Goal: Task Accomplishment & Management: Manage account settings

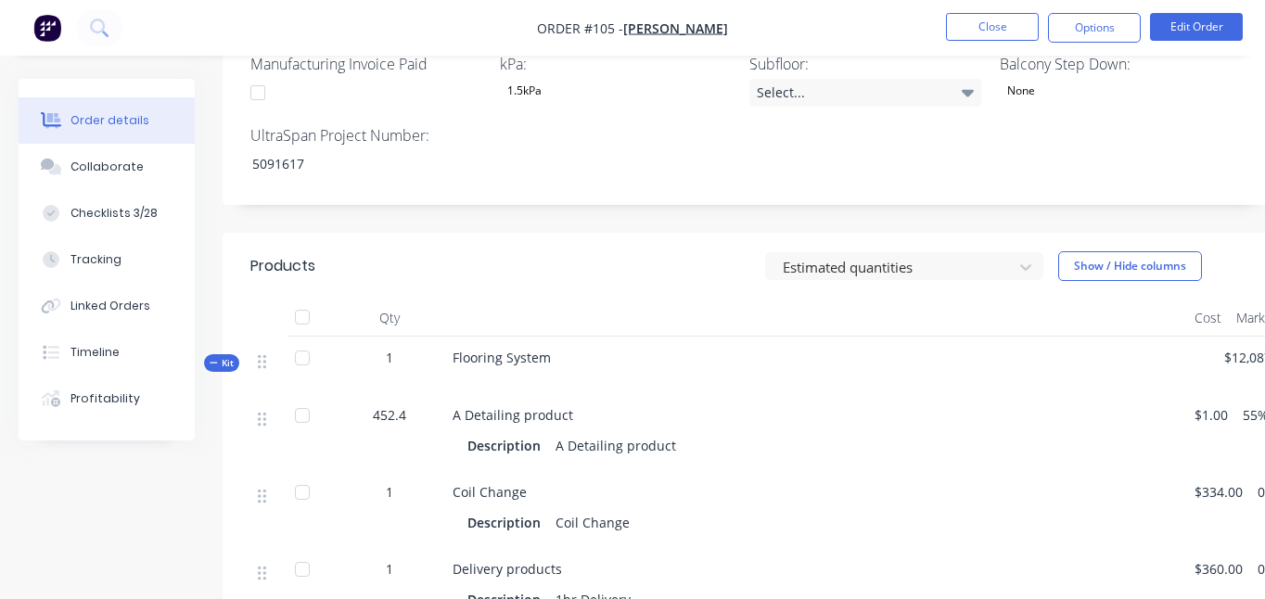
scroll to position [870, 0]
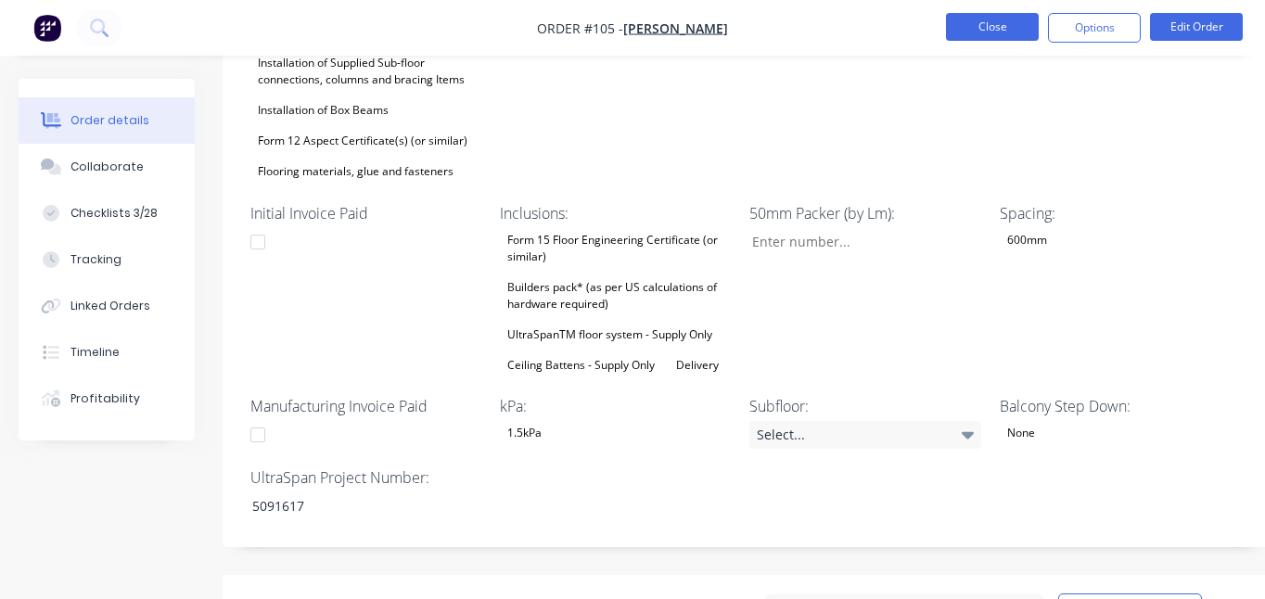
click at [995, 32] on button "Close" at bounding box center [992, 27] width 93 height 28
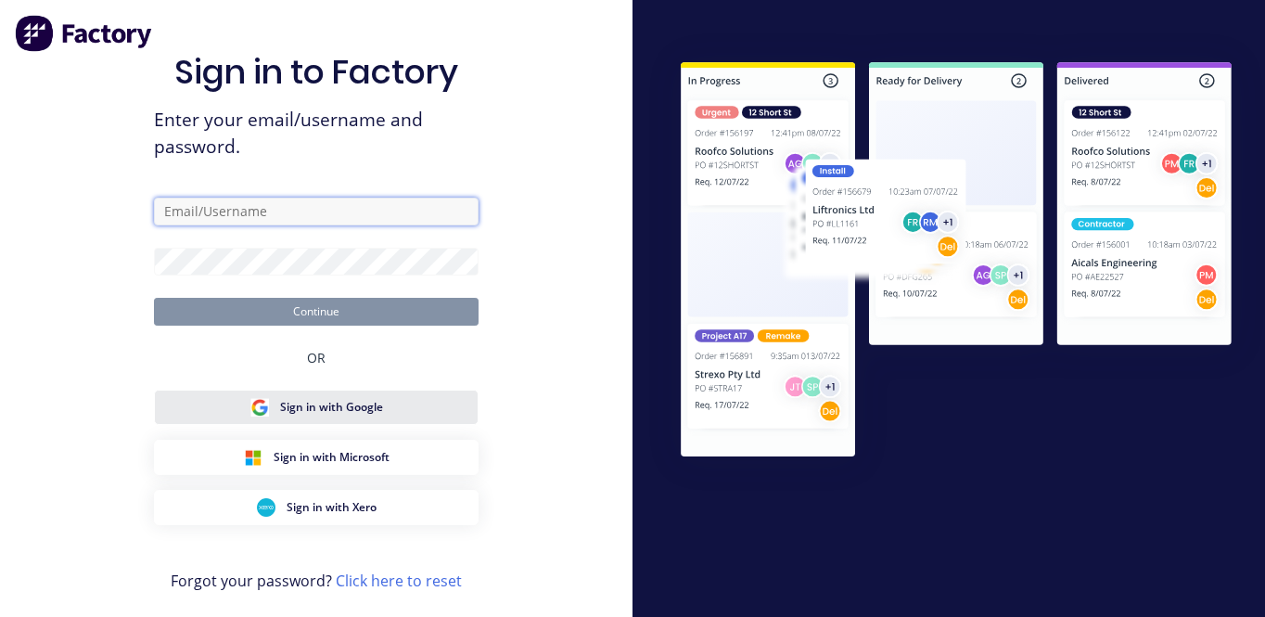
type input "[PERSON_NAME][EMAIL_ADDRESS][DOMAIN_NAME]"
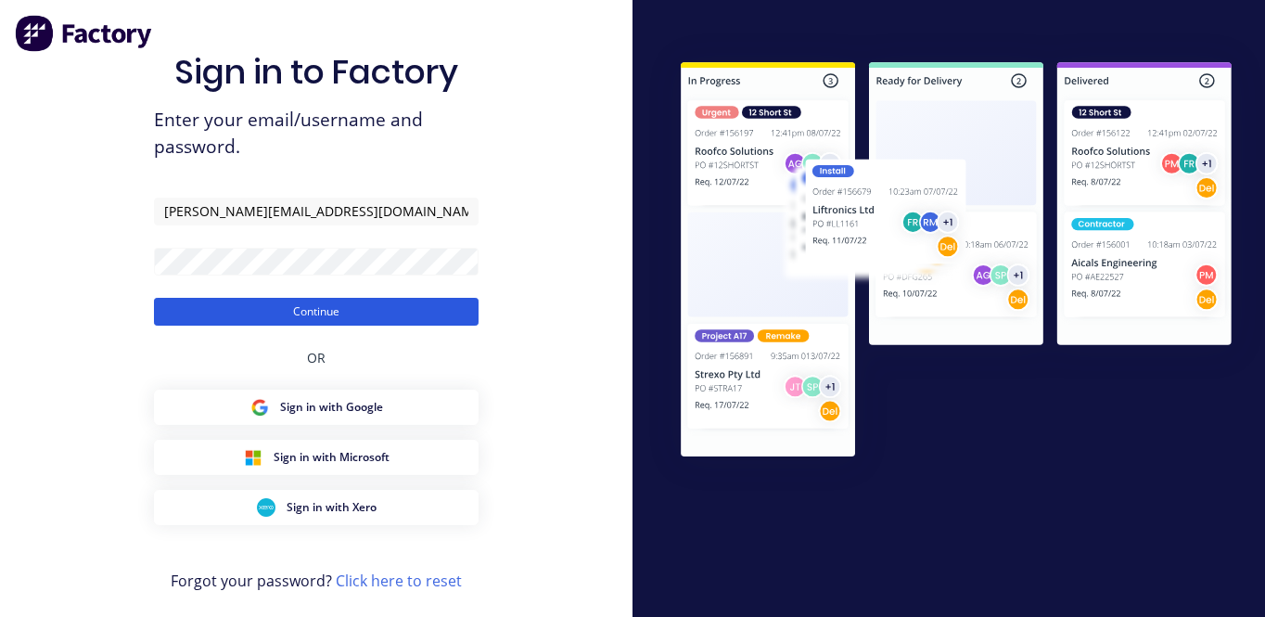
click at [333, 309] on button "Continue" at bounding box center [316, 312] width 325 height 28
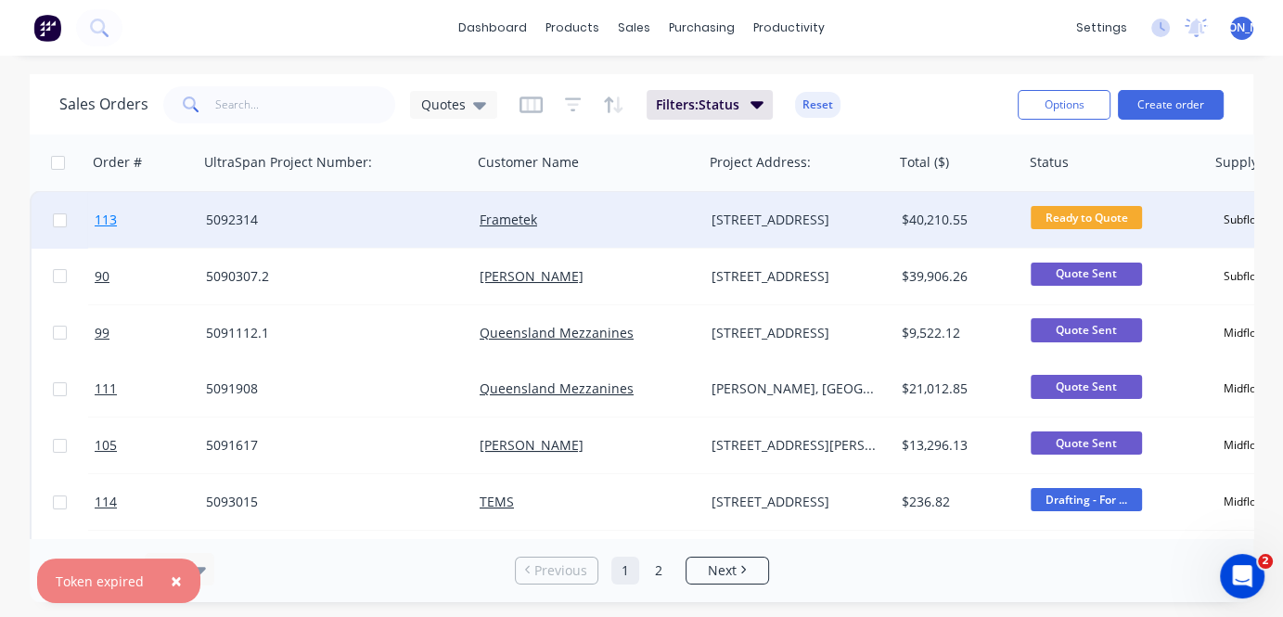
click at [109, 219] on span "113" at bounding box center [106, 220] width 22 height 19
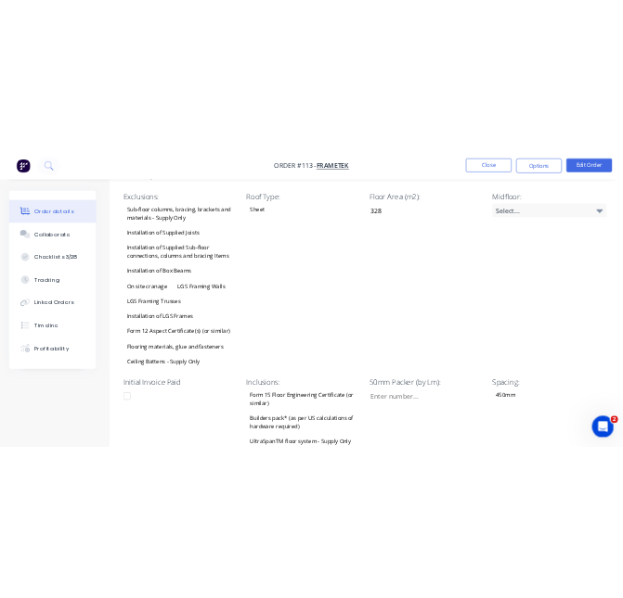
scroll to position [696, 0]
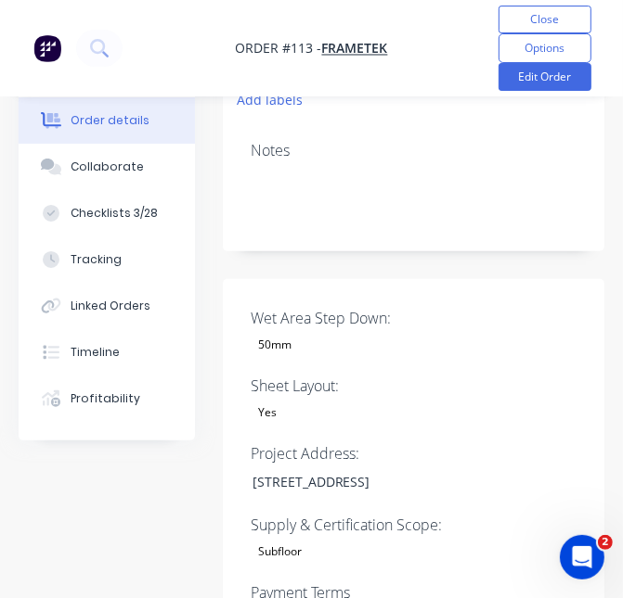
click at [450, 401] on div "Yes" at bounding box center [366, 413] width 232 height 24
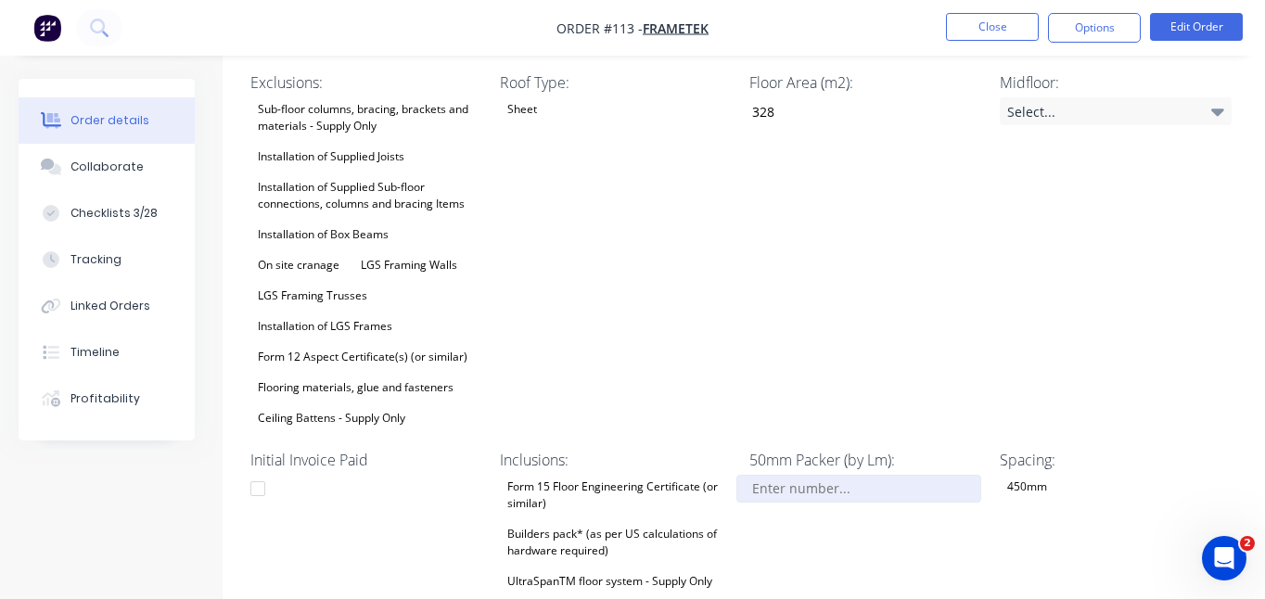
click at [802, 475] on input "Wet Area Step Down:" at bounding box center [859, 489] width 245 height 28
type input "40.0"
click at [904, 501] on div "50mm Packer (by Lm): 40.0" at bounding box center [866, 536] width 232 height 175
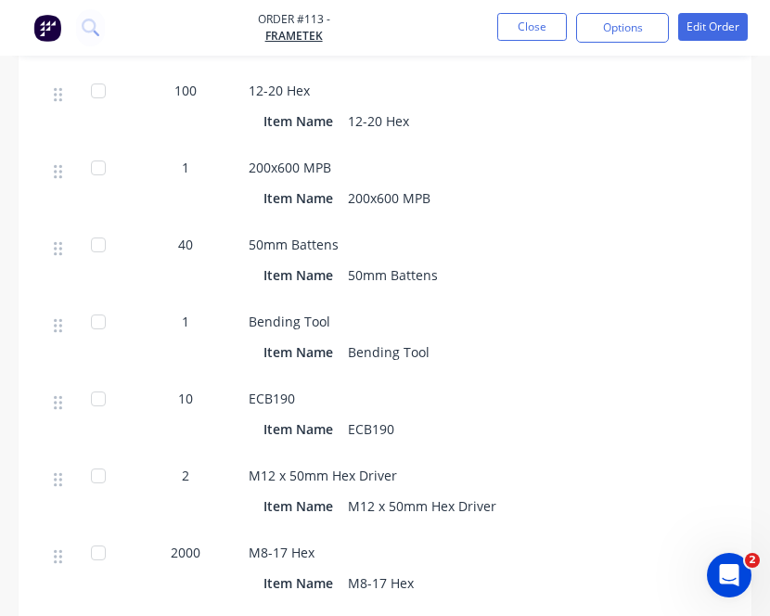
scroll to position [3026, 0]
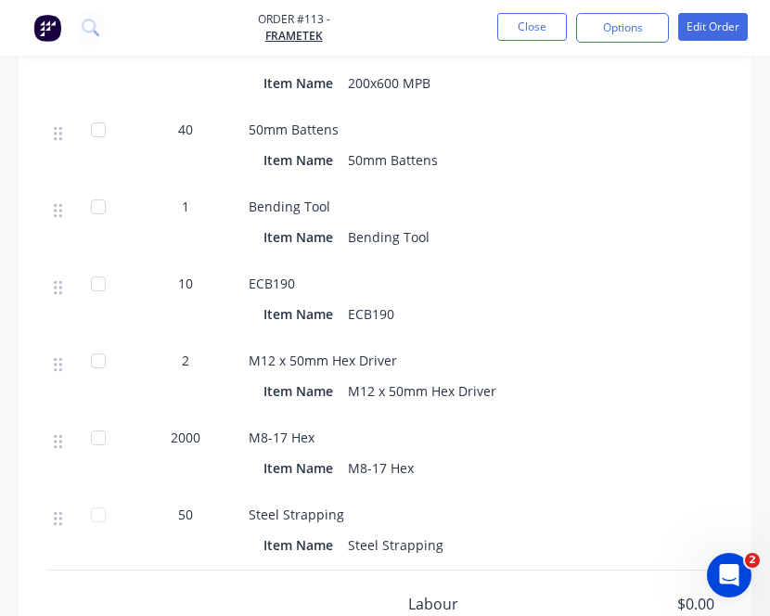
click at [506, 494] on div "Steel Strapping Item Name Steel Strapping" at bounding box center [612, 532] width 742 height 77
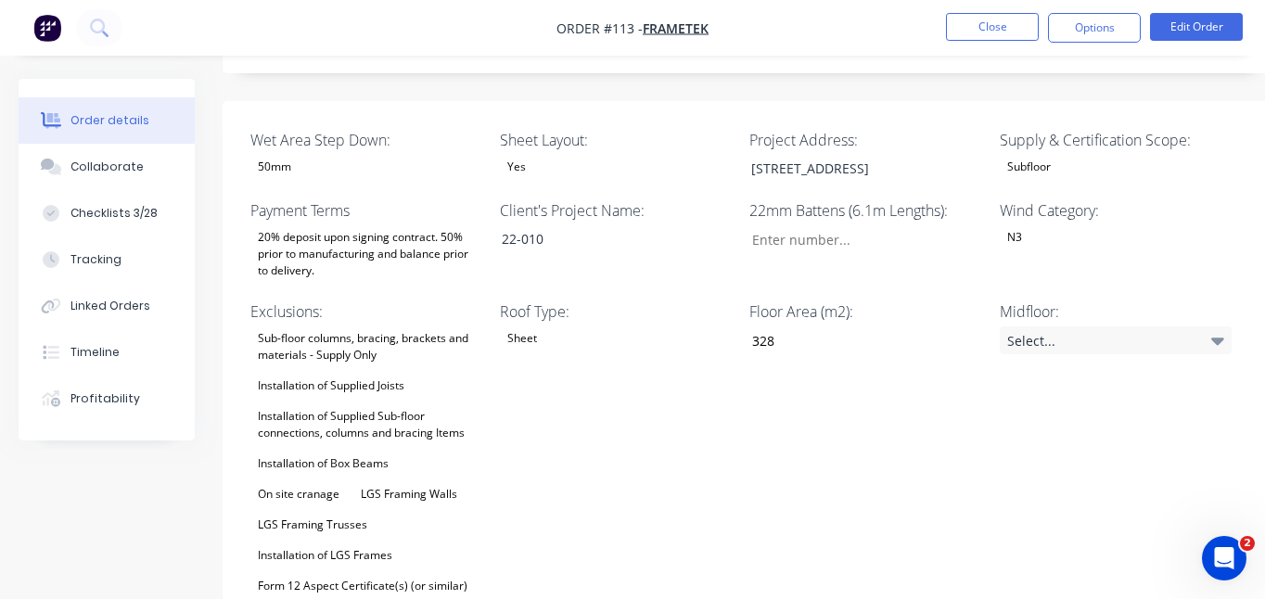
scroll to position [3, 0]
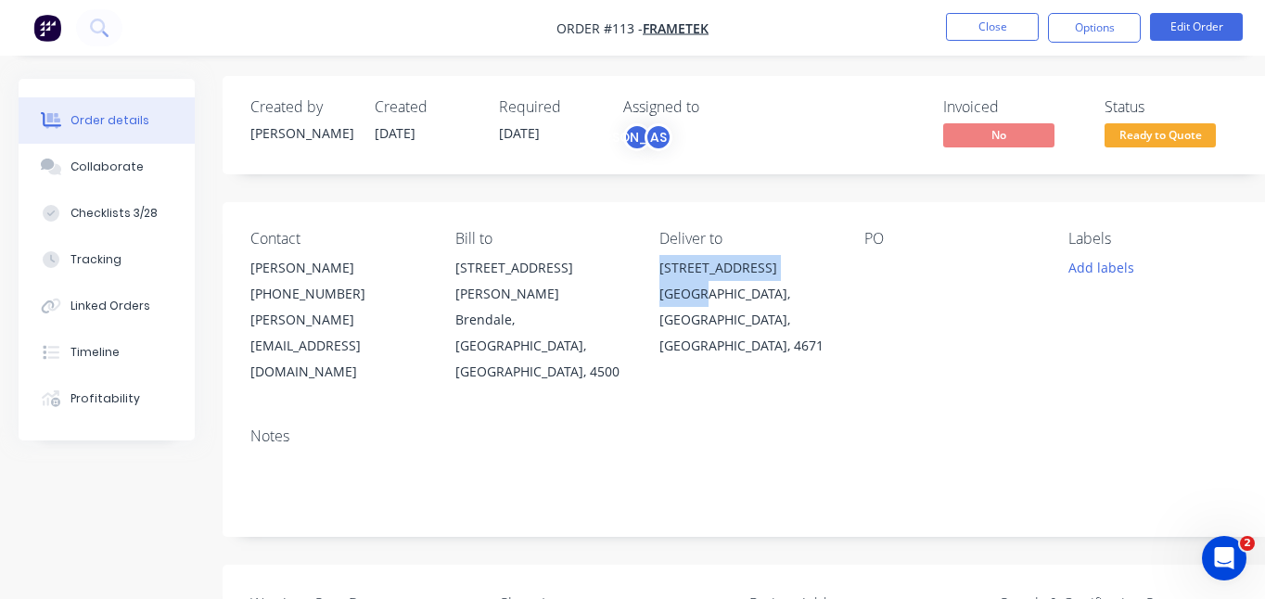
drag, startPoint x: 689, startPoint y: 289, endPoint x: 656, endPoint y: 273, distance: 37.3
click at [656, 273] on div "Contact [PERSON_NAME] [PHONE_NUMBER] [PERSON_NAME][EMAIL_ADDRESS][DOMAIN_NAME] …" at bounding box center [747, 307] width 1049 height 211
copy div "[STREET_ADDRESS][PERSON_NAME]"
click at [810, 428] on div "Notes" at bounding box center [747, 437] width 994 height 18
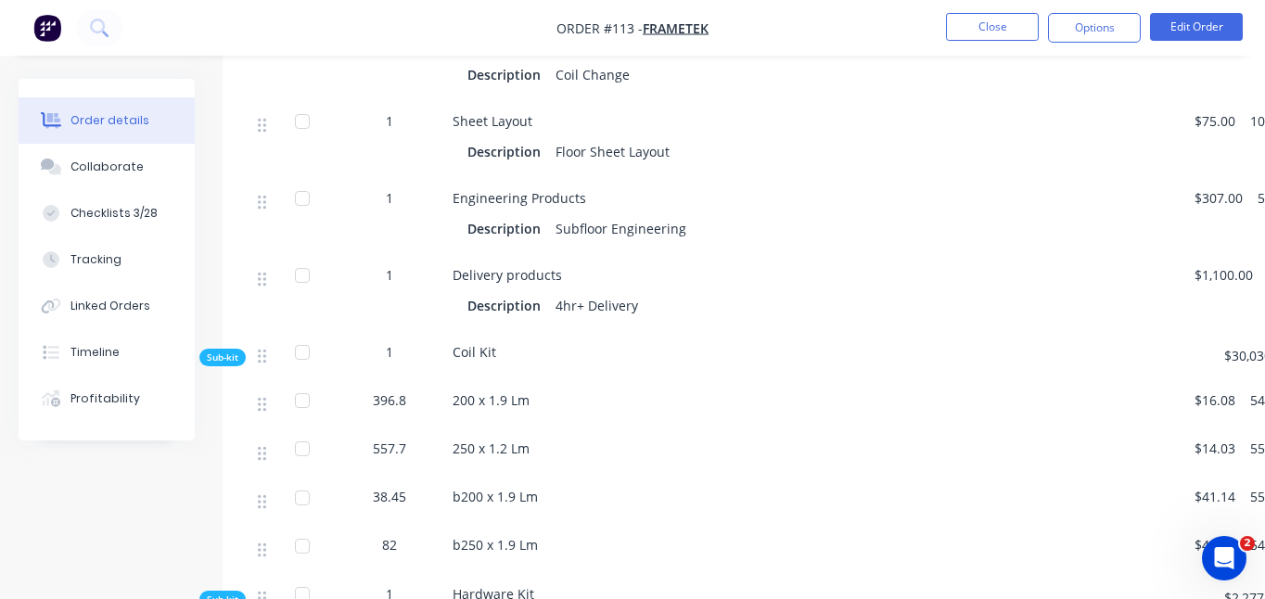
scroll to position [1742, 0]
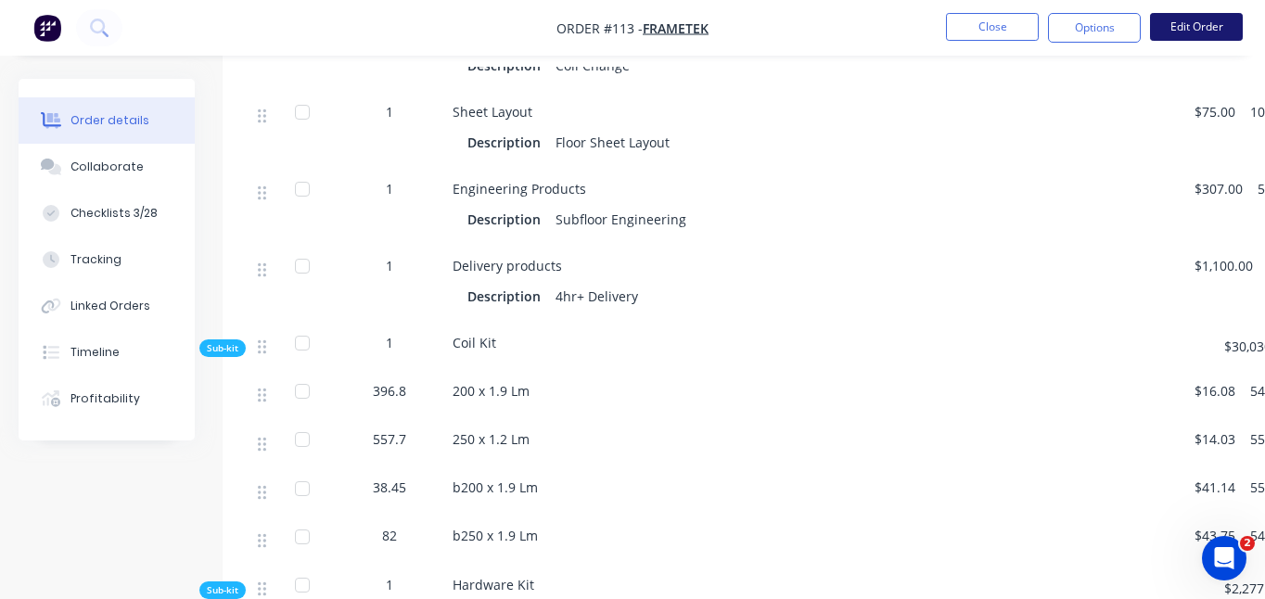
click at [1195, 19] on button "Edit Order" at bounding box center [1196, 27] width 93 height 28
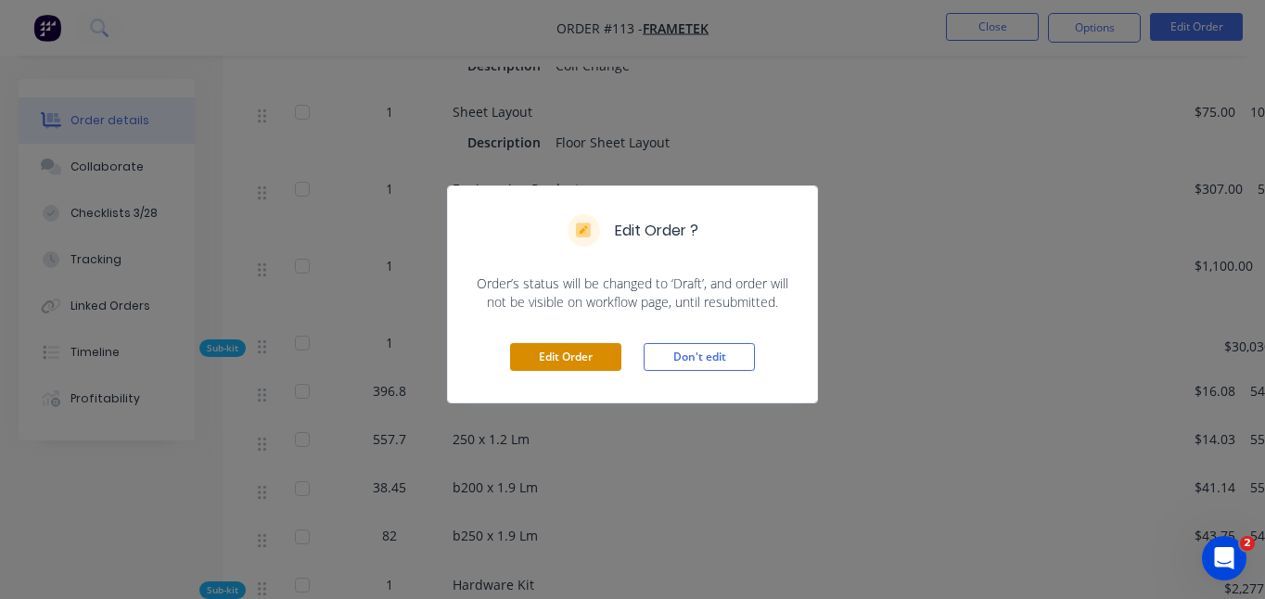
click at [559, 353] on button "Edit Order" at bounding box center [565, 357] width 111 height 28
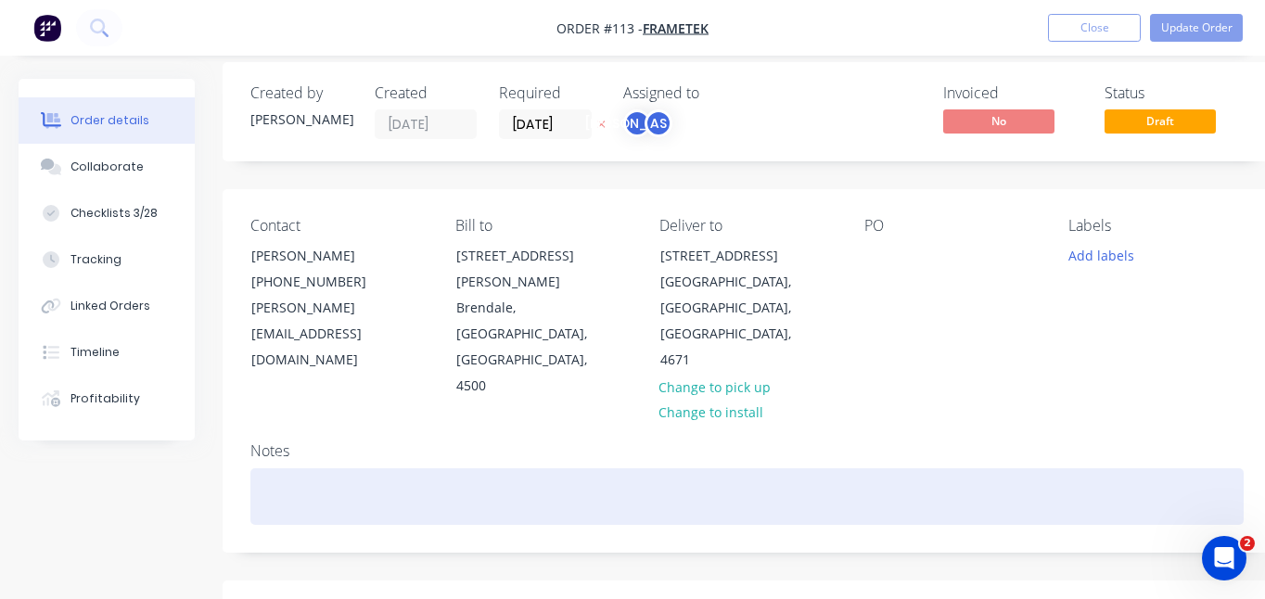
type input "328"
type input "40.0"
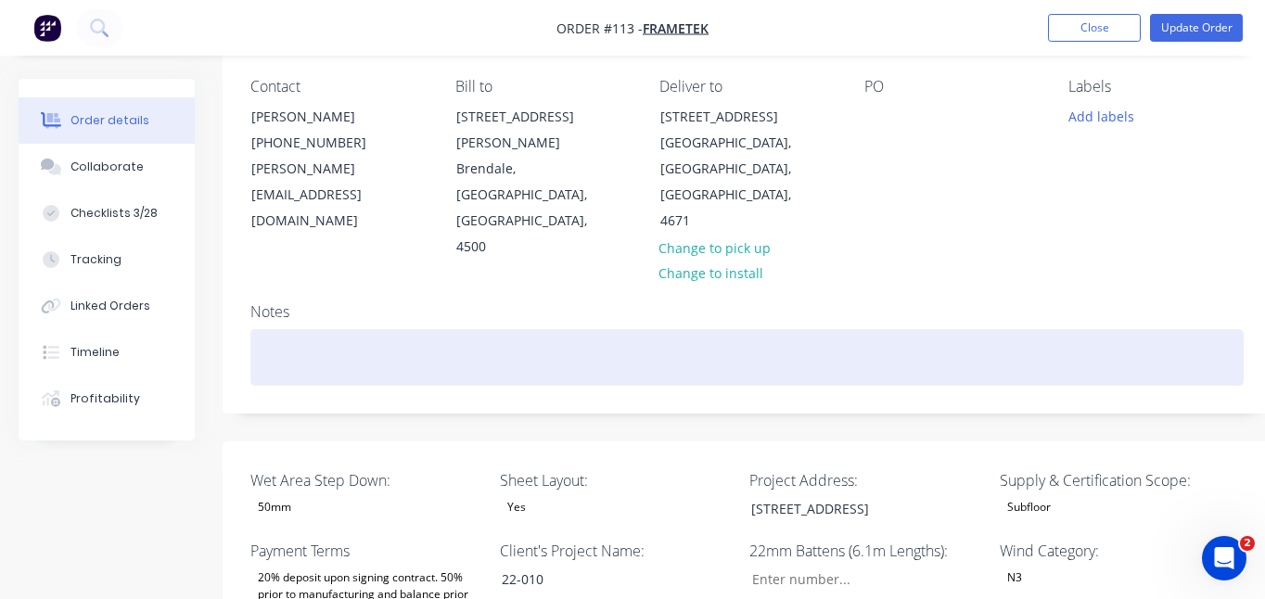
scroll to position [0, 0]
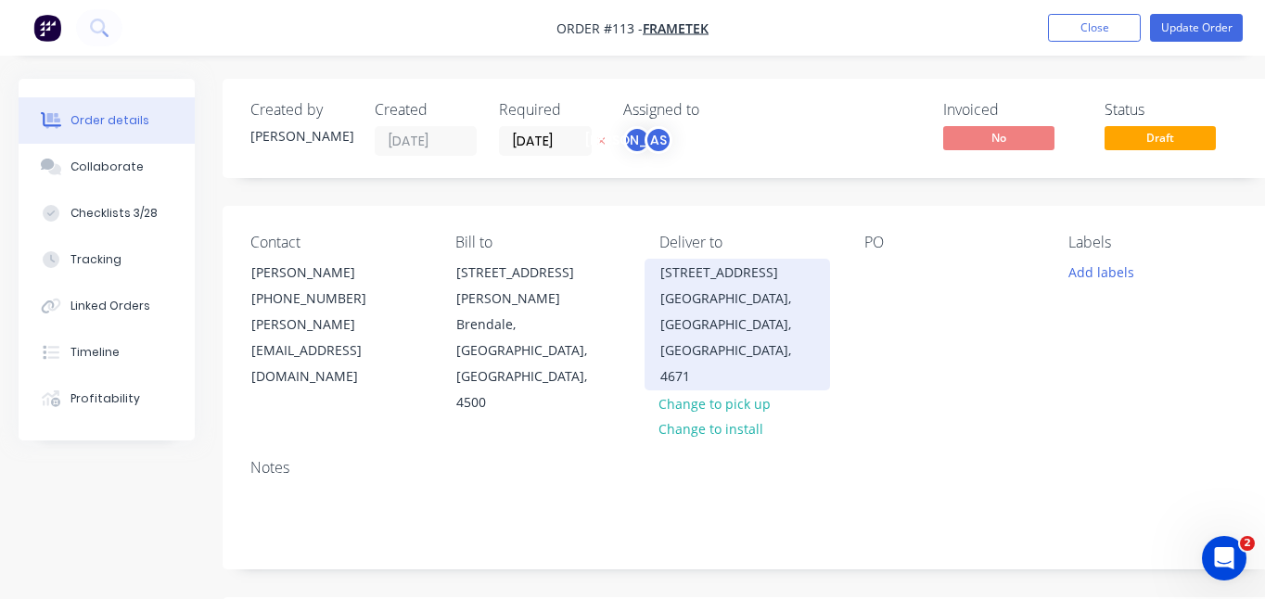
click at [750, 302] on div "[GEOGRAPHIC_DATA], [GEOGRAPHIC_DATA], [GEOGRAPHIC_DATA], 4671" at bounding box center [738, 338] width 154 height 104
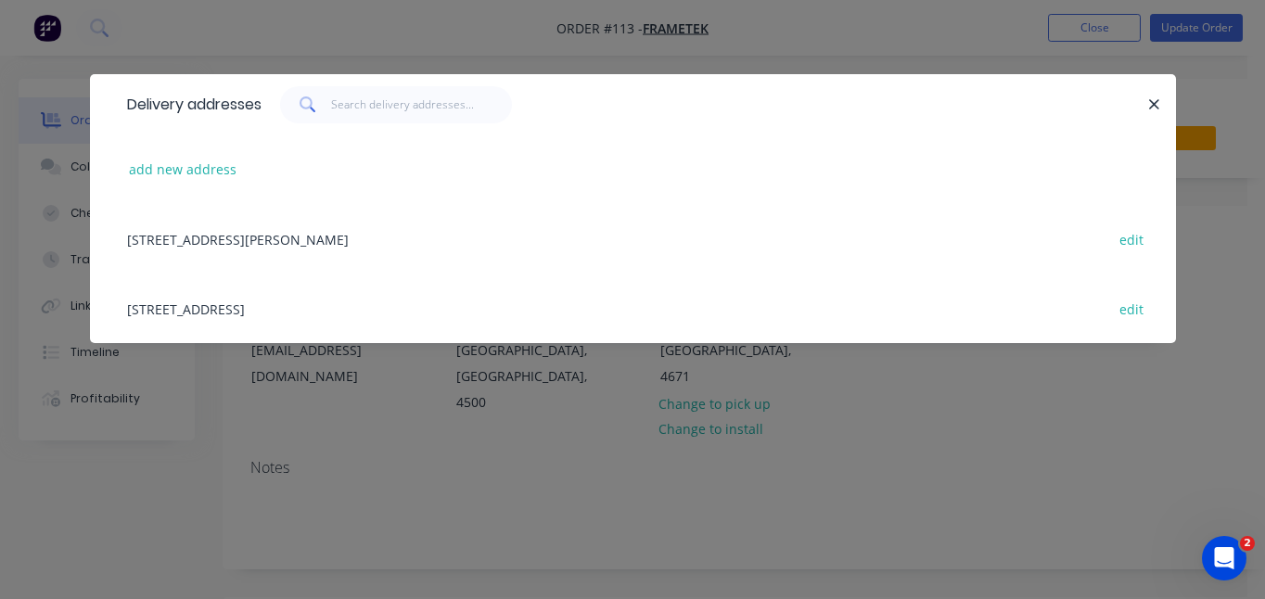
click at [262, 235] on div "[STREET_ADDRESS][PERSON_NAME] edit" at bounding box center [633, 239] width 1031 height 70
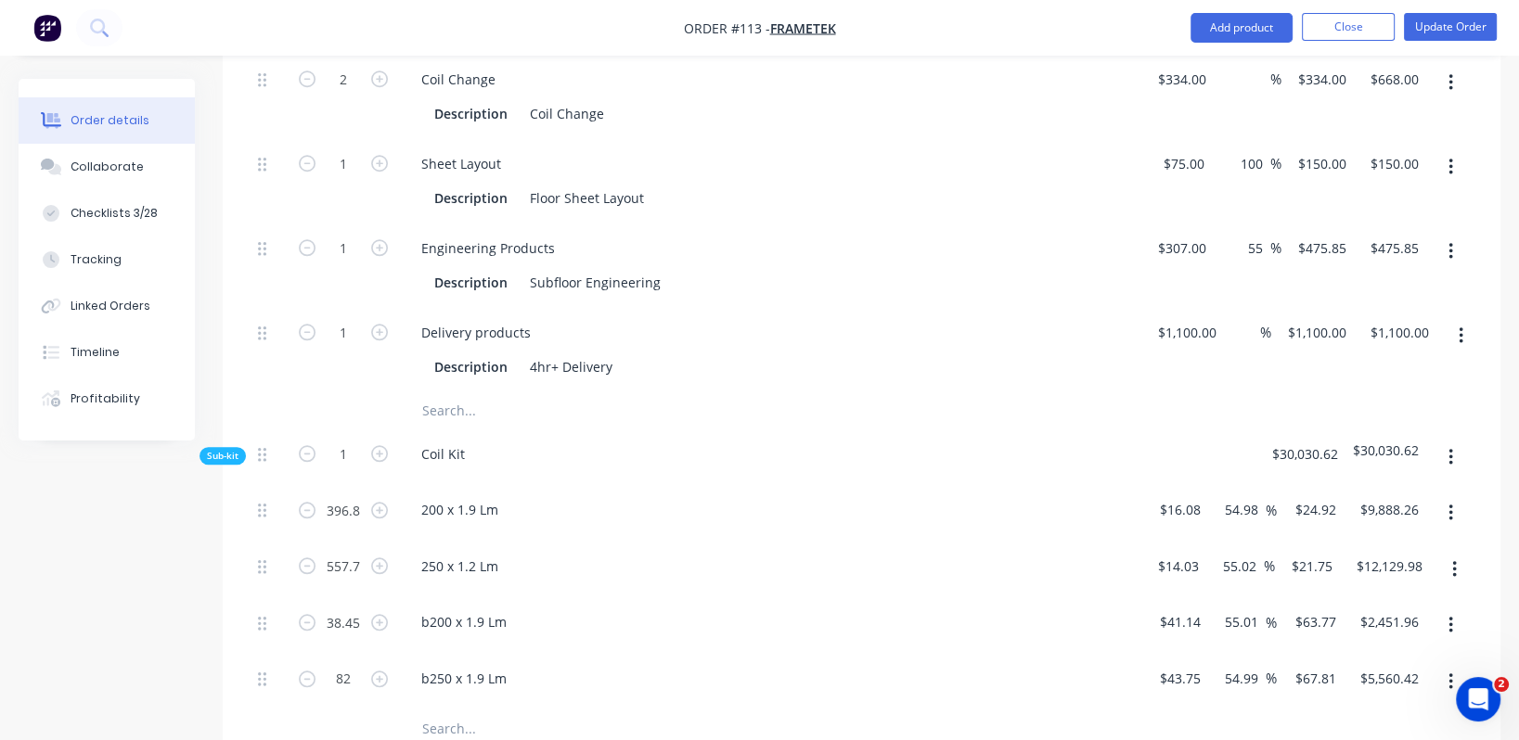
scroll to position [1901, 0]
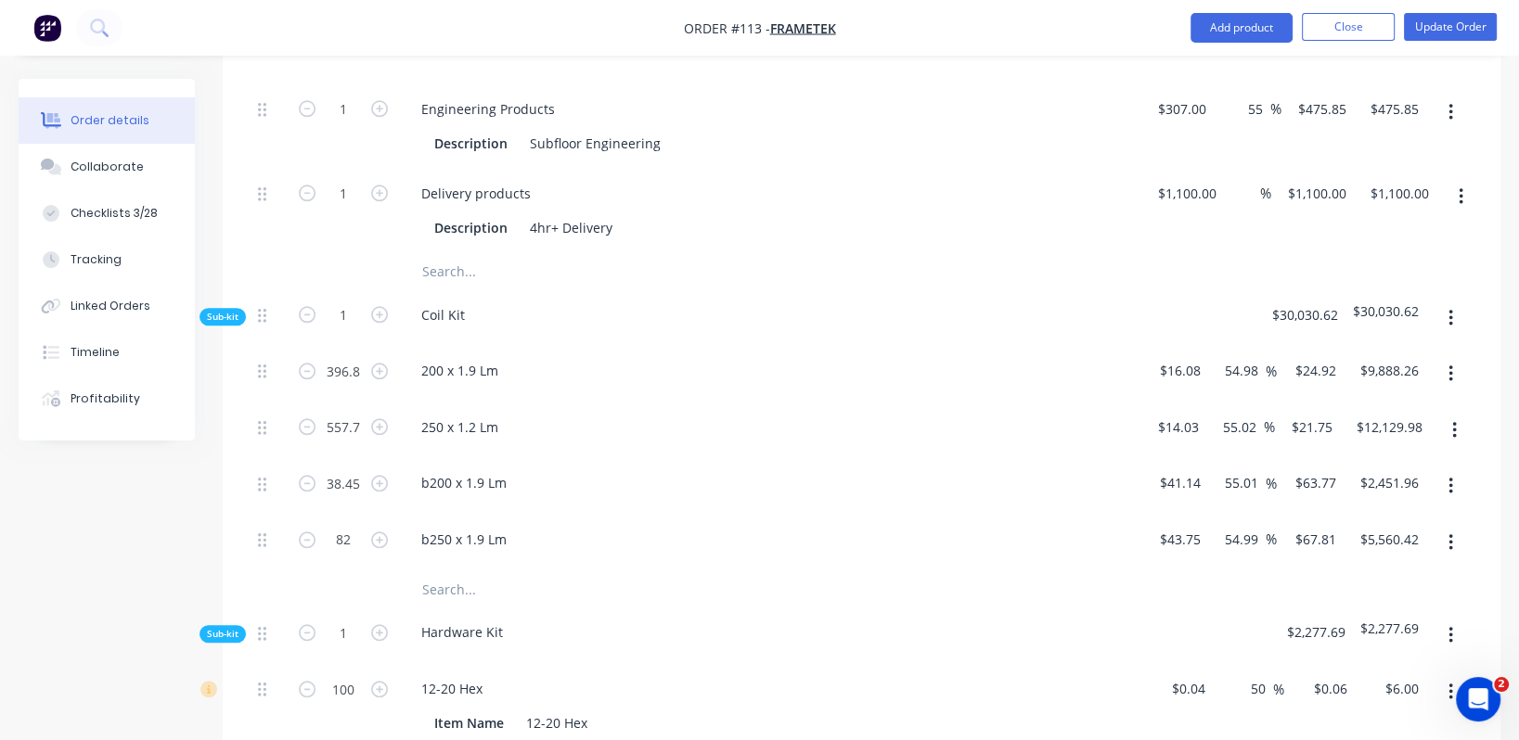
drag, startPoint x: 1258, startPoint y: 282, endPoint x: 1214, endPoint y: 290, distance: 44.4
click at [1214, 346] on div "54.98 54.98 %" at bounding box center [1242, 374] width 69 height 57
type input "30"
click at [1063, 526] on div "b250 x 1.9 Lm" at bounding box center [769, 539] width 727 height 27
type input "$20.904"
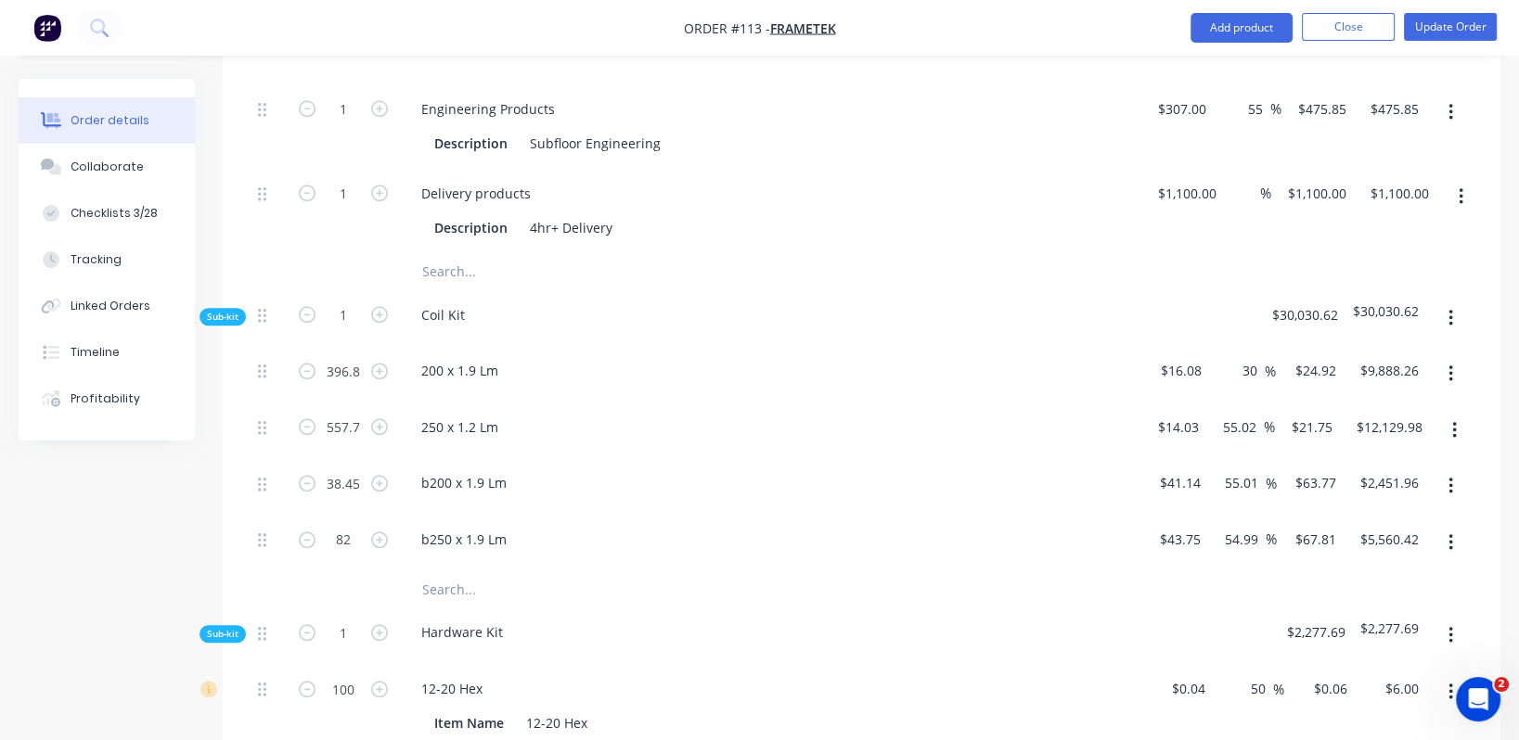
type input "$8,294.71"
drag, startPoint x: 1256, startPoint y: 345, endPoint x: 1219, endPoint y: 351, distance: 37.5
click at [1219, 414] on div "55.02 55.02 %" at bounding box center [1243, 427] width 61 height 27
type input "30"
click at [1111, 515] on div "b250 x 1.9 Lm" at bounding box center [770, 543] width 742 height 57
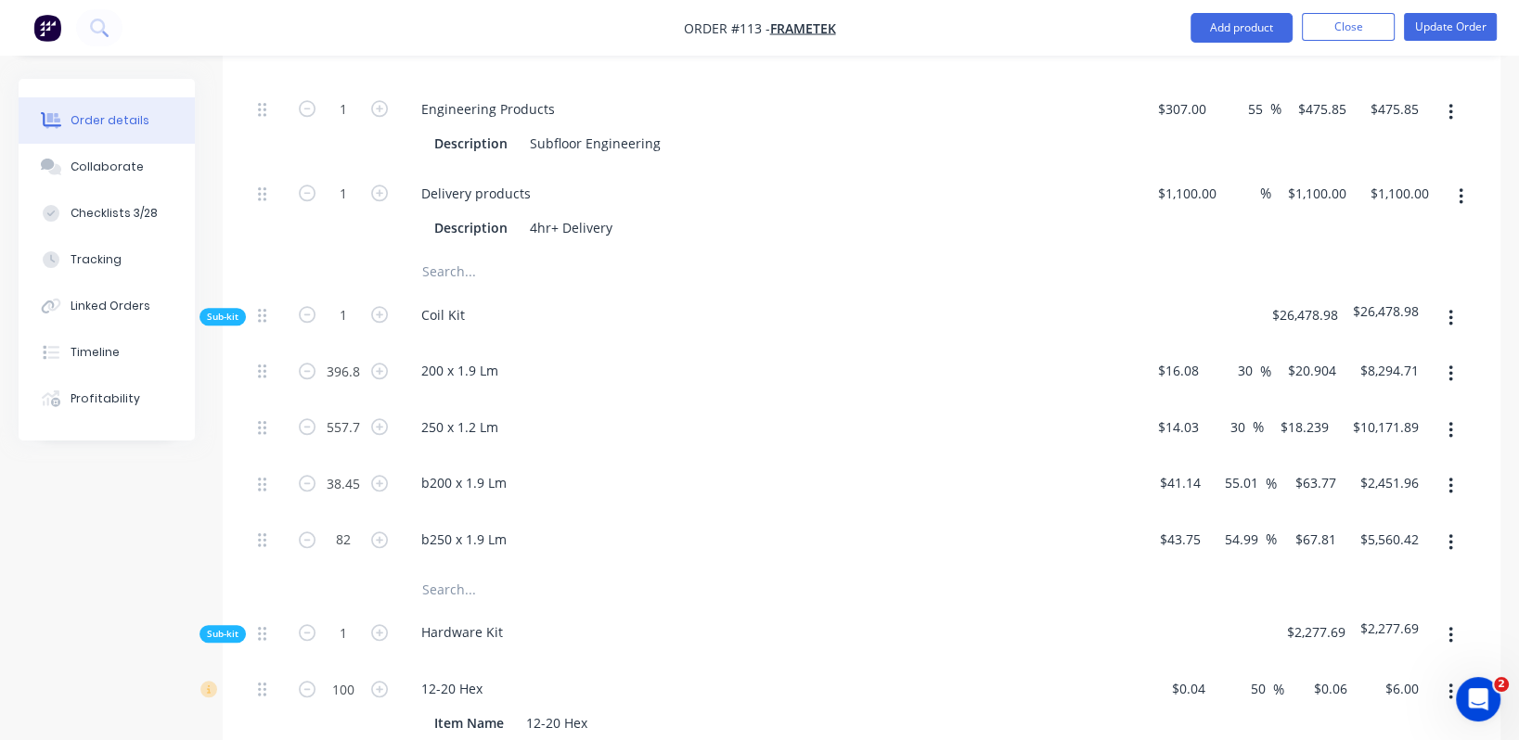
type input "$18.239"
type input "$10,171.89"
drag, startPoint x: 1255, startPoint y: 397, endPoint x: 1222, endPoint y: 404, distance: 34.2
click at [1222, 469] on div "55.01 55.01 %" at bounding box center [1245, 482] width 61 height 27
type input "30"
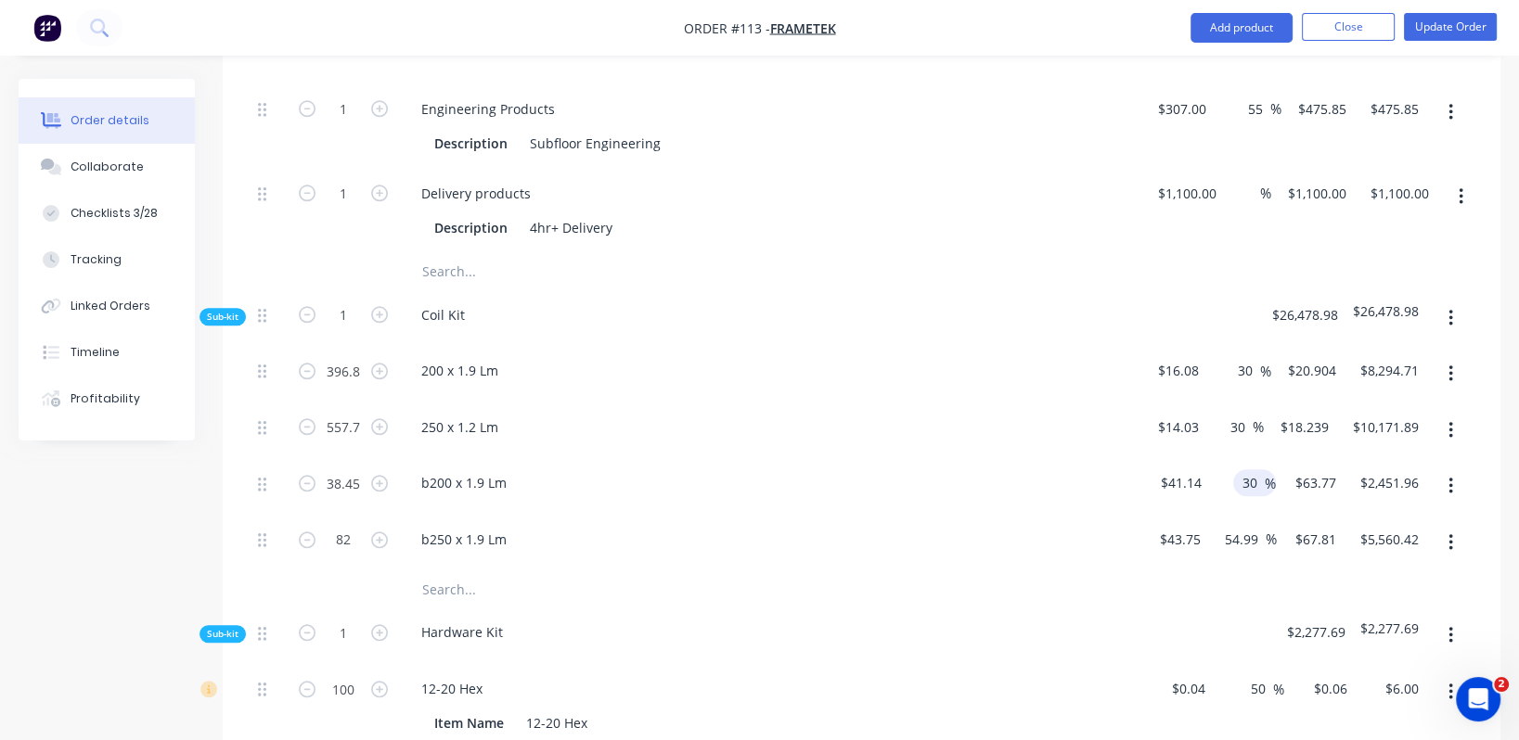
type input "$53.482"
type input "$2,056.38"
click at [1090, 515] on div "b250 x 1.9 Lm" at bounding box center [770, 543] width 742 height 57
drag, startPoint x: 1257, startPoint y: 462, endPoint x: 1224, endPoint y: 467, distance: 33.7
click at [1224, 526] on input "54.99" at bounding box center [1244, 539] width 43 height 27
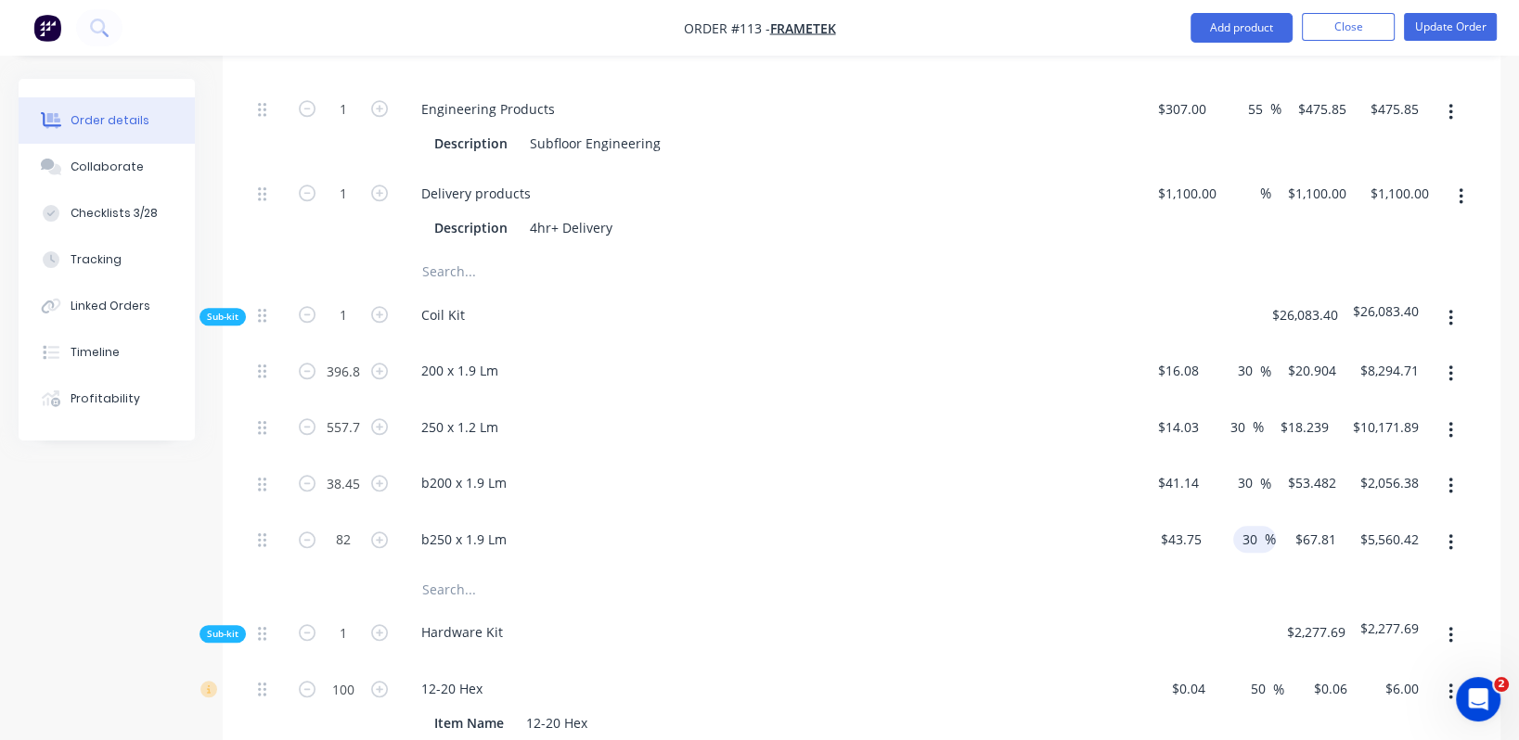
type input "30"
click at [1104, 598] on div "Hardware Kit" at bounding box center [770, 636] width 742 height 57
type input "$56.875"
type input "$4,663.75"
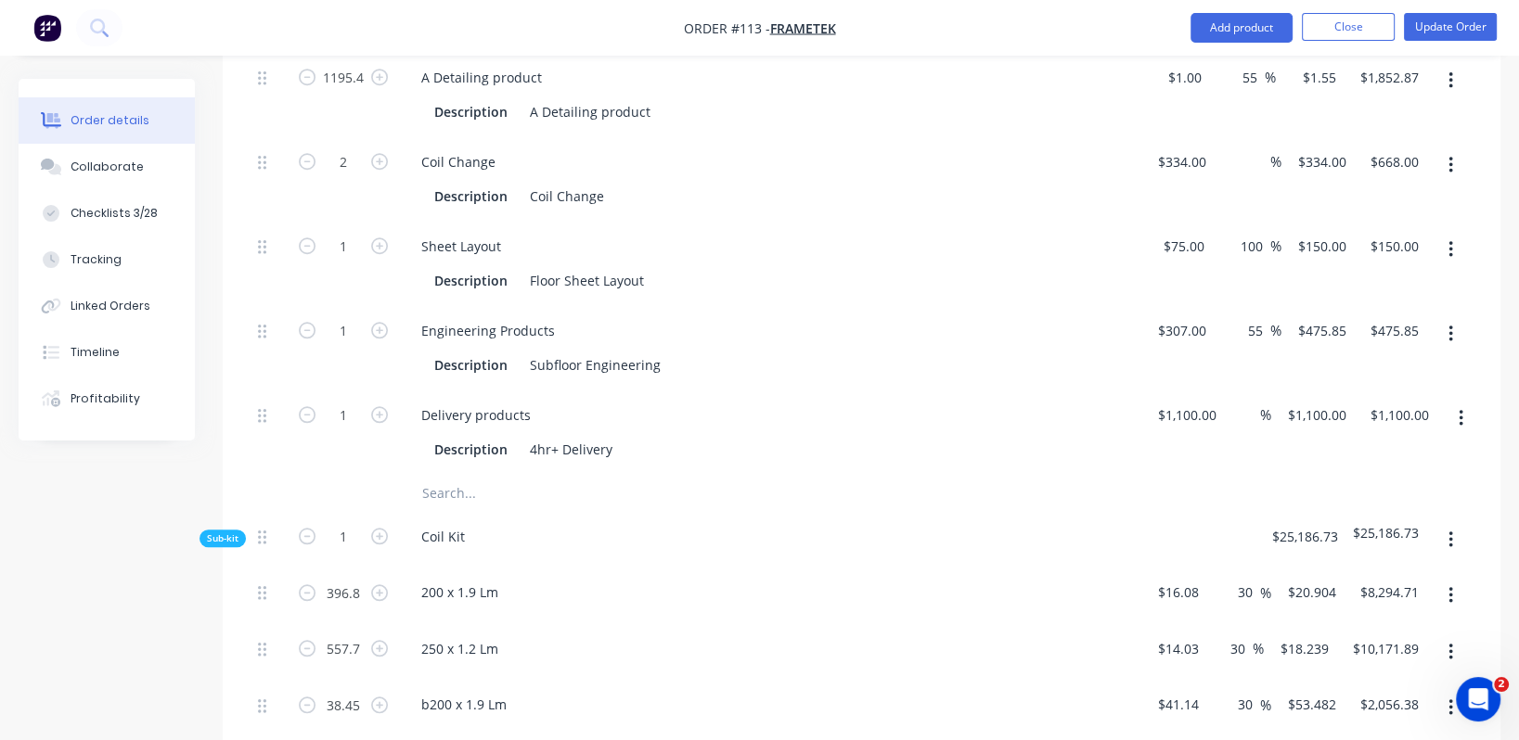
scroll to position [1483, 0]
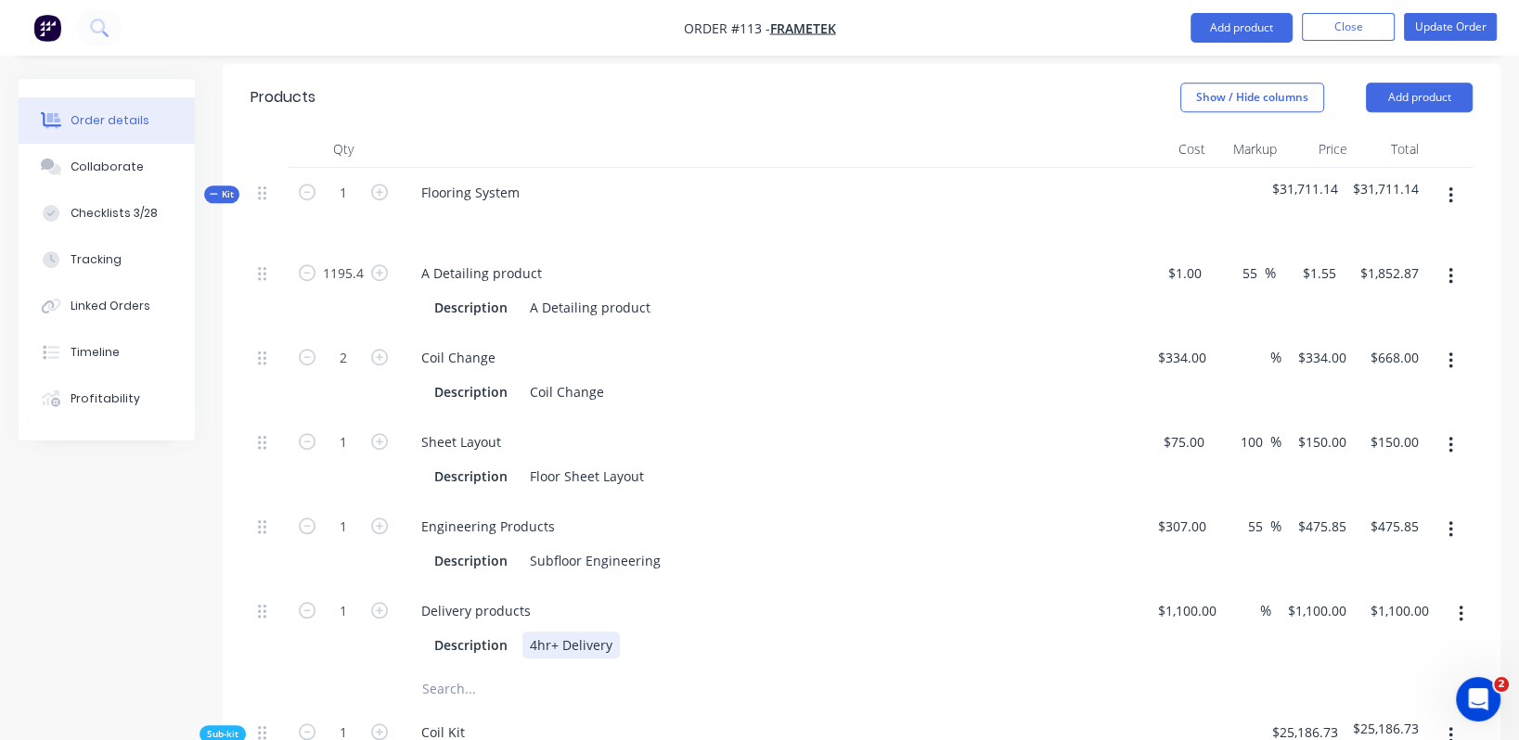
click at [551, 598] on div "4hr+ Delivery" at bounding box center [570, 645] width 97 height 27
click at [474, 598] on div "Description" at bounding box center [471, 645] width 88 height 27
click at [557, 598] on div "4hr+ Delivery" at bounding box center [570, 645] width 97 height 27
click at [465, 598] on input "text" at bounding box center [606, 689] width 371 height 37
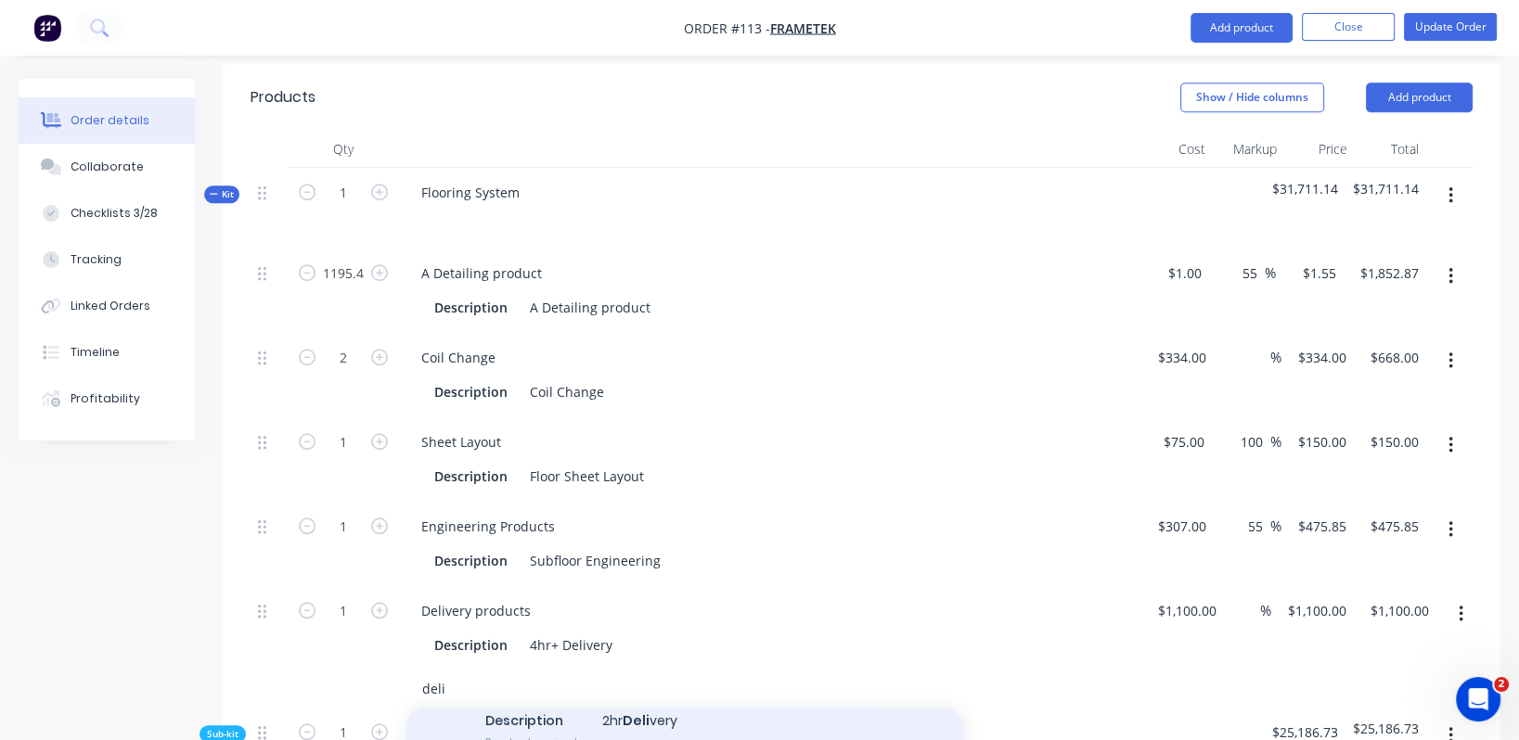
scroll to position [302, 0]
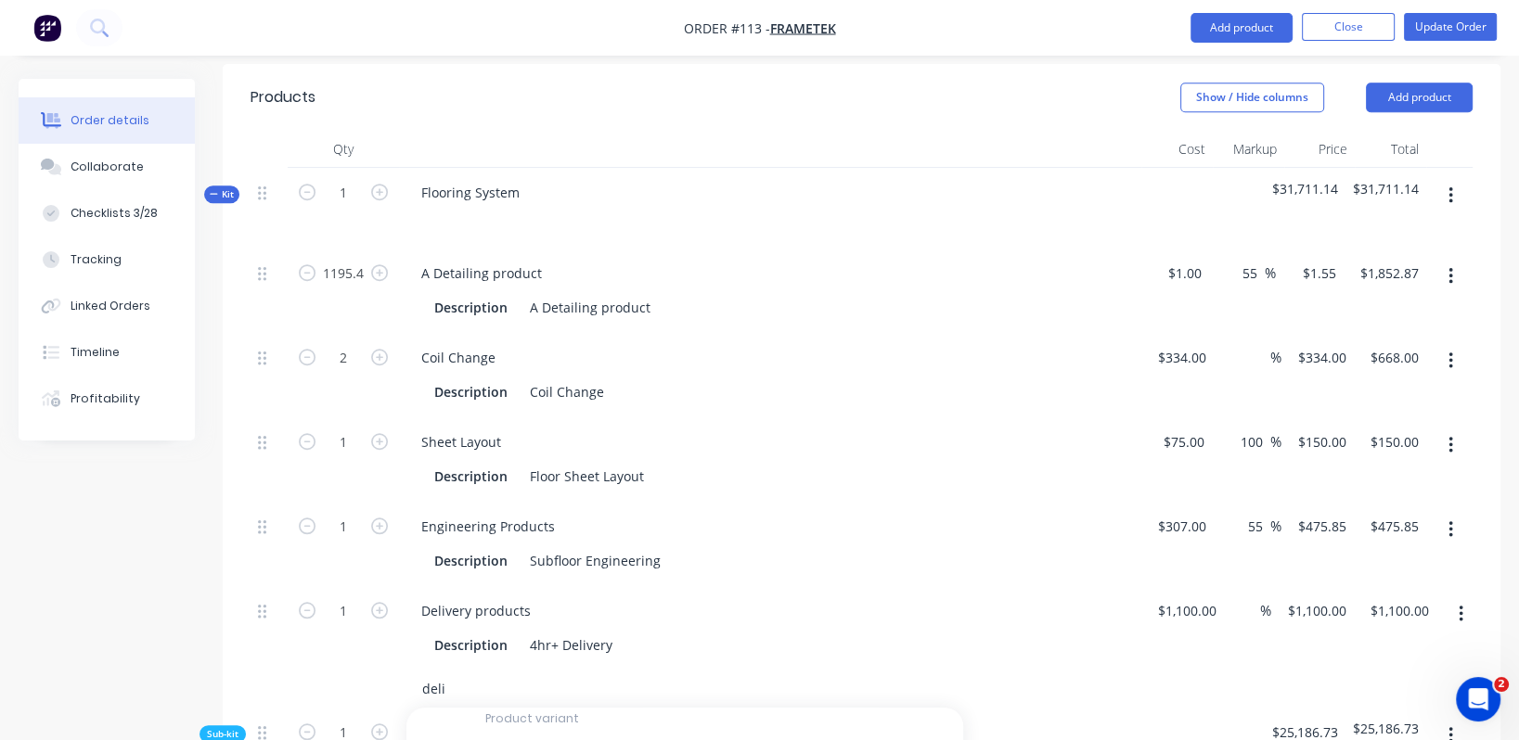
type input "deli"
type input "$840.00"
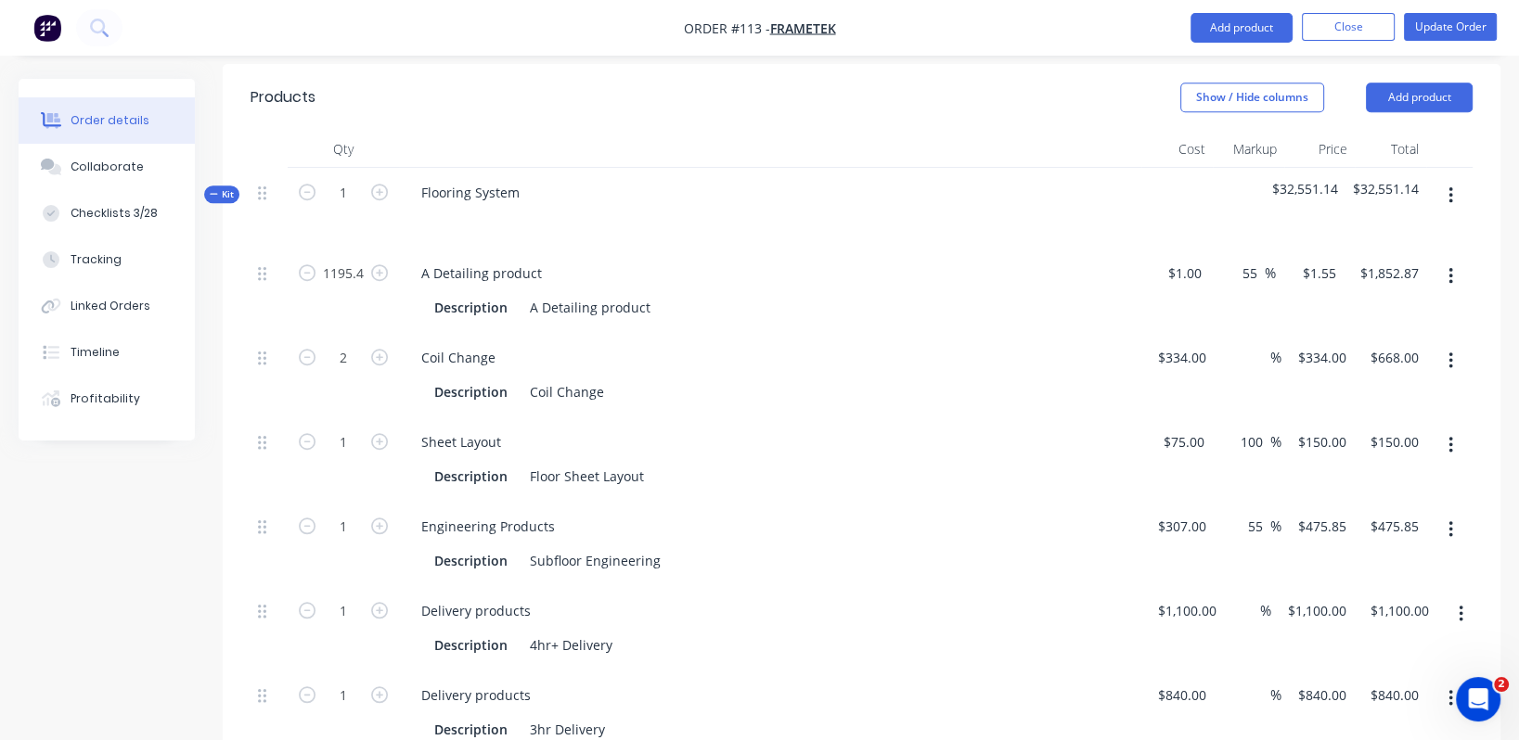
click at [1265, 598] on icon "button" at bounding box center [1460, 614] width 5 height 20
click at [1265, 598] on div "Delete" at bounding box center [1394, 737] width 143 height 27
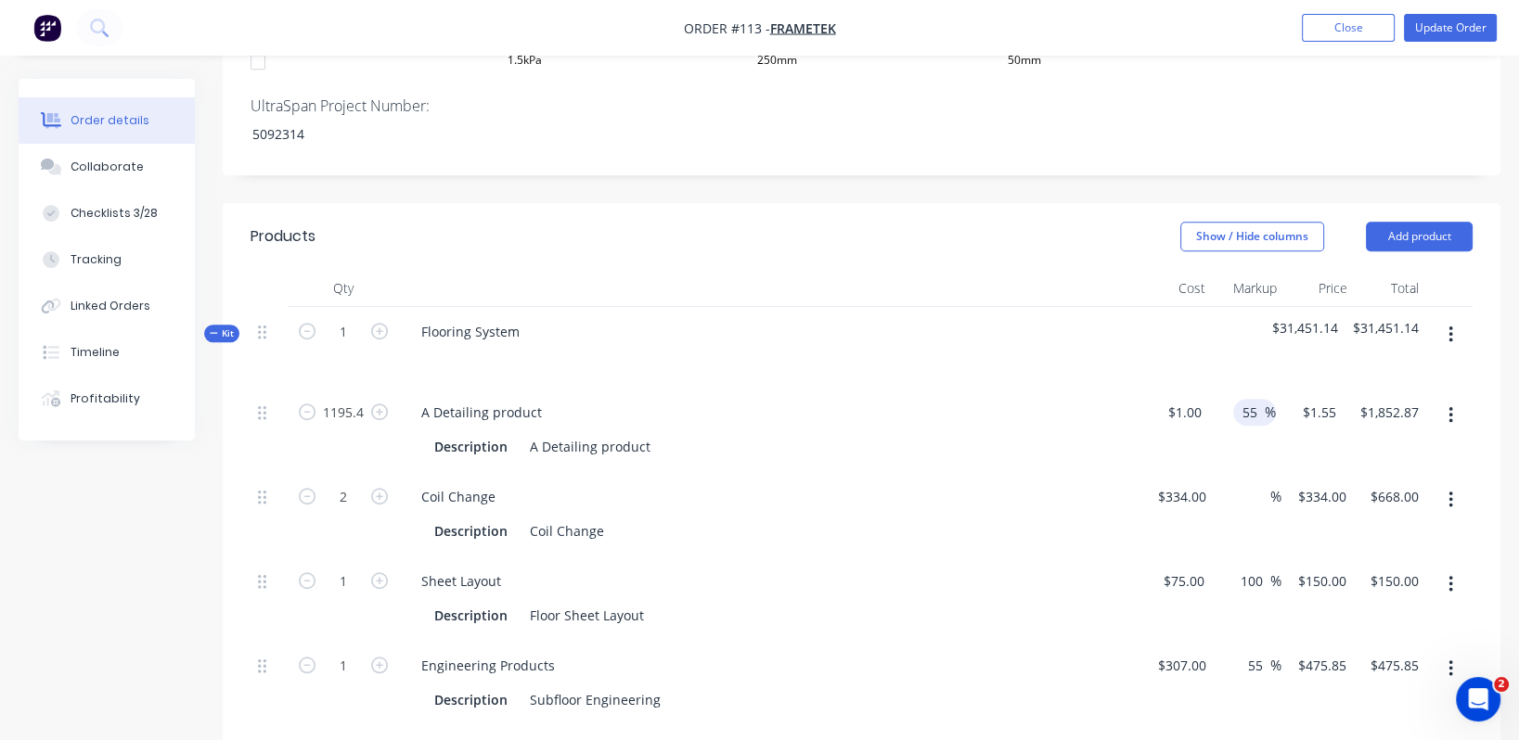
drag, startPoint x: 1260, startPoint y: 334, endPoint x: 1233, endPoint y: 335, distance: 26.9
click at [1233, 399] on div "55 55 %" at bounding box center [1254, 412] width 43 height 27
type input "30"
click at [944, 518] on div "Description Coil Change" at bounding box center [766, 531] width 679 height 27
type input "$1.30"
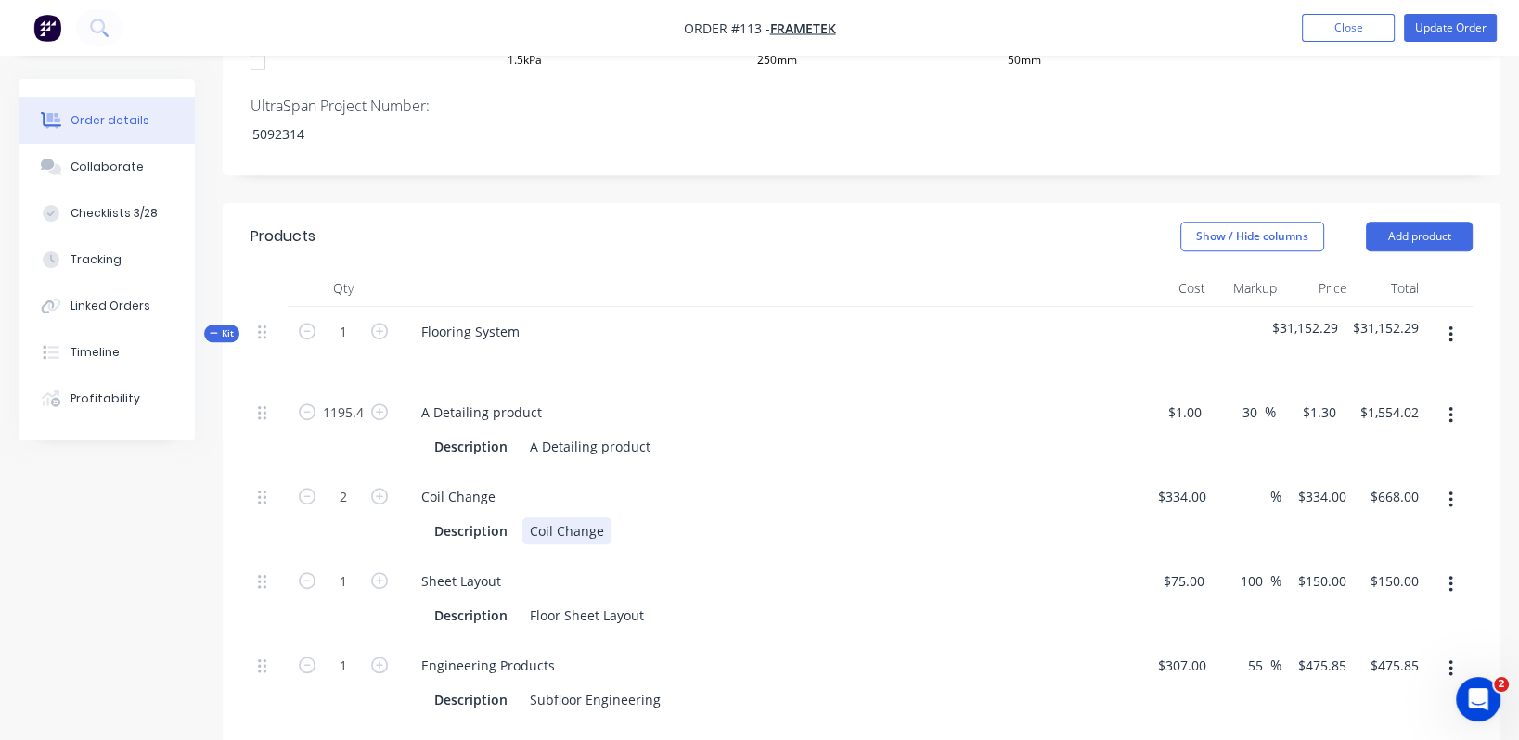
type input "$1,554.02"
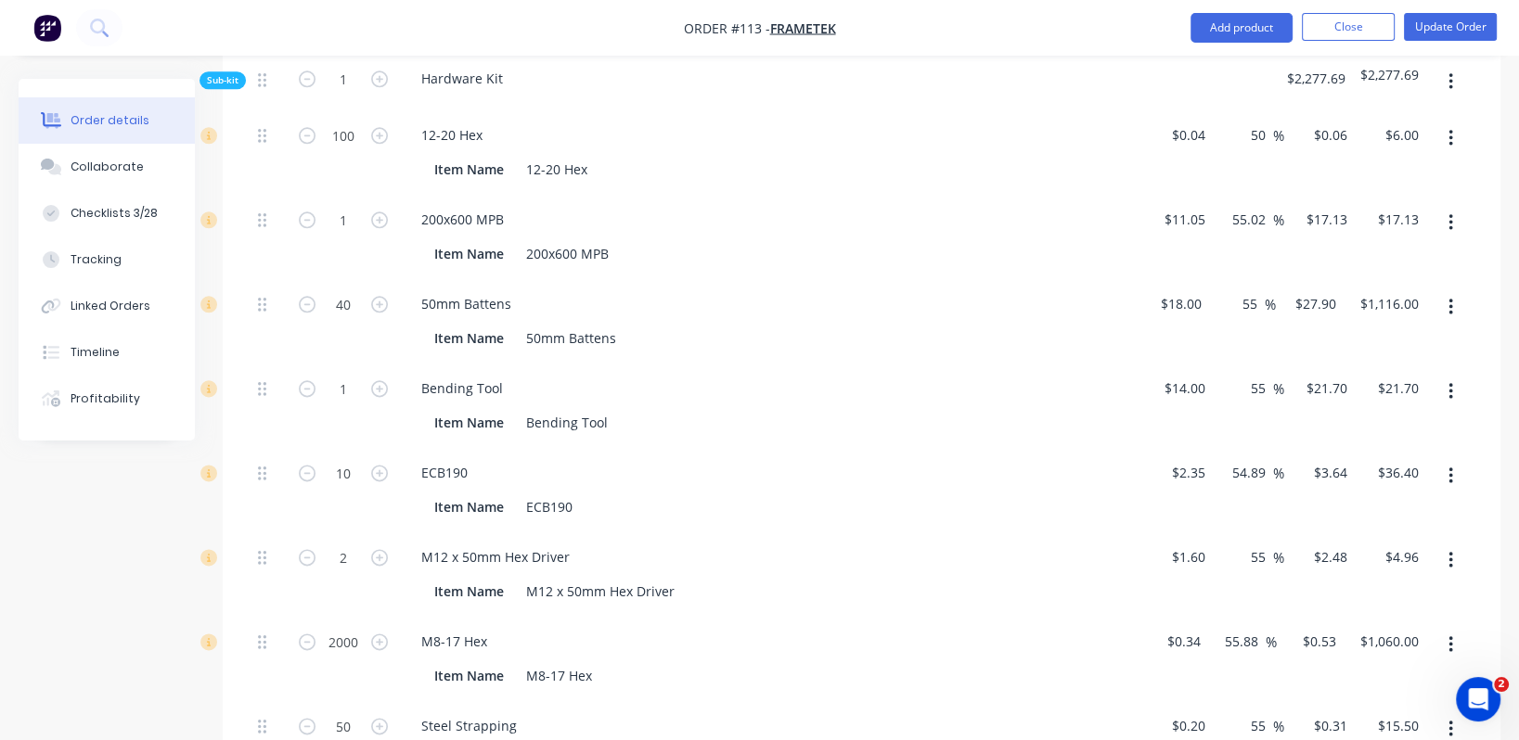
scroll to position [2458, 0]
drag, startPoint x: 1258, startPoint y: 559, endPoint x: 1218, endPoint y: 559, distance: 39.9
click at [1220, 598] on div "55.88 55.88 %" at bounding box center [1245, 638] width 61 height 27
type input "30"
click at [996, 598] on div "Steel Strapping" at bounding box center [769, 723] width 727 height 27
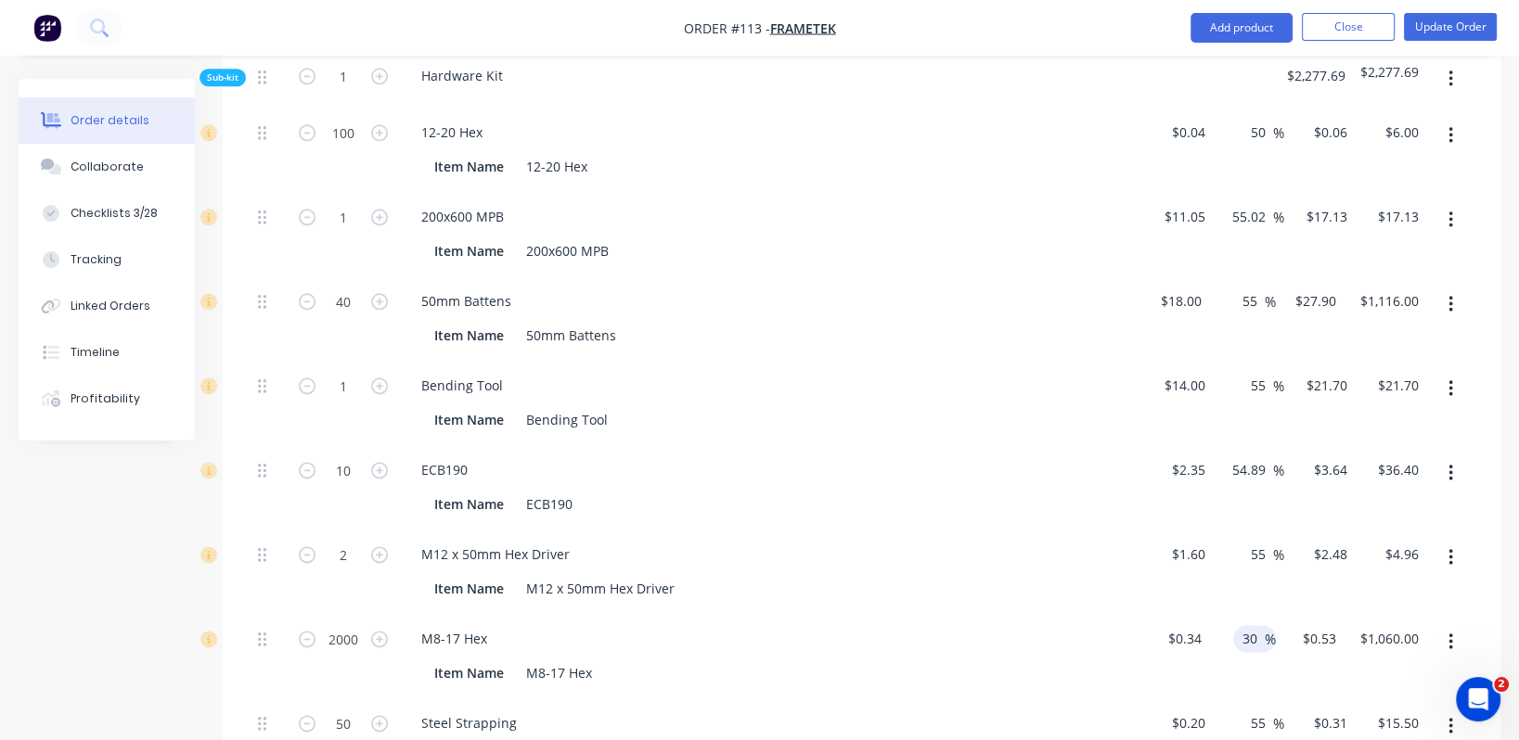
type input "$0.442"
type input "$884.00"
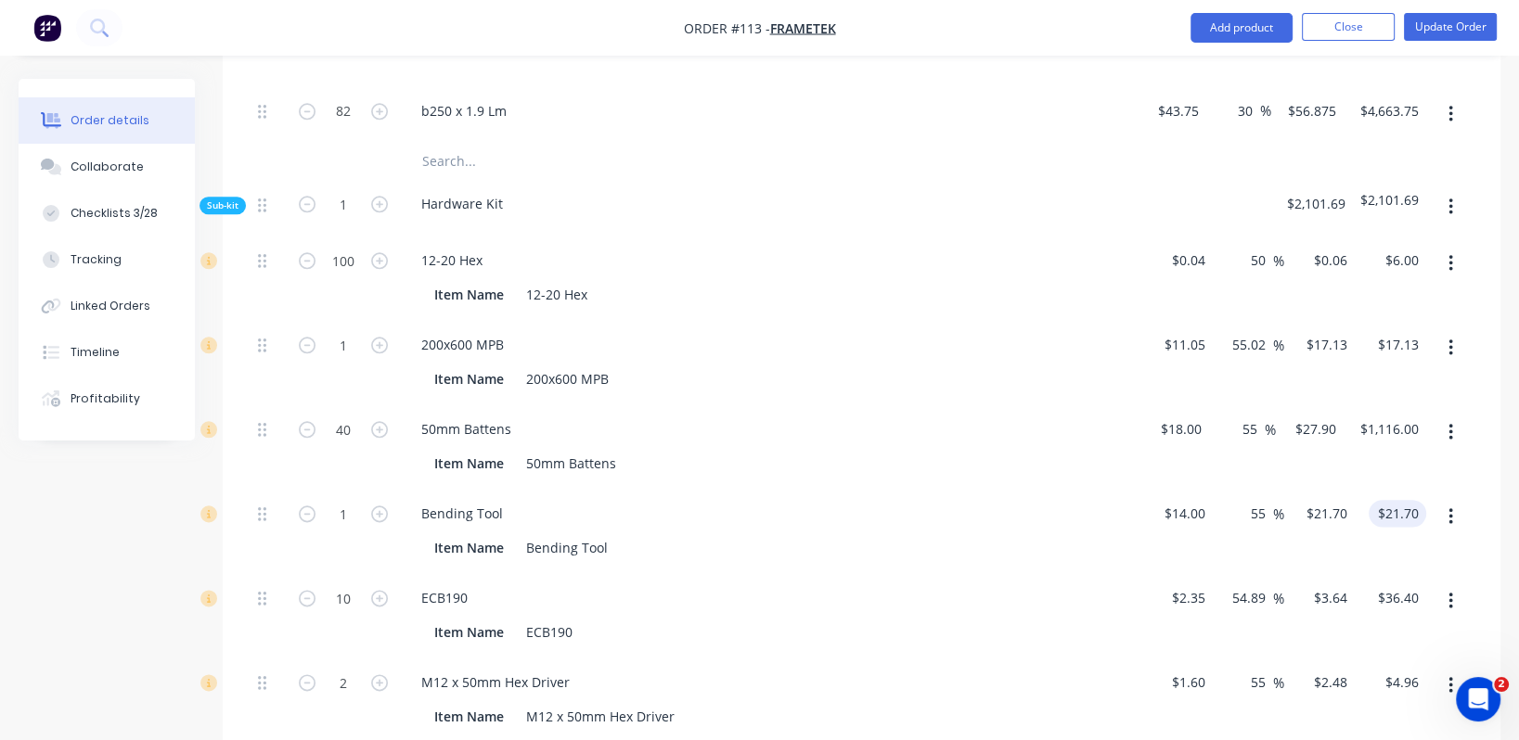
scroll to position [2318, 0]
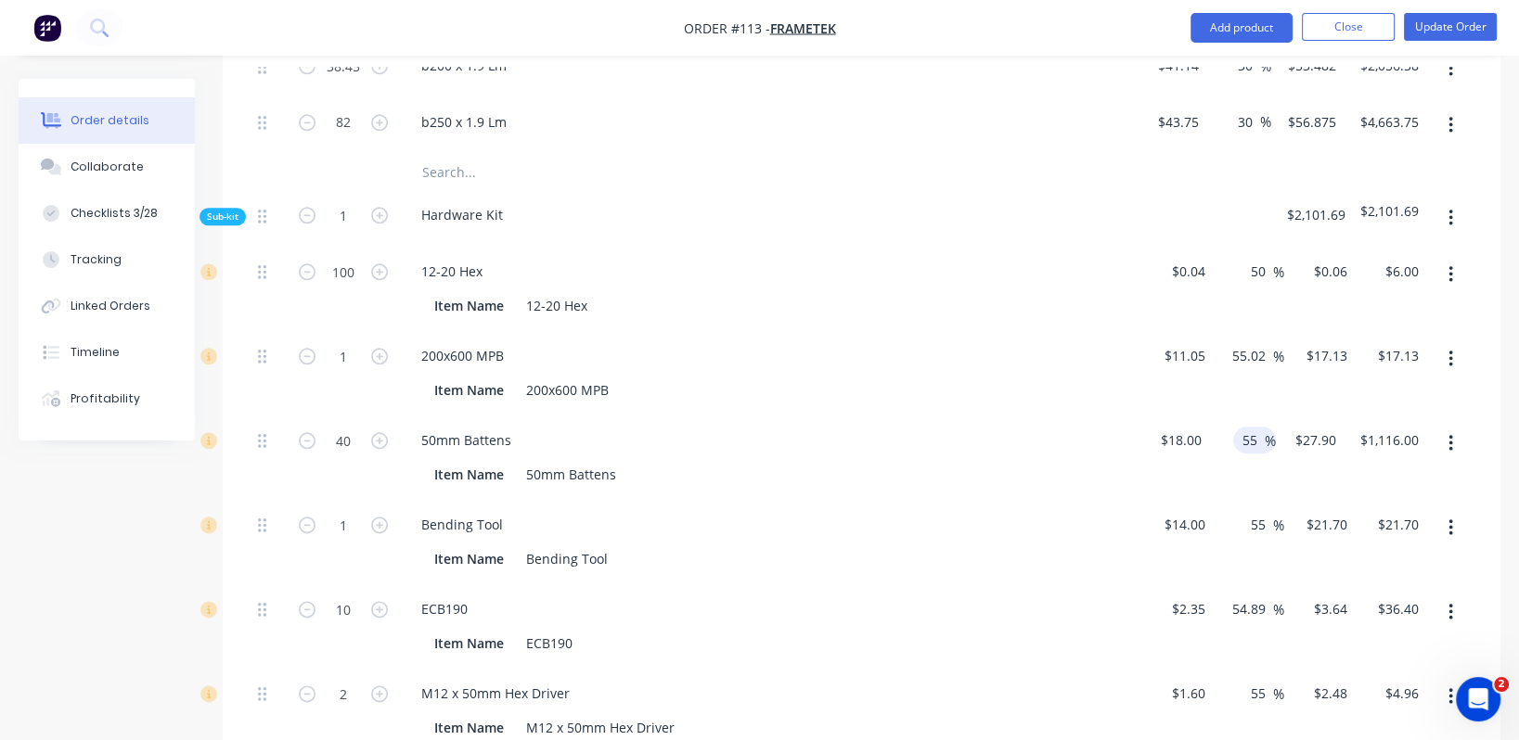
drag, startPoint x: 1257, startPoint y: 358, endPoint x: 1233, endPoint y: 361, distance: 24.3
click at [1233, 427] on div "55 55 %" at bounding box center [1254, 440] width 43 height 27
type input "30"
click at [1104, 511] on div "Bending Tool" at bounding box center [769, 524] width 727 height 27
type input "$23.40"
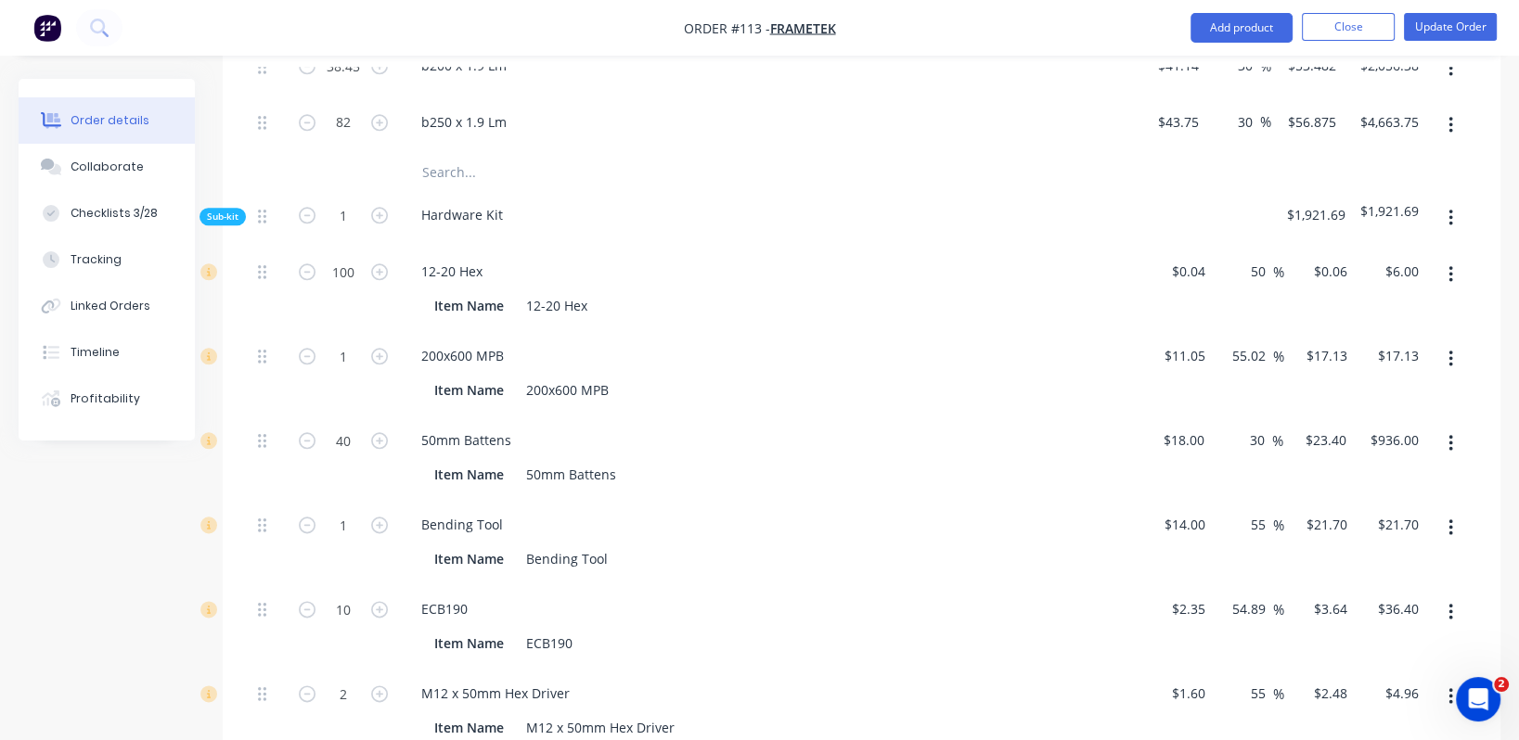
type input "$936.00"
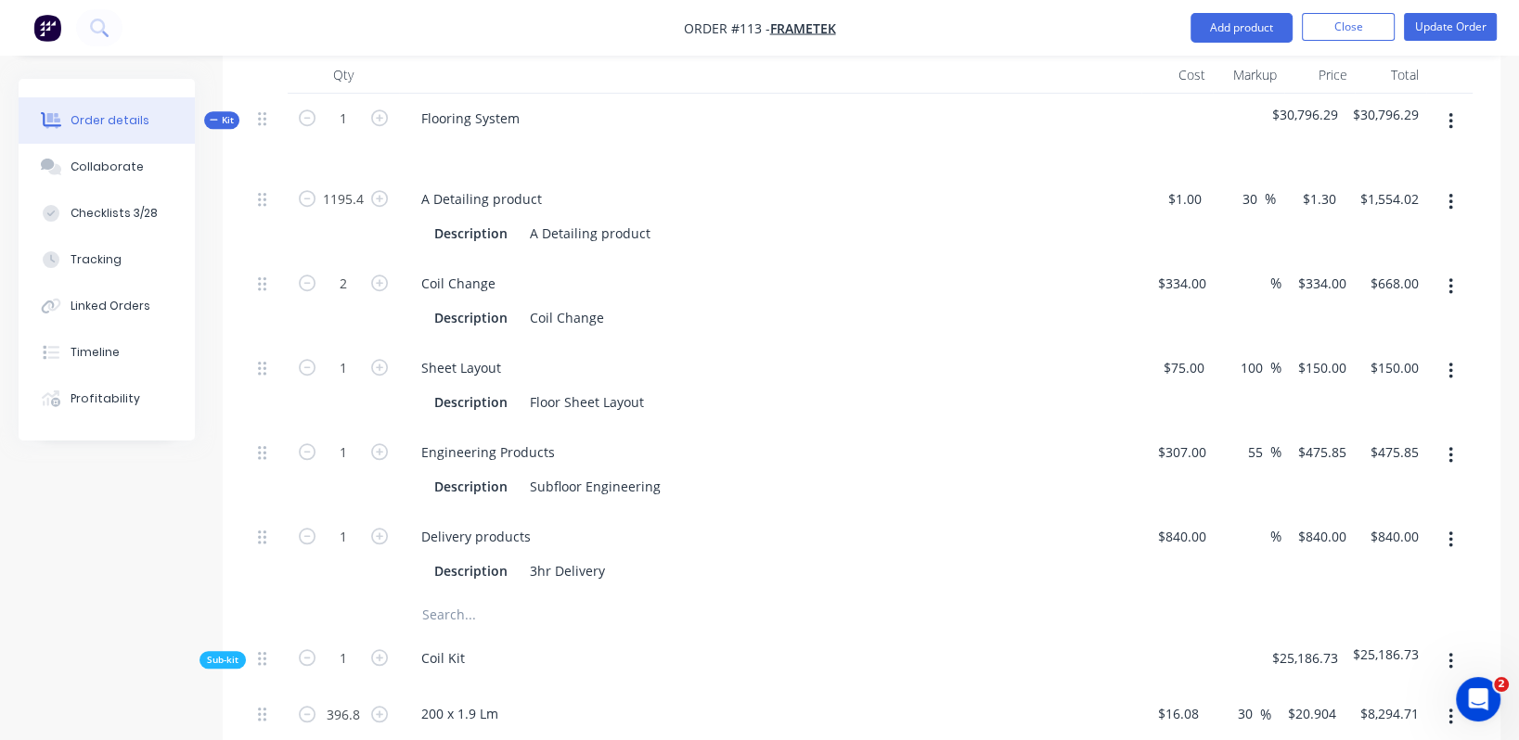
scroll to position [1461, 0]
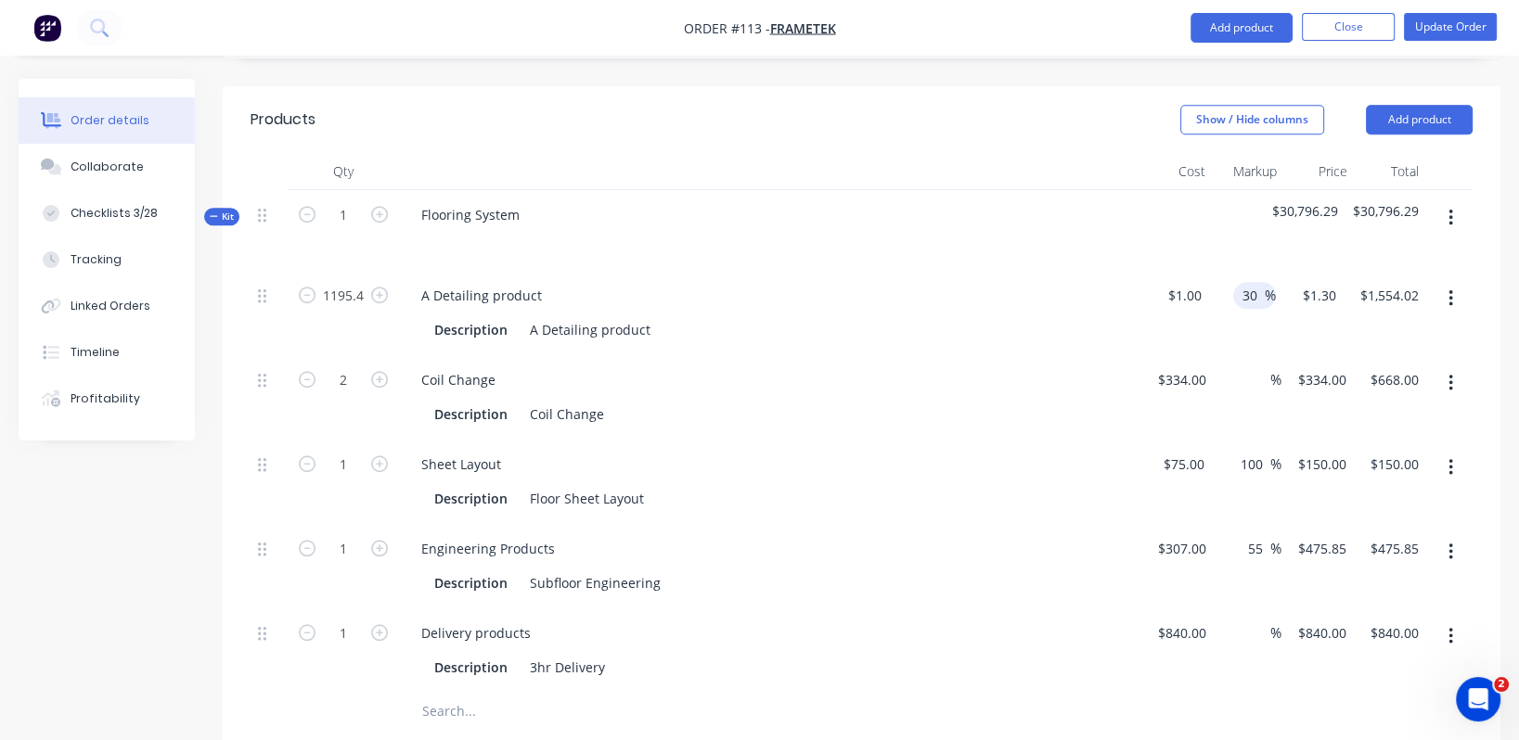
drag, startPoint x: 1261, startPoint y: 213, endPoint x: 1233, endPoint y: 218, distance: 28.2
click at [1233, 282] on div "30 30 %" at bounding box center [1254, 295] width 43 height 27
type input "25"
drag, startPoint x: 1128, startPoint y: 334, endPoint x: 1147, endPoint y: 333, distance: 18.6
click at [1129, 397] on div "Description Coil Change" at bounding box center [769, 412] width 727 height 31
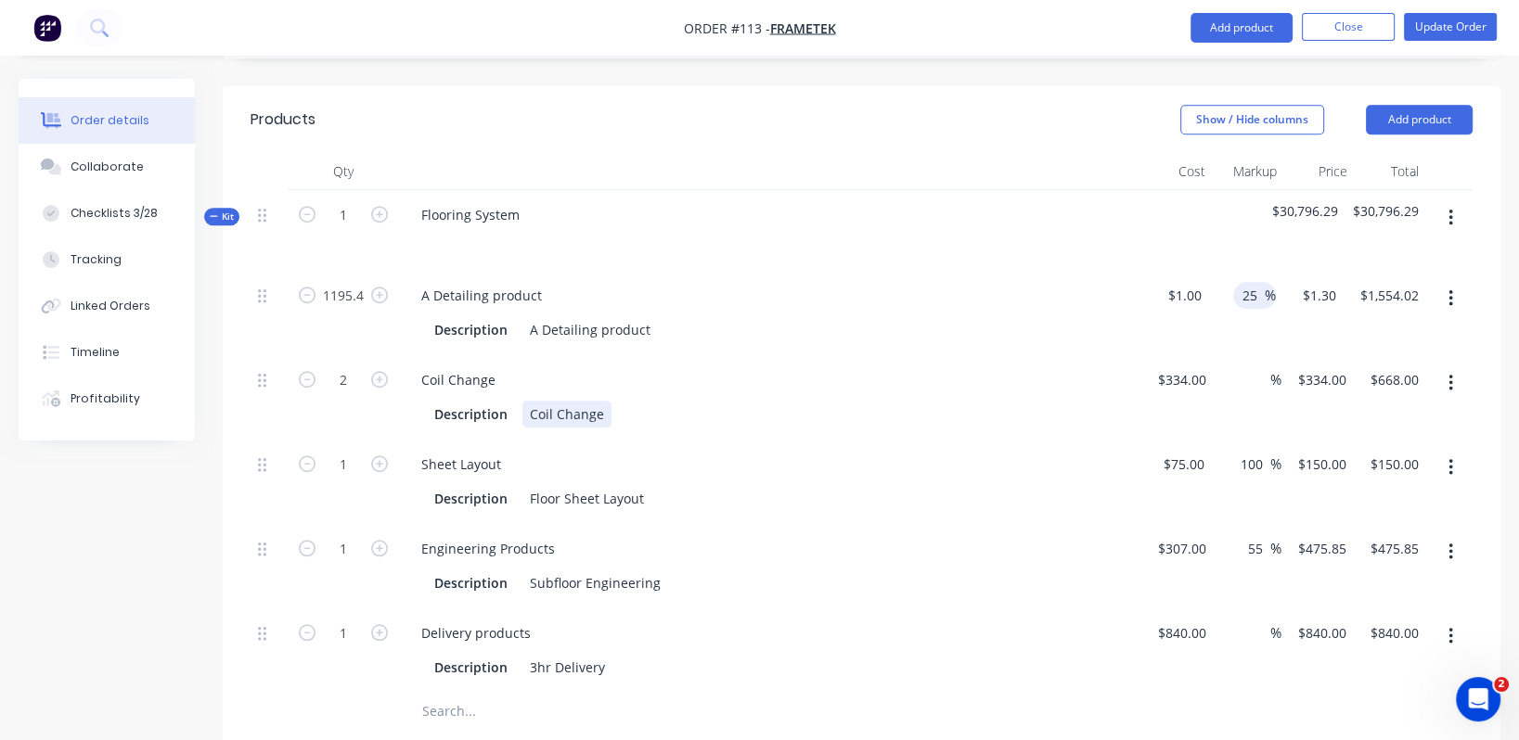
type input "$1.25"
type input "$1,494.25"
drag, startPoint x: 1265, startPoint y: 463, endPoint x: 1234, endPoint y: 466, distance: 30.7
click at [1234, 524] on div "55 55 %" at bounding box center [1247, 566] width 68 height 84
click at [1124, 566] on div "Description Subfloor Engineering" at bounding box center [769, 581] width 727 height 31
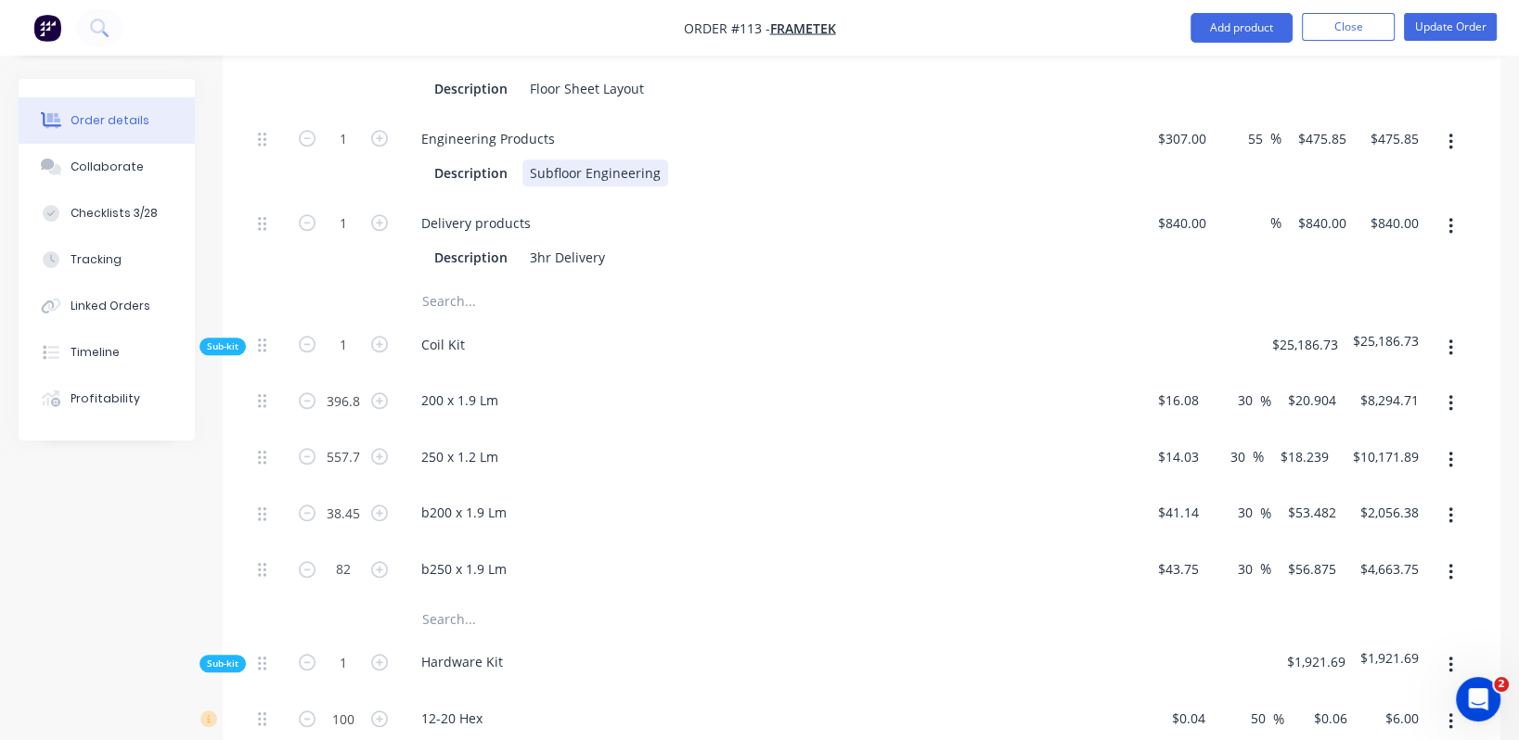
scroll to position [1879, 0]
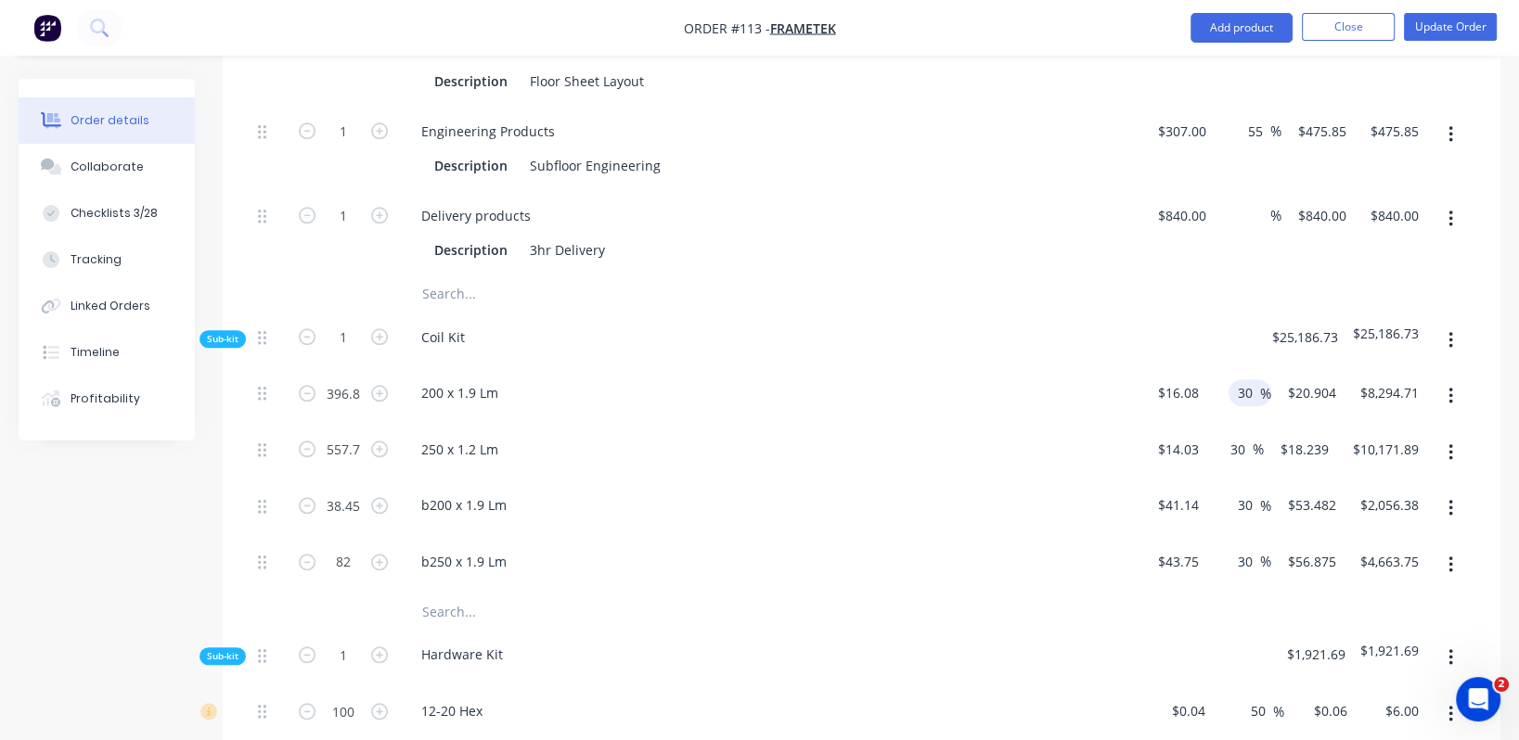
drag, startPoint x: 1248, startPoint y: 310, endPoint x: 1229, endPoint y: 315, distance: 19.1
click at [1229, 379] on div "30 30 %" at bounding box center [1249, 392] width 43 height 27
type input "25"
click at [1216, 481] on div "30 30 %" at bounding box center [1238, 509] width 65 height 57
type input "$20.10"
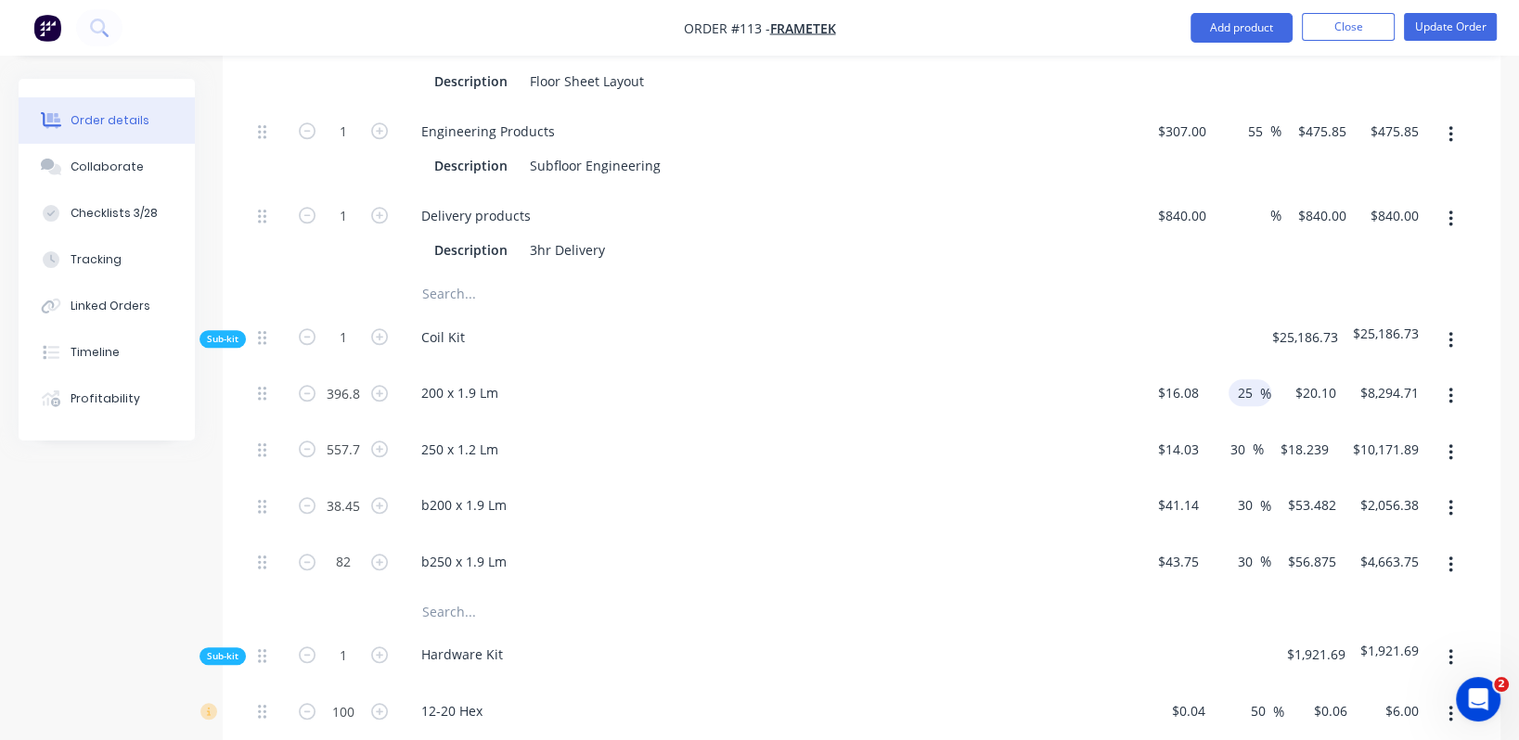
type input "$7,975.68"
drag, startPoint x: 1245, startPoint y: 370, endPoint x: 1222, endPoint y: 371, distance: 23.2
click at [1222, 436] on div "30 30 %" at bounding box center [1242, 449] width 43 height 27
type input "25"
click at [1265, 481] on div "30 30 %" at bounding box center [1238, 509] width 65 height 57
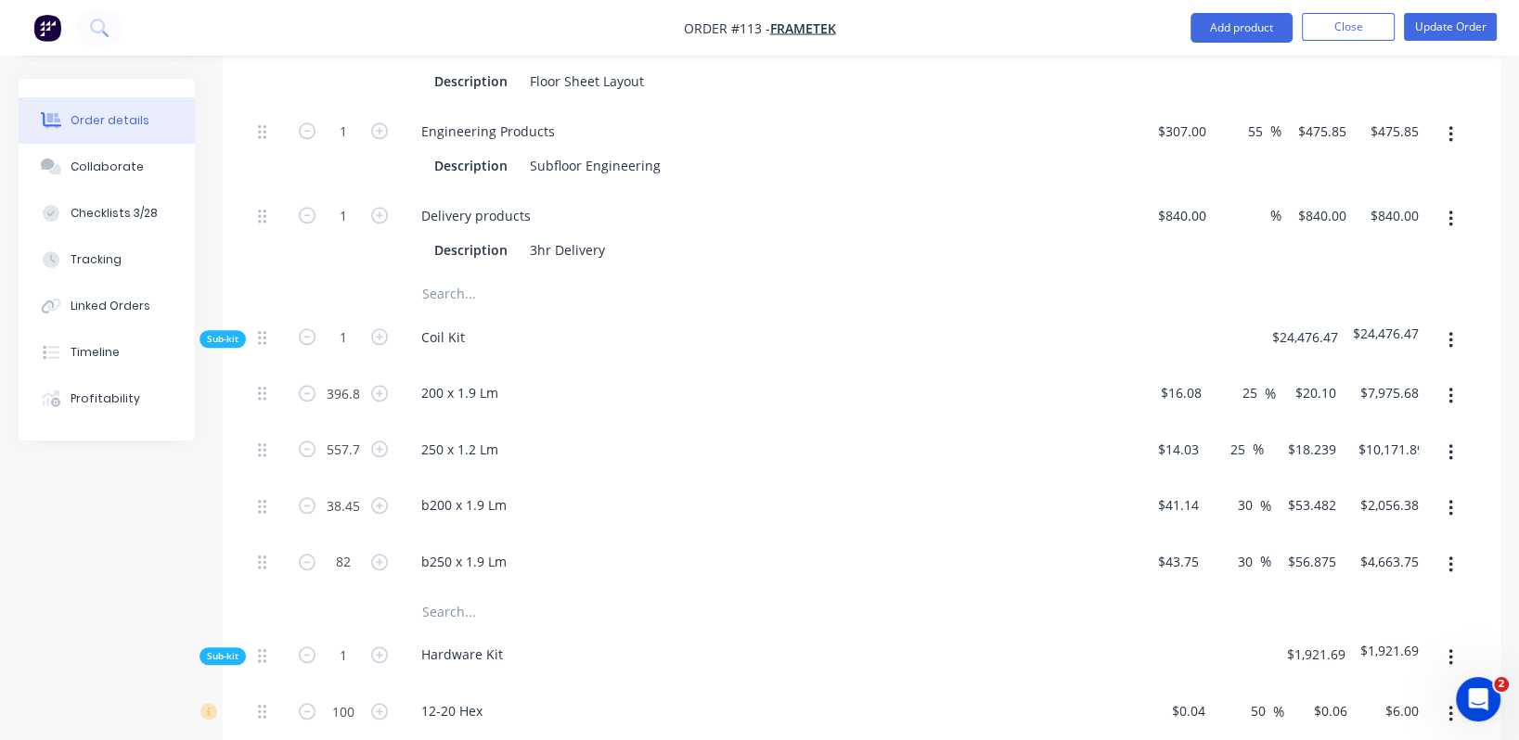
type input "$17.5375"
type input "$9,780.66"
drag, startPoint x: 1256, startPoint y: 428, endPoint x: 1238, endPoint y: 429, distance: 18.6
click at [1238, 492] on input "30" at bounding box center [1248, 505] width 24 height 27
type input "25"
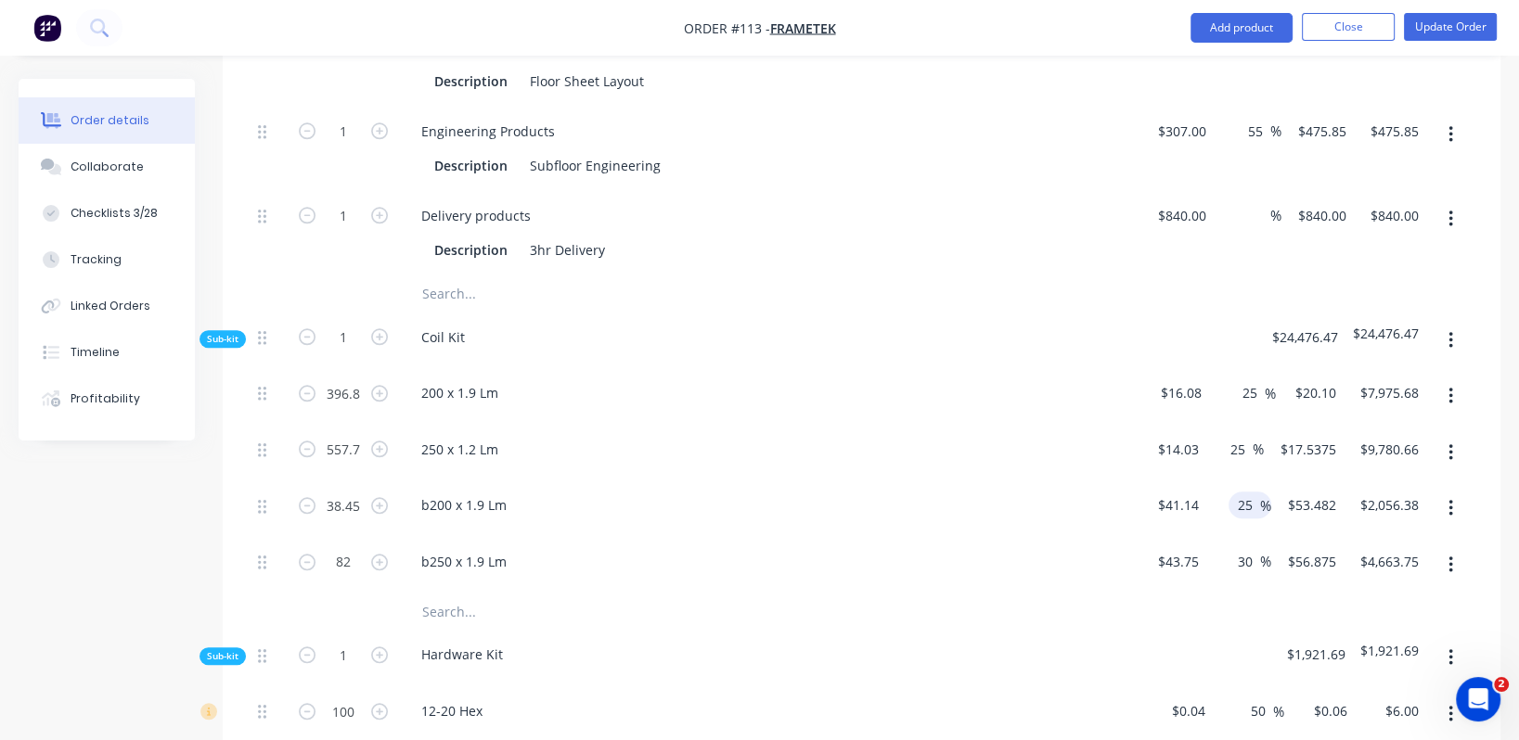
click at [1265, 593] on div at bounding box center [861, 611] width 1222 height 37
type input "$51.425"
type input "$1,977.29"
click at [1247, 548] on input "30" at bounding box center [1248, 561] width 24 height 27
drag, startPoint x: 1252, startPoint y: 481, endPoint x: 1227, endPoint y: 485, distance: 25.5
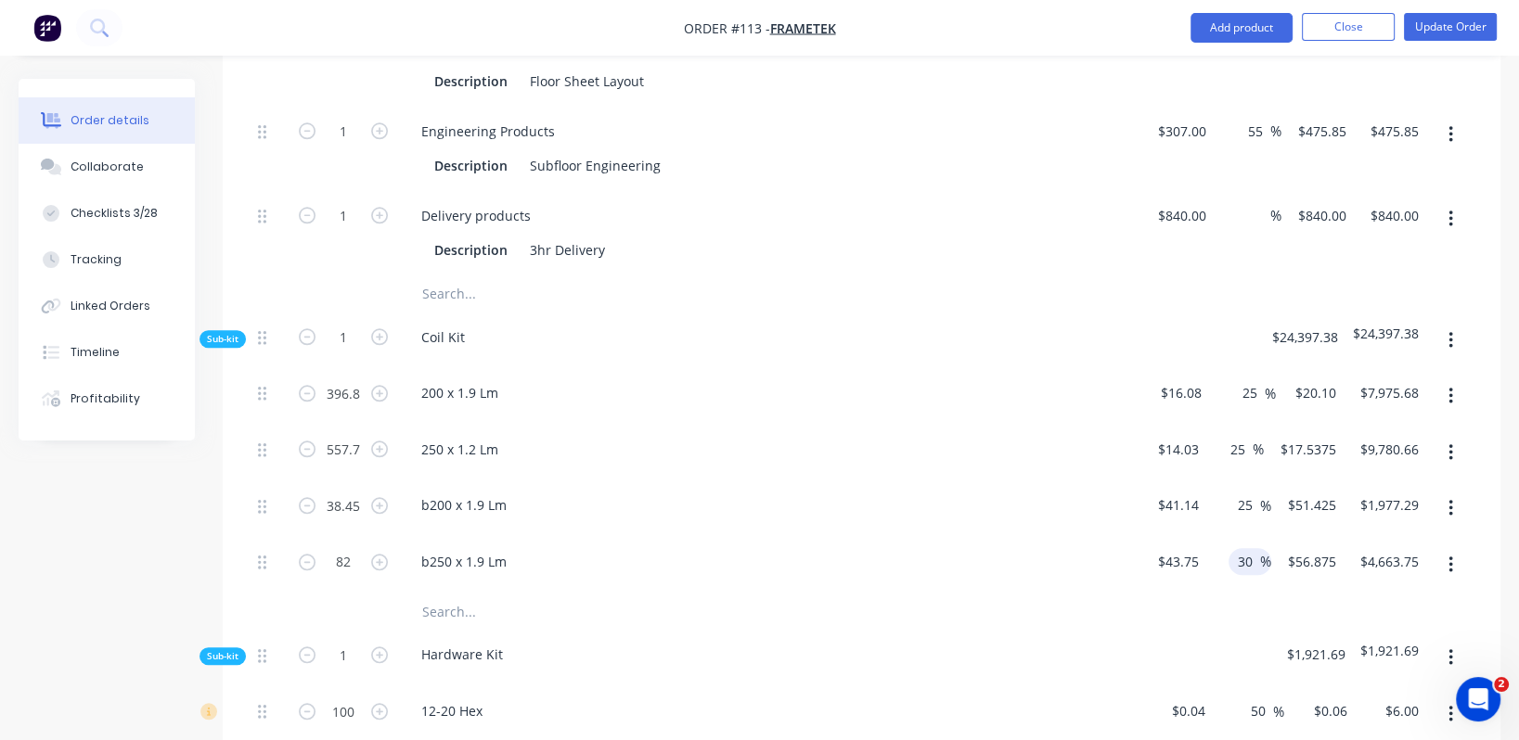
click at [1228, 548] on div "30 30 %" at bounding box center [1249, 561] width 43 height 27
type input "25"
type input "$54.6875"
type input "$4,484.38"
click at [1199, 598] on div at bounding box center [1176, 658] width 70 height 57
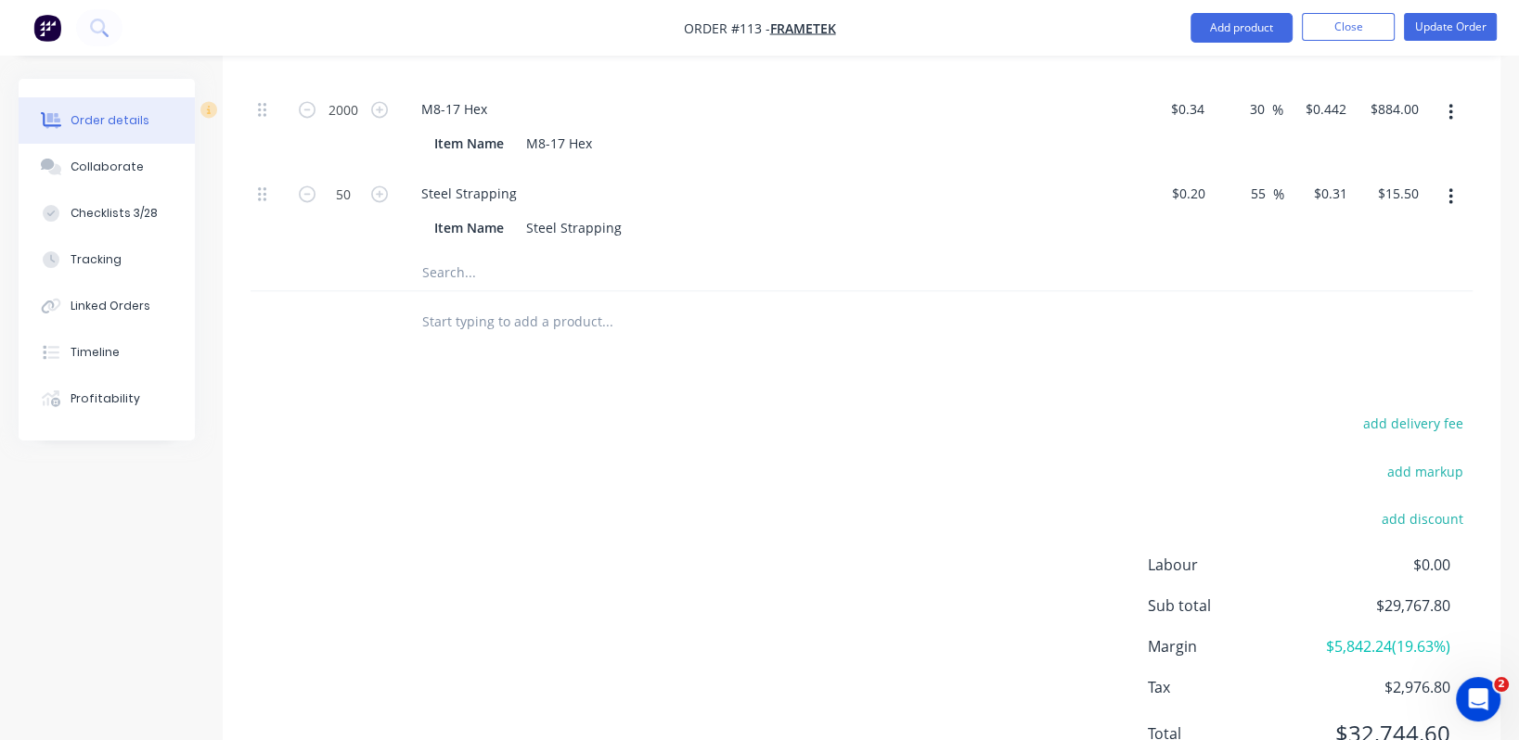
scroll to position [2992, 0]
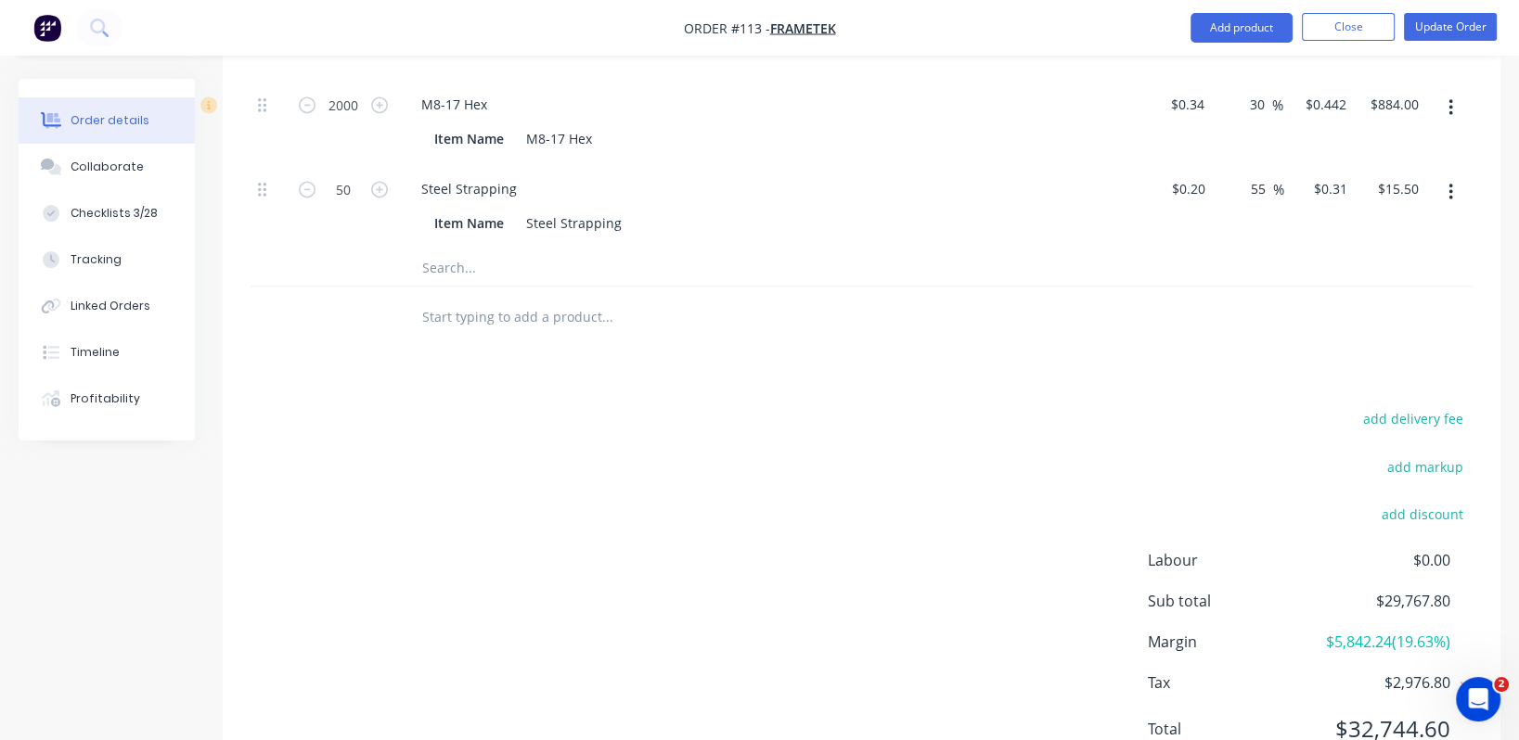
click at [885, 529] on div "add delivery fee add markup add discount Labour $0.00 Sub total $29,767.80 Marg…" at bounding box center [861, 585] width 1222 height 358
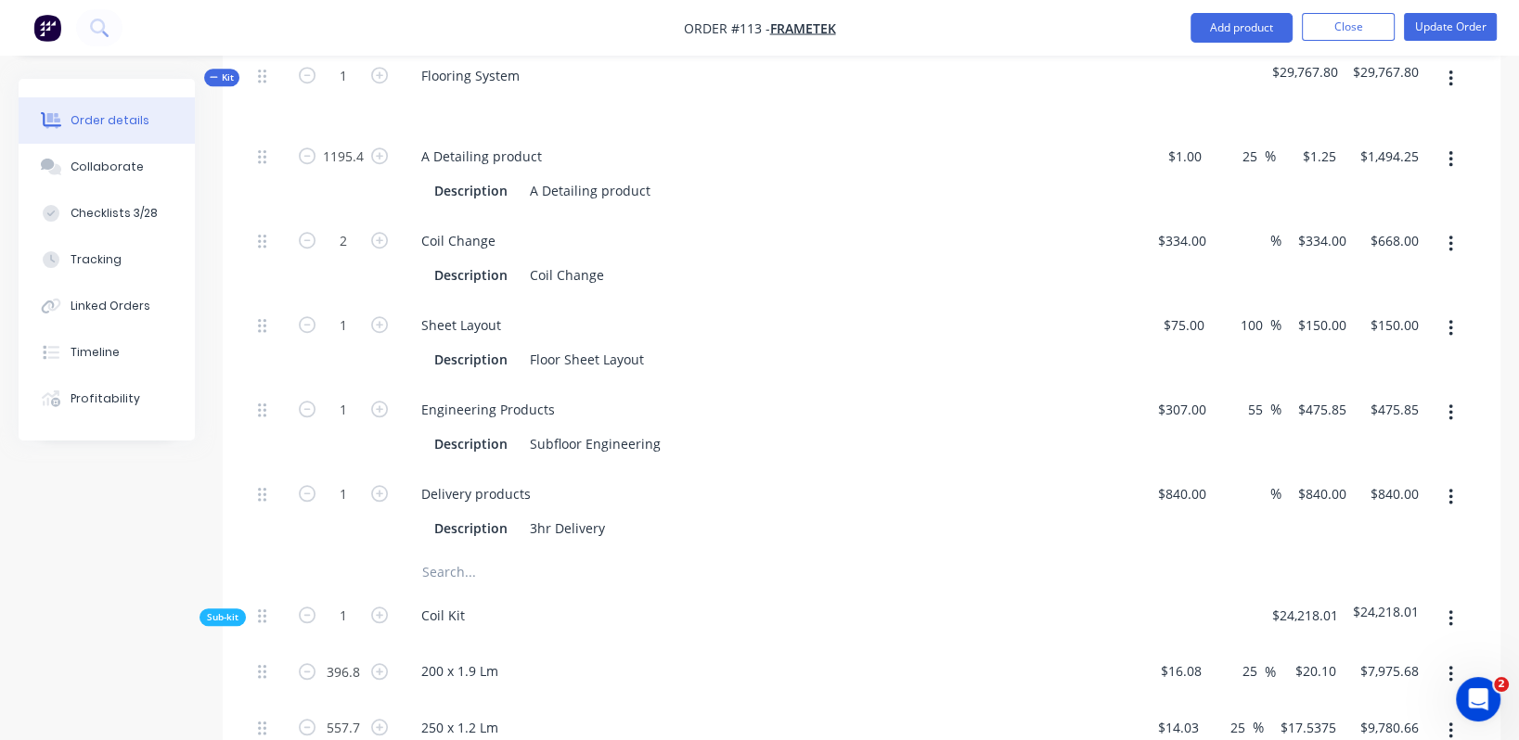
scroll to position [1740, 0]
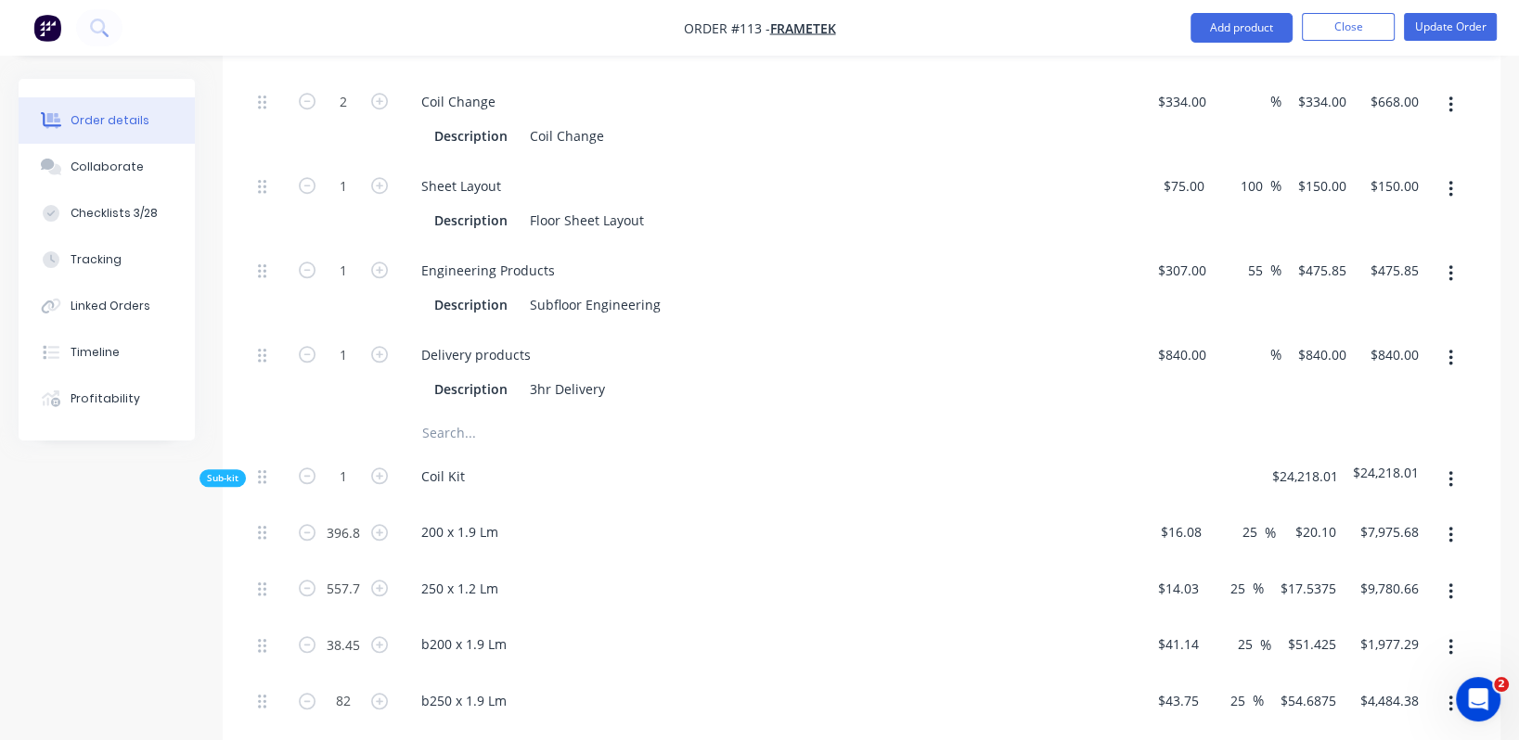
drag, startPoint x: 1262, startPoint y: 454, endPoint x: 1232, endPoint y: 460, distance: 30.4
click at [1232, 507] on div "25 25 %" at bounding box center [1243, 535] width 68 height 57
type input "20"
type input "$19.296"
type input "$7,656.65"
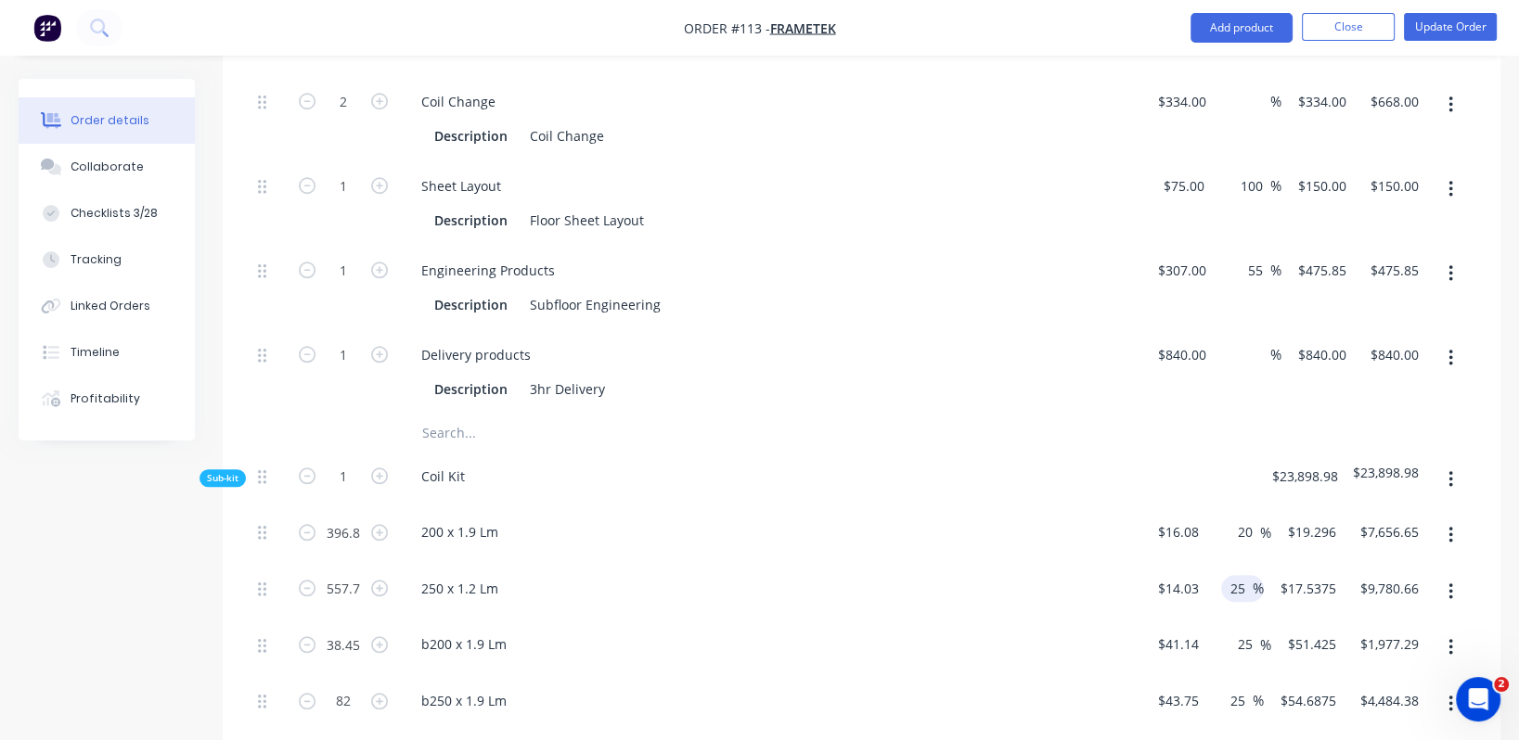
click at [1240, 575] on input "25" at bounding box center [1240, 588] width 24 height 27
drag, startPoint x: 1248, startPoint y: 507, endPoint x: 1217, endPoint y: 511, distance: 31.0
click at [1217, 564] on div "25 25 %" at bounding box center [1235, 592] width 58 height 57
type input "20"
type input "$16.836"
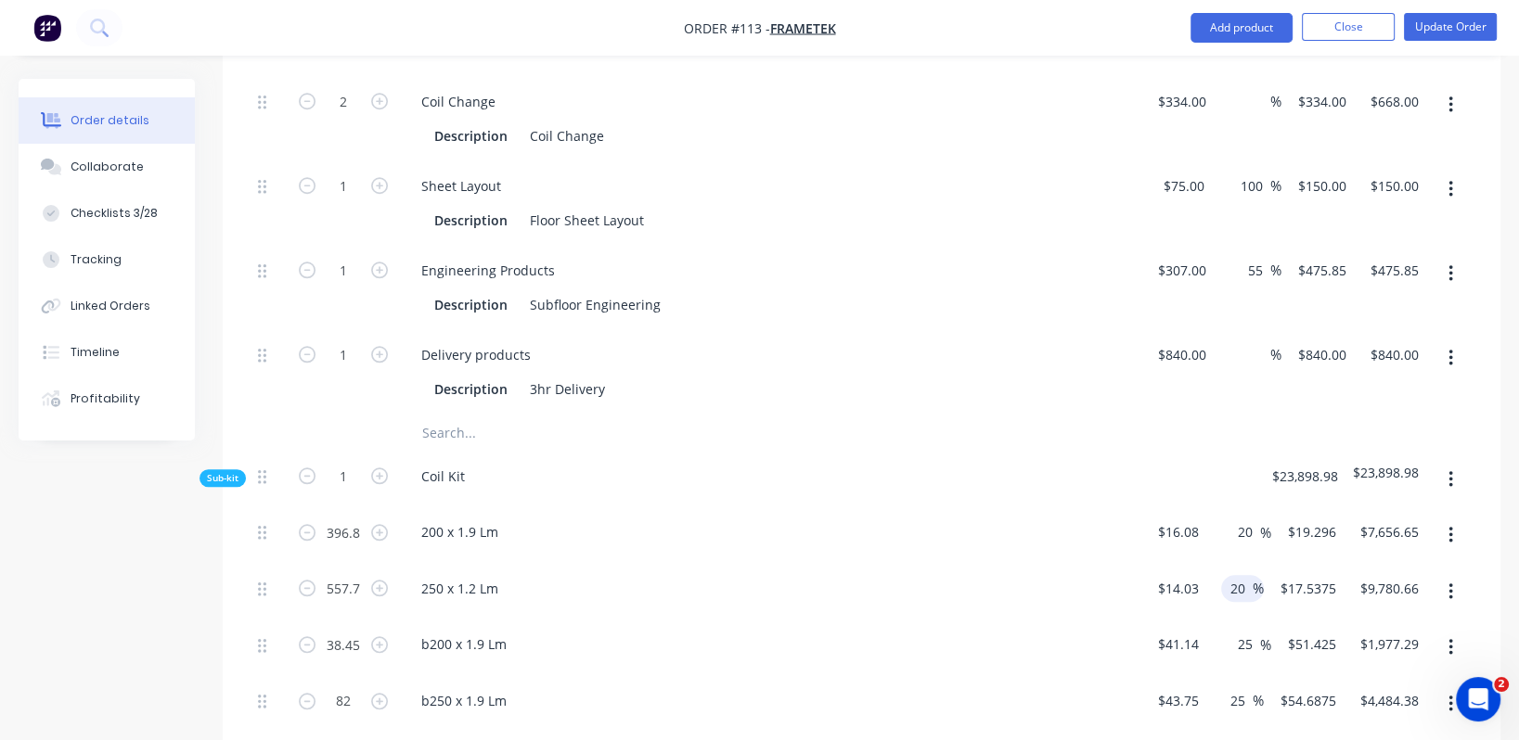
type input "$9,389.44"
click at [1068, 564] on div "250 x 1.2 Lm" at bounding box center [770, 592] width 742 height 57
drag, startPoint x: 1252, startPoint y: 561, endPoint x: 1226, endPoint y: 565, distance: 26.2
click at [1226, 598] on div "25 25 %" at bounding box center [1238, 648] width 65 height 57
type input "20"
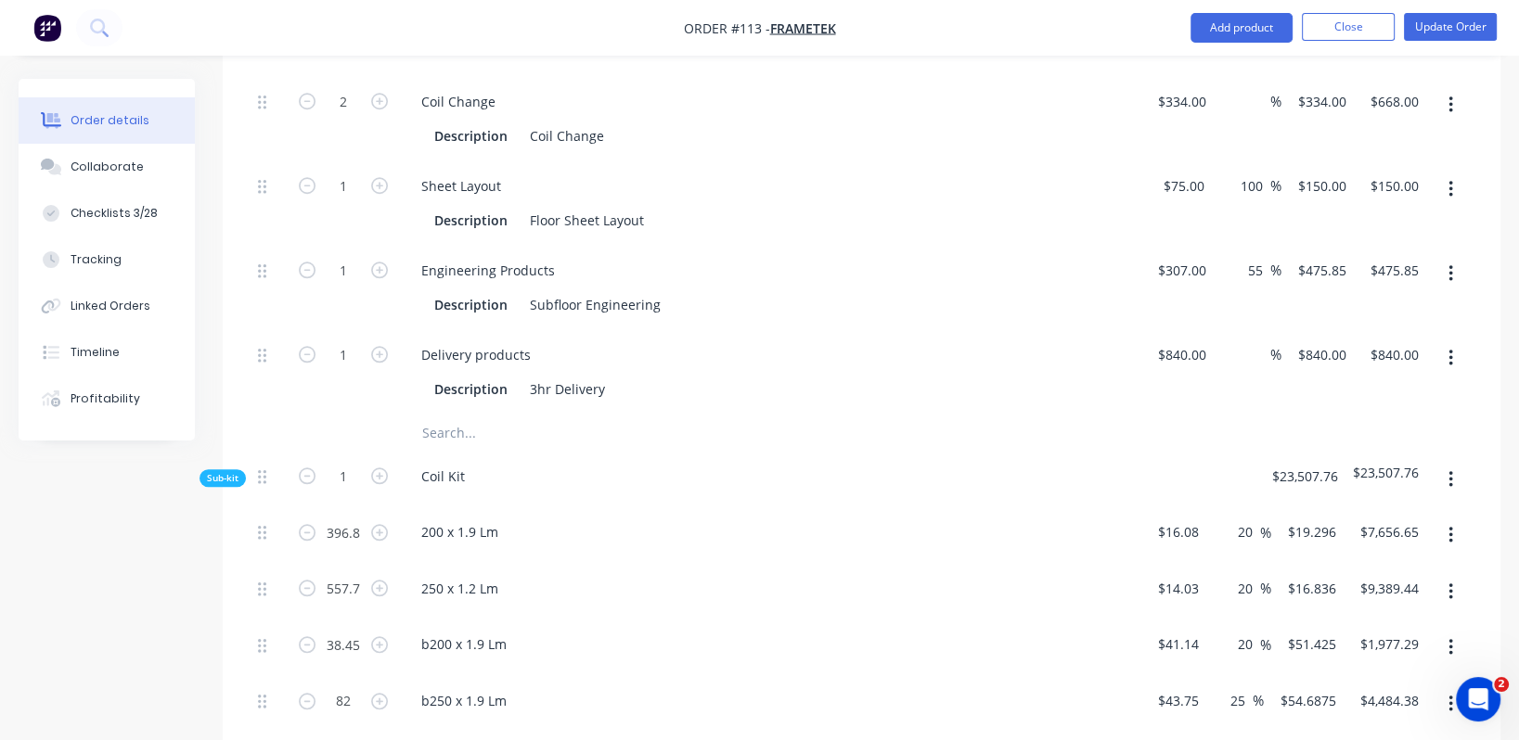
click at [1068, 598] on div "b200 x 1.9 Lm" at bounding box center [769, 644] width 727 height 27
type input "$49.368"
type input "$1,898.20"
drag, startPoint x: 1249, startPoint y: 622, endPoint x: 1214, endPoint y: 624, distance: 34.4
click at [1214, 598] on div "25 25 %" at bounding box center [1235, 704] width 58 height 57
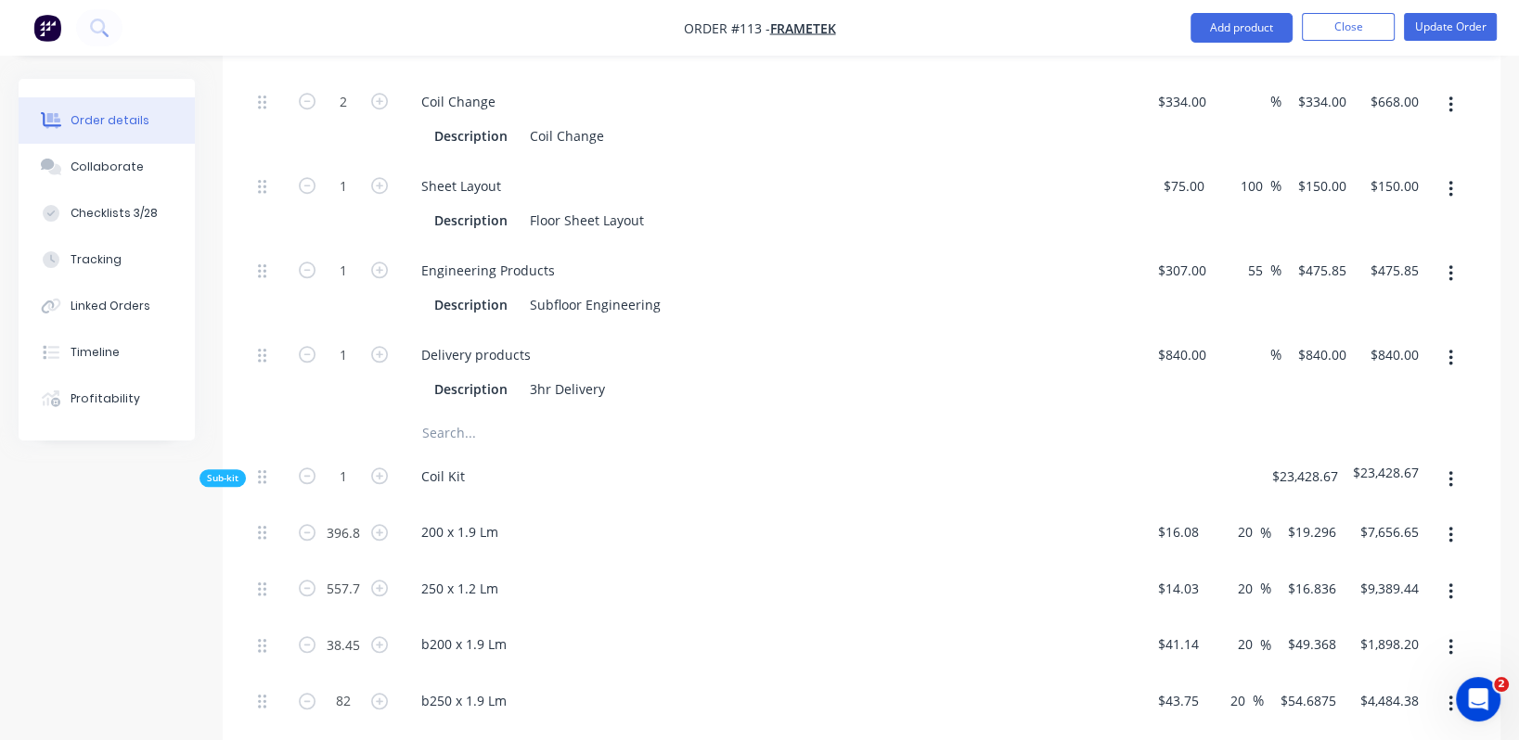
type input "20"
click at [947, 598] on div "b250 x 1.9 Lm" at bounding box center [770, 704] width 742 height 57
type input "$52.50"
type input "$4,305.00"
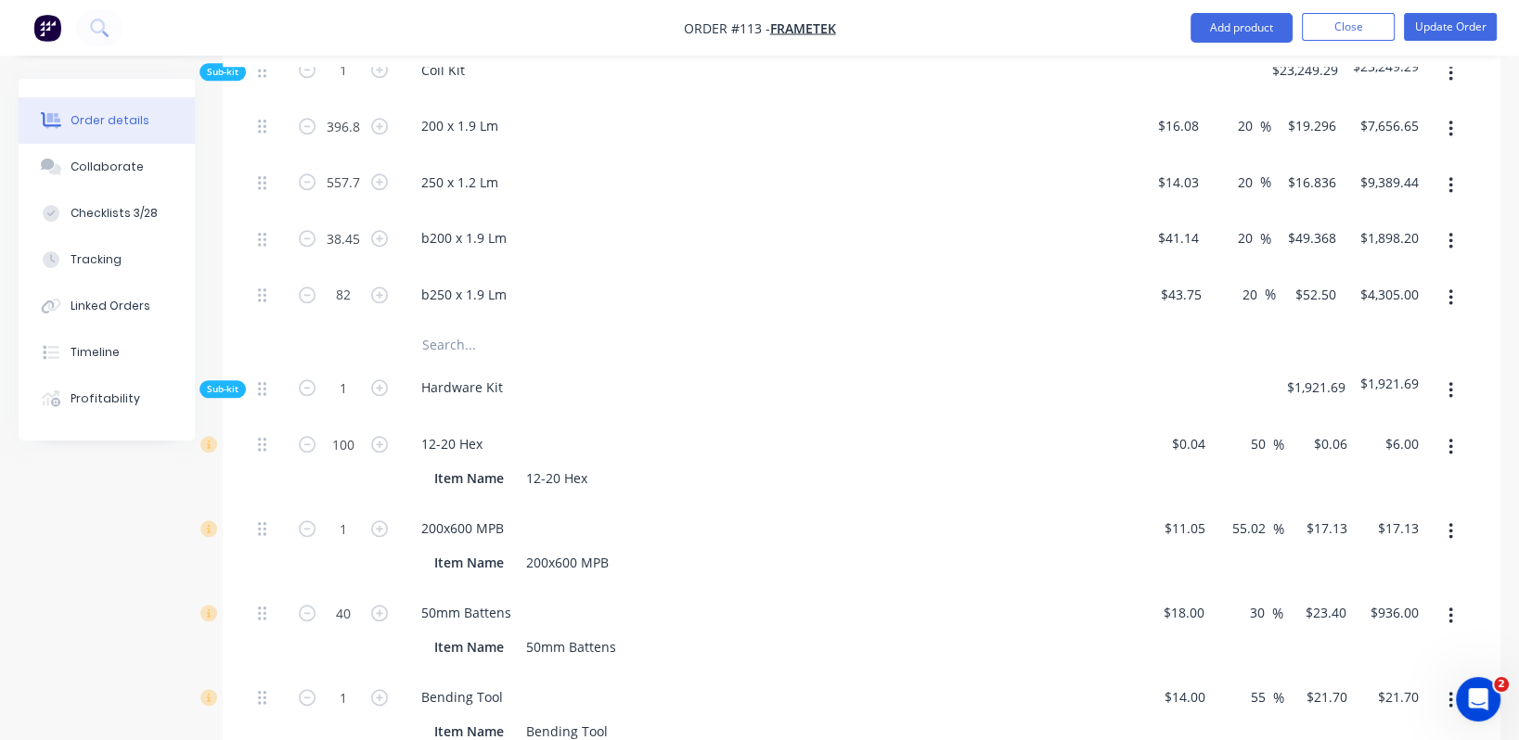
scroll to position [2157, 0]
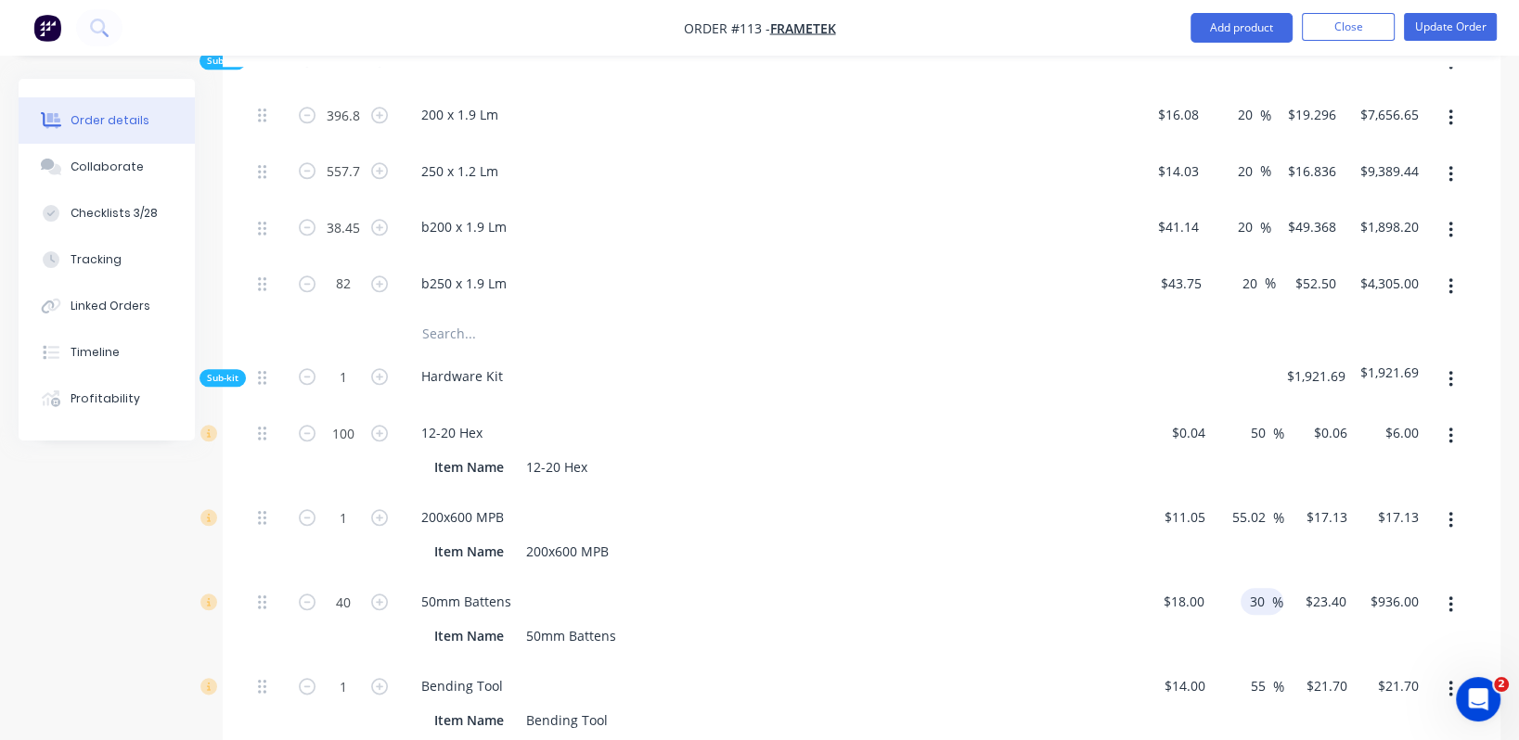
drag, startPoint x: 1270, startPoint y: 522, endPoint x: 1249, endPoint y: 522, distance: 21.3
click at [1249, 588] on input "30" at bounding box center [1260, 601] width 24 height 27
type input "20"
click at [1086, 598] on div "Item Name 50mm Battens" at bounding box center [766, 636] width 679 height 27
type input "$21.60"
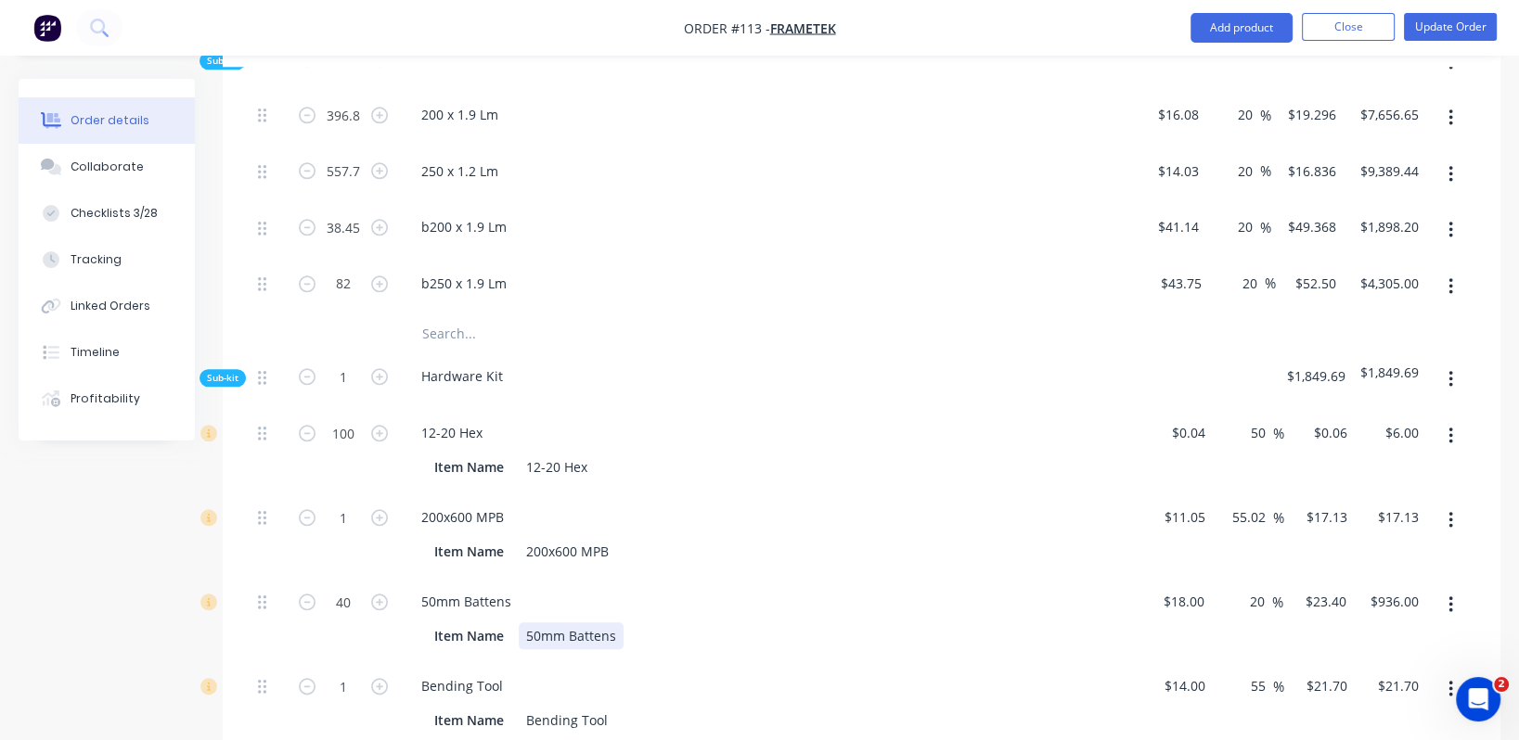
type input "$864.00"
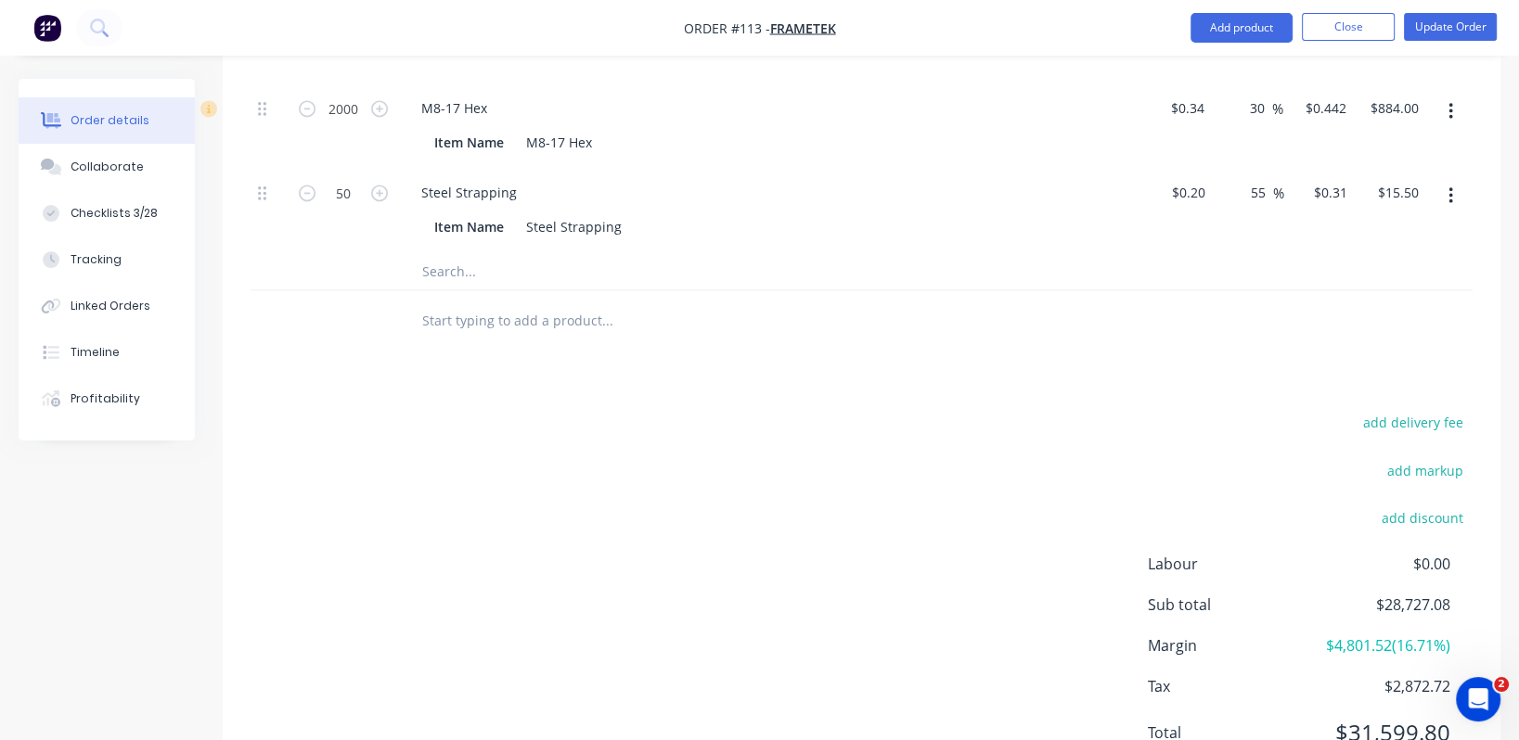
scroll to position [2992, 0]
click at [723, 533] on div "add delivery fee add markup add discount Labour $0.00 Sub total $28,727.08 Marg…" at bounding box center [861, 585] width 1222 height 358
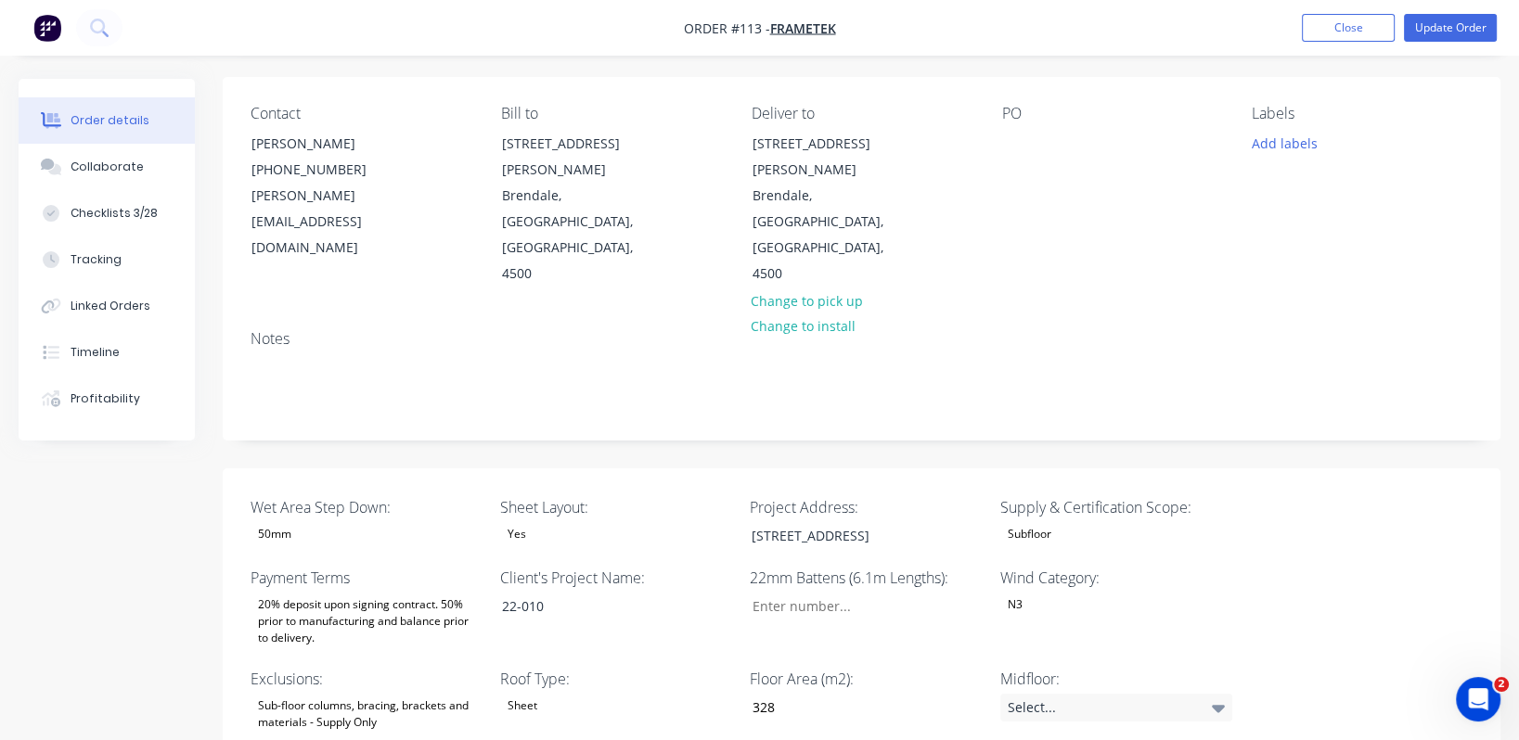
scroll to position [139, 0]
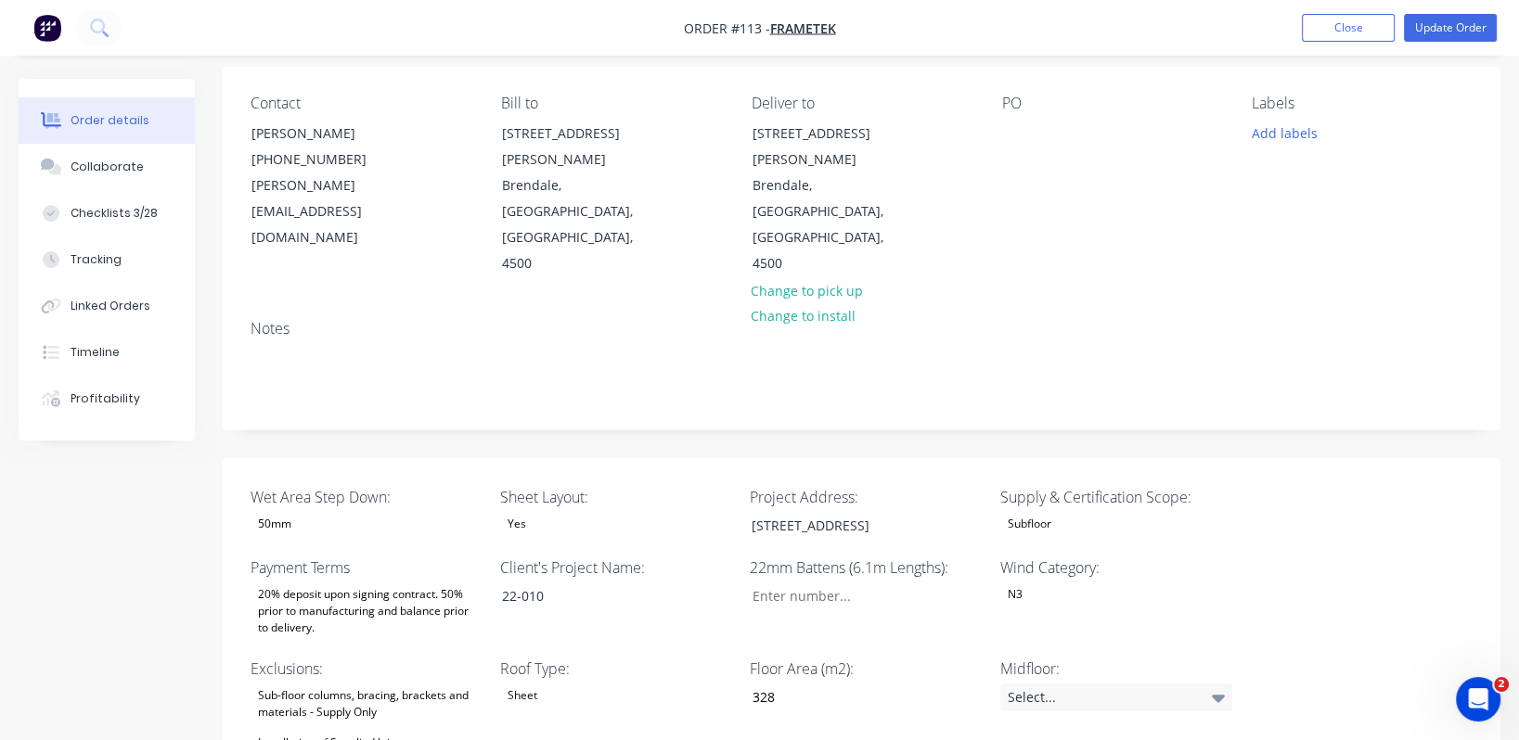
click at [372, 598] on div "Sub-floor columns, bracing, brackets and materials - Supply Only" at bounding box center [366, 704] width 232 height 41
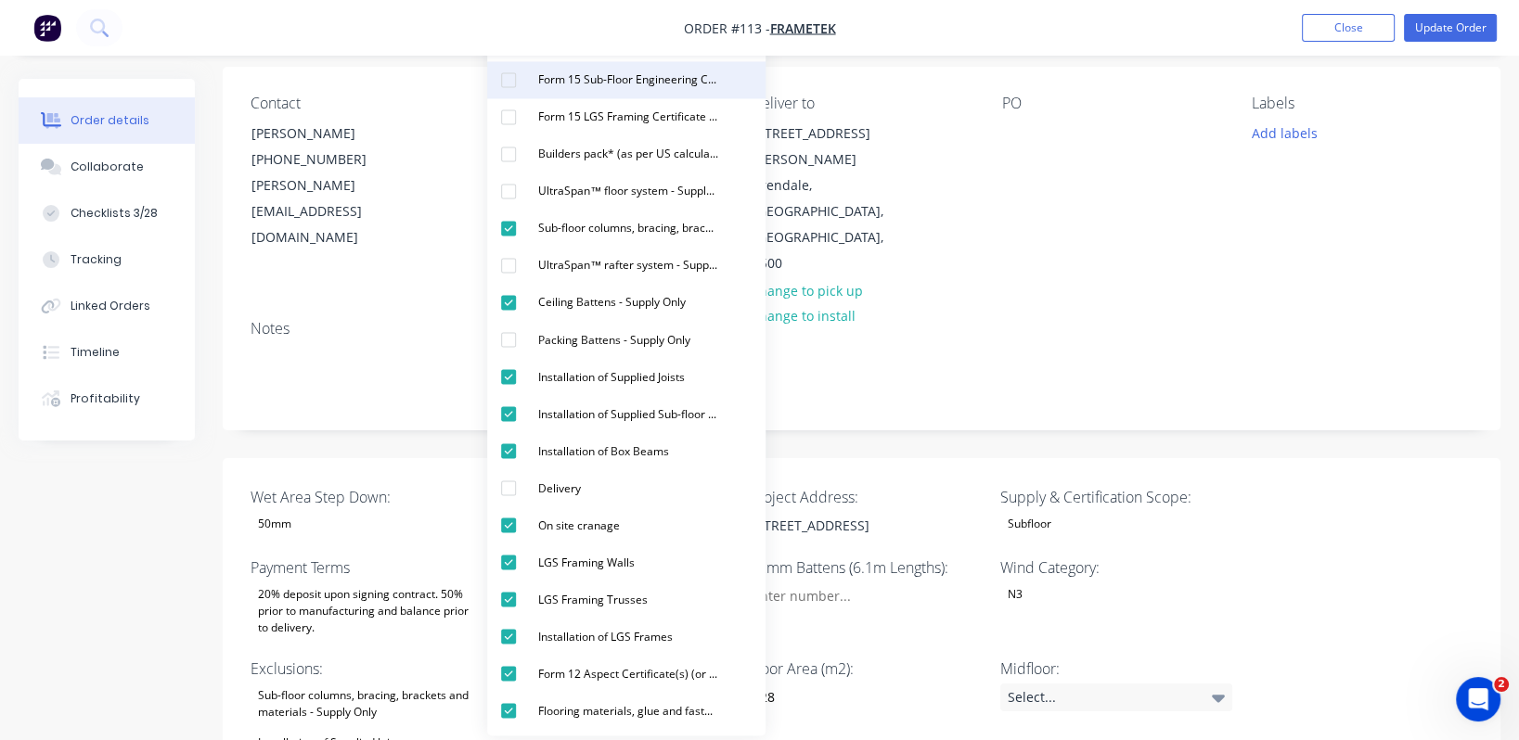
click at [519, 82] on div "button" at bounding box center [508, 79] width 37 height 37
click at [1246, 320] on div "Notes" at bounding box center [861, 329] width 1222 height 18
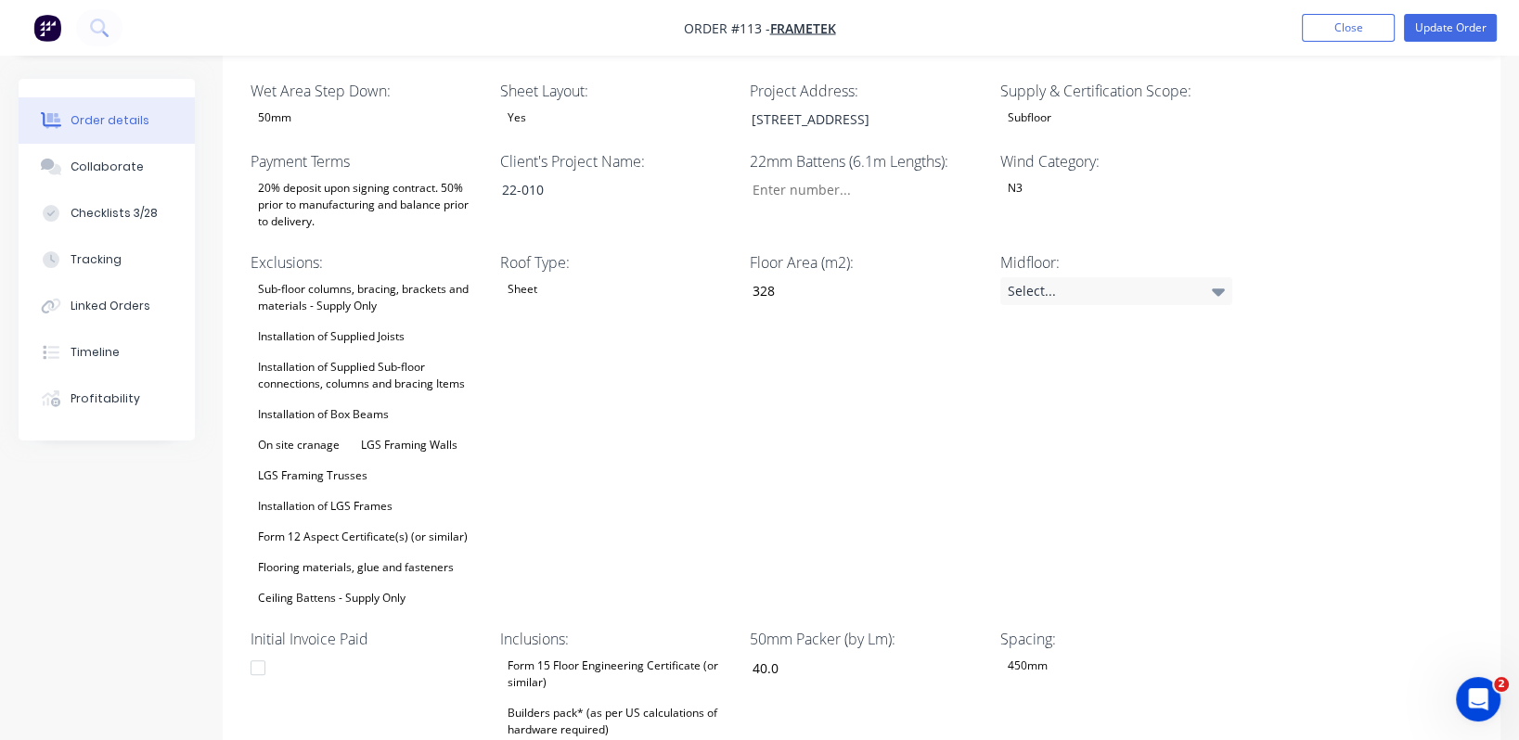
scroll to position [556, 0]
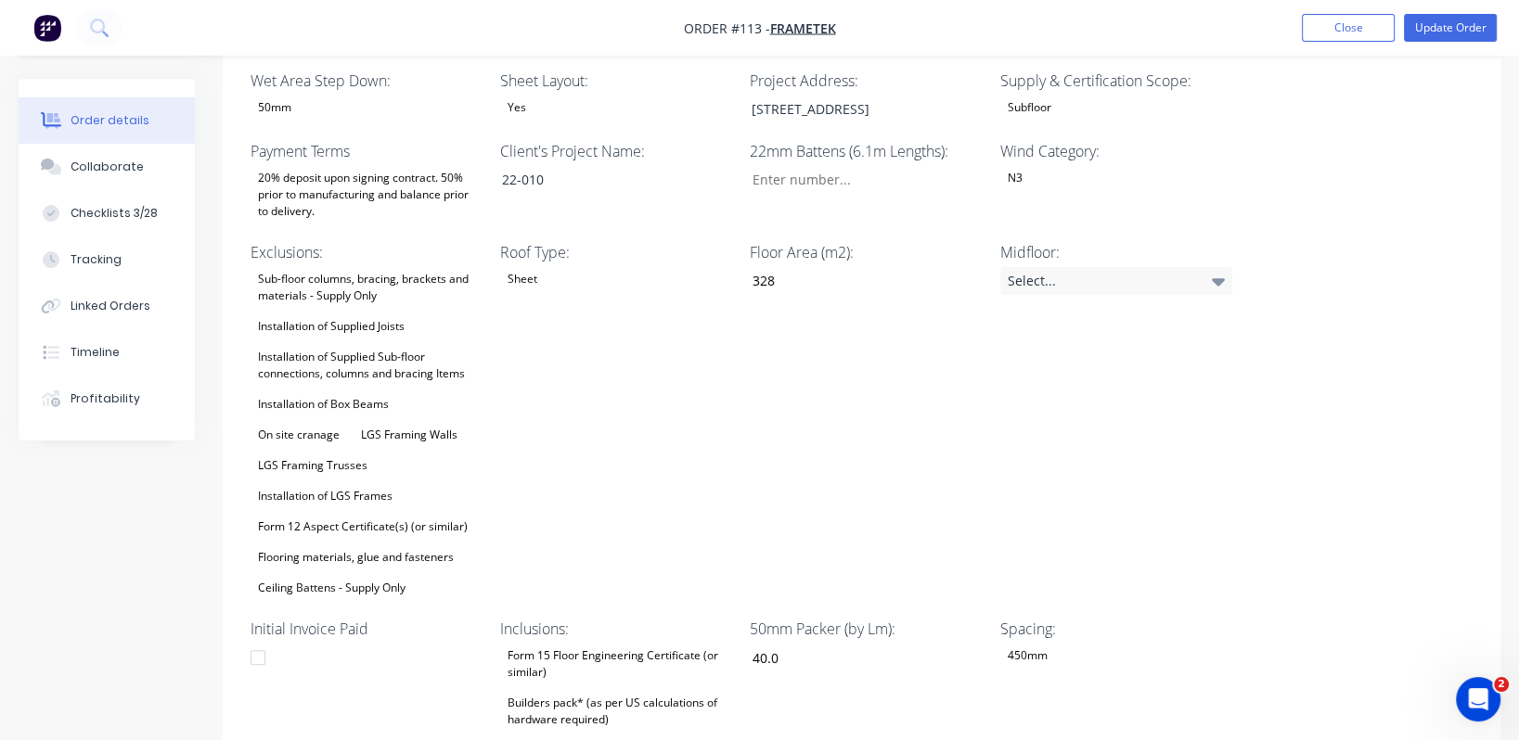
click at [325, 484] on div "Installation of LGS Frames" at bounding box center [324, 496] width 149 height 24
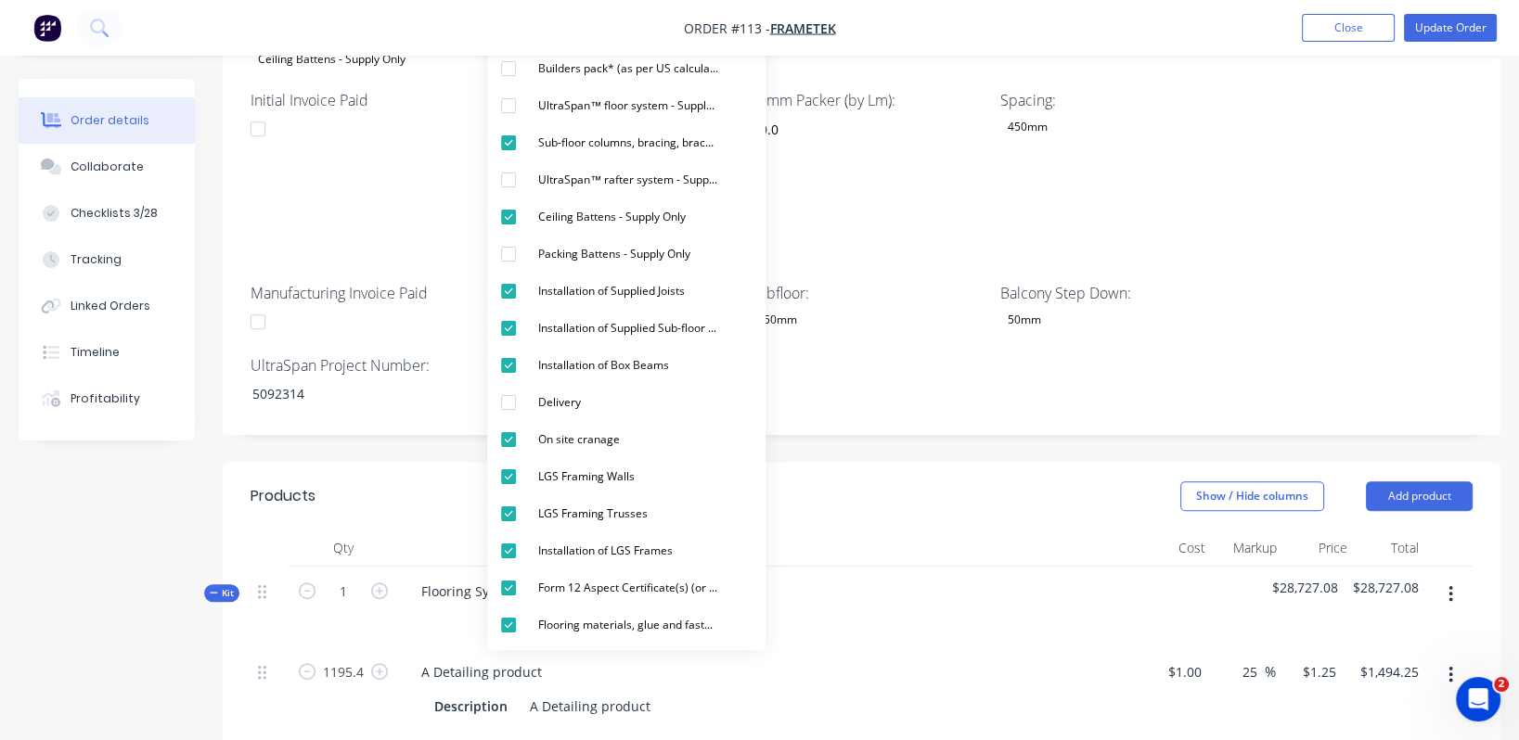
scroll to position [1112, 0]
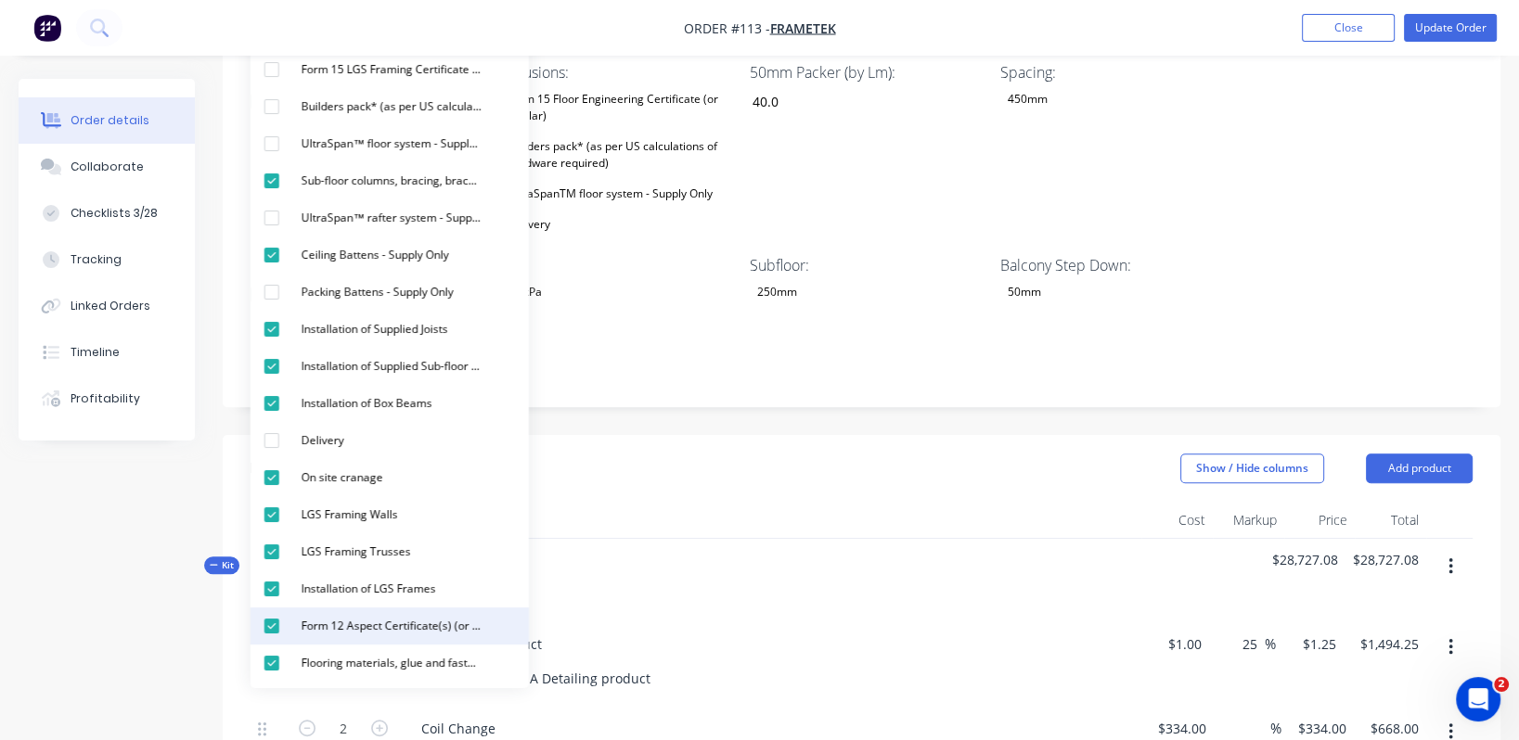
click at [264, 598] on div "button" at bounding box center [271, 626] width 37 height 37
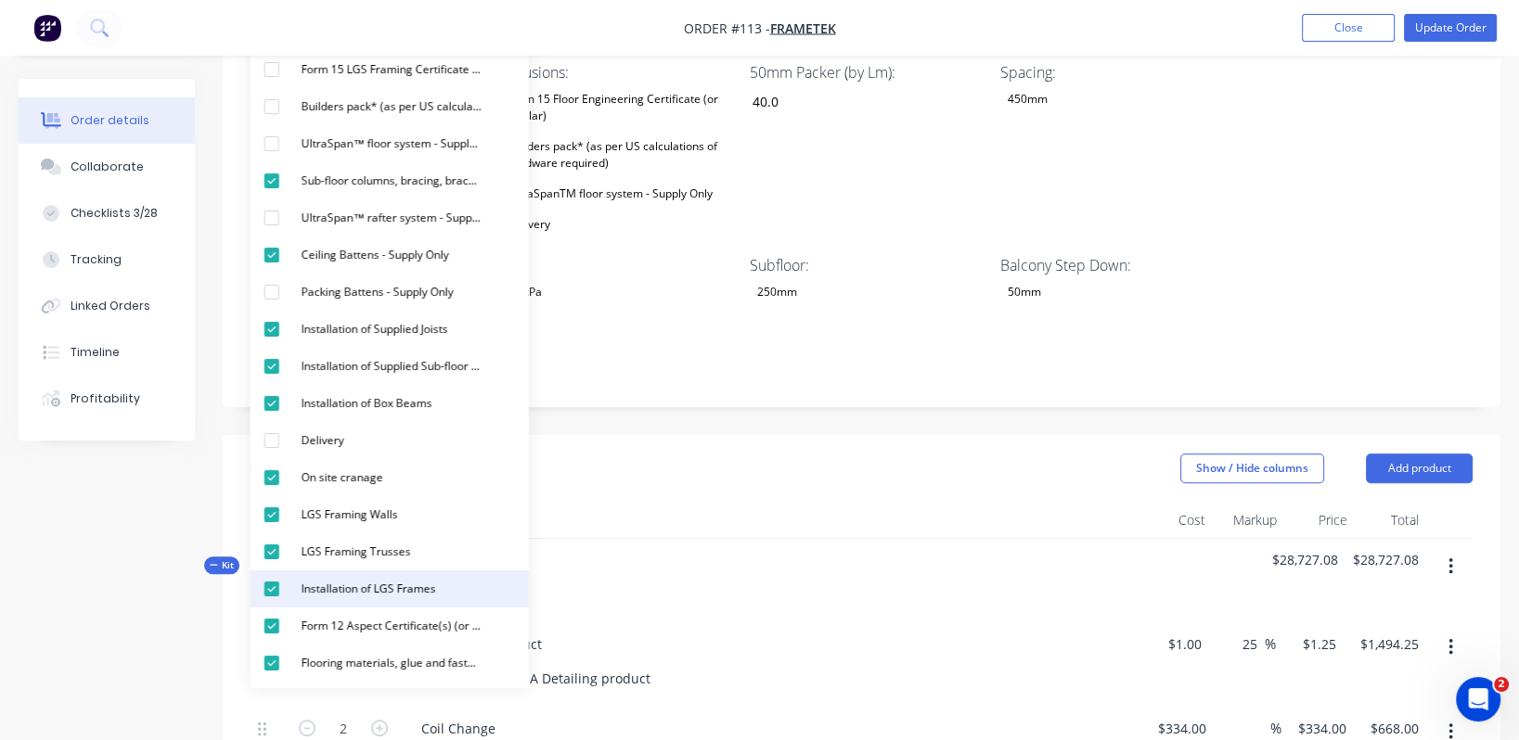
scroll to position [1082, 0]
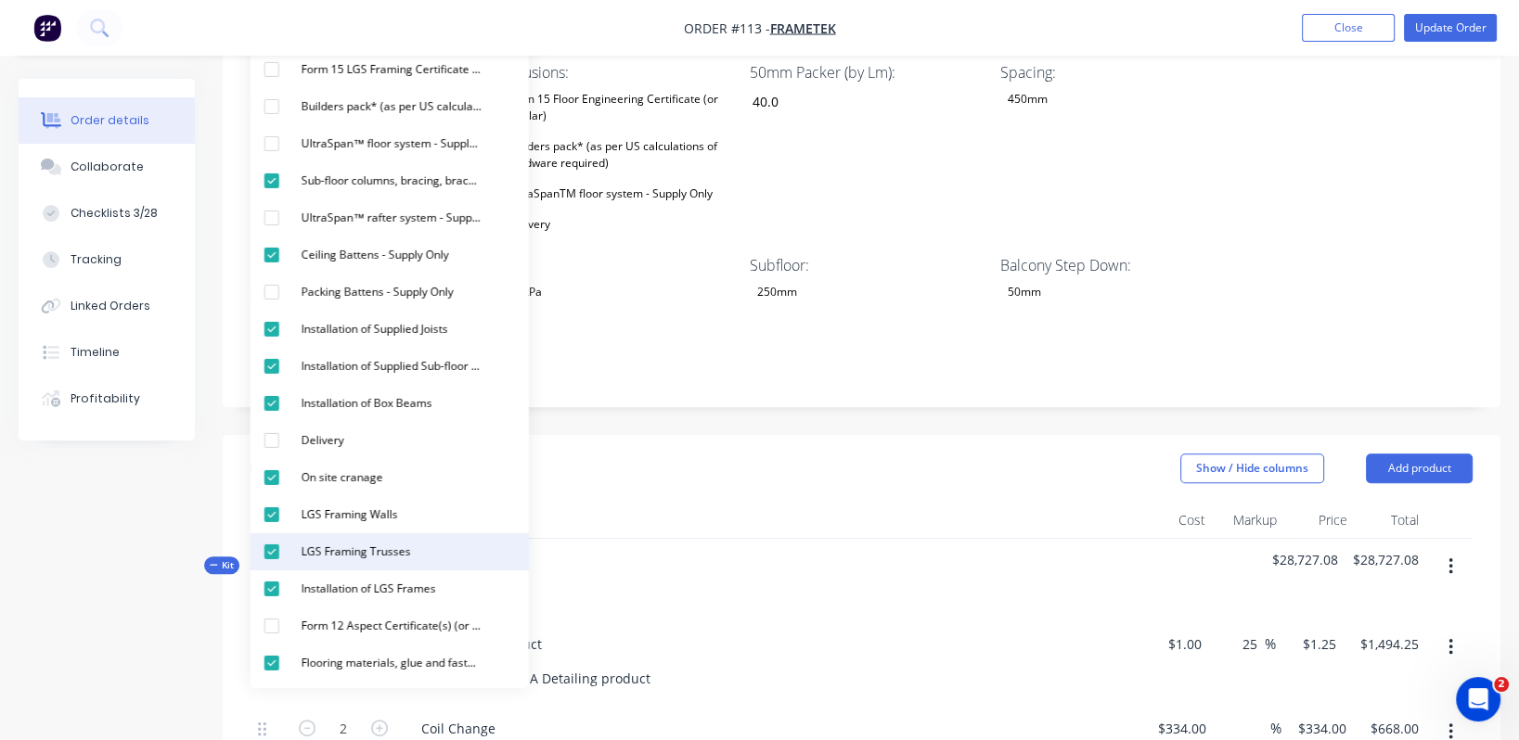
click at [273, 595] on div "button" at bounding box center [271, 589] width 37 height 37
click at [277, 549] on div "button" at bounding box center [271, 551] width 37 height 37
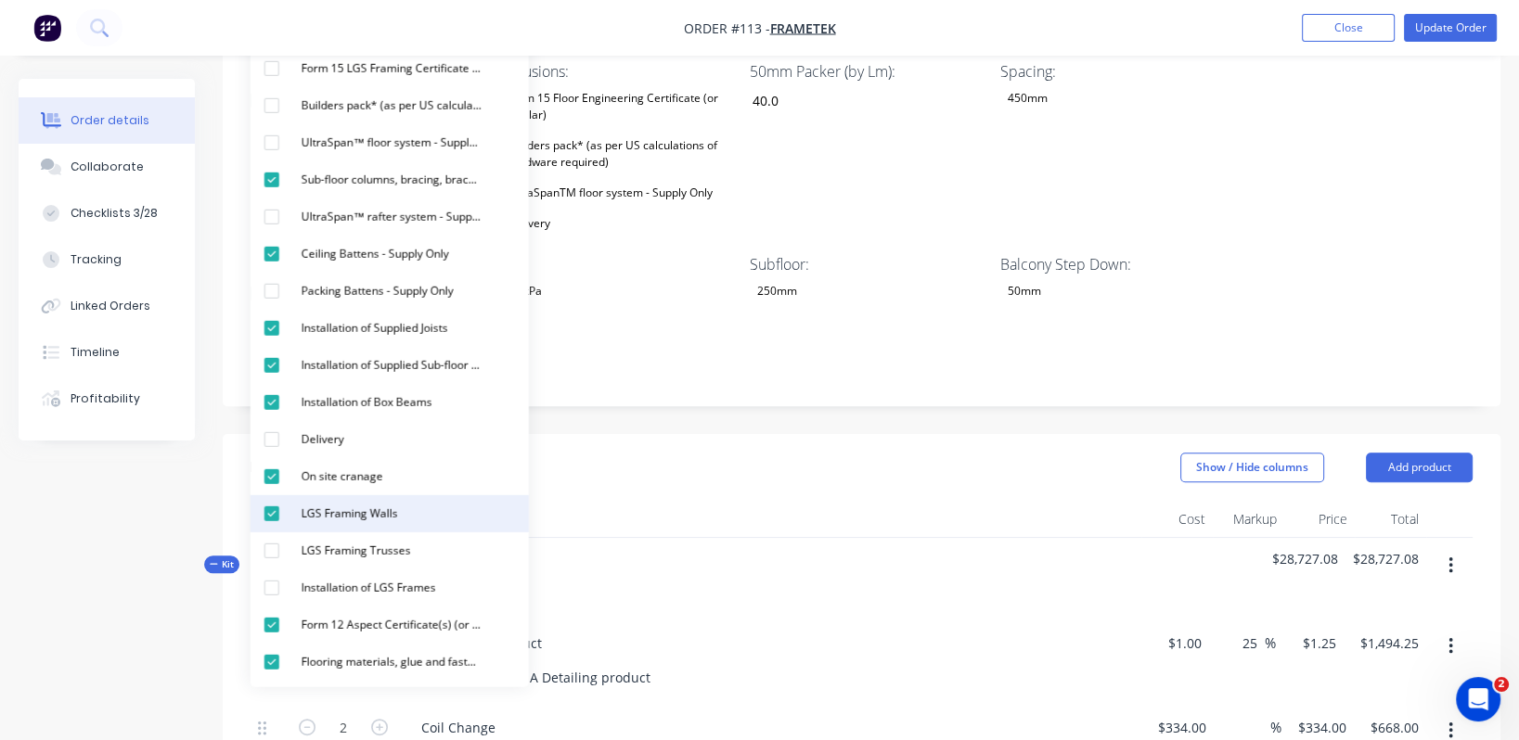
click at [276, 507] on div "button" at bounding box center [271, 513] width 37 height 37
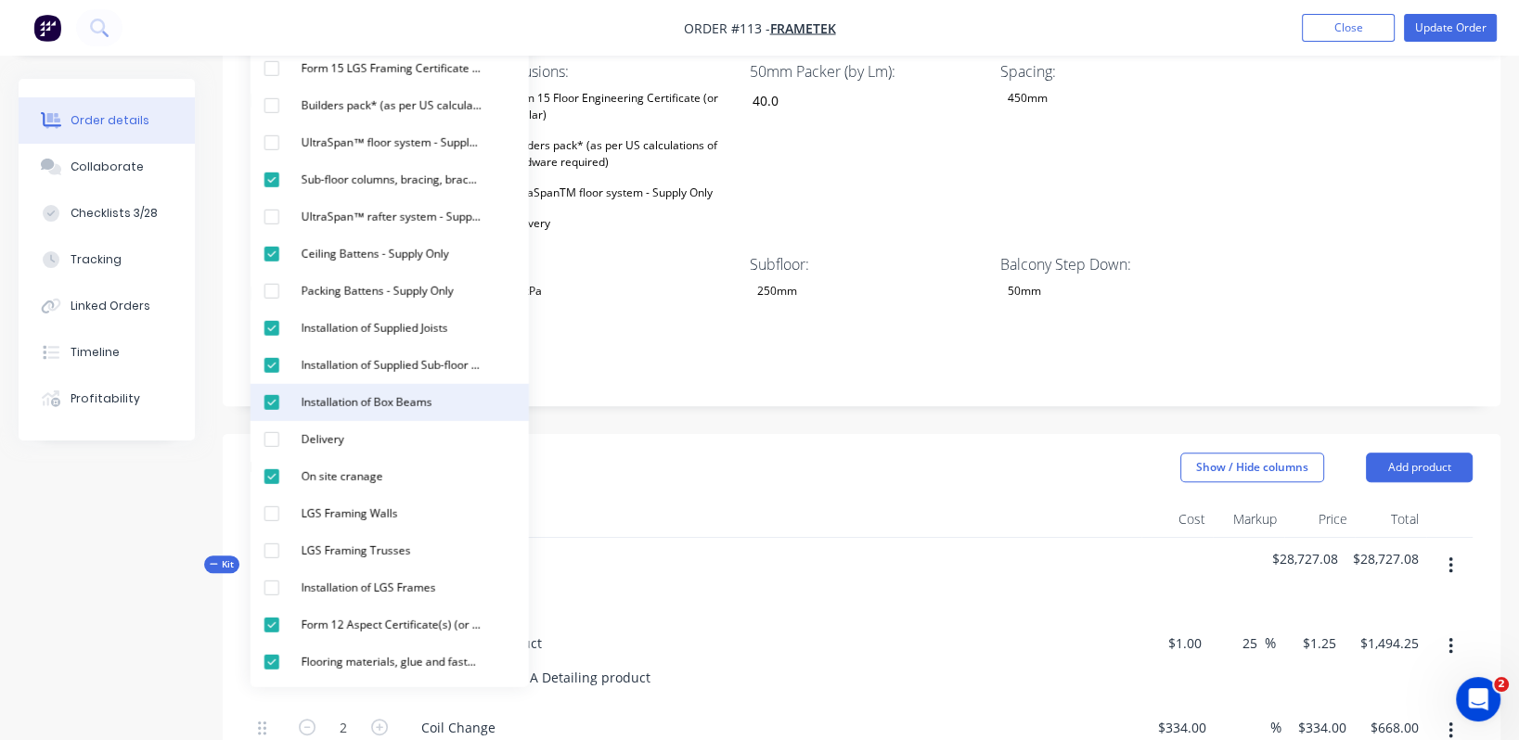
click at [267, 402] on div "button" at bounding box center [271, 402] width 37 height 37
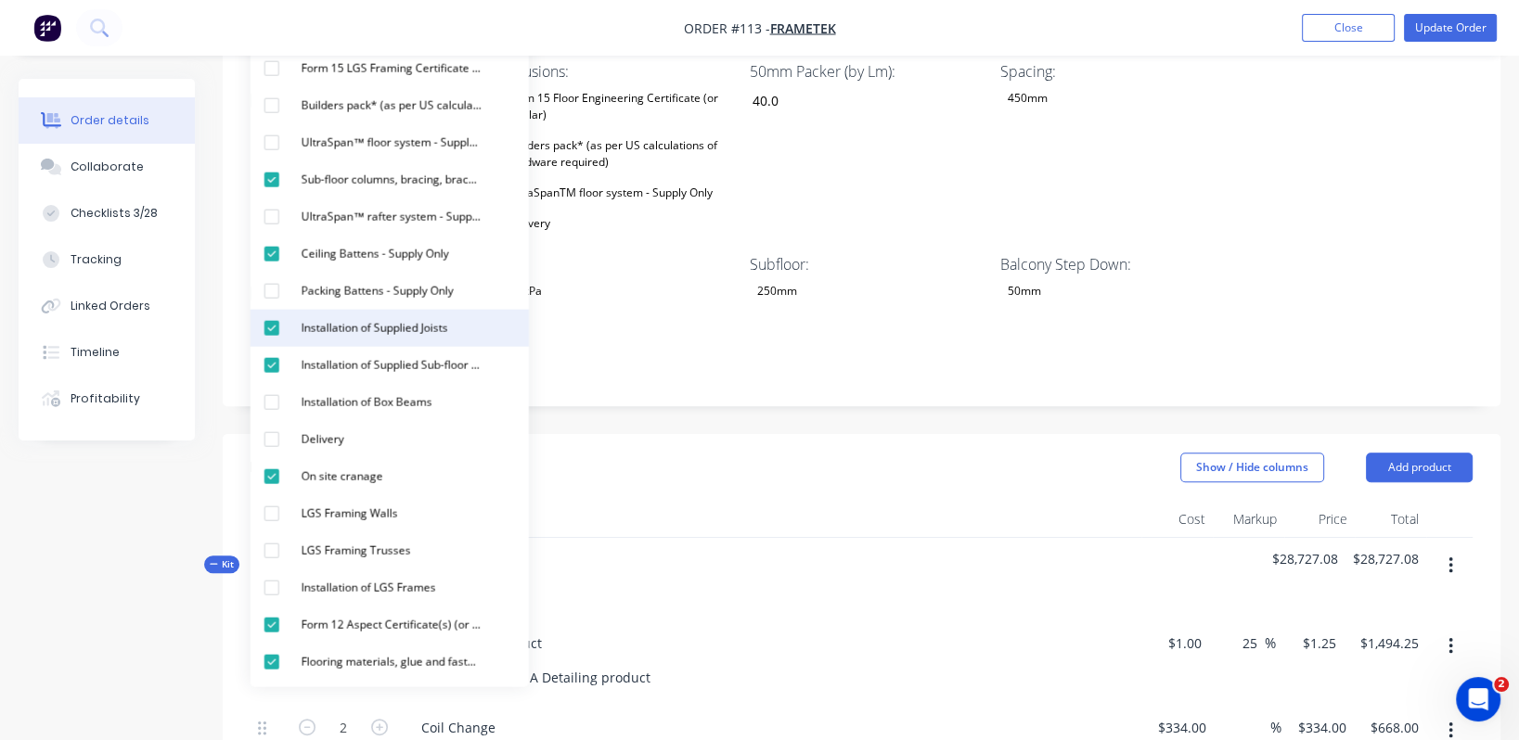
click at [271, 366] on div "button" at bounding box center [271, 365] width 37 height 37
click at [272, 327] on div "button" at bounding box center [271, 329] width 37 height 37
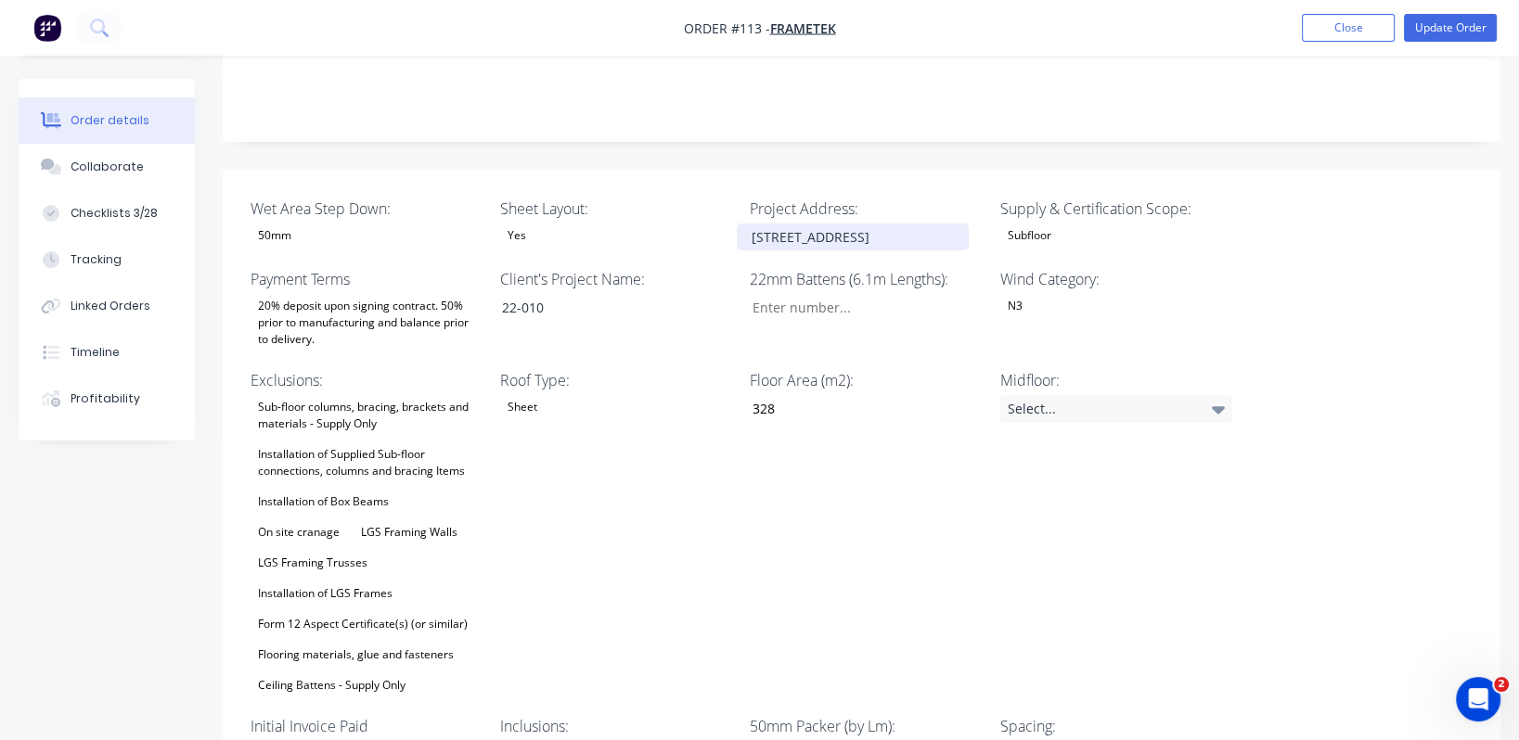
scroll to position [525, 0]
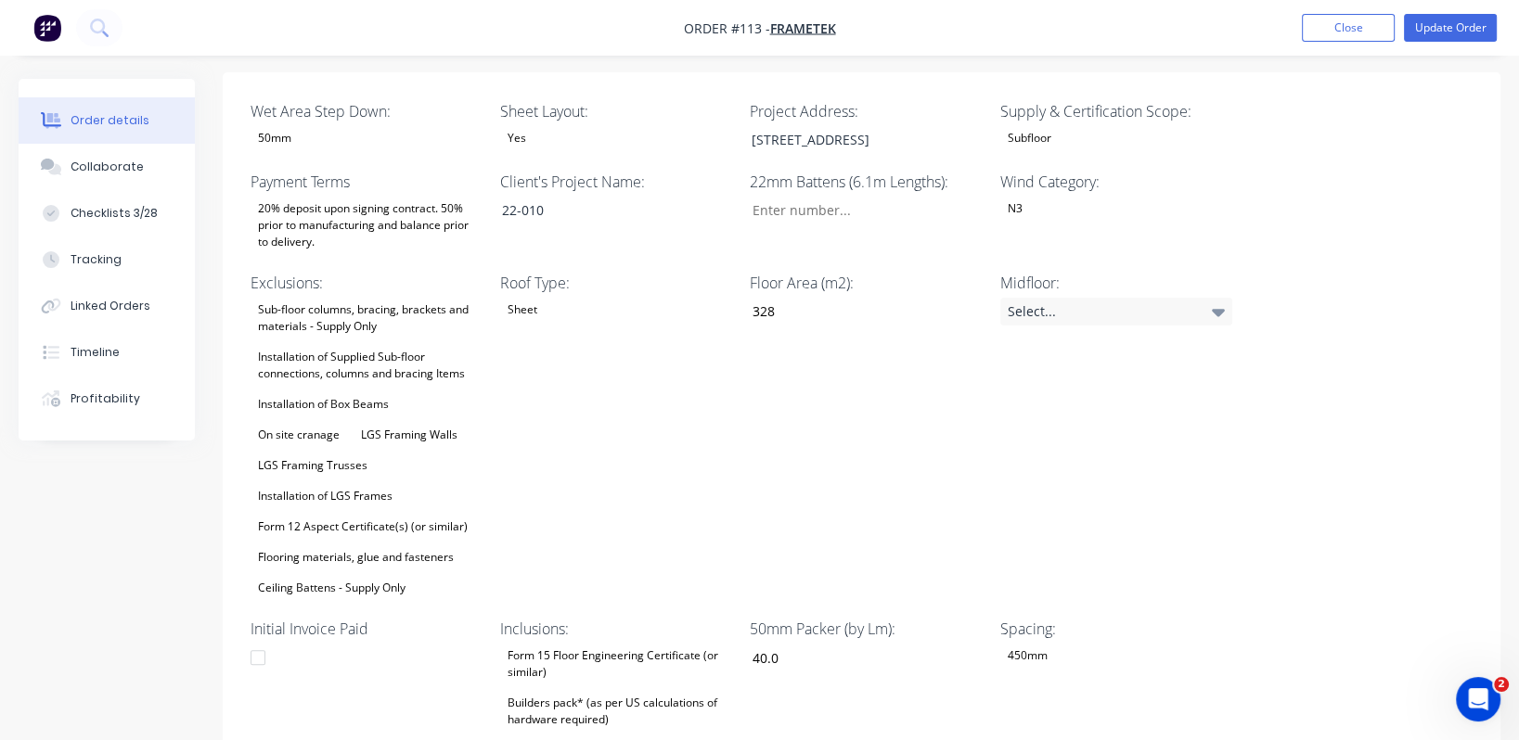
click at [353, 298] on div "Sub-floor columns, bracing, brackets and materials - Supply Only" at bounding box center [366, 318] width 232 height 41
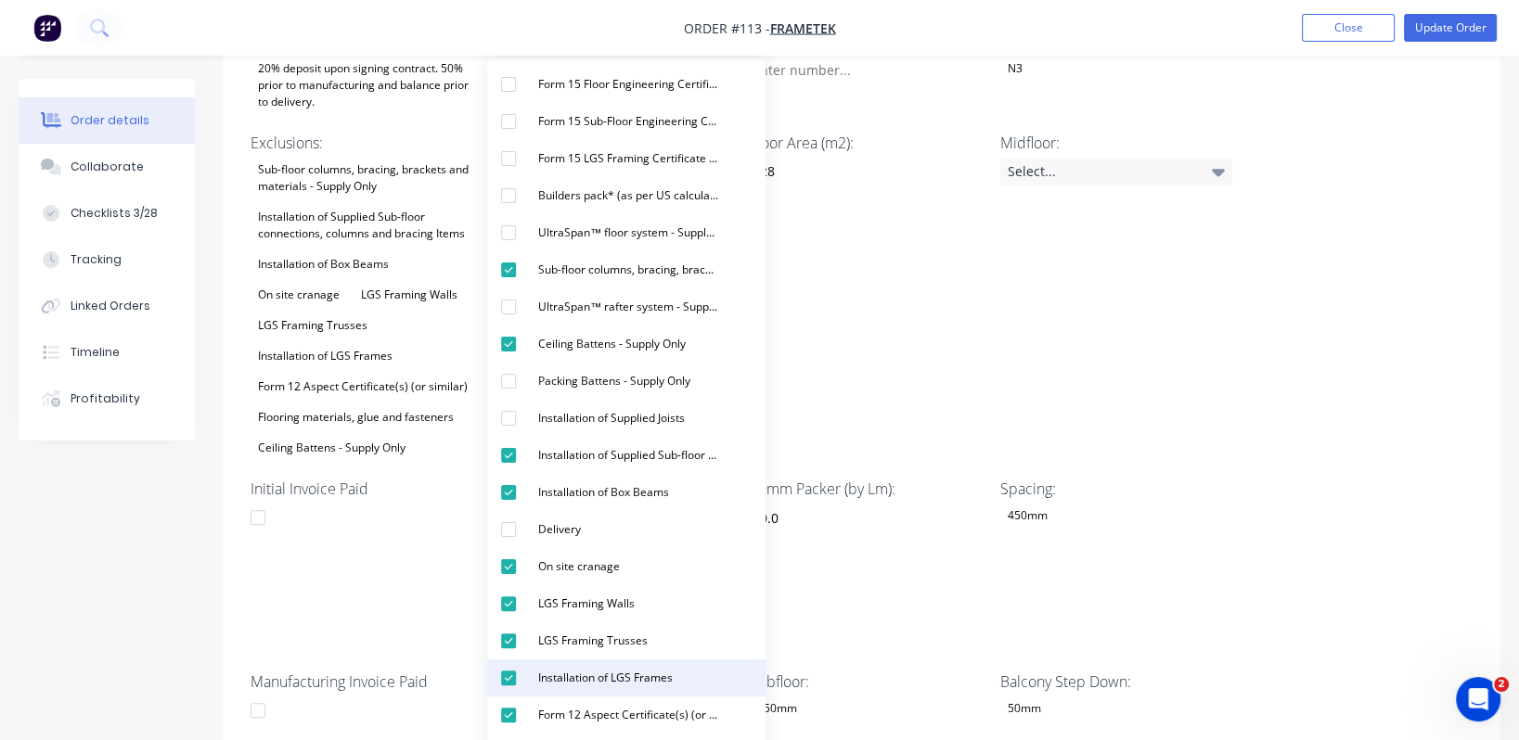
scroll to position [803, 0]
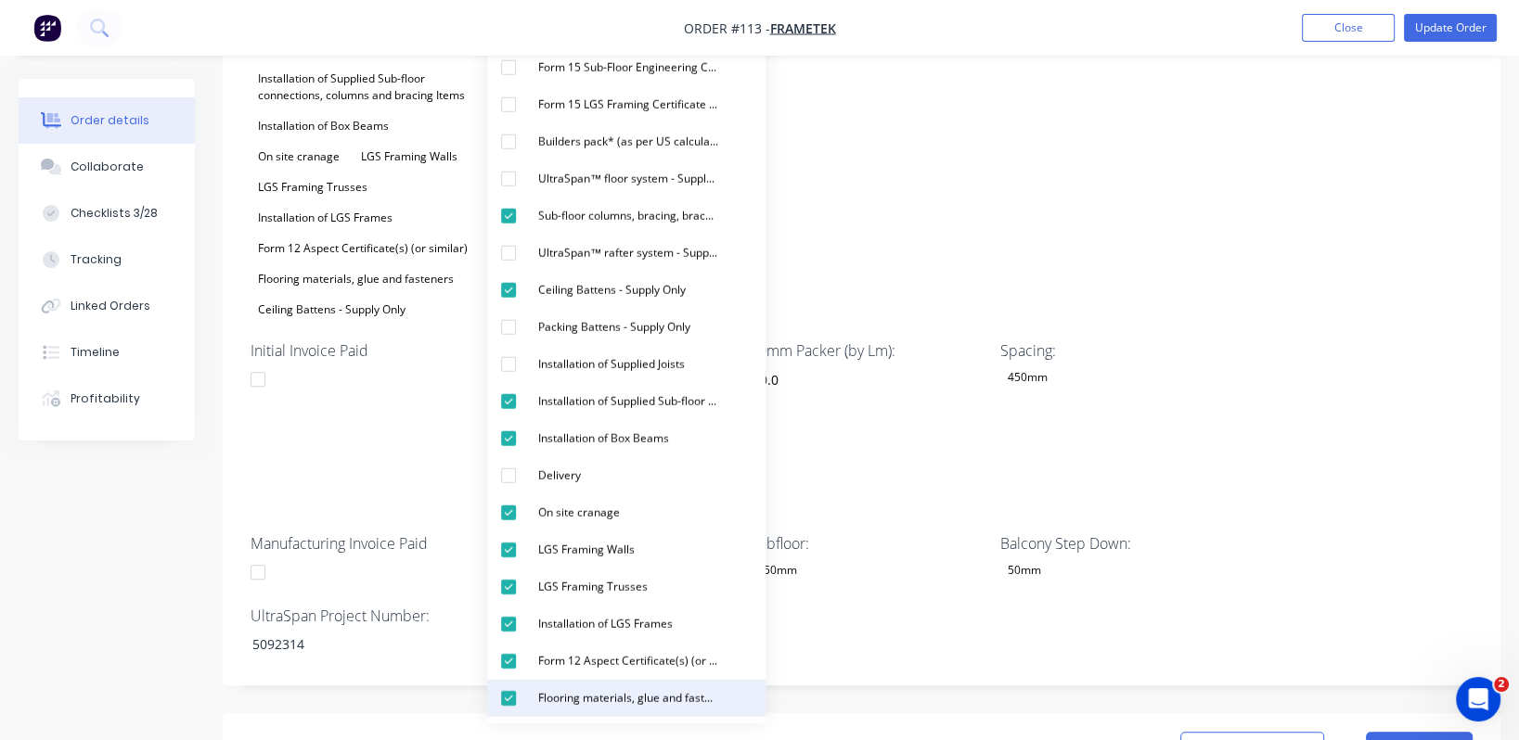
click at [511, 598] on div "button" at bounding box center [508, 698] width 37 height 37
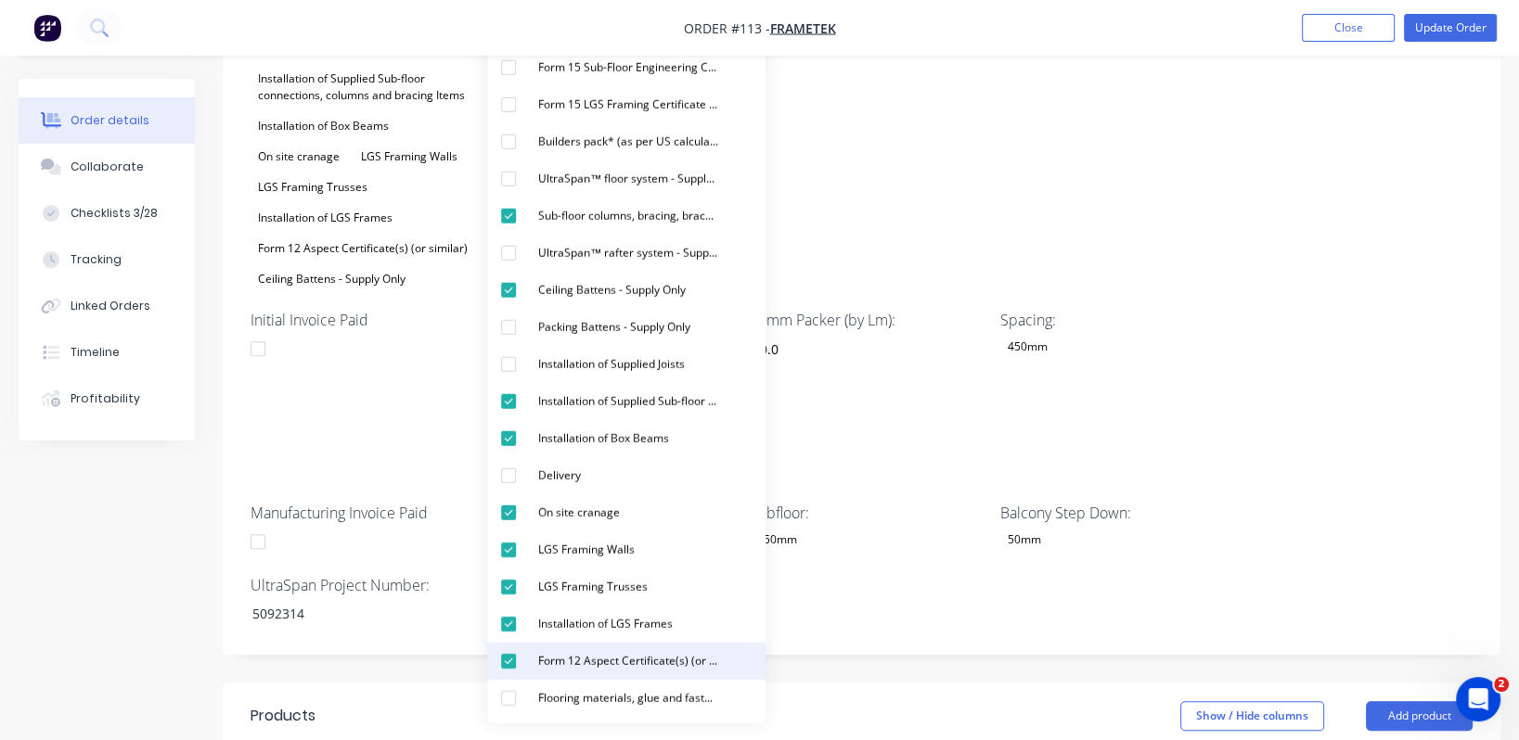
click at [513, 598] on div "button" at bounding box center [508, 661] width 37 height 37
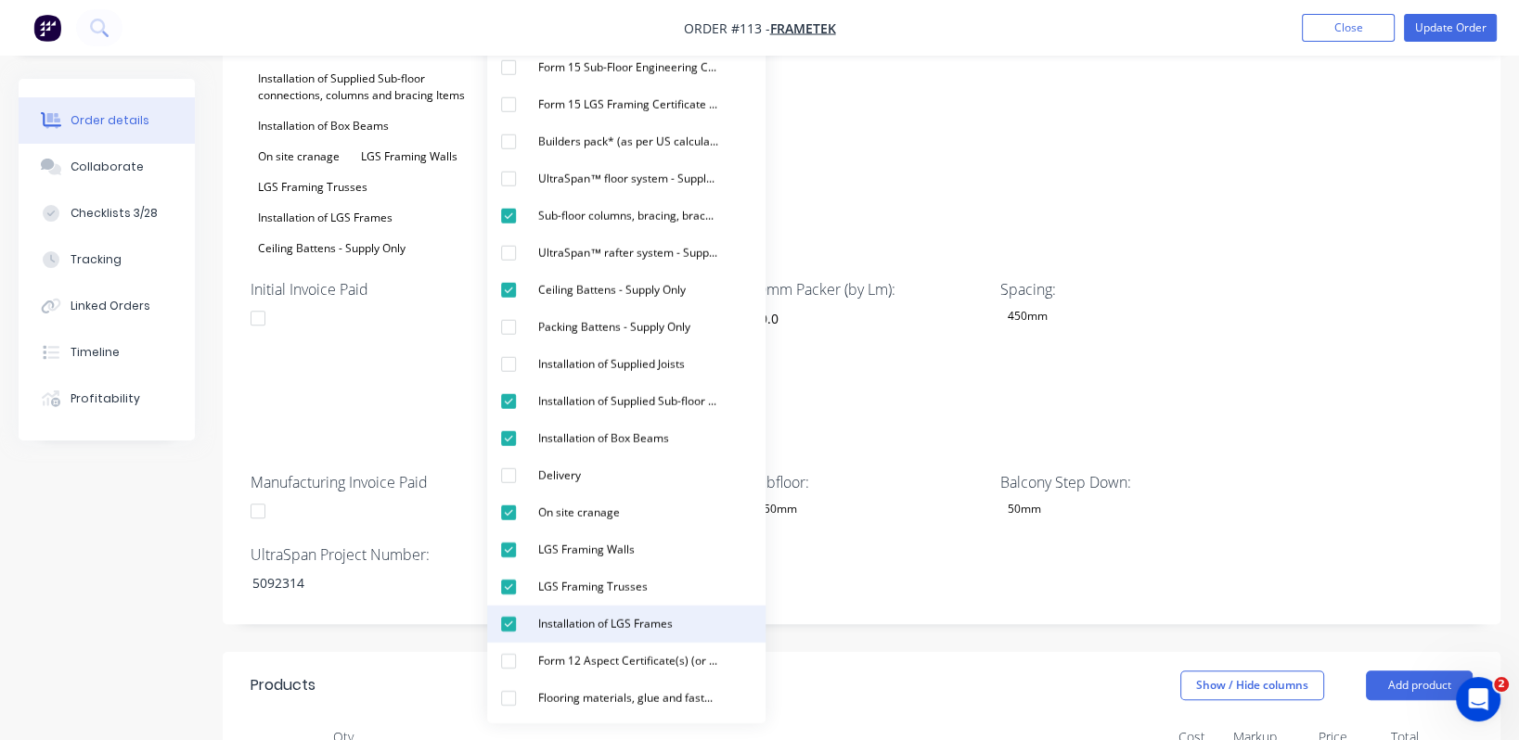
click at [511, 598] on div "button" at bounding box center [508, 624] width 37 height 37
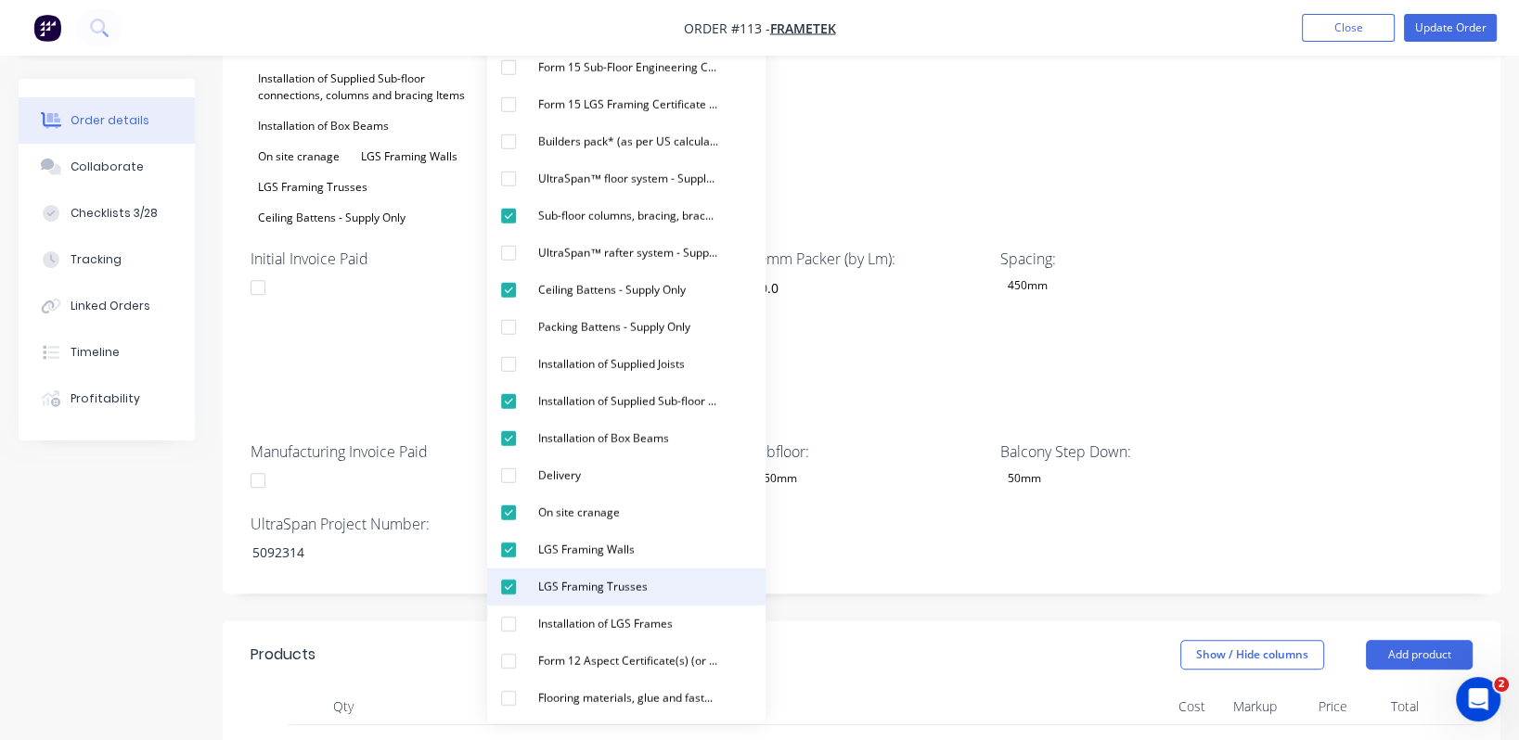
click at [505, 584] on div "button" at bounding box center [508, 587] width 37 height 37
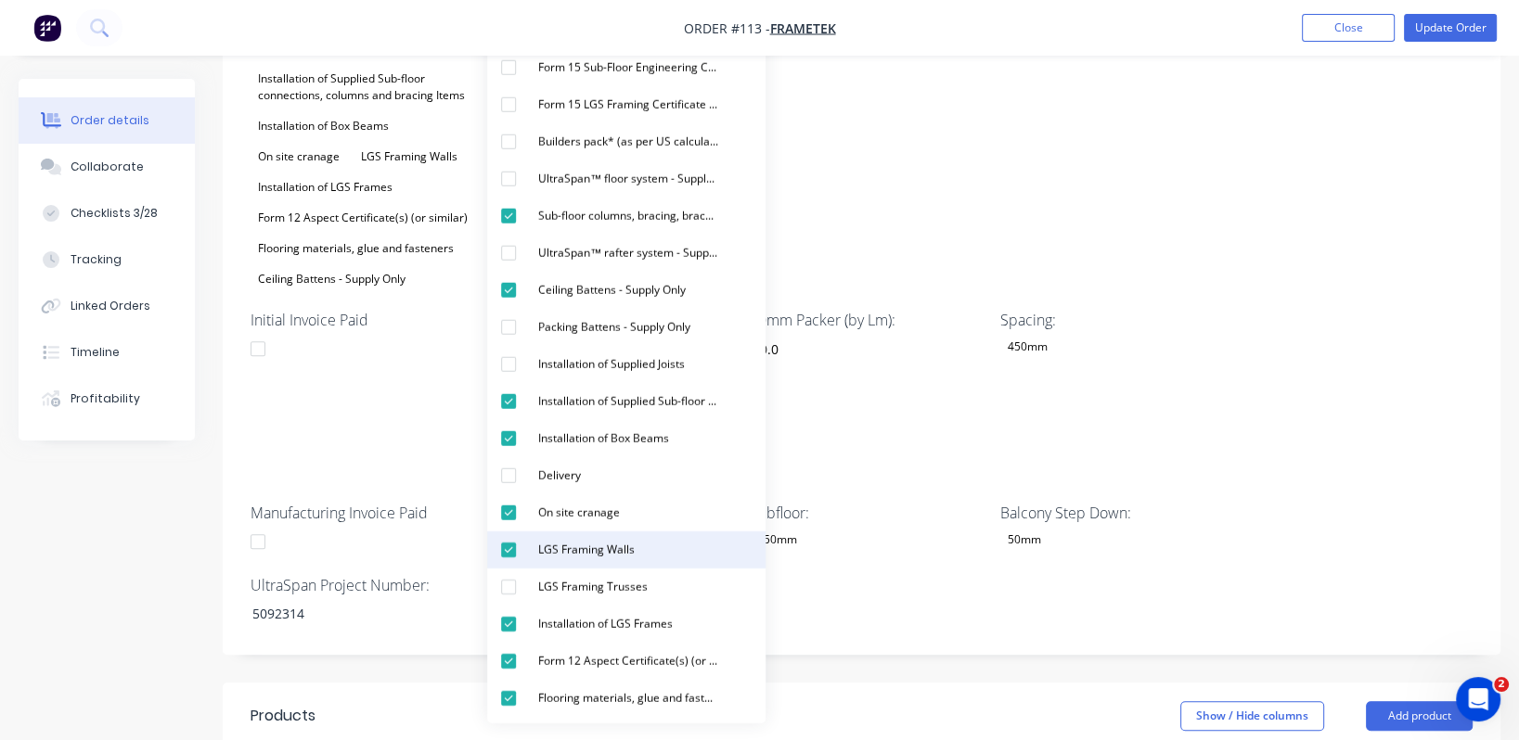
click at [516, 550] on div "button" at bounding box center [508, 550] width 37 height 37
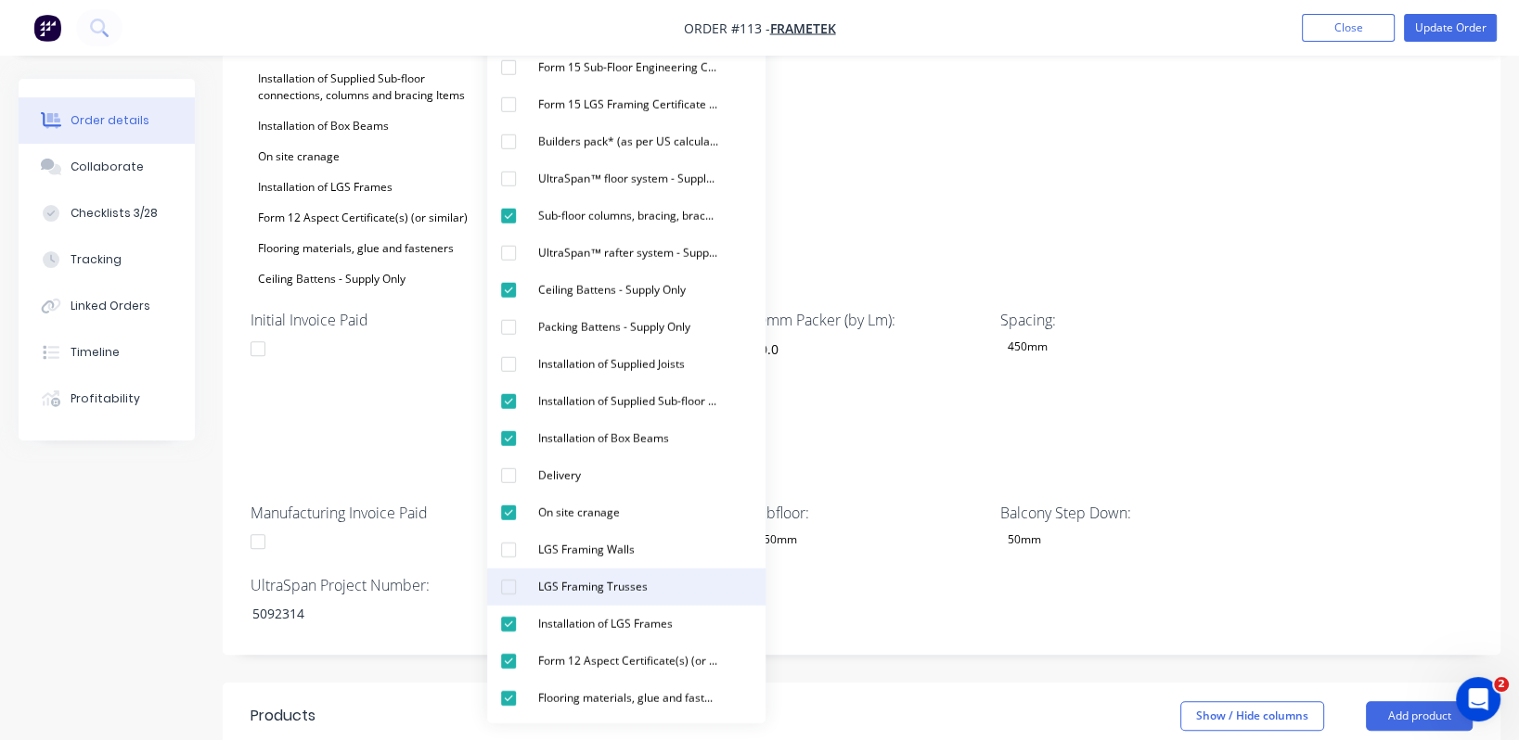
click at [507, 588] on div "button" at bounding box center [508, 587] width 37 height 37
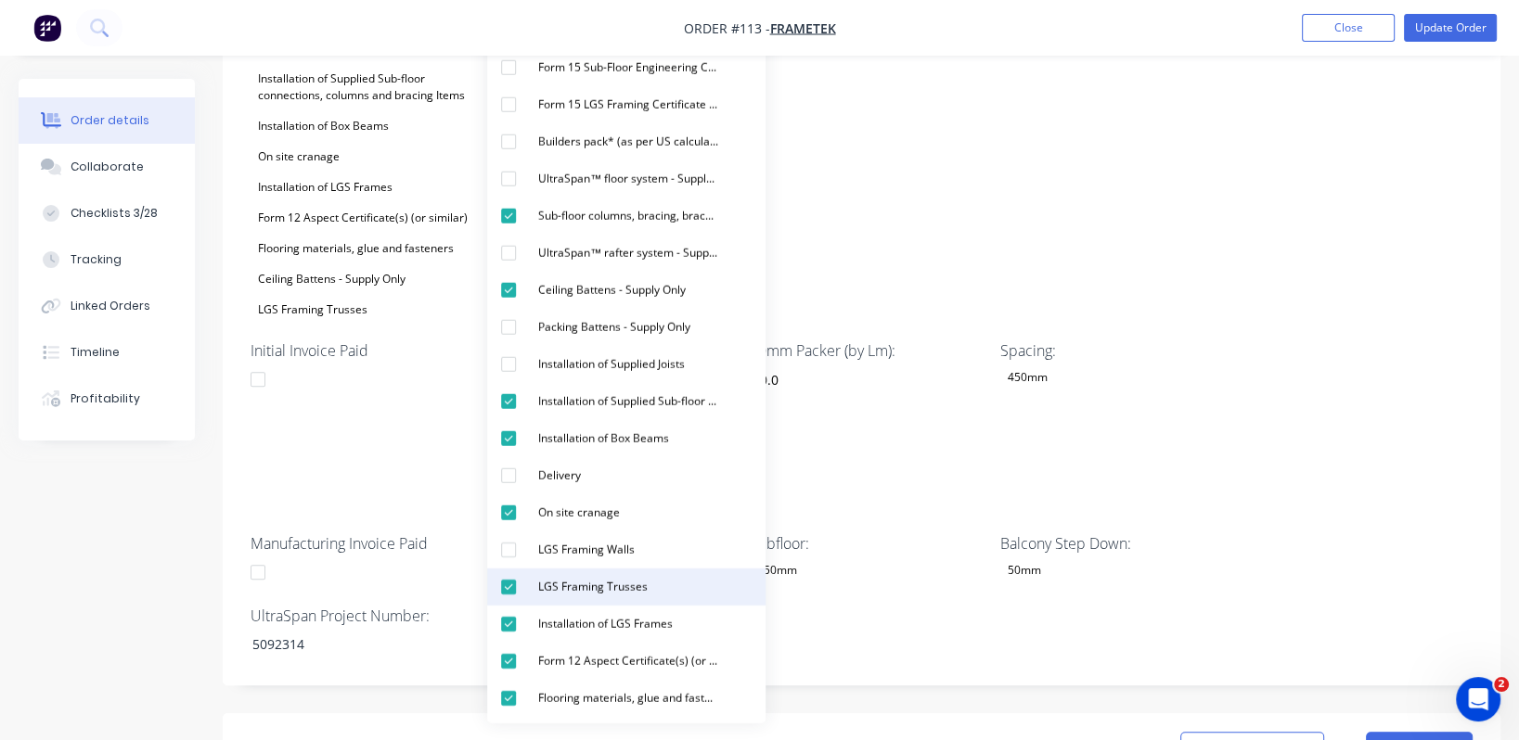
click at [507, 586] on div "button" at bounding box center [508, 587] width 37 height 37
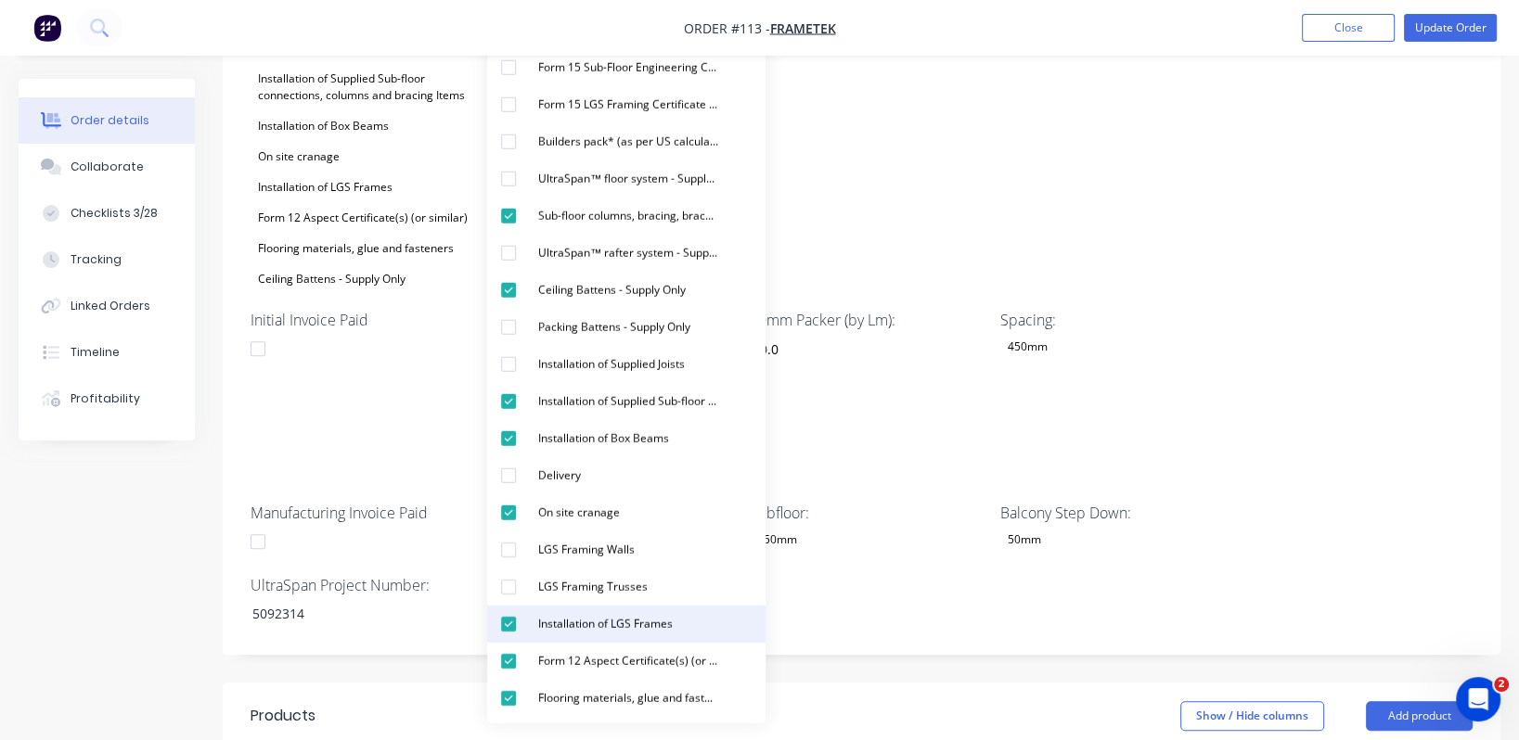
click at [509, 598] on div "button" at bounding box center [508, 624] width 37 height 37
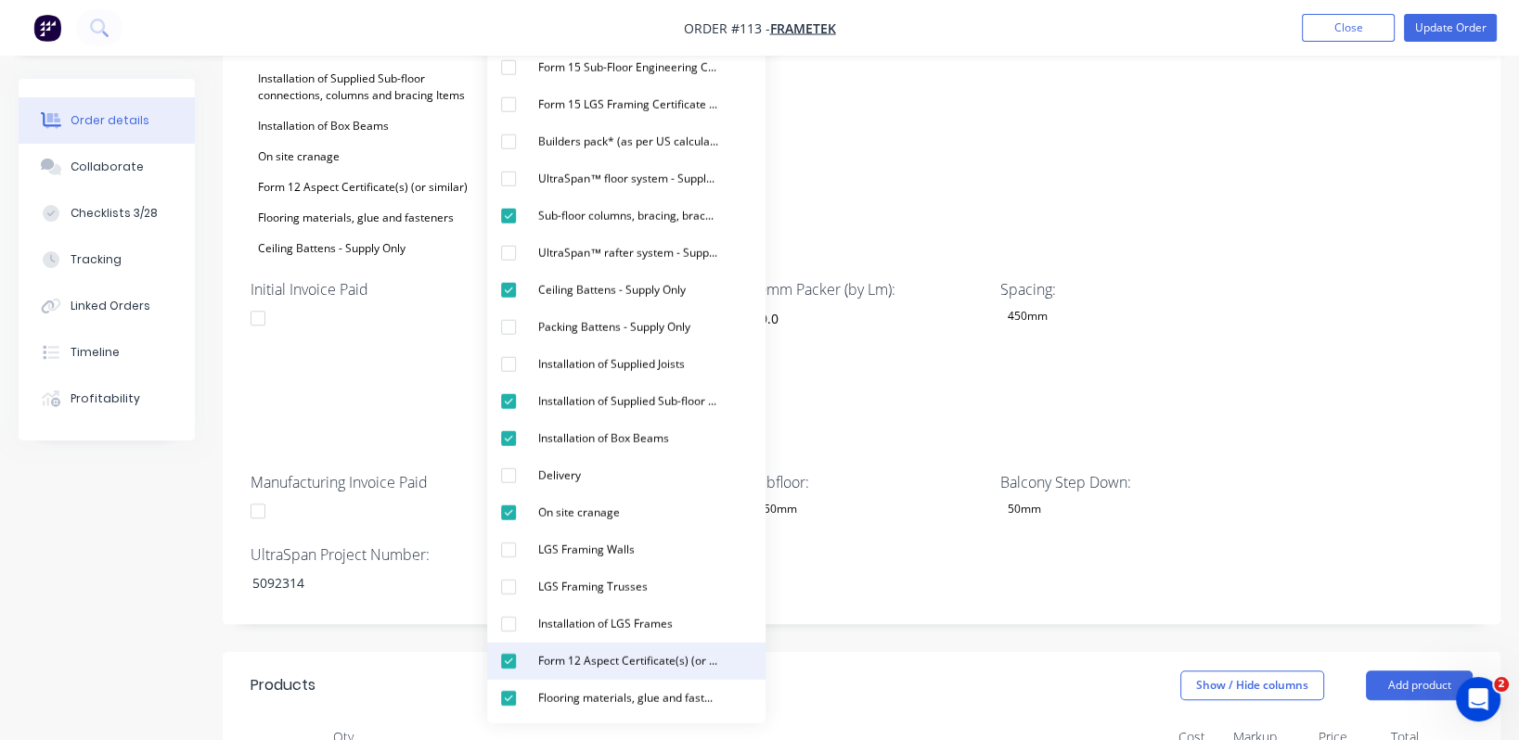
click at [514, 598] on div "button" at bounding box center [508, 661] width 37 height 37
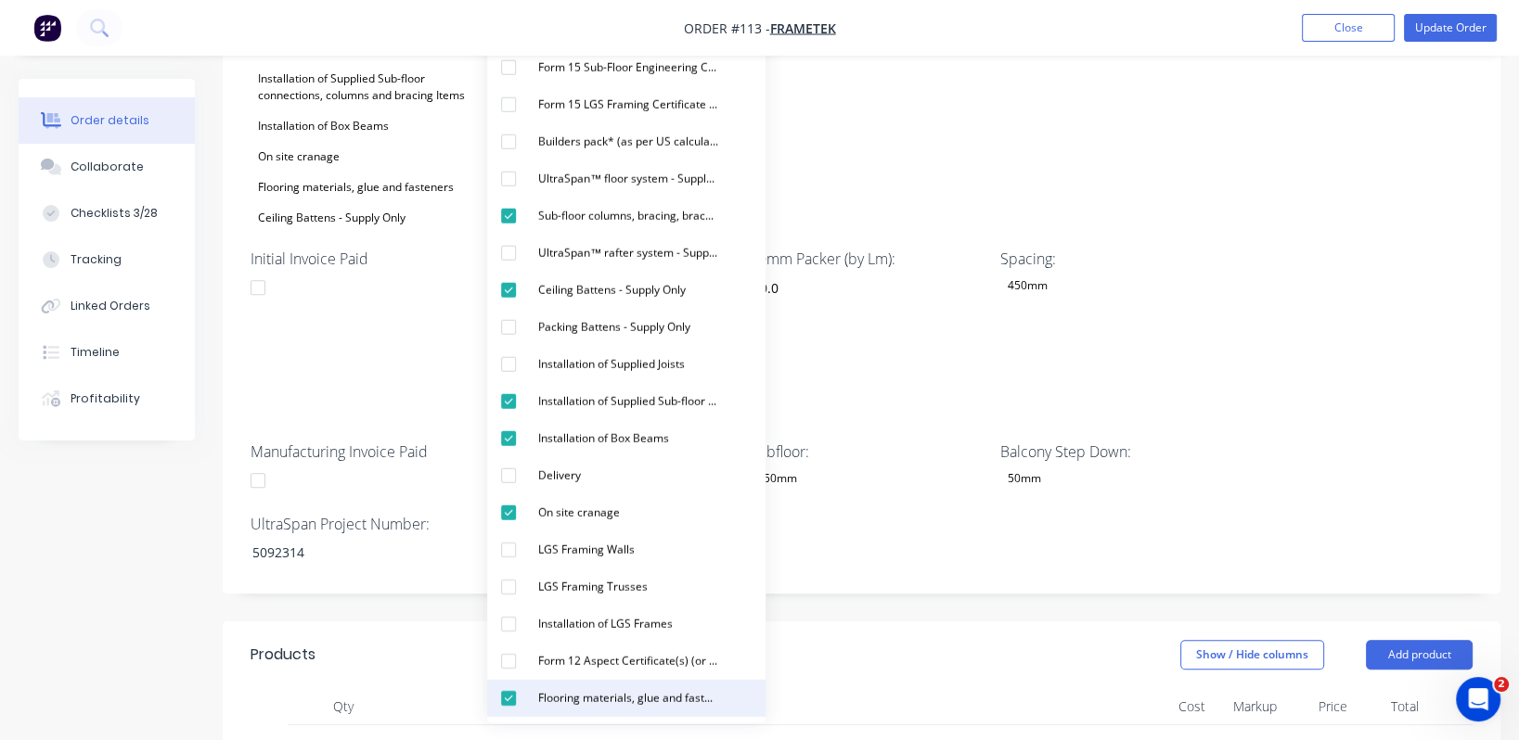
click at [508, 598] on div "button" at bounding box center [508, 698] width 37 height 37
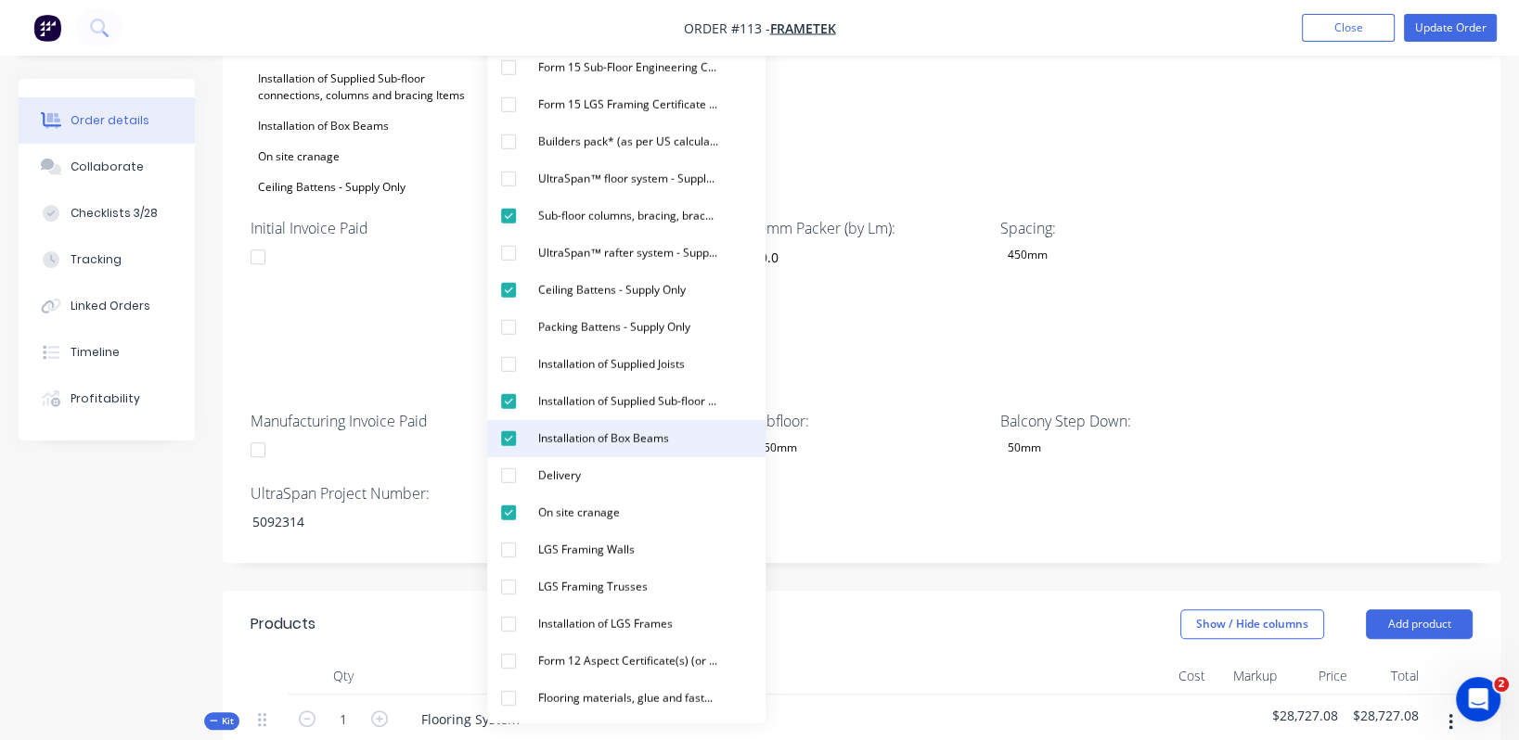
click at [509, 434] on div "button" at bounding box center [508, 438] width 37 height 37
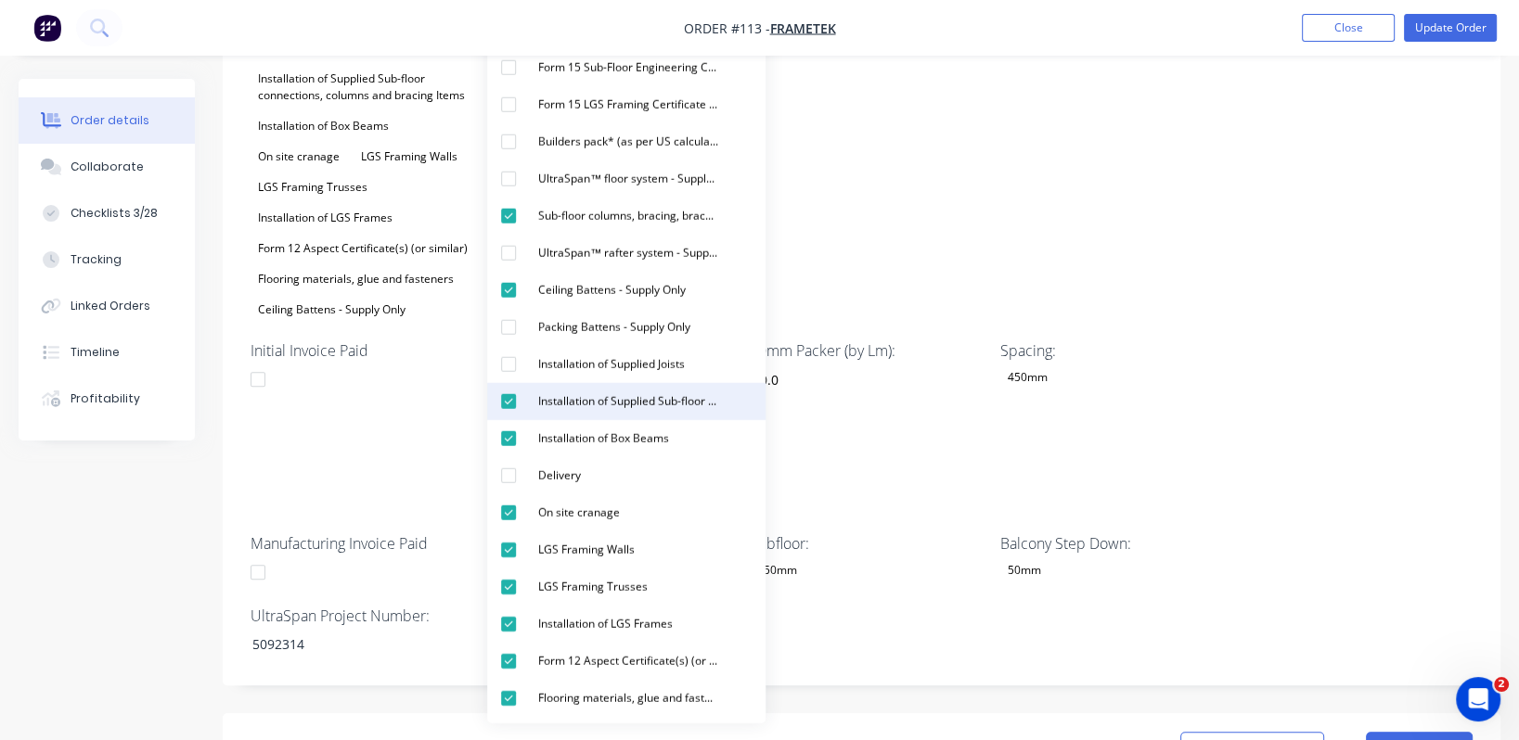
click at [512, 398] on div "button" at bounding box center [508, 401] width 37 height 37
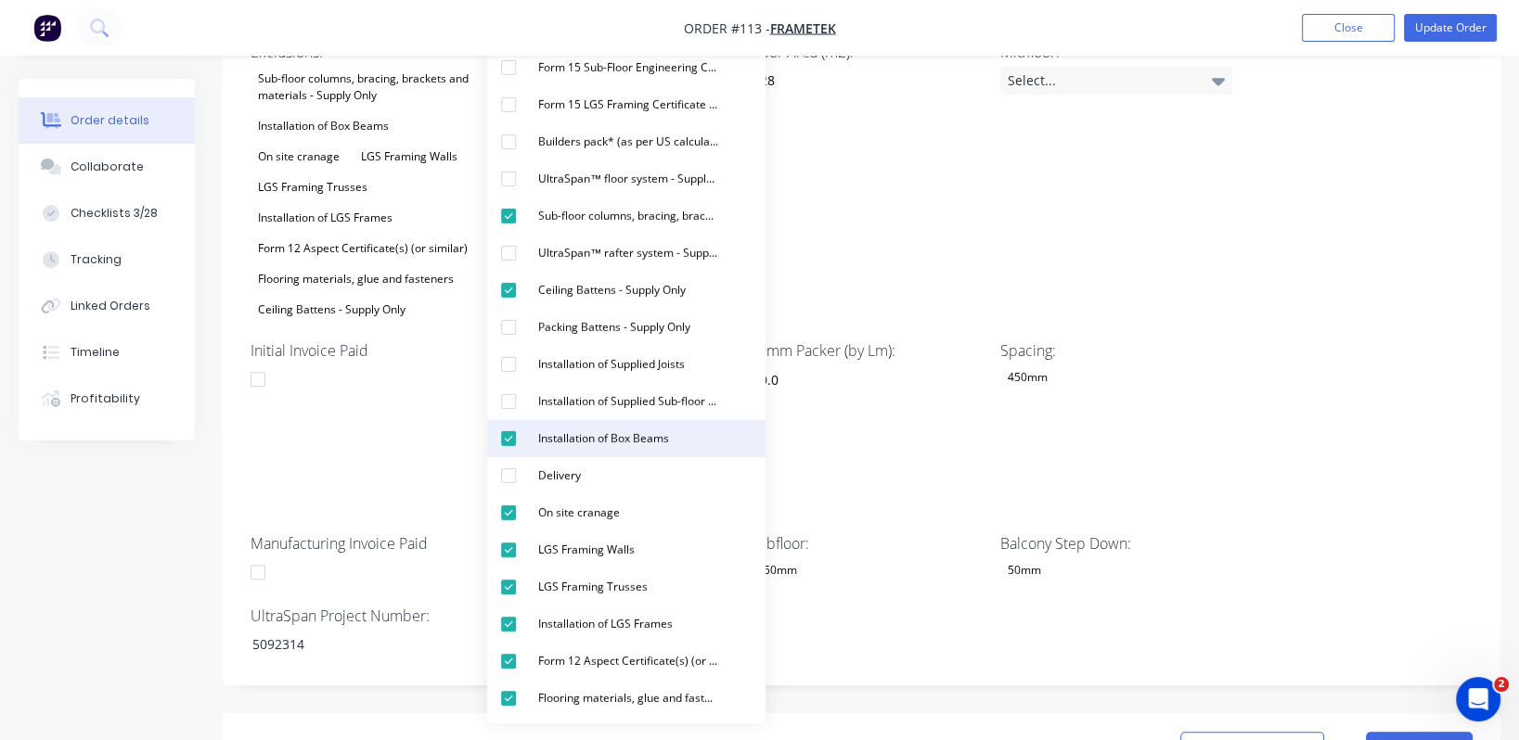
click at [507, 443] on div "button" at bounding box center [508, 438] width 37 height 37
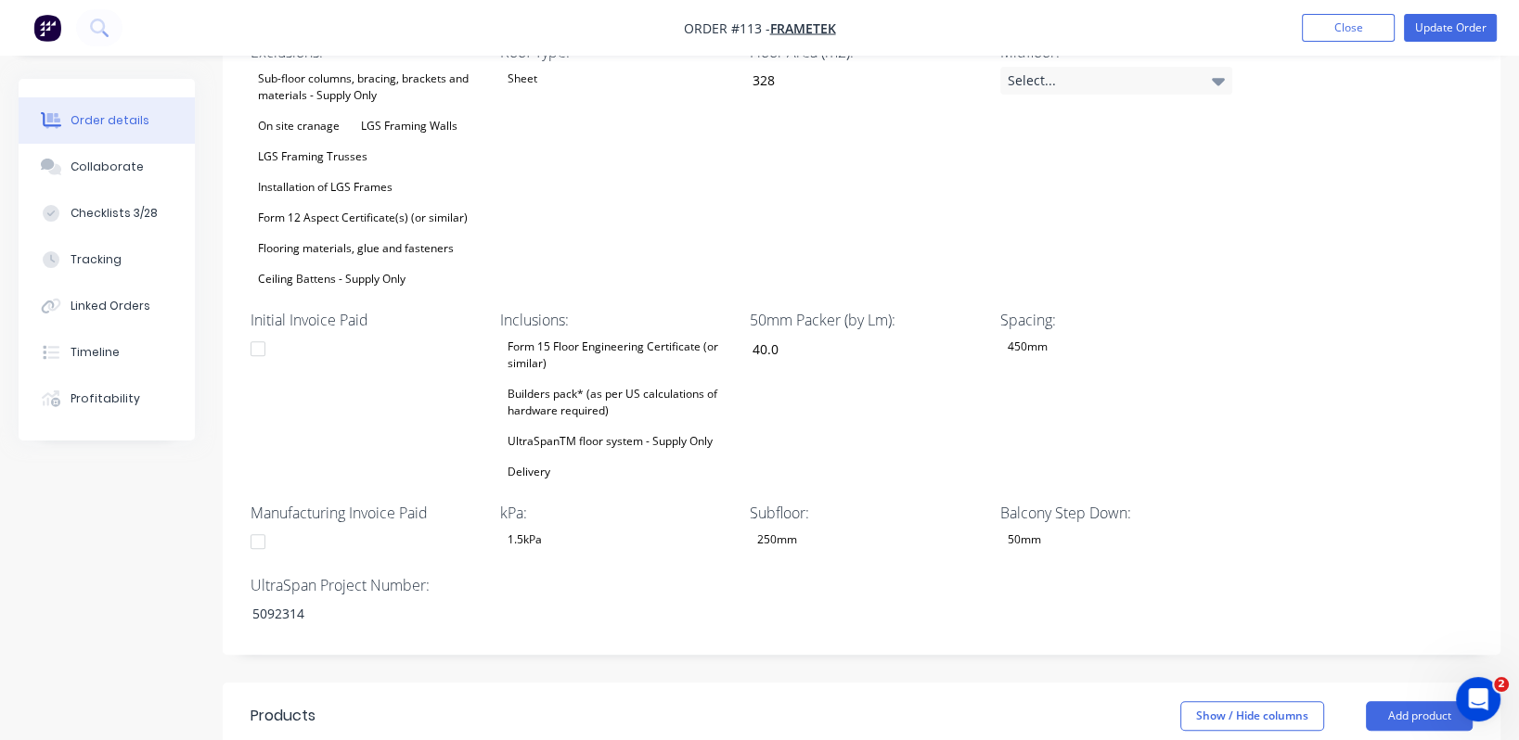
click at [875, 356] on div "50mm Packer (by Lm): 40.0" at bounding box center [866, 396] width 232 height 175
click at [585, 382] on div "Builders pack* (as per US calculations of hardware required)" at bounding box center [616, 402] width 232 height 41
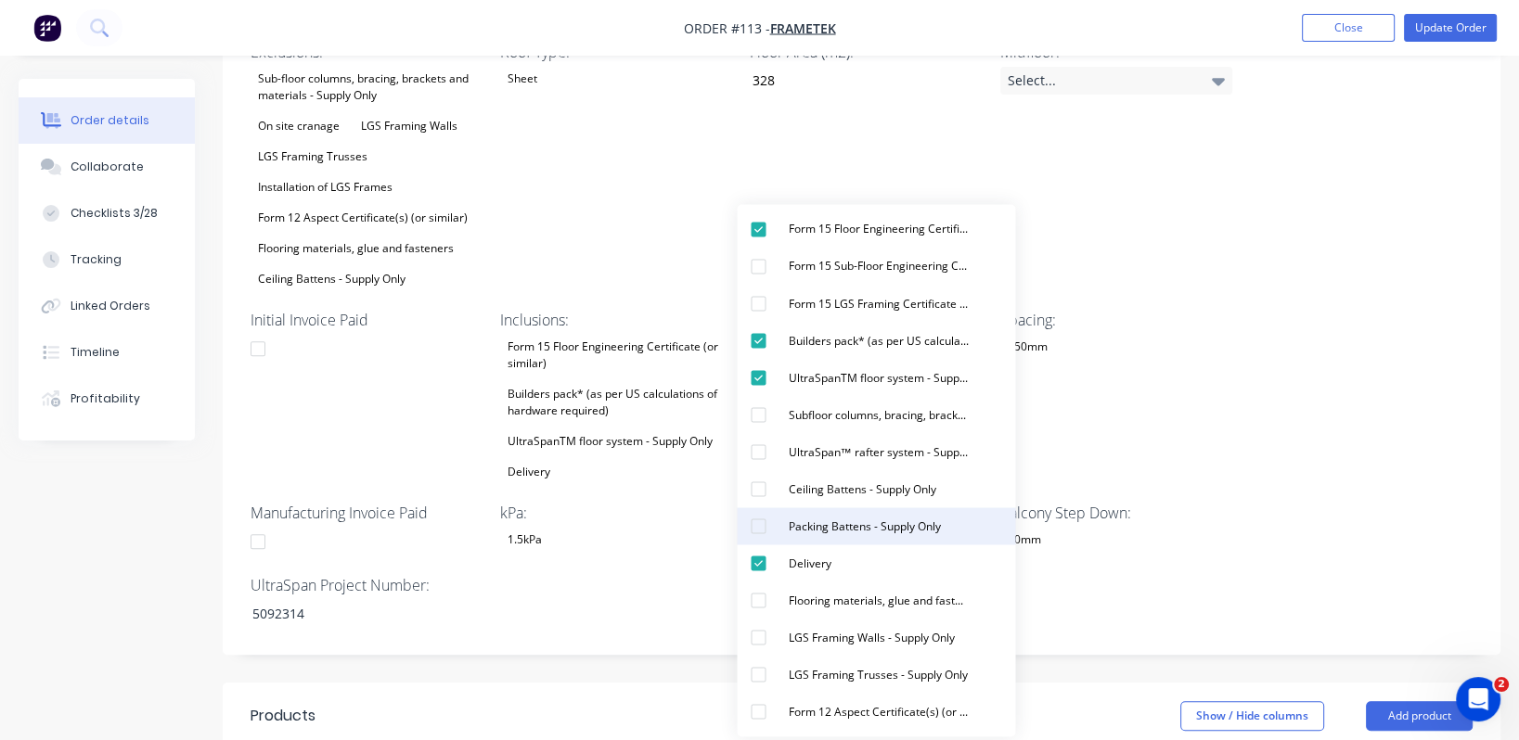
click at [759, 527] on div "button" at bounding box center [757, 525] width 37 height 37
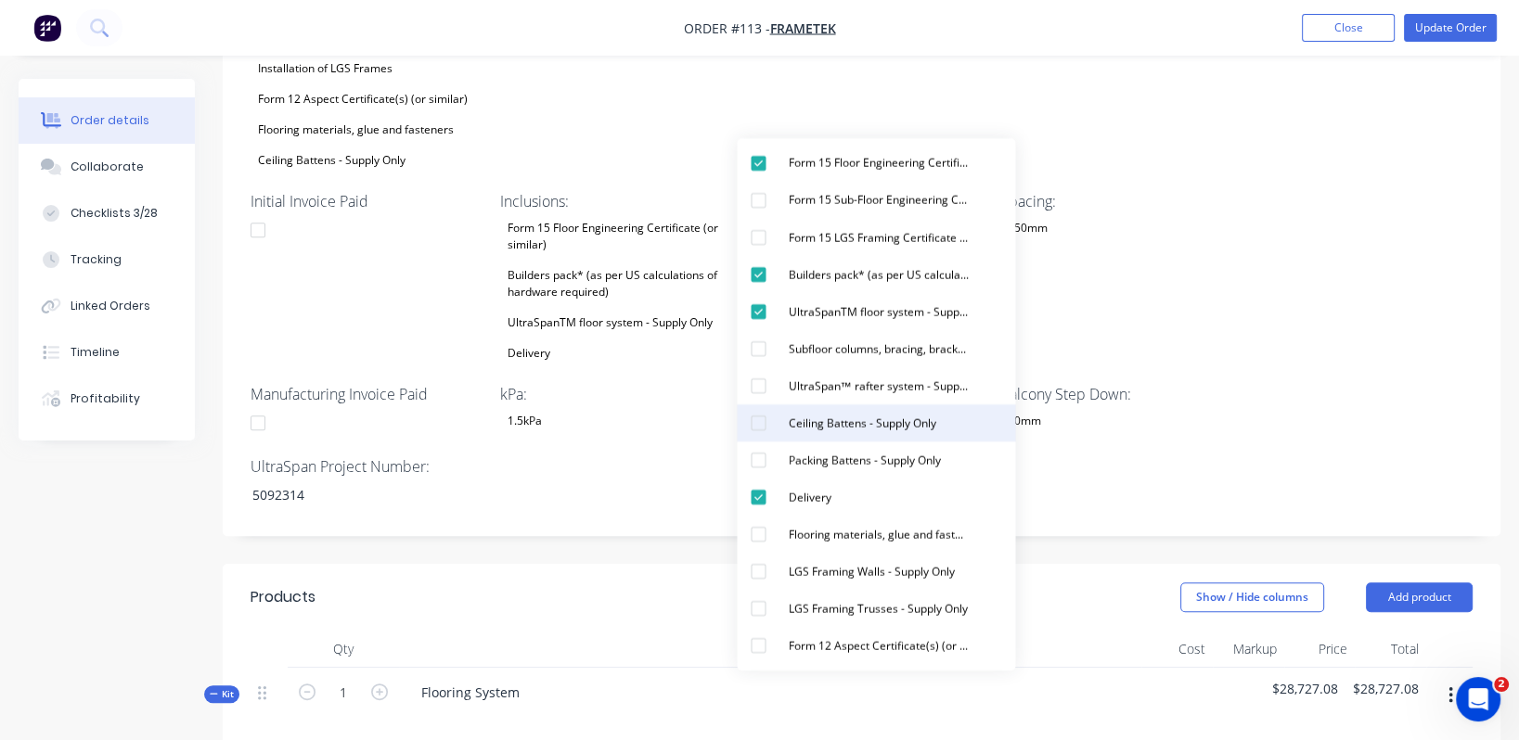
scroll to position [896, 0]
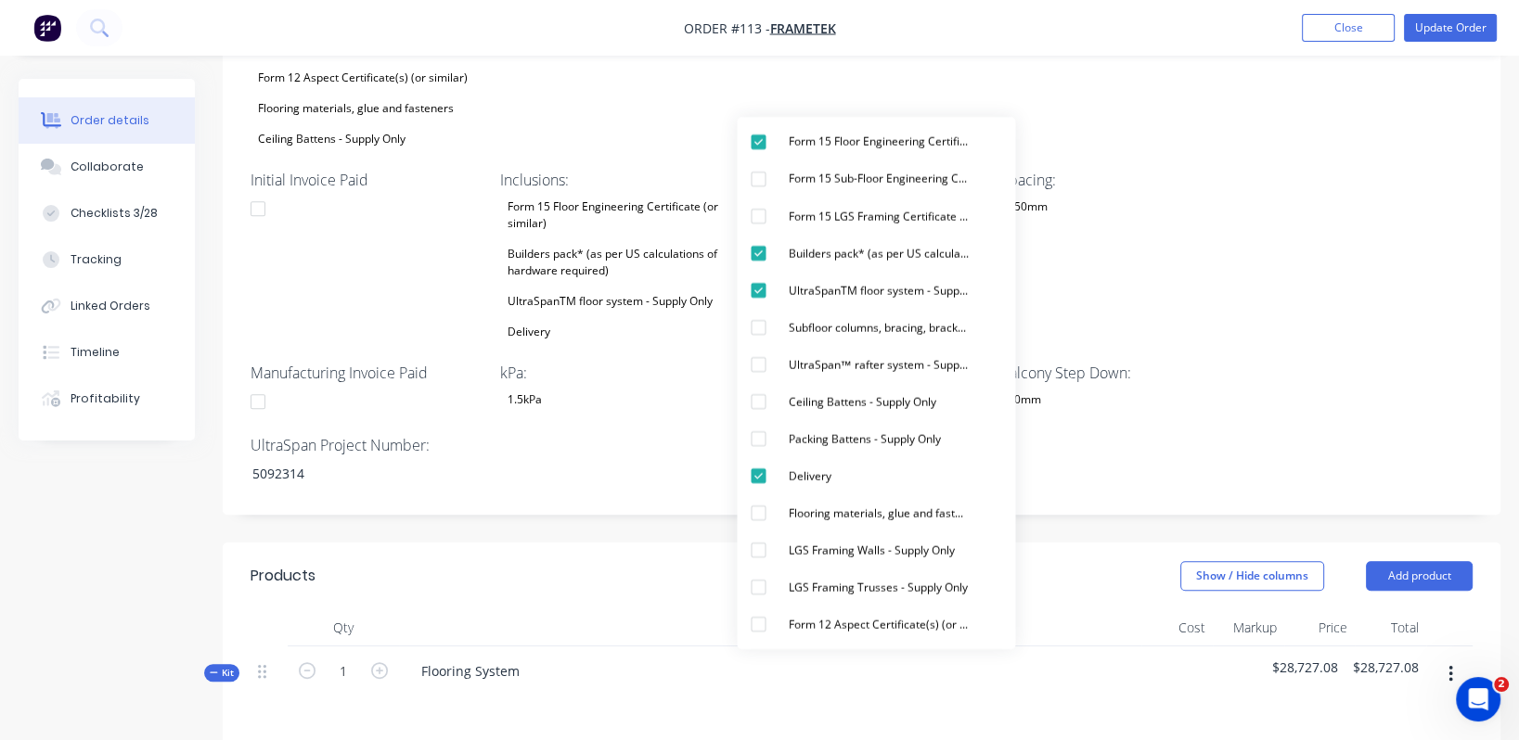
click at [1265, 325] on div "Wet Area Step Down: 50mm Sheet Layout: Yes Project Address: [STREET_ADDRESS][PE…" at bounding box center [862, 108] width 1278 height 814
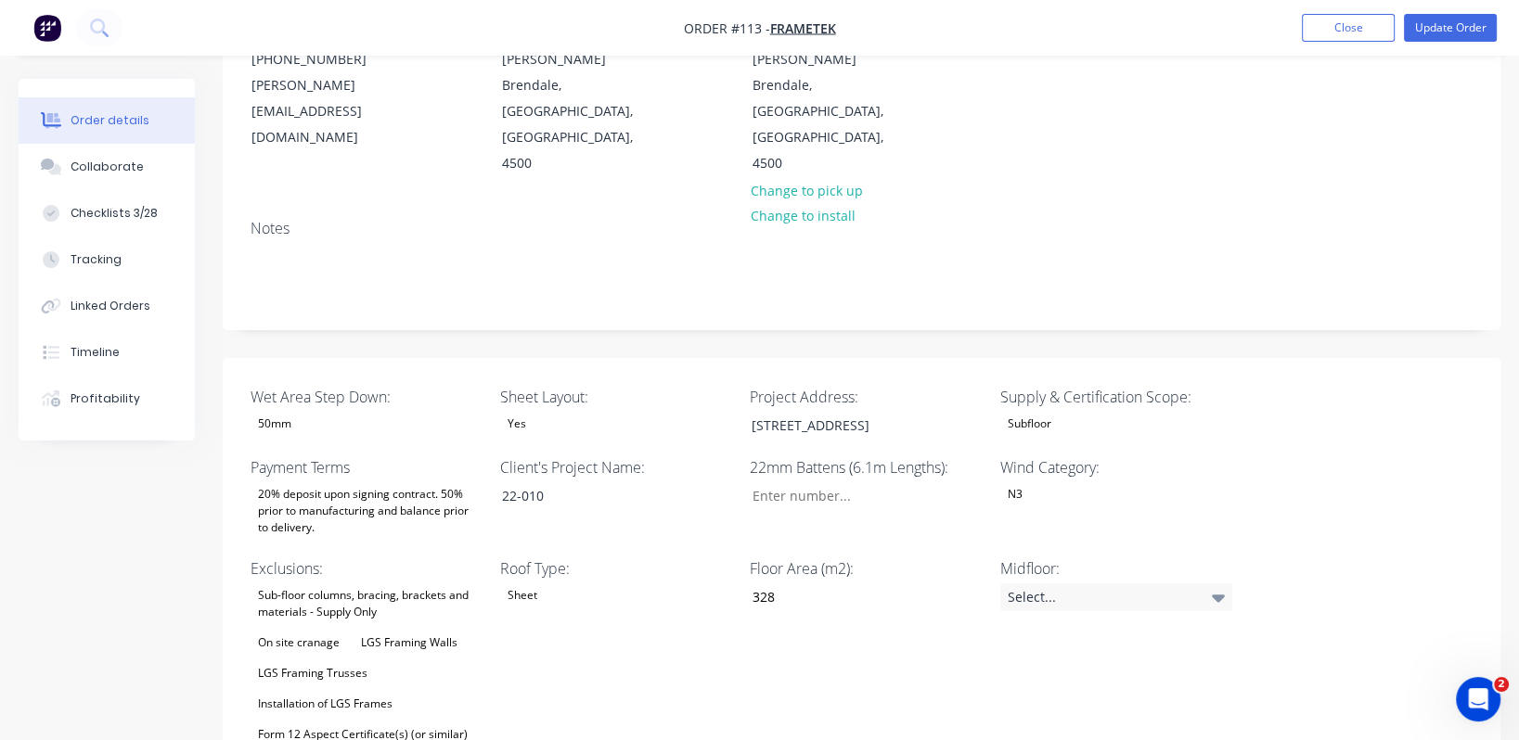
scroll to position [0, 0]
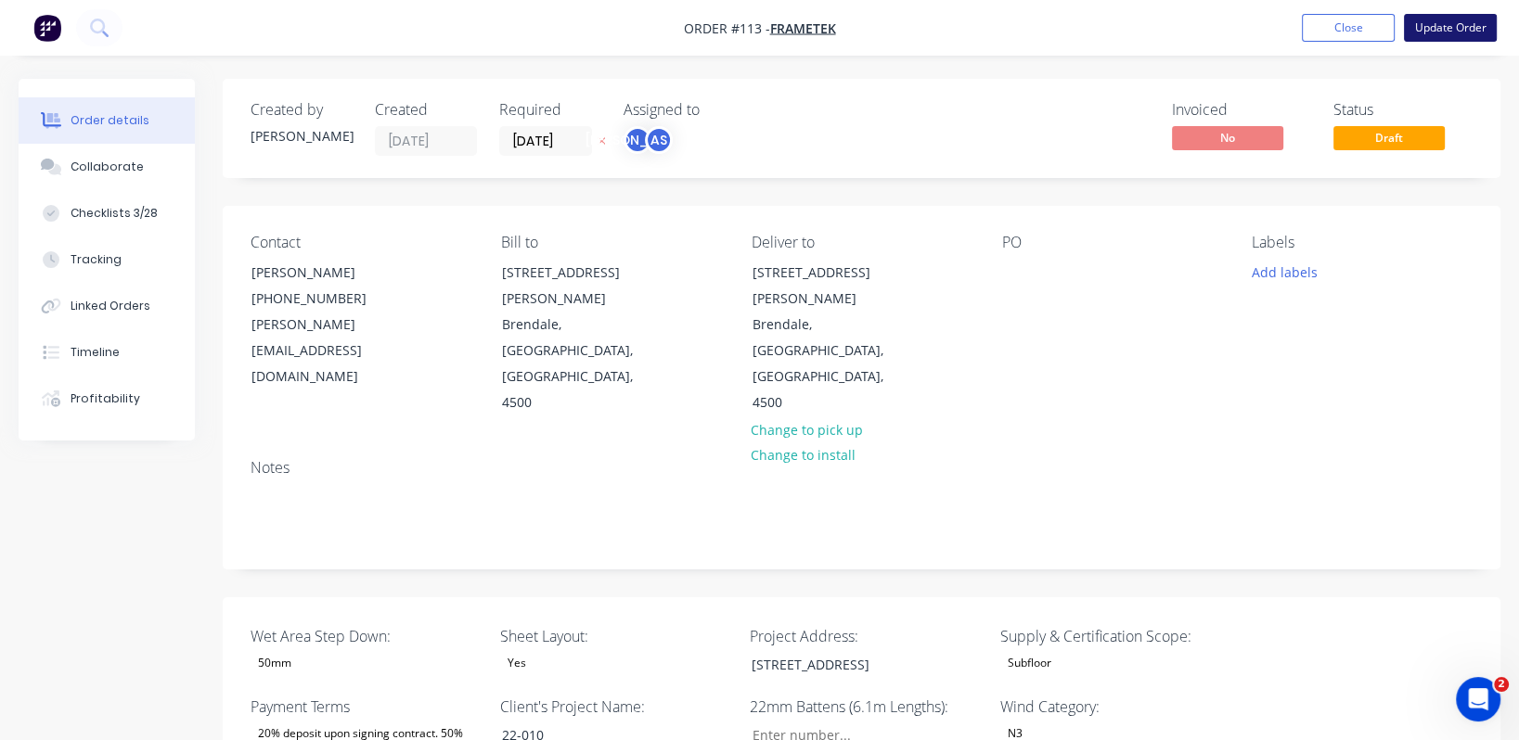
click at [1265, 24] on button "Update Order" at bounding box center [1450, 28] width 93 height 28
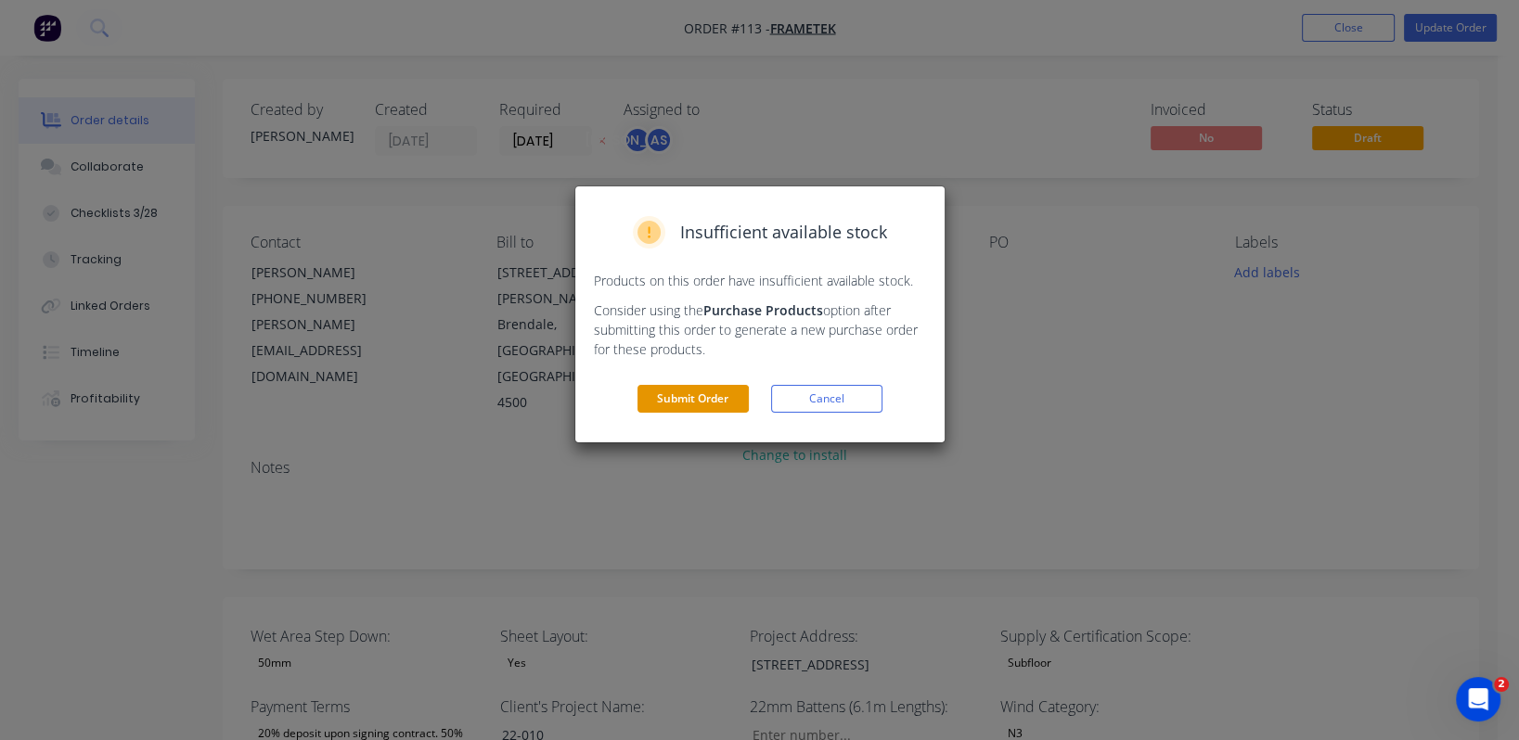
click at [685, 393] on button "Submit Order" at bounding box center [692, 399] width 111 height 28
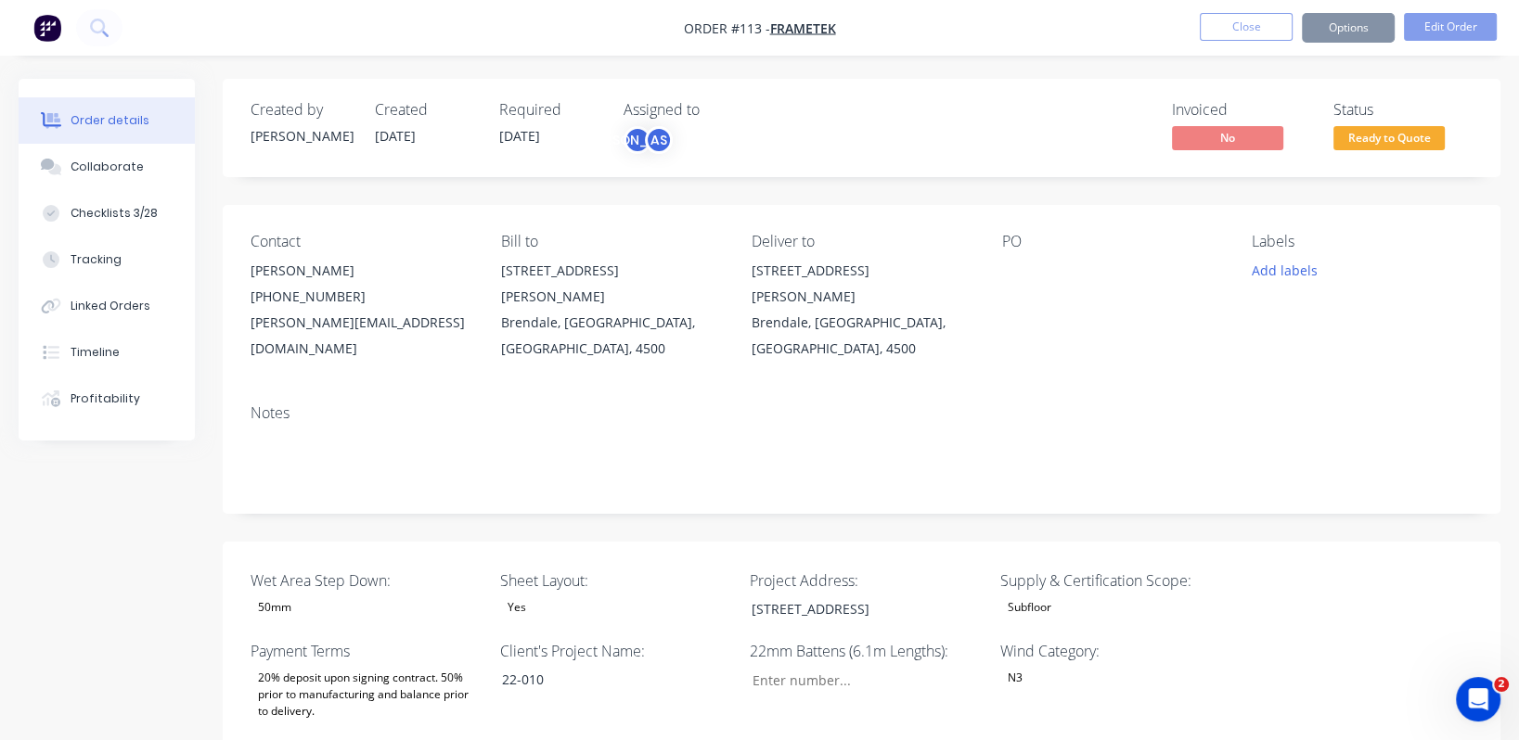
click at [1265, 139] on span "Ready to Quote" at bounding box center [1388, 137] width 111 height 23
click at [1265, 23] on button "Options" at bounding box center [1348, 28] width 93 height 30
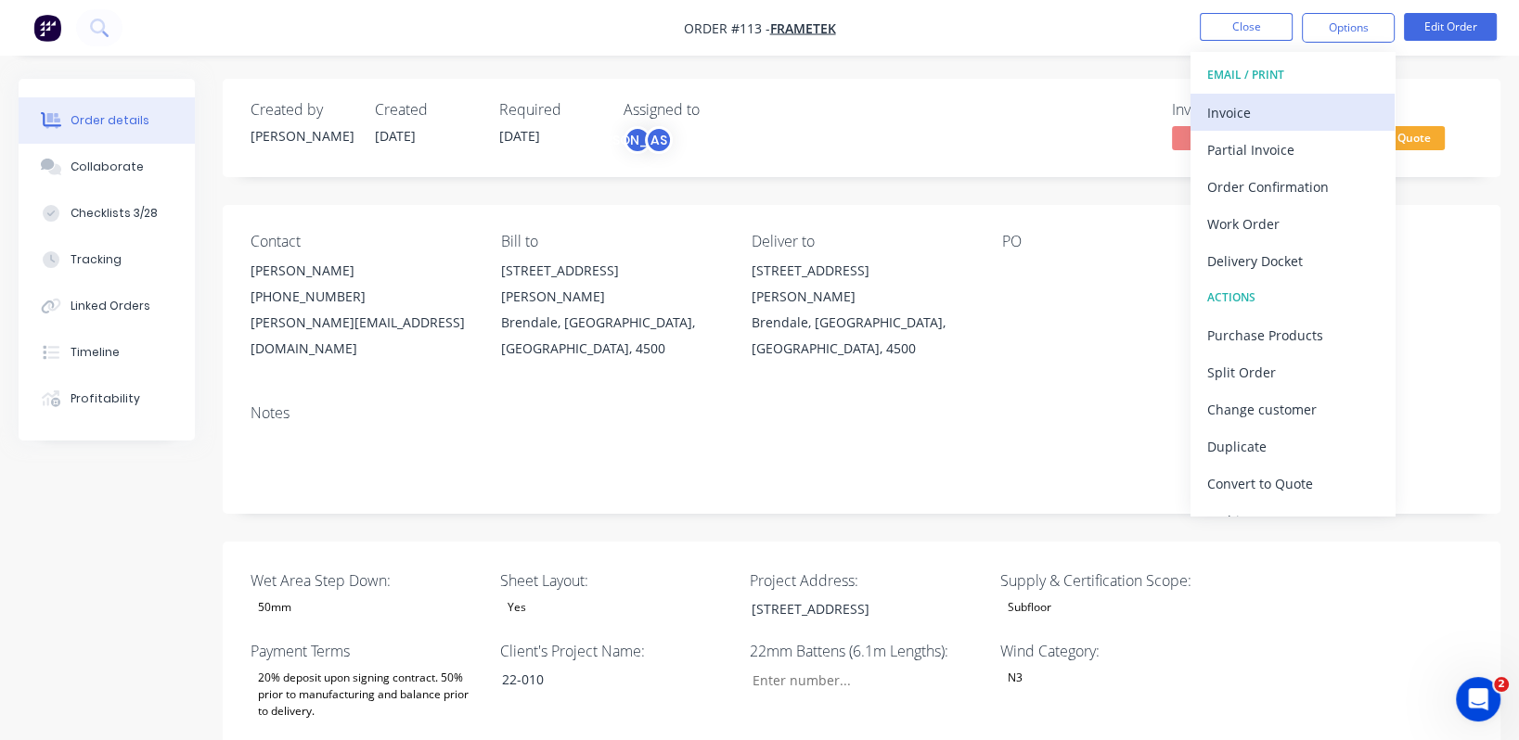
click at [1265, 109] on div "Invoice" at bounding box center [1292, 112] width 171 height 27
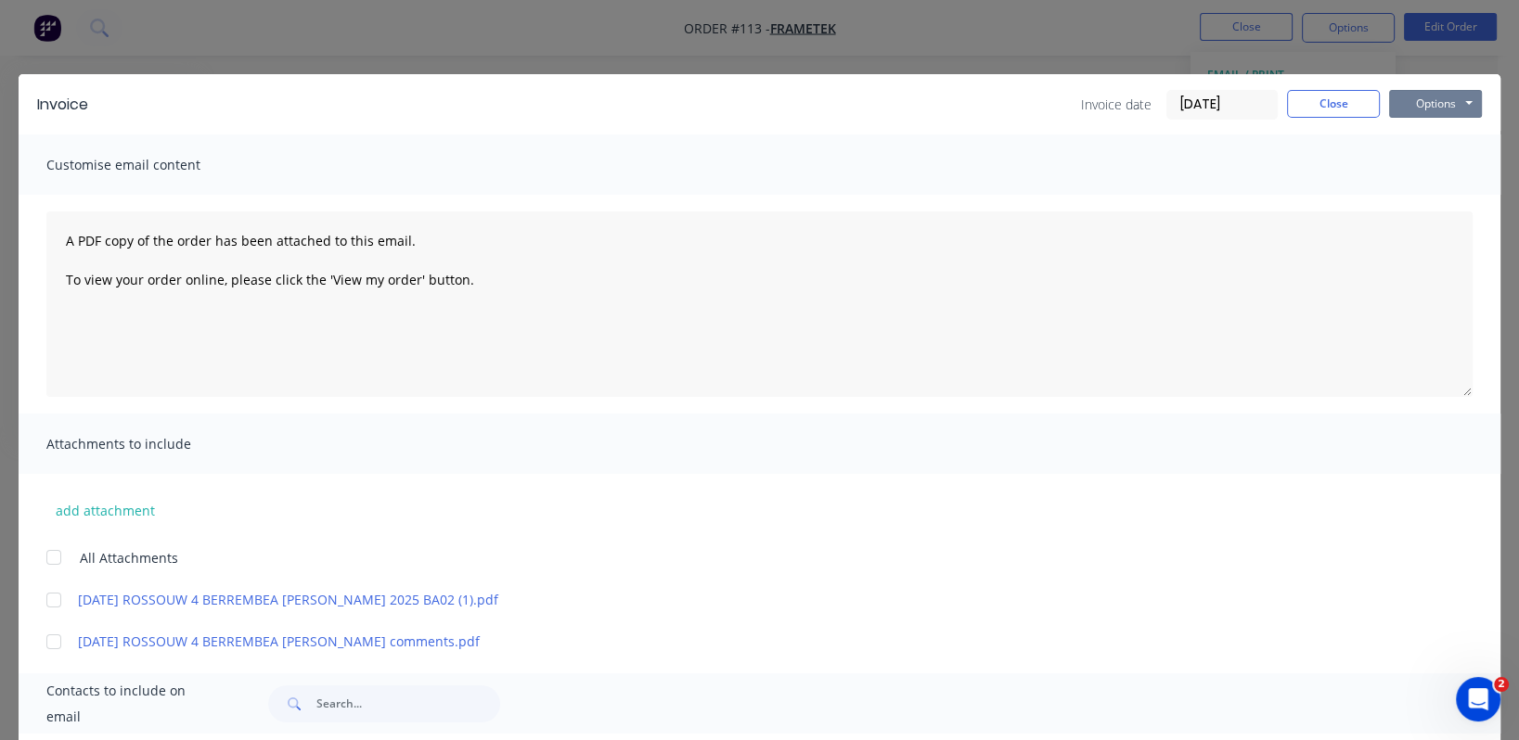
click at [1265, 104] on div "Invoice Invoice date [DATE] Close Options Preview Print Email" at bounding box center [760, 104] width 1482 height 60
click at [1265, 104] on button "Options" at bounding box center [1435, 104] width 93 height 28
click at [1265, 168] on button "Print" at bounding box center [1448, 167] width 119 height 31
click at [1265, 109] on button "Close" at bounding box center [1333, 104] width 93 height 28
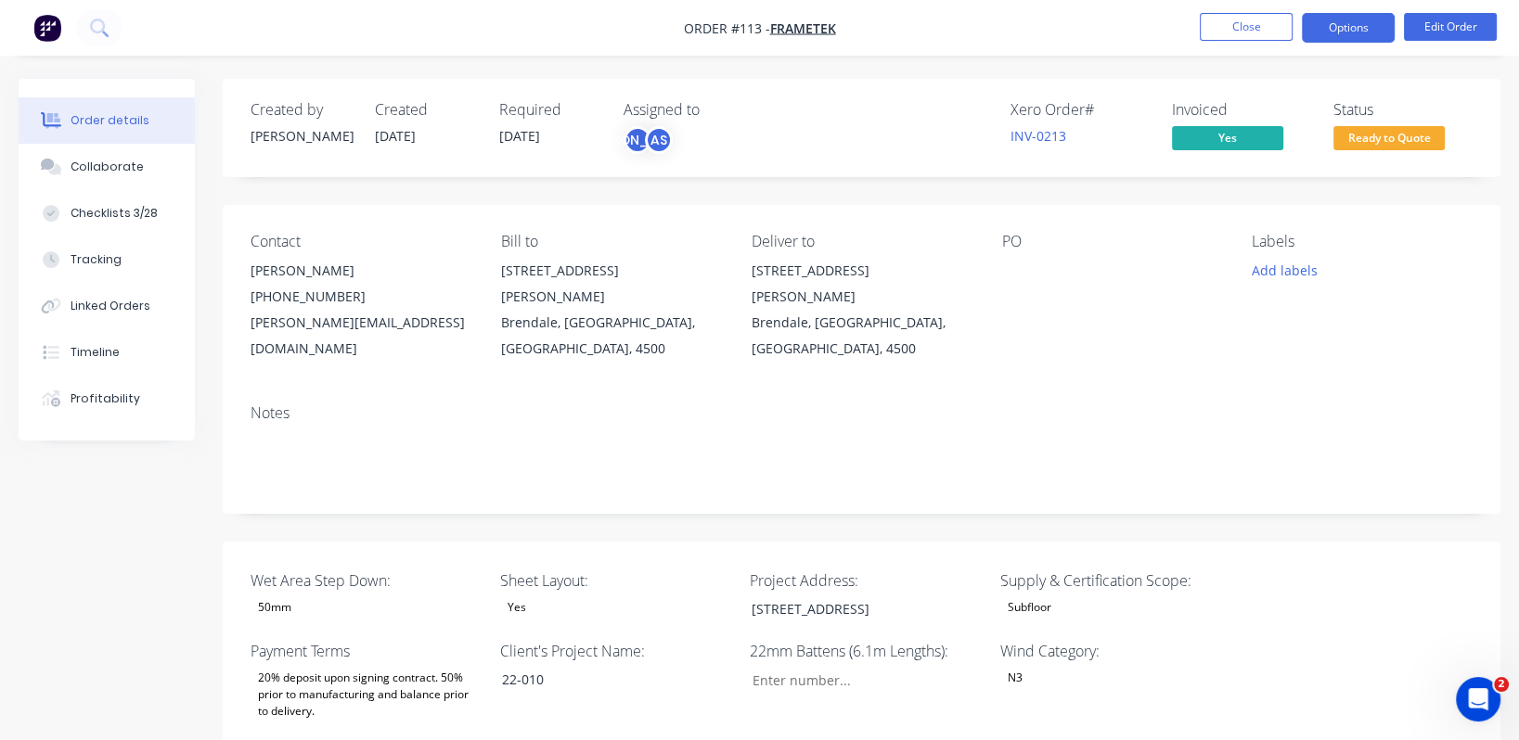
click at [1265, 25] on button "Options" at bounding box center [1348, 28] width 93 height 30
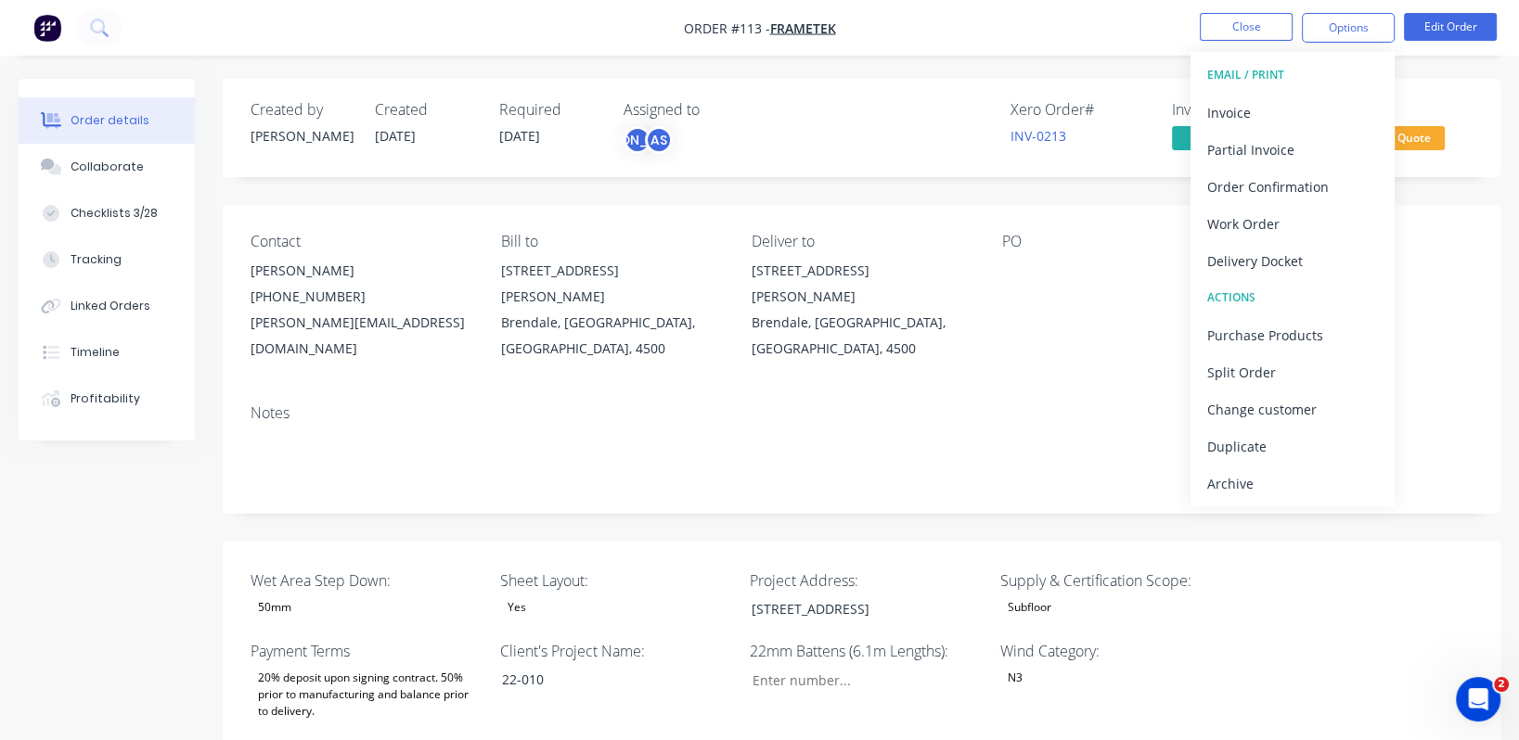
click at [1265, 321] on div "Labels Add labels" at bounding box center [1362, 297] width 221 height 129
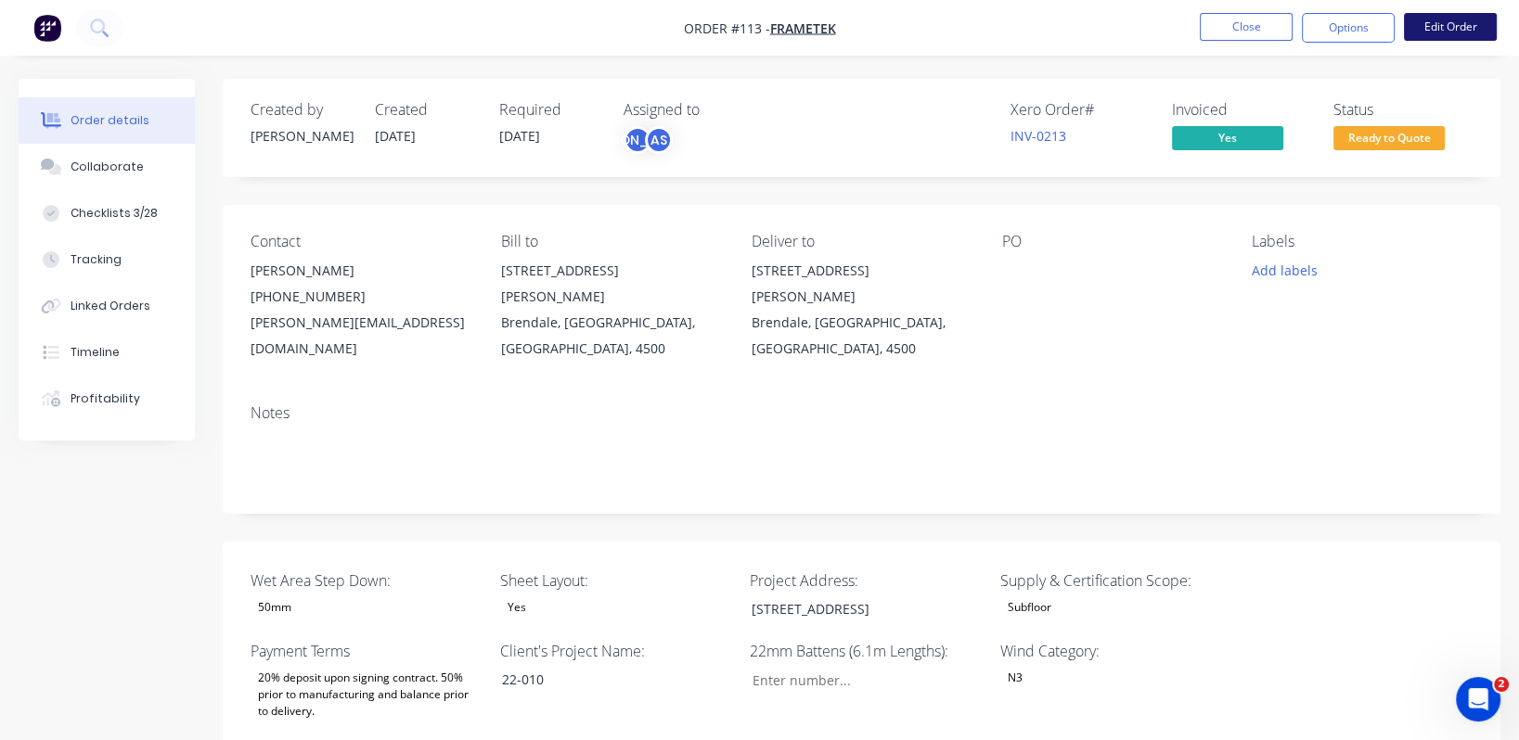
click at [1265, 17] on button "Edit Order" at bounding box center [1450, 27] width 93 height 28
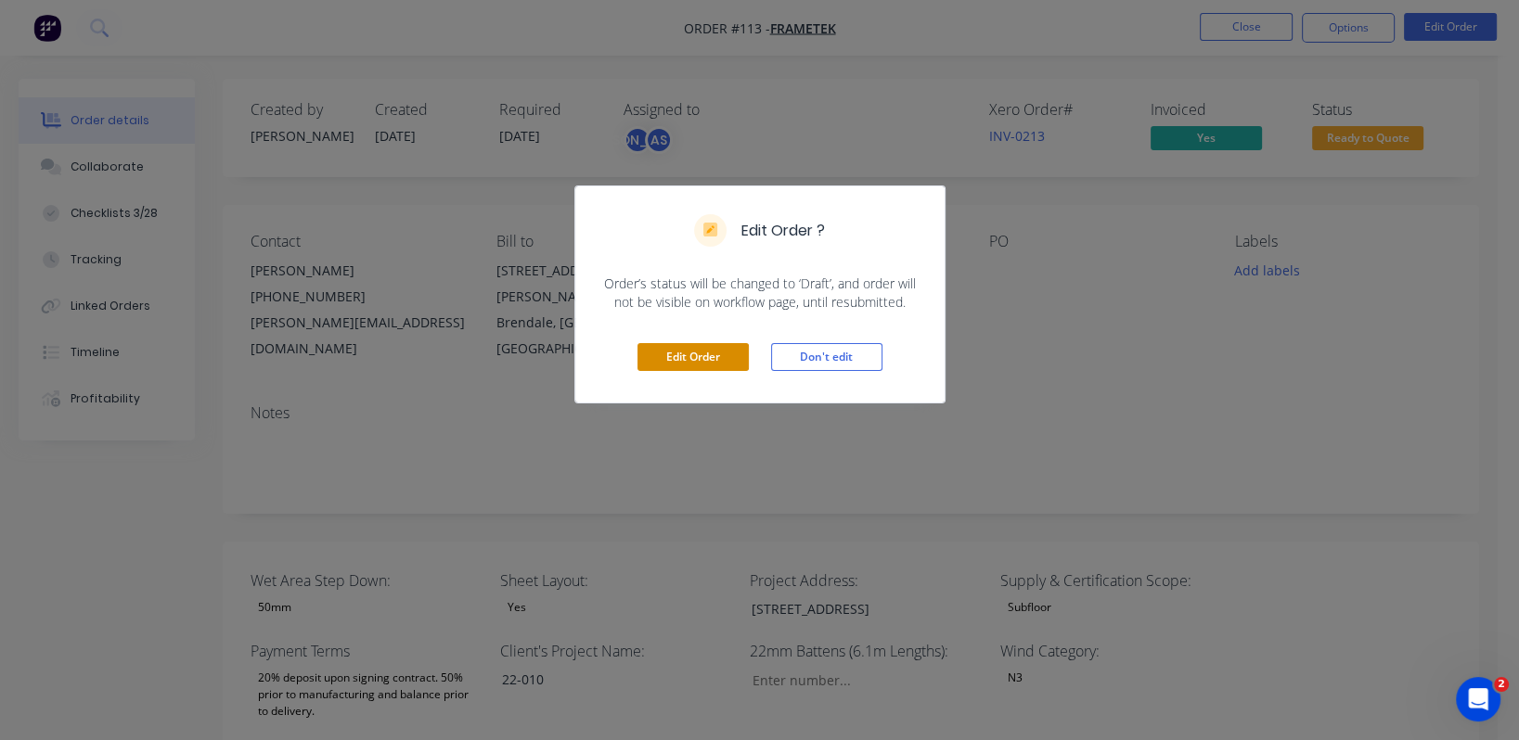
click at [682, 364] on button "Edit Order" at bounding box center [692, 357] width 111 height 28
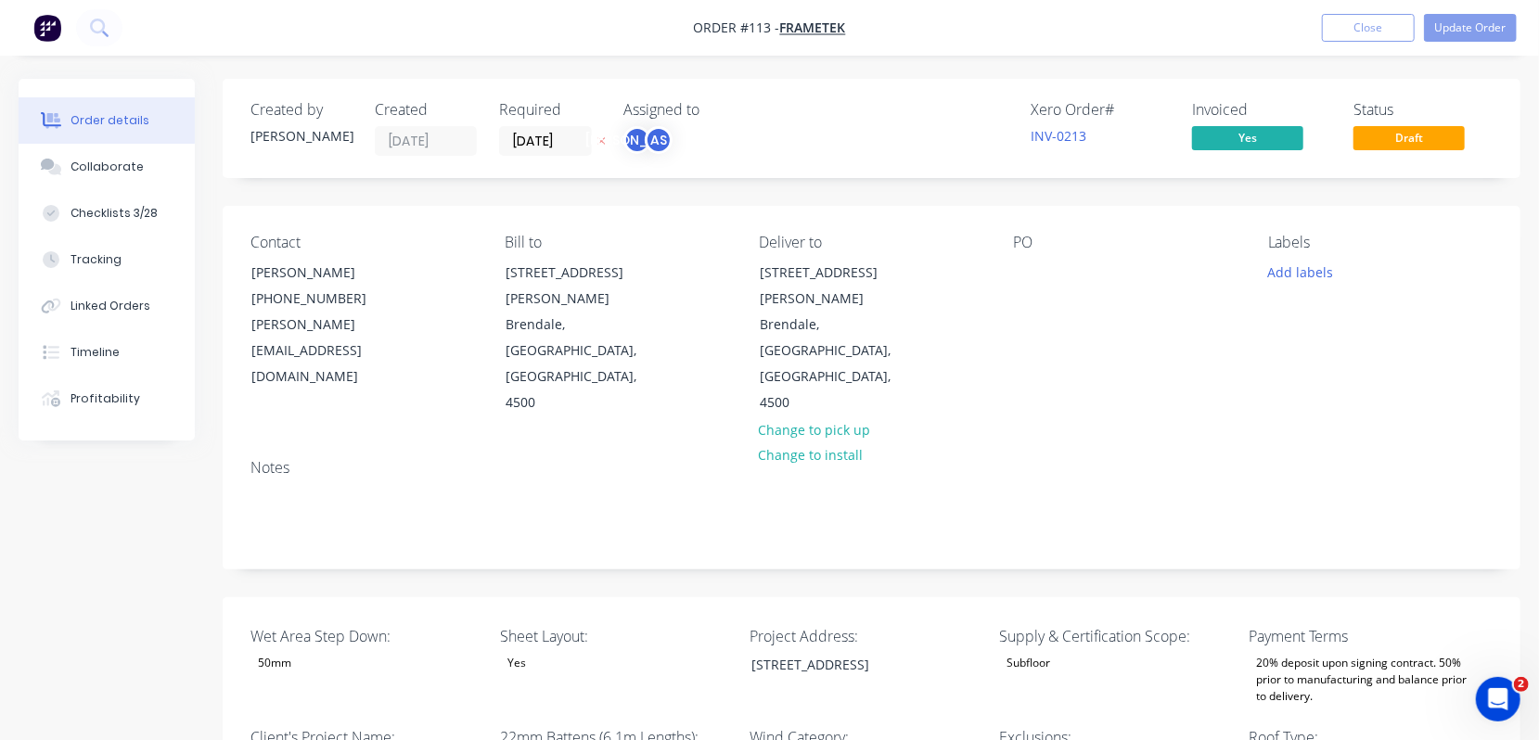
type input "328"
type input "40.0"
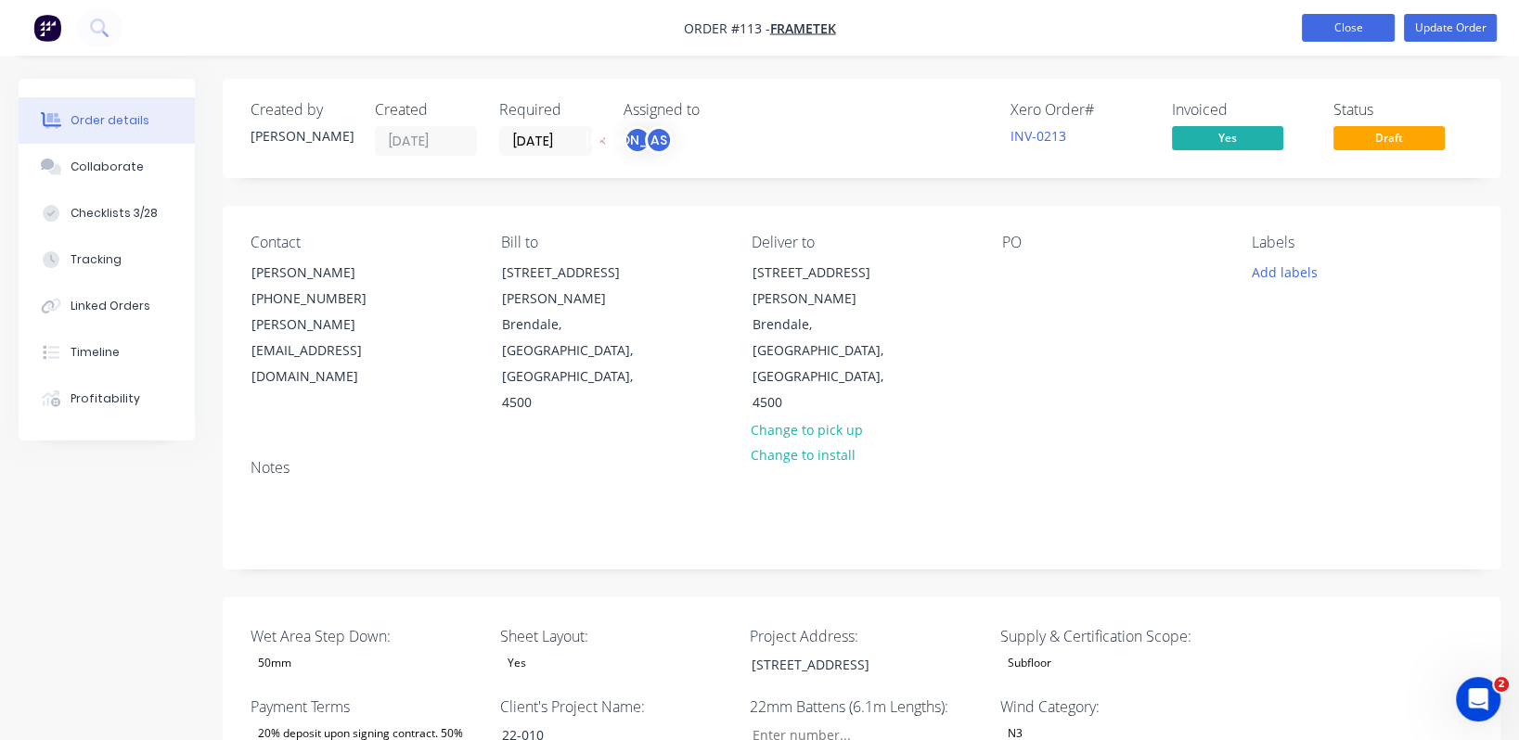
click at [1265, 30] on button "Close" at bounding box center [1348, 28] width 93 height 28
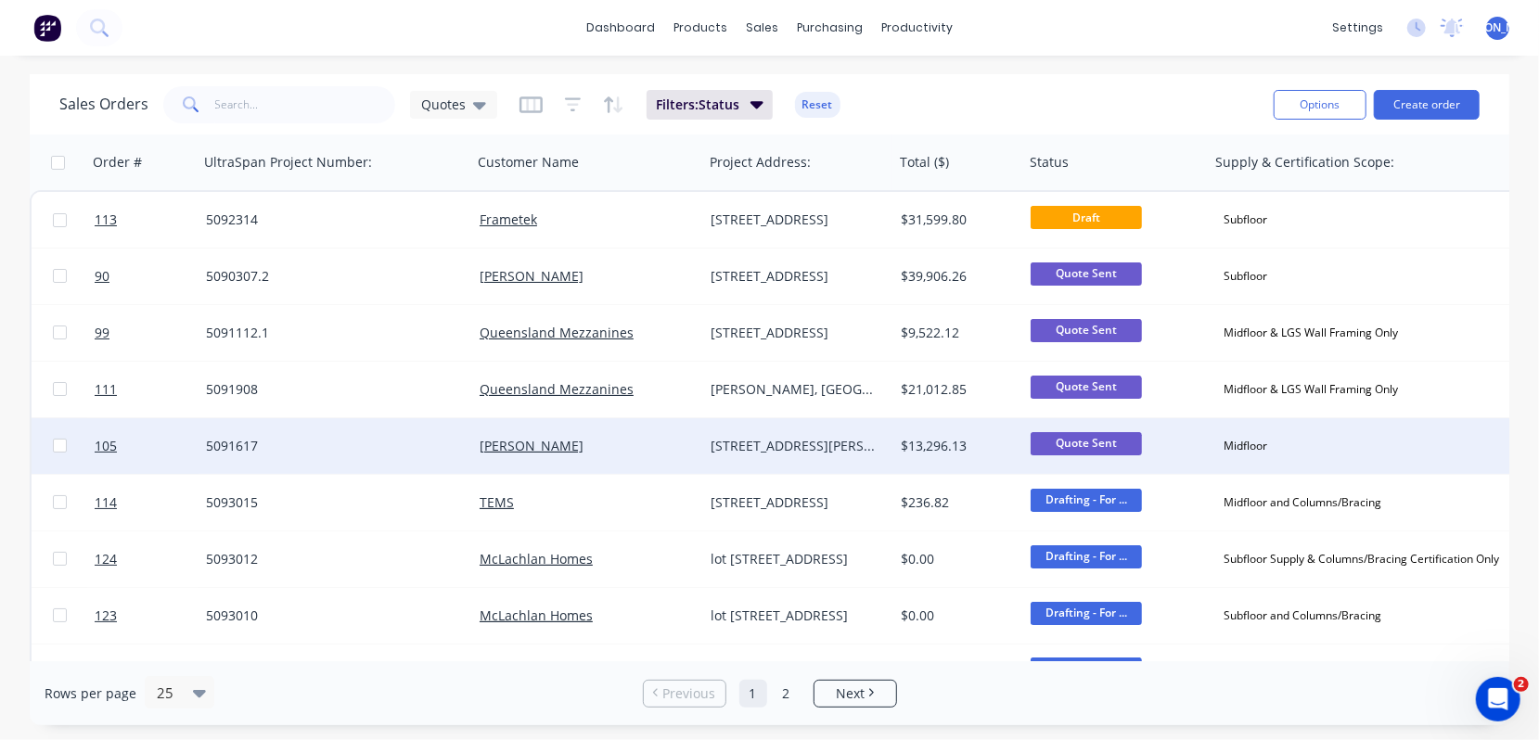
click at [1265, 418] on div "Midfloor" at bounding box center [1372, 446] width 327 height 56
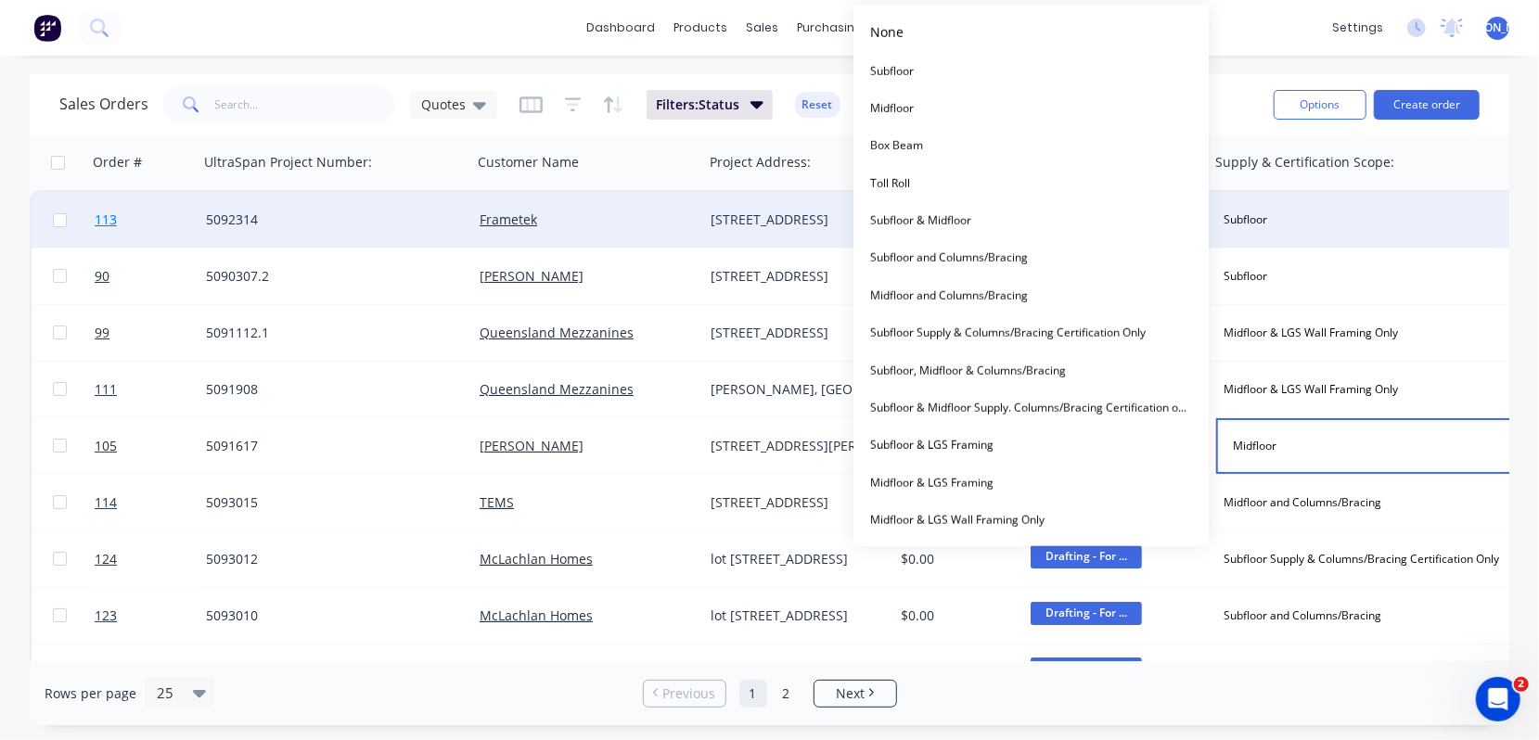
click at [112, 216] on span "113" at bounding box center [106, 220] width 22 height 19
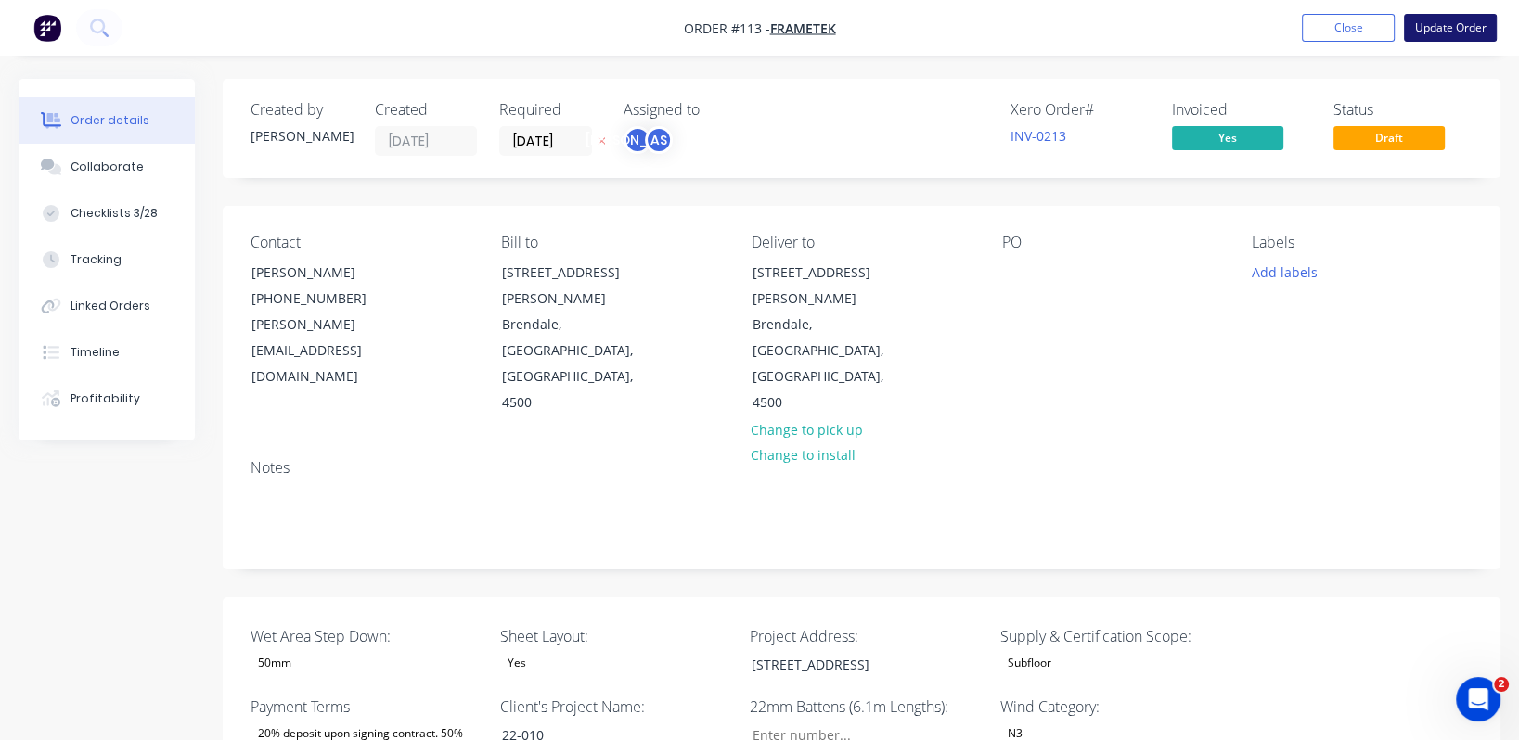
click at [1265, 20] on button "Update Order" at bounding box center [1450, 28] width 93 height 28
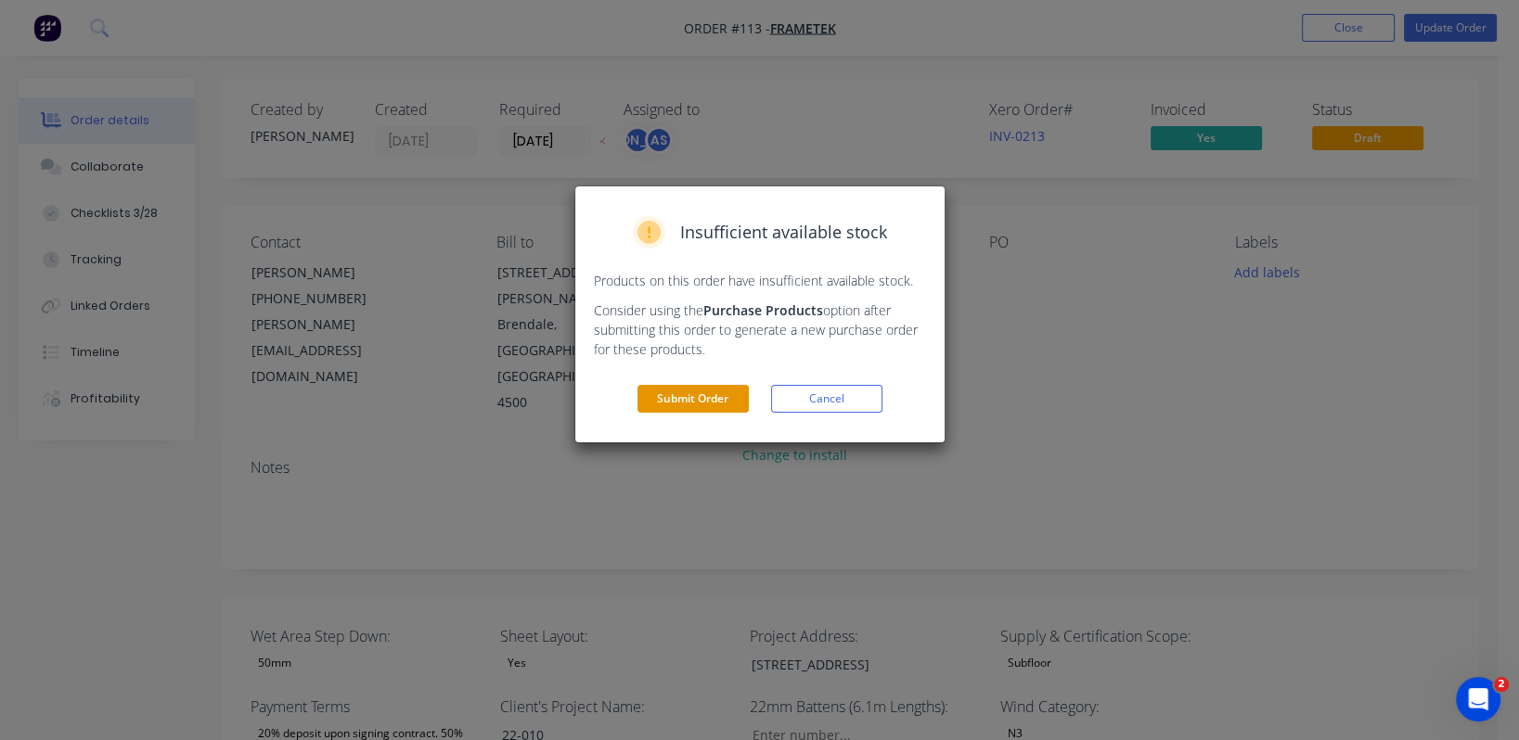
click at [713, 401] on button "Submit Order" at bounding box center [692, 399] width 111 height 28
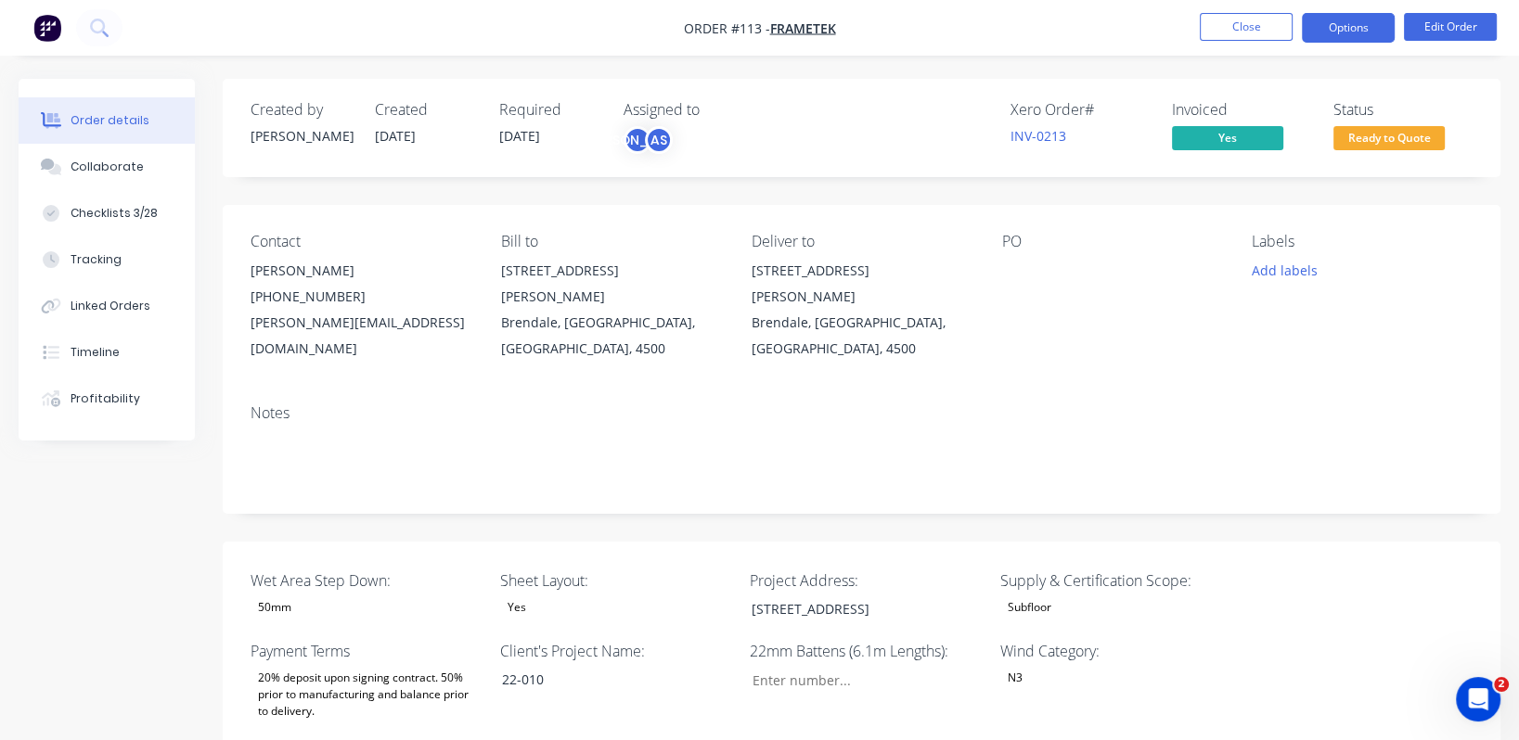
click at [1265, 27] on button "Options" at bounding box center [1348, 28] width 93 height 30
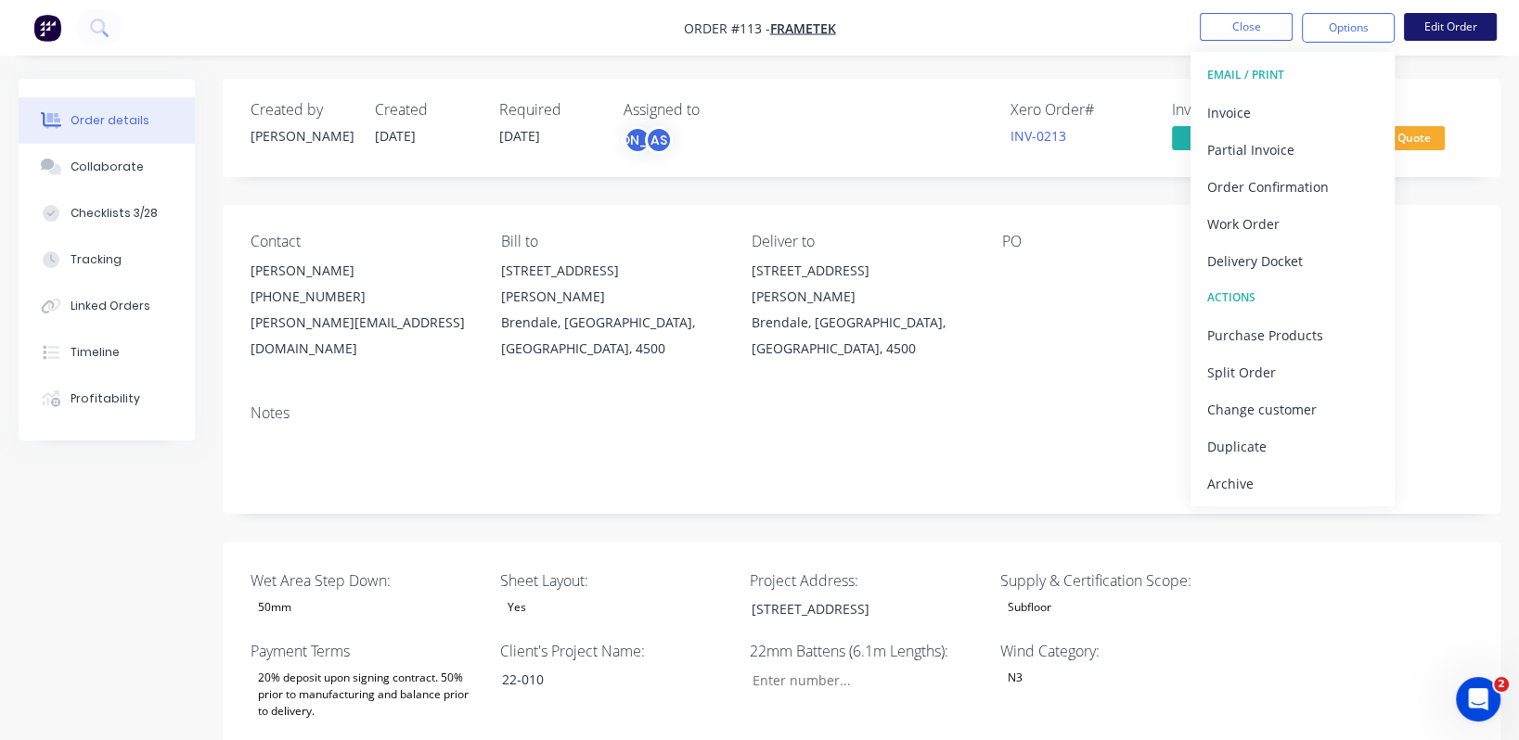
click at [1265, 28] on button "Edit Order" at bounding box center [1450, 27] width 93 height 28
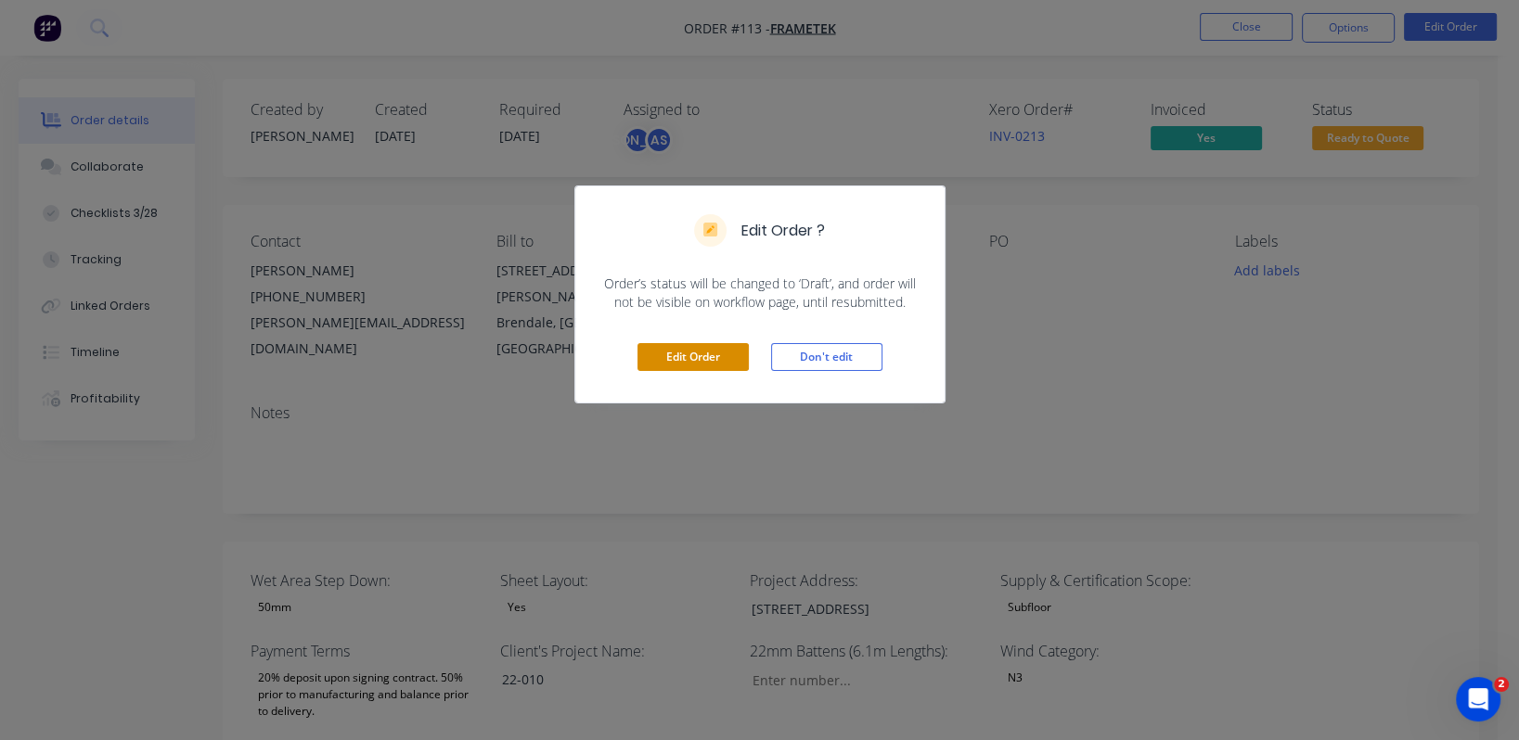
click at [704, 366] on button "Edit Order" at bounding box center [692, 357] width 111 height 28
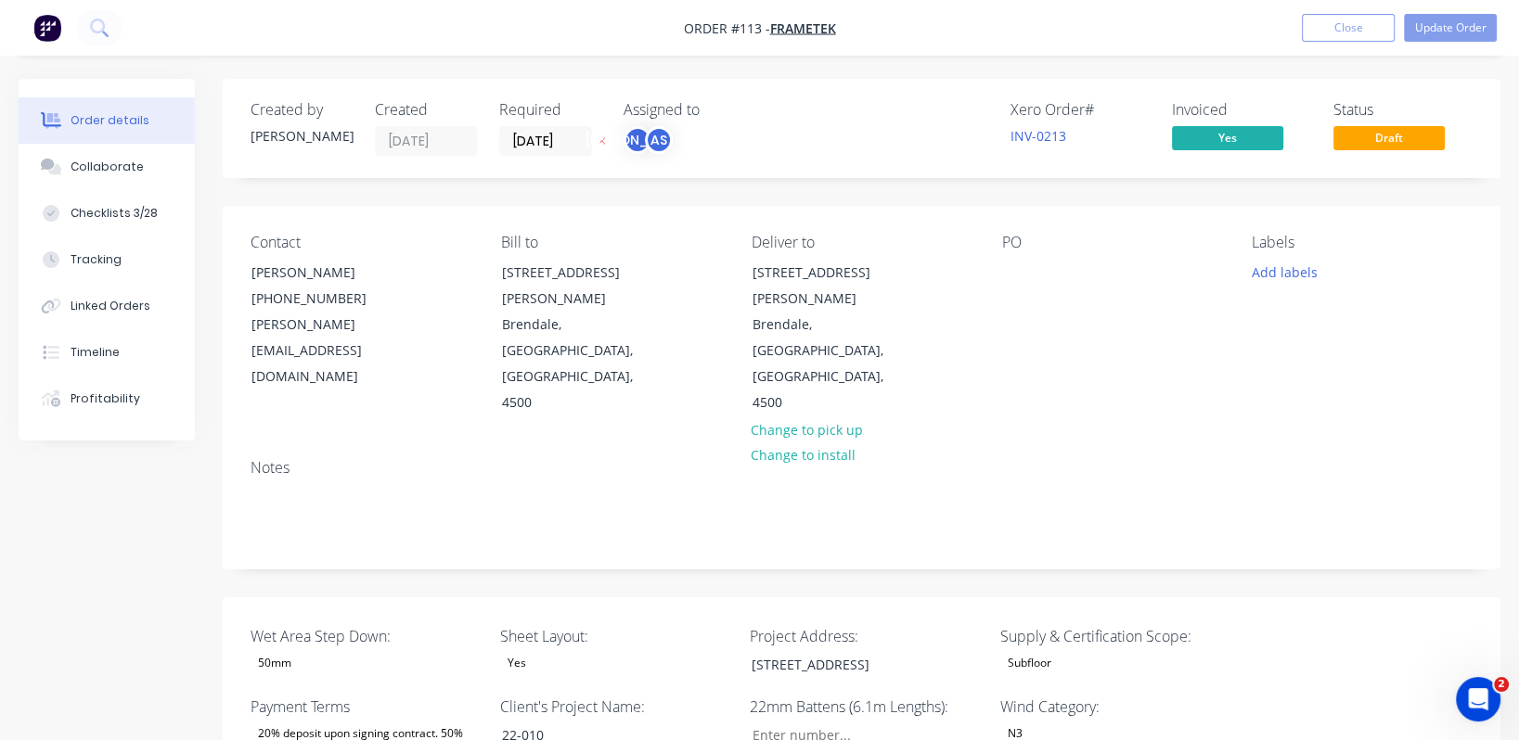
type input "328"
type input "40.0"
click at [1265, 143] on span "Draft" at bounding box center [1388, 137] width 111 height 23
click at [1265, 22] on button "Update Order" at bounding box center [1450, 28] width 93 height 28
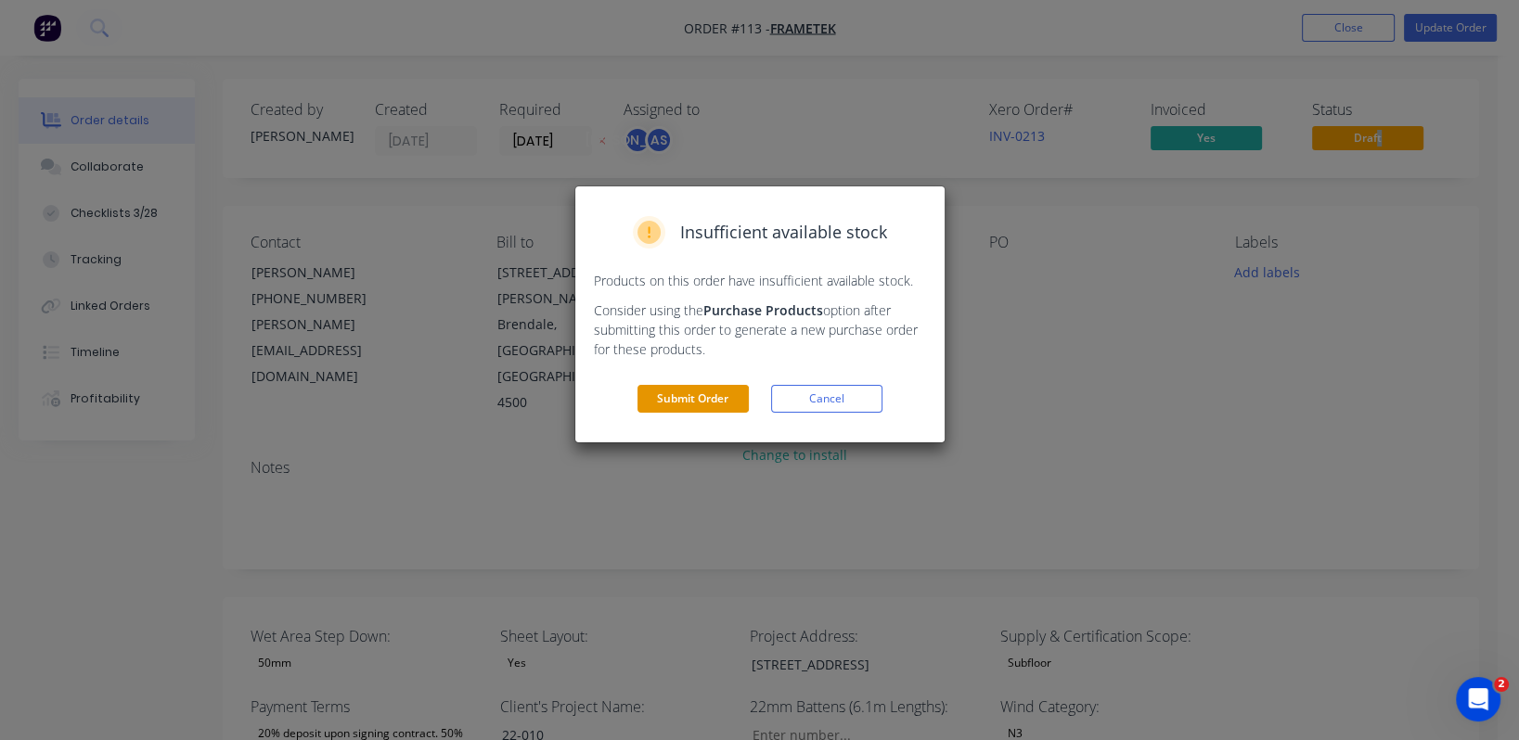
click at [700, 397] on button "Submit Order" at bounding box center [692, 399] width 111 height 28
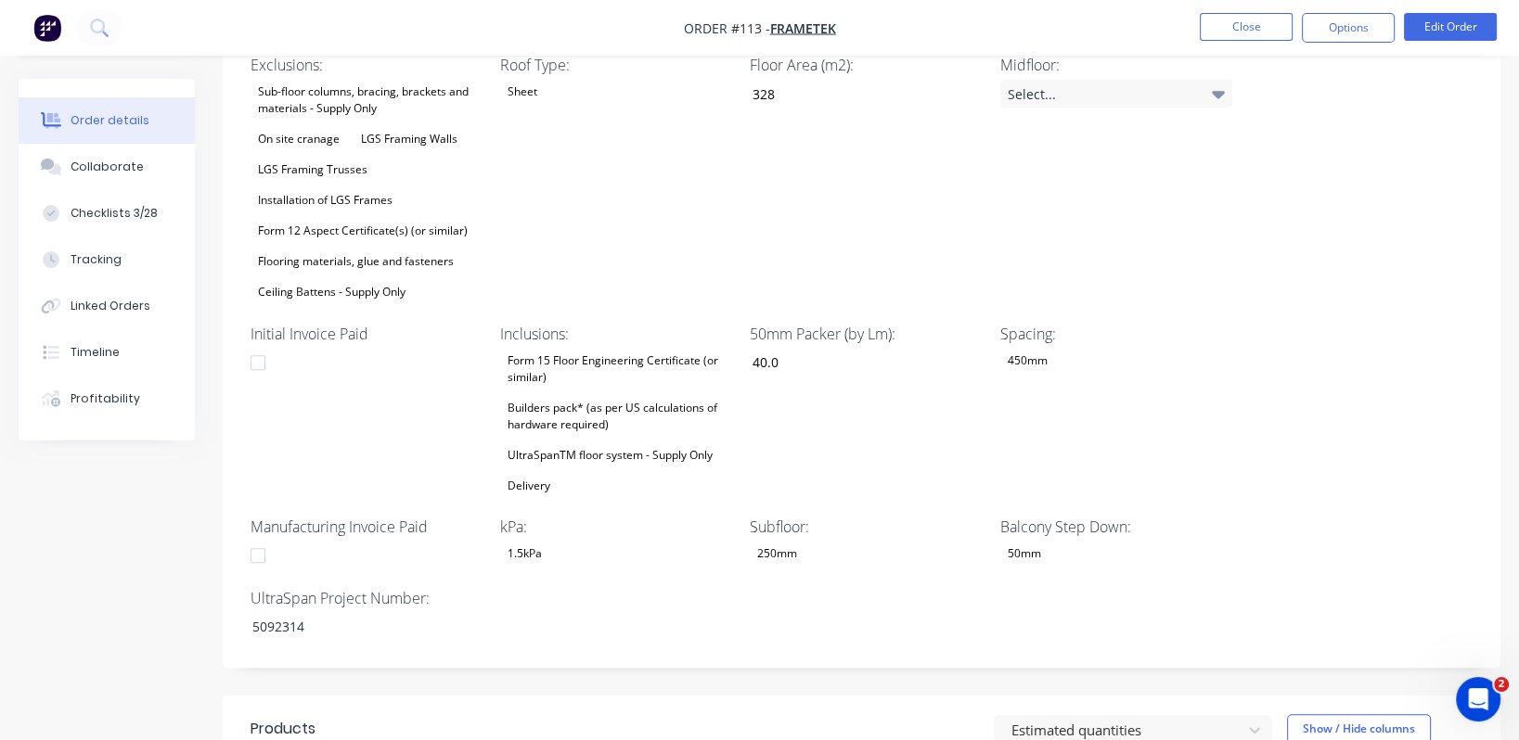
scroll to position [696, 0]
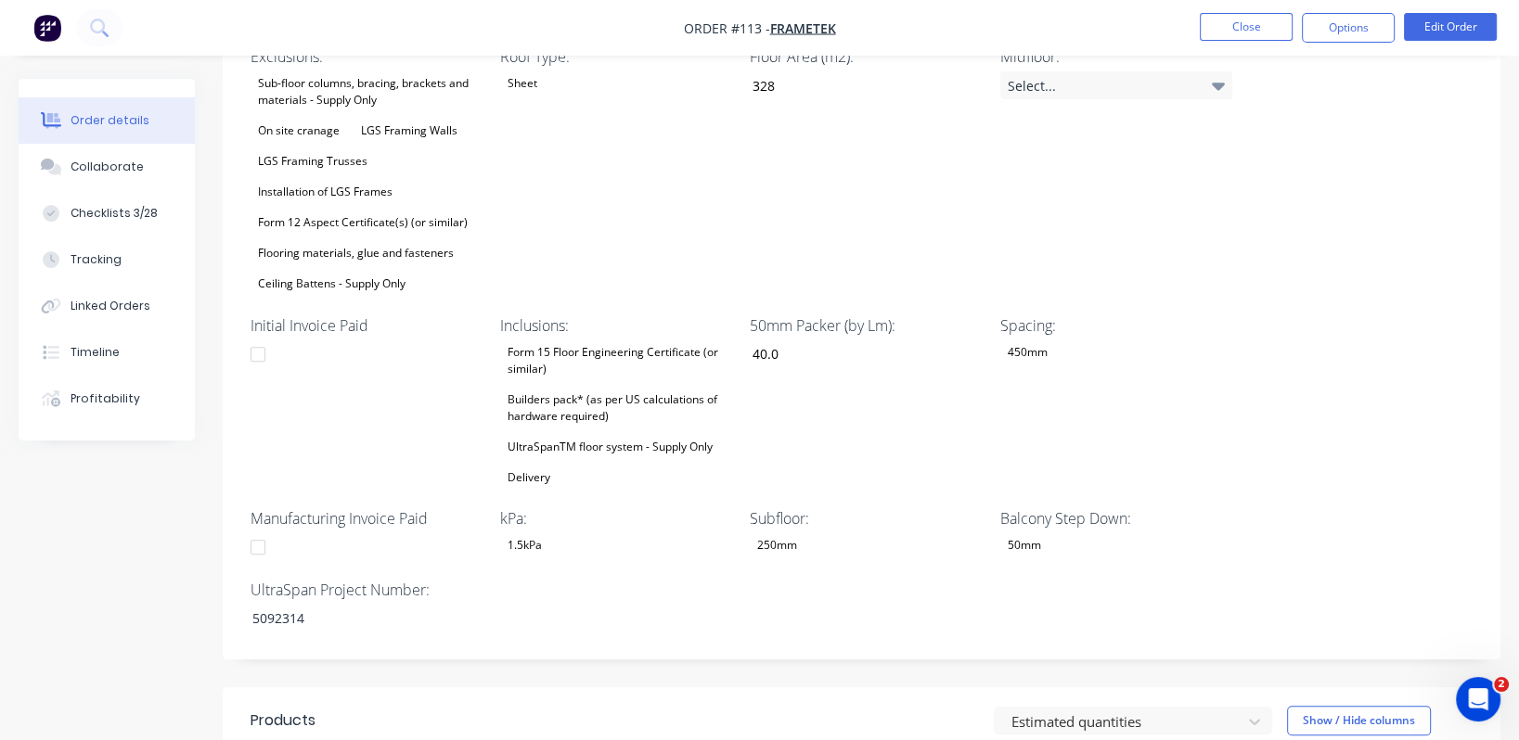
click at [381, 180] on div "Installation of LGS Frames" at bounding box center [324, 192] width 149 height 24
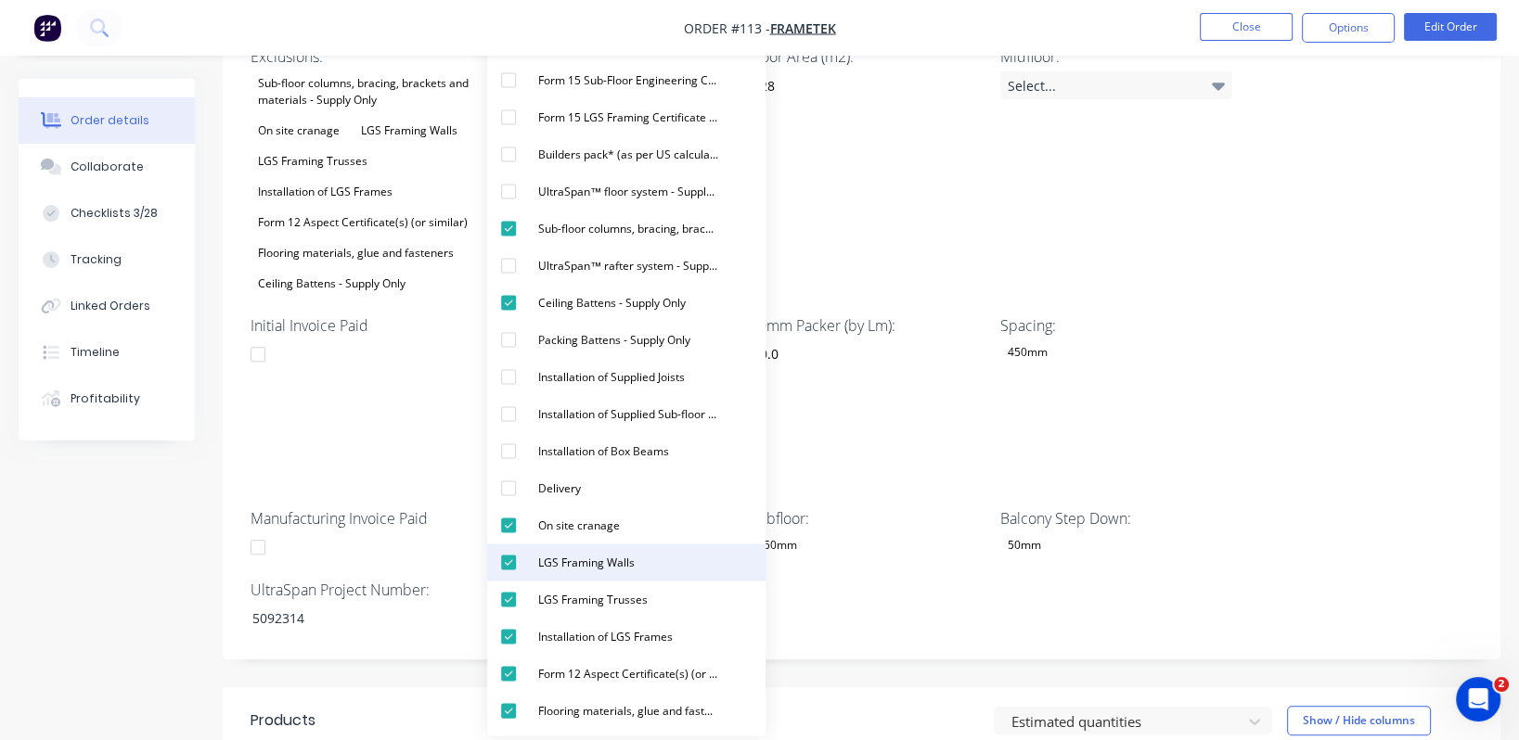
click at [512, 562] on div "button" at bounding box center [508, 562] width 37 height 37
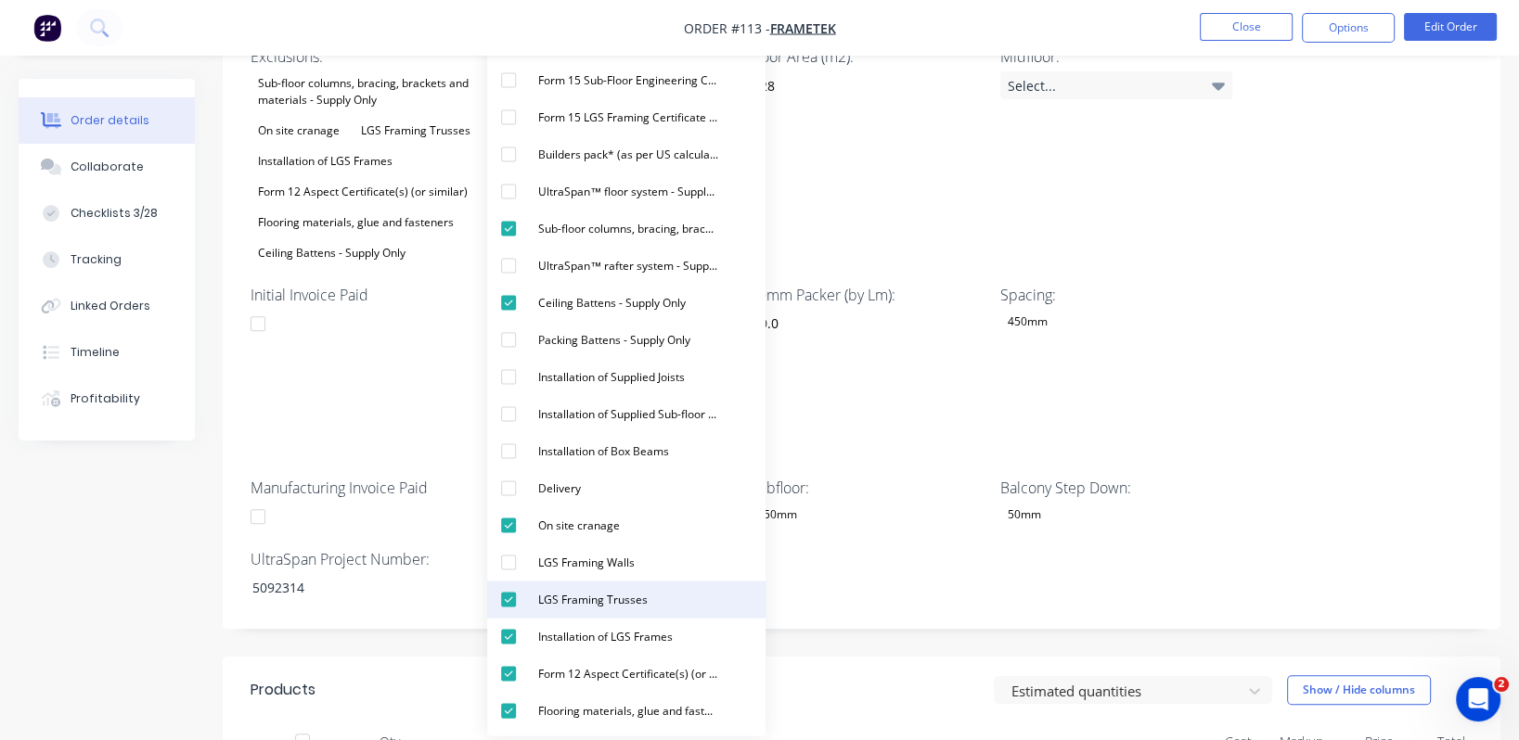
click at [508, 598] on div "button" at bounding box center [508, 599] width 37 height 37
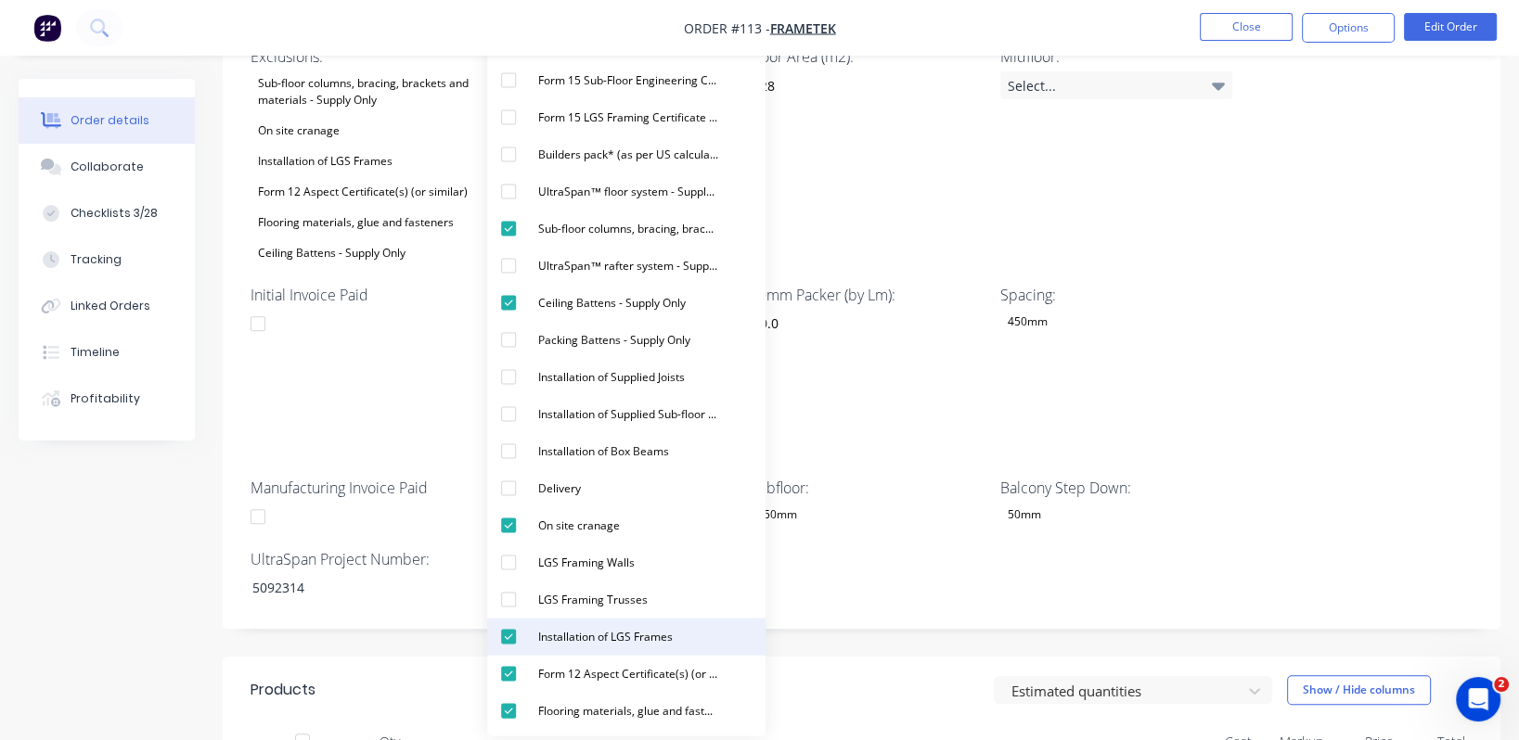
click at [505, 598] on div "button" at bounding box center [508, 636] width 37 height 37
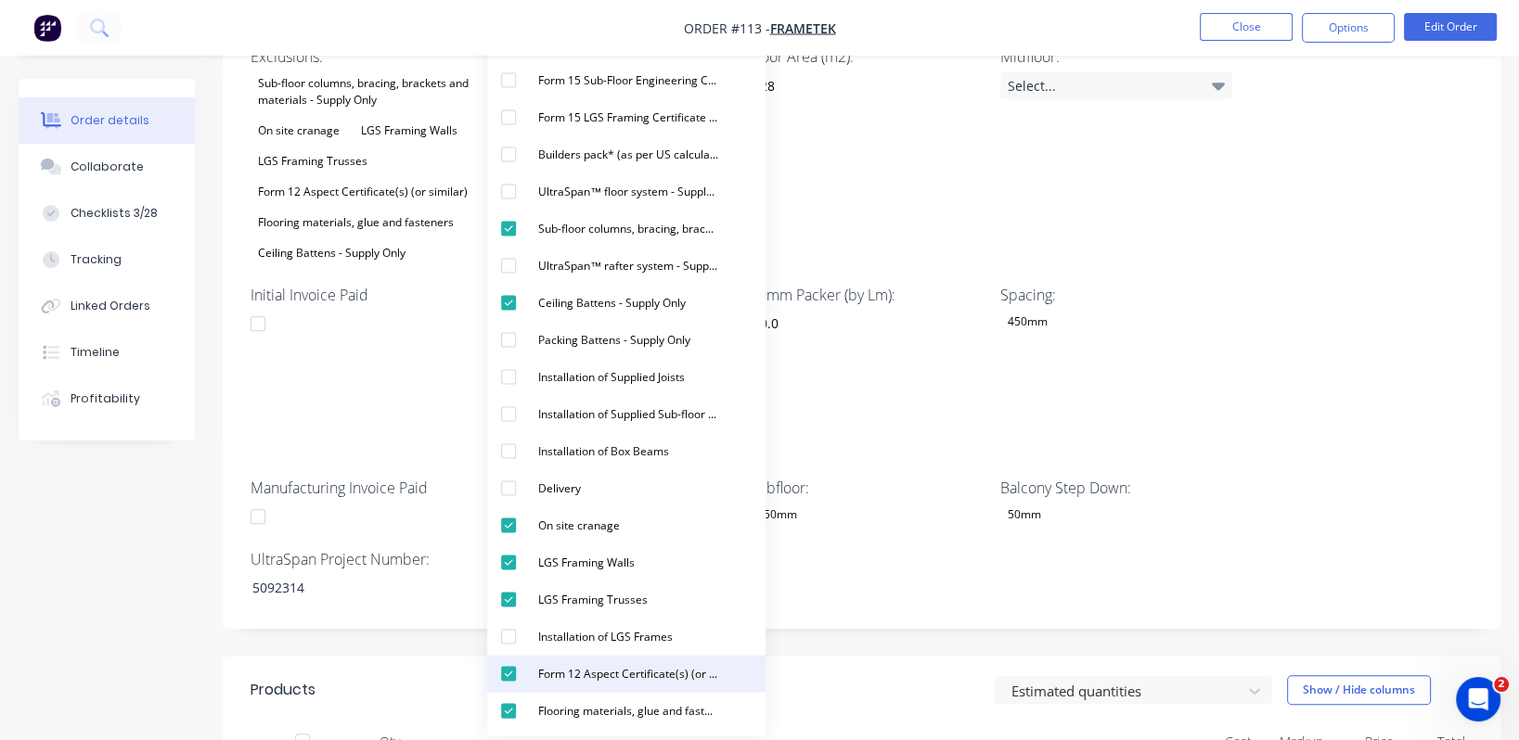
click at [506, 598] on div "button" at bounding box center [508, 673] width 37 height 37
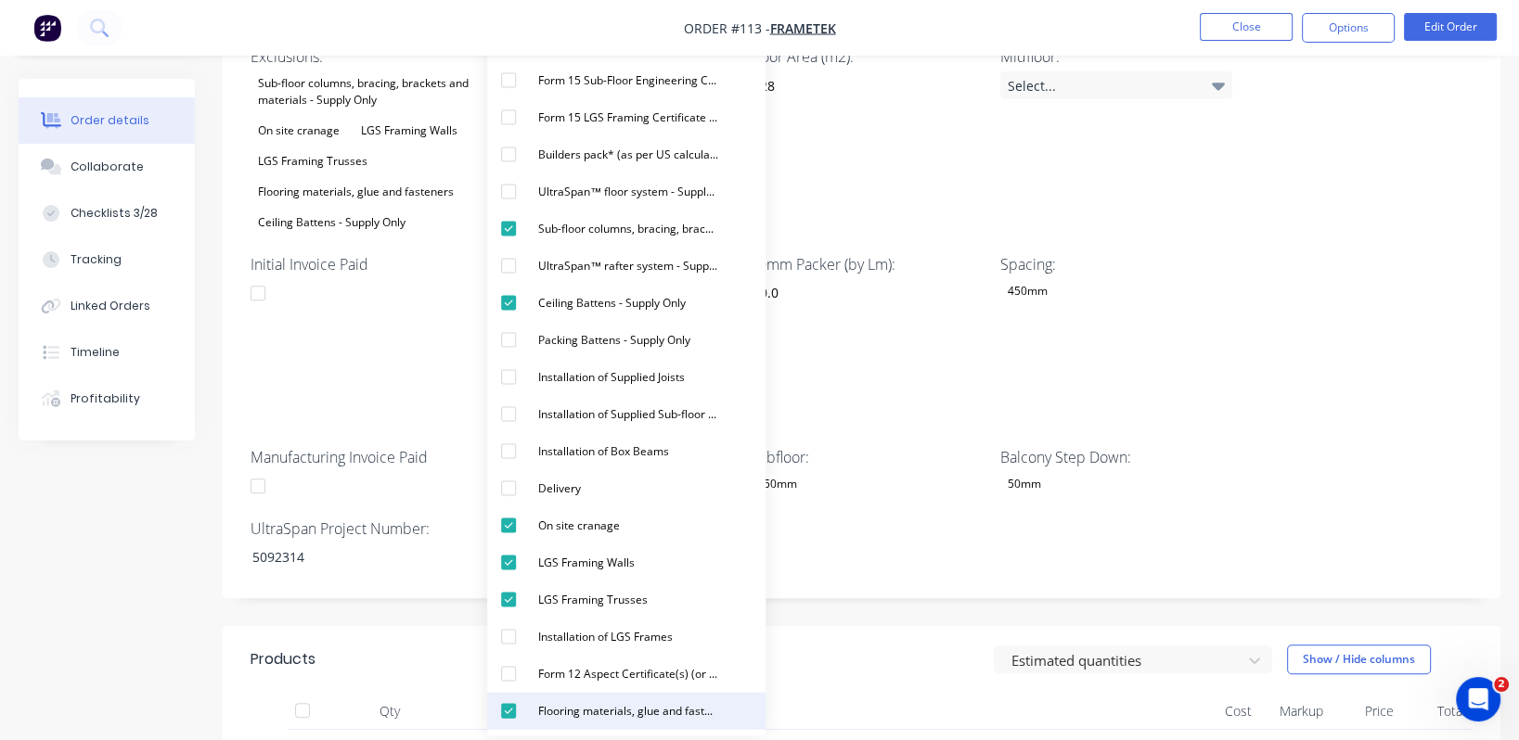
click at [507, 598] on div "button" at bounding box center [508, 710] width 37 height 37
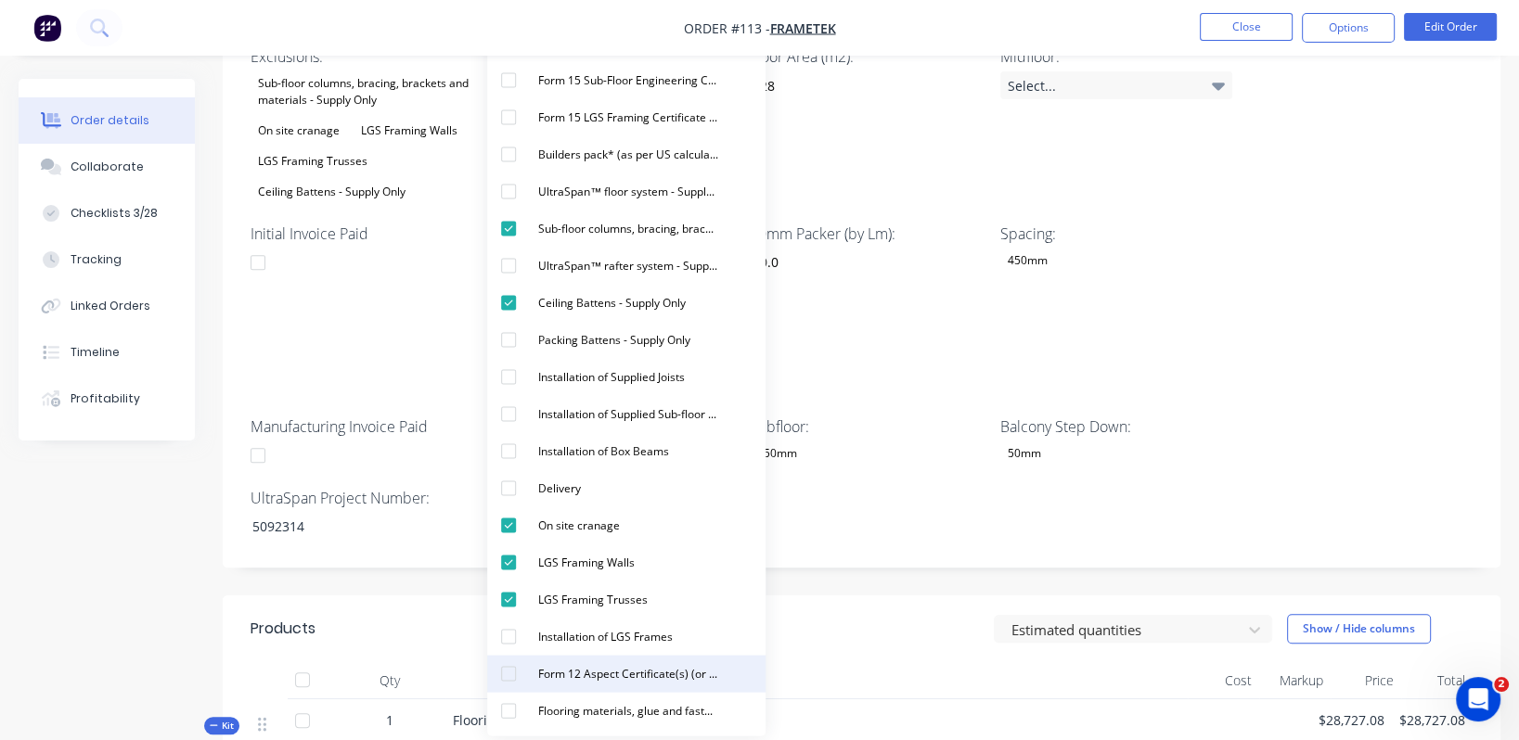
click at [509, 598] on div "button" at bounding box center [508, 673] width 37 height 37
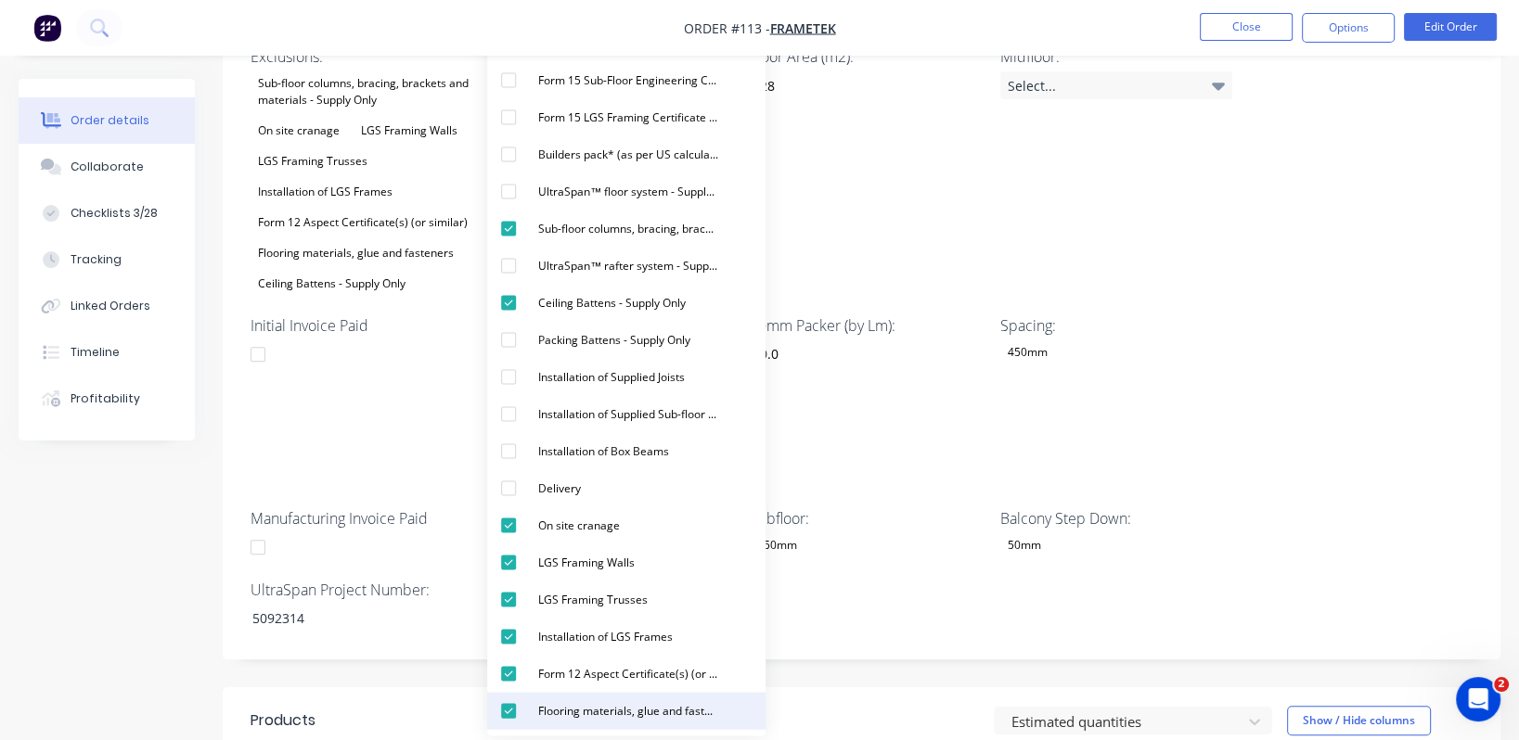
click at [507, 598] on div "button" at bounding box center [508, 710] width 37 height 37
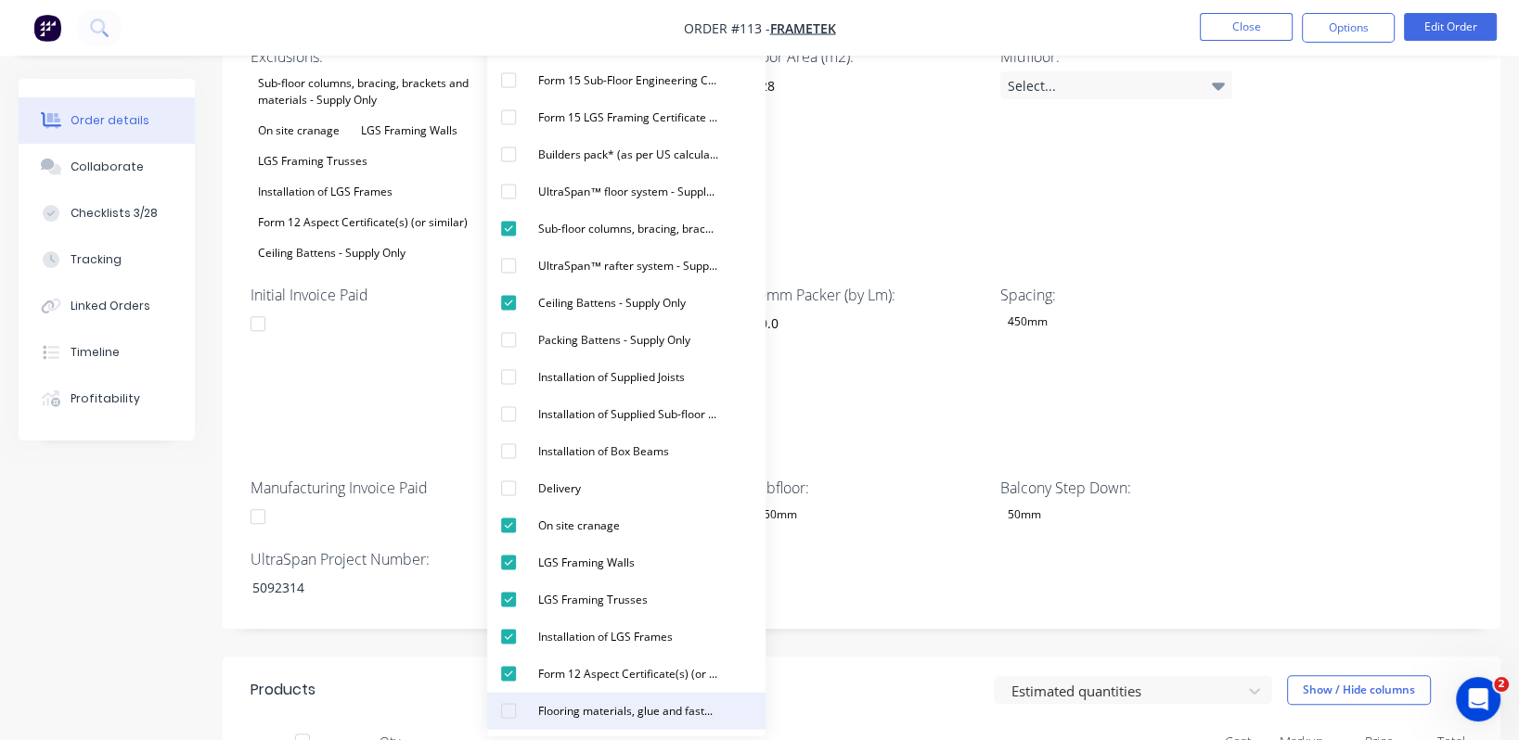
drag, startPoint x: 507, startPoint y: 713, endPoint x: 509, endPoint y: 695, distance: 17.7
click at [510, 598] on div "button" at bounding box center [508, 710] width 37 height 37
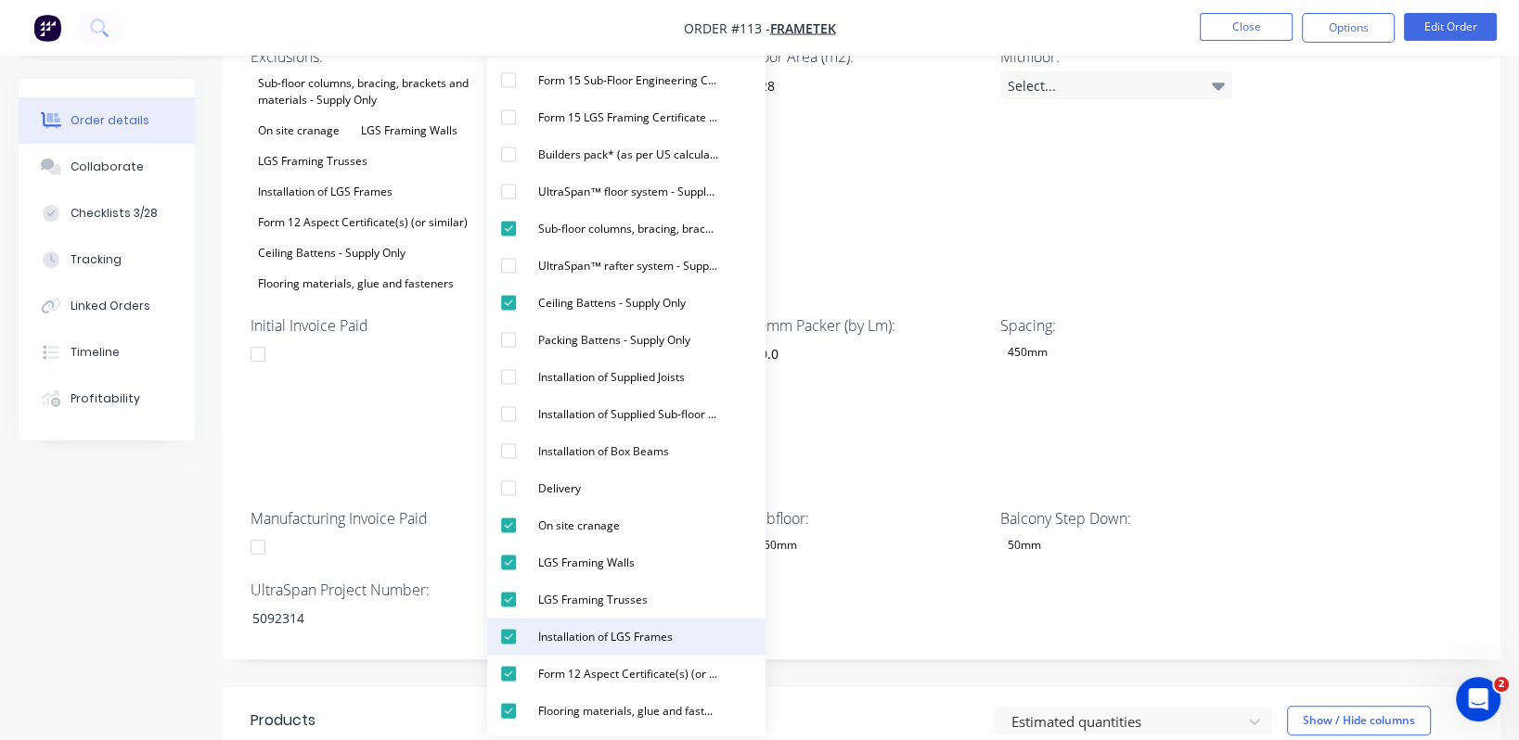
click at [509, 598] on div "button" at bounding box center [508, 636] width 37 height 37
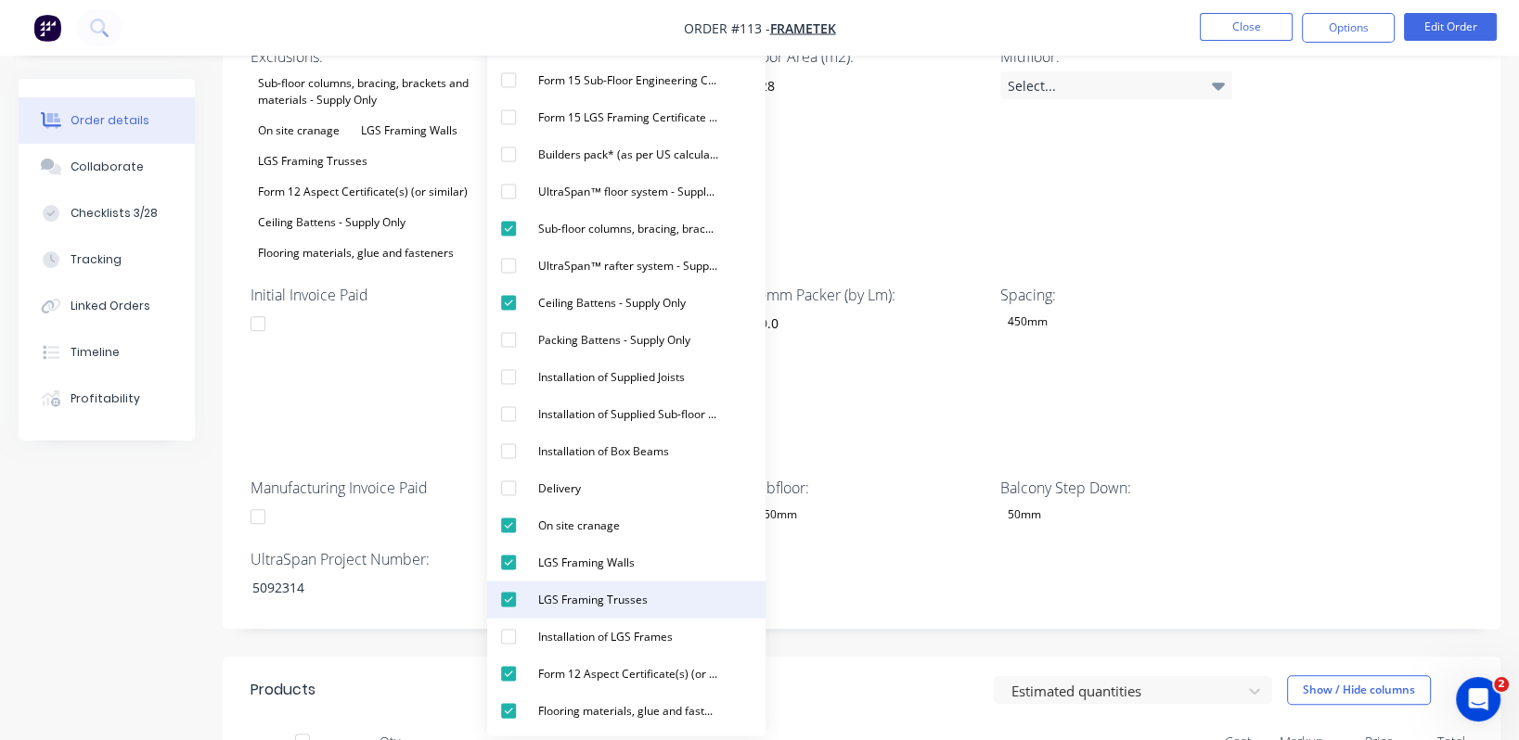
click at [510, 598] on div "button" at bounding box center [508, 599] width 37 height 37
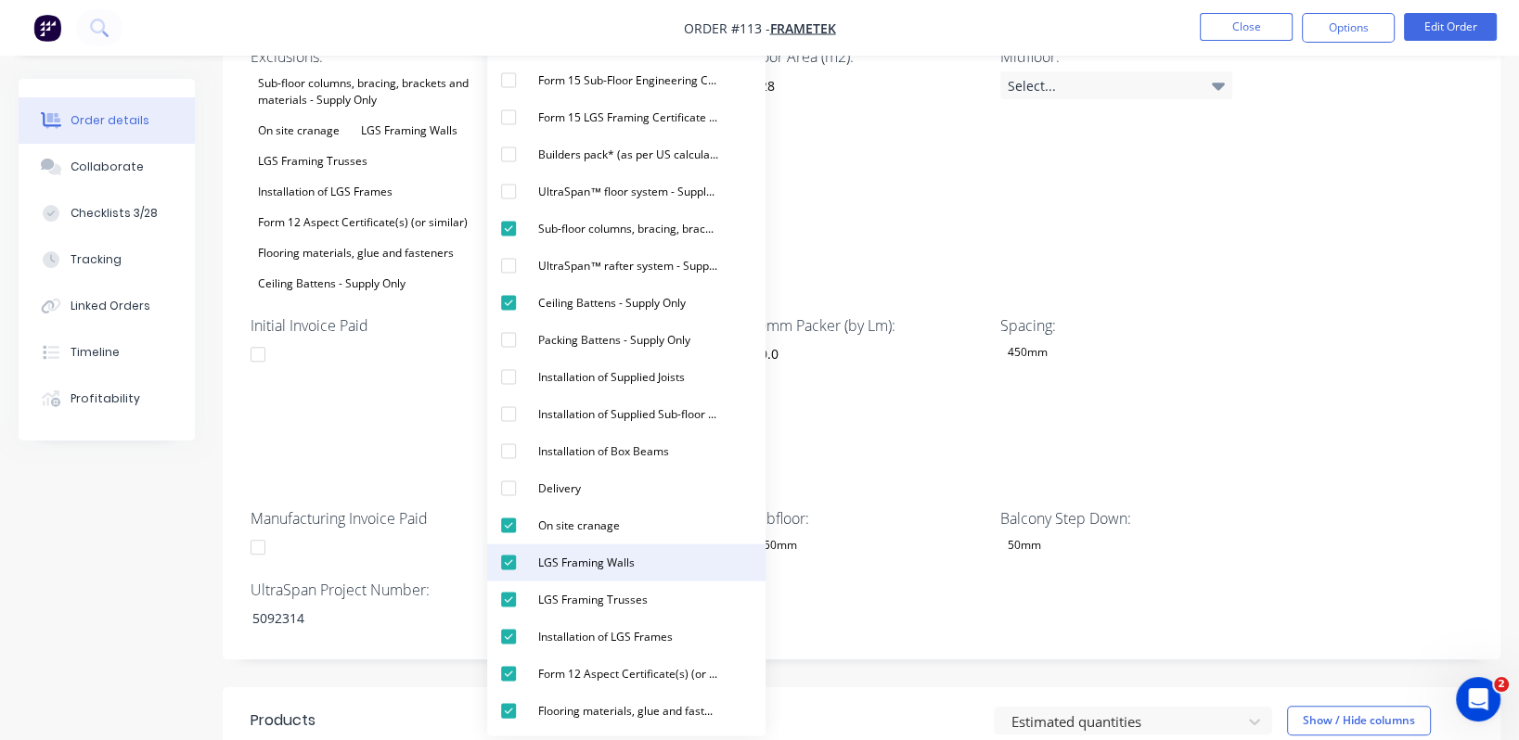
click at [507, 568] on div "button" at bounding box center [508, 562] width 37 height 37
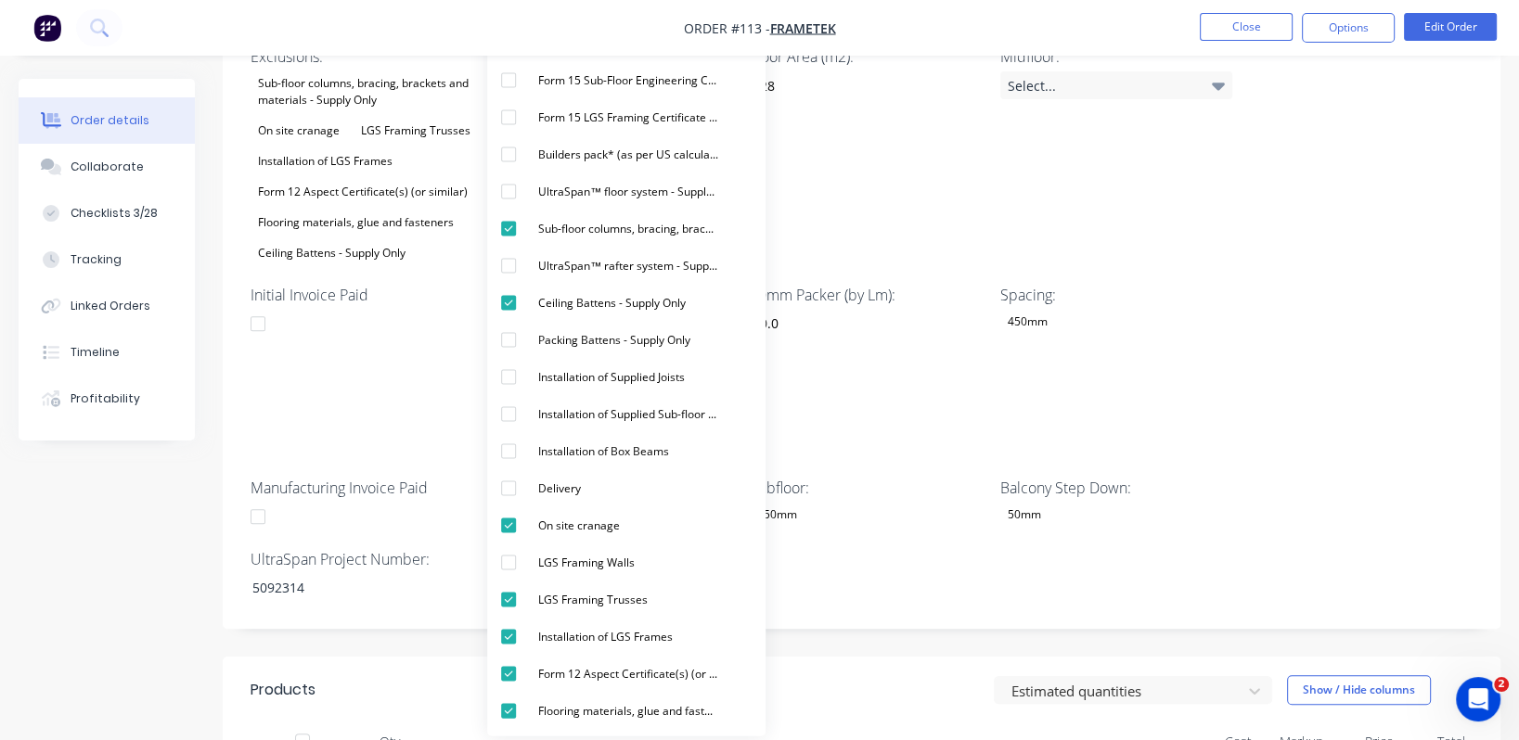
click at [1265, 363] on div "Wet Area Step Down: 50mm Sheet Layout: Yes Project Address: [STREET_ADDRESS][PE…" at bounding box center [862, 237] width 1278 height 783
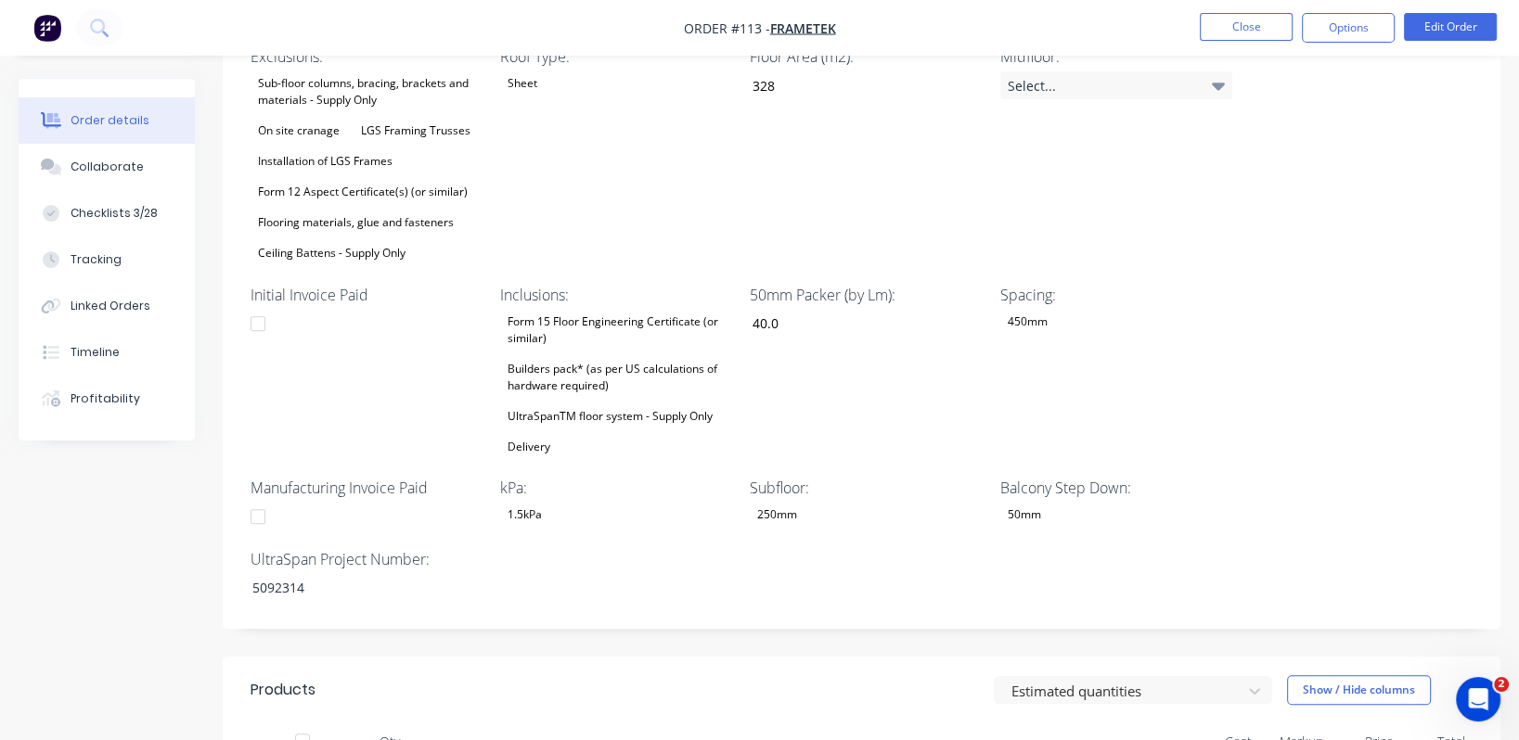
click at [607, 357] on div "Builders pack* (as per US calculations of hardware required)" at bounding box center [616, 377] width 232 height 41
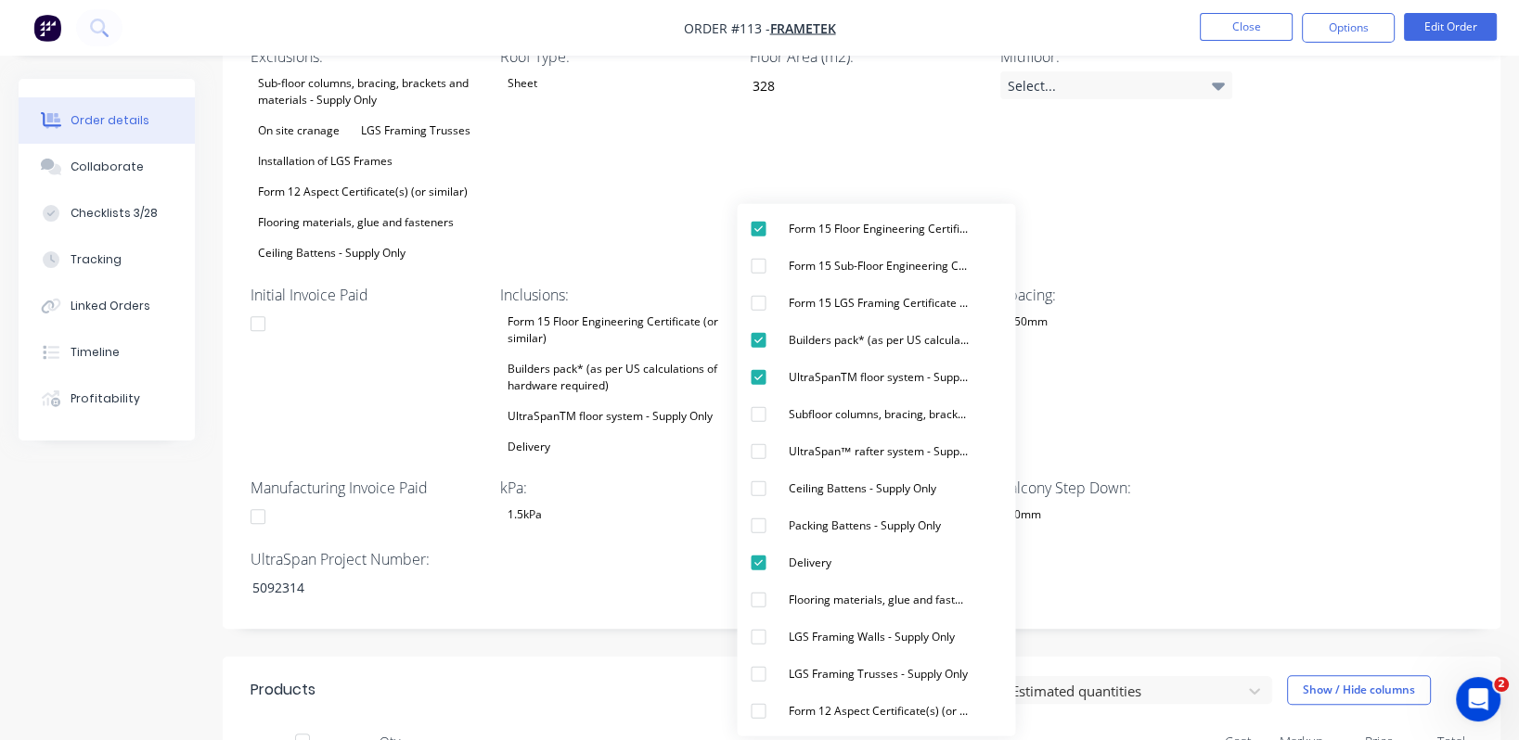
click at [1265, 345] on div "Wet Area Step Down: 50mm Sheet Layout: Yes Project Address: [STREET_ADDRESS][PE…" at bounding box center [862, 237] width 1278 height 783
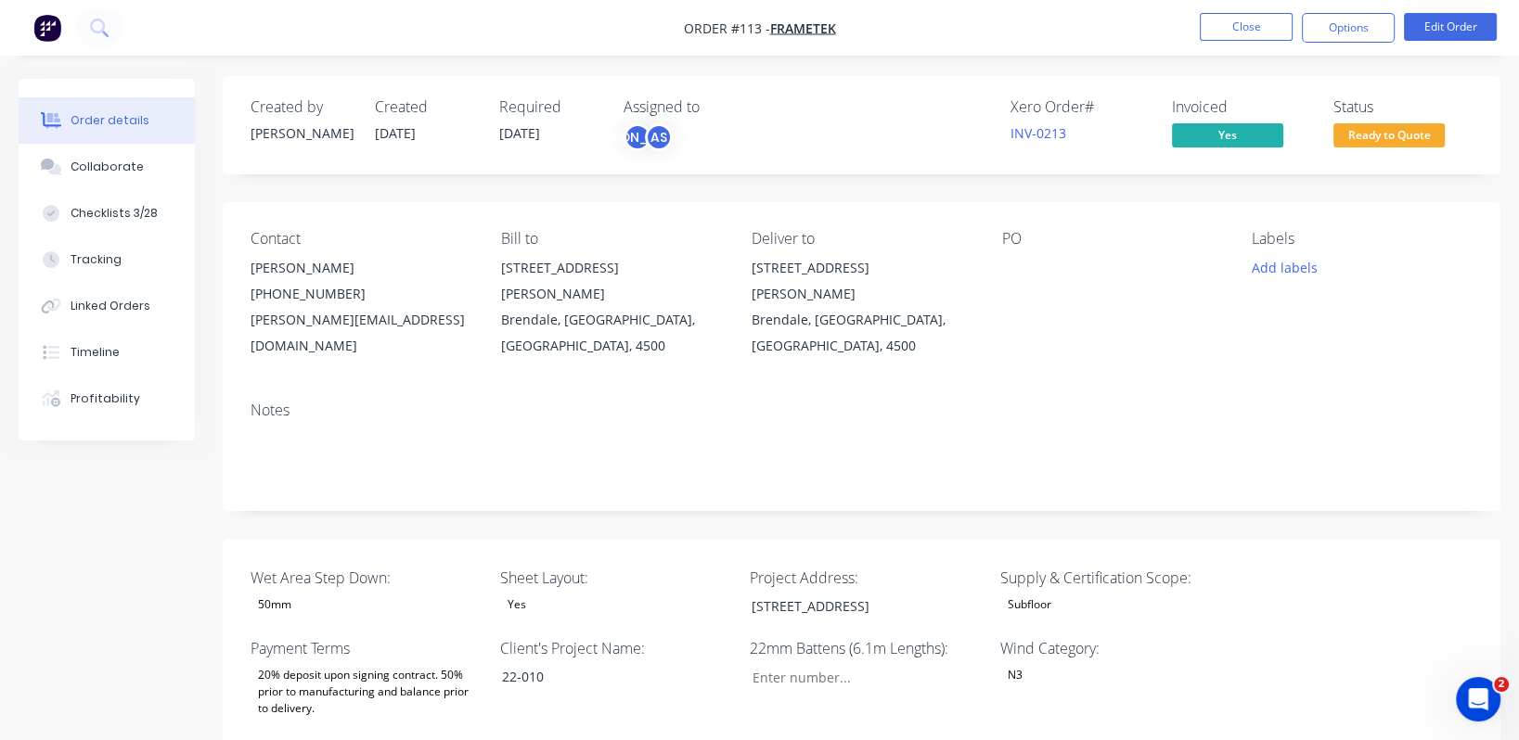
scroll to position [0, 0]
click at [1265, 31] on button "Options" at bounding box center [1348, 28] width 93 height 30
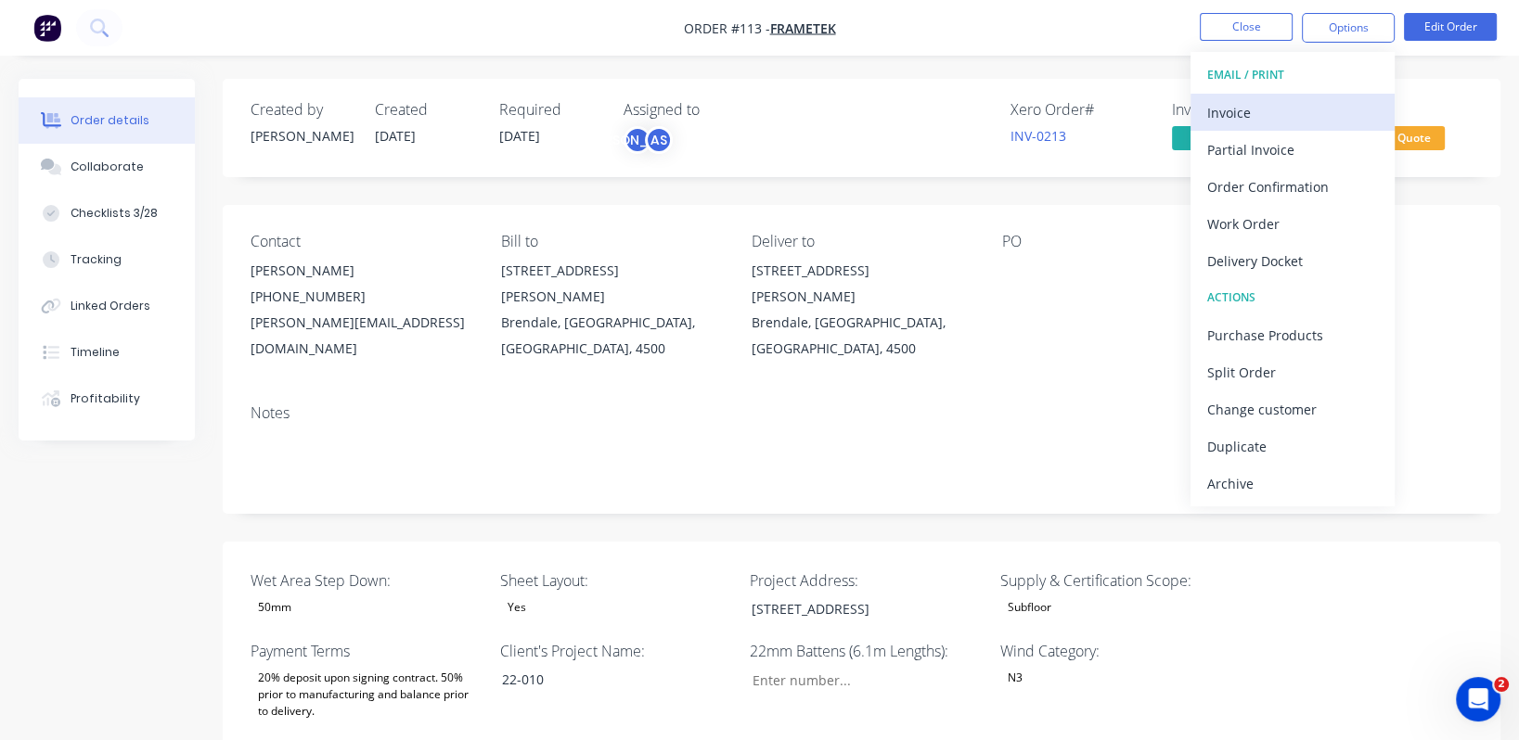
click at [1265, 108] on div "Invoice" at bounding box center [1292, 112] width 171 height 27
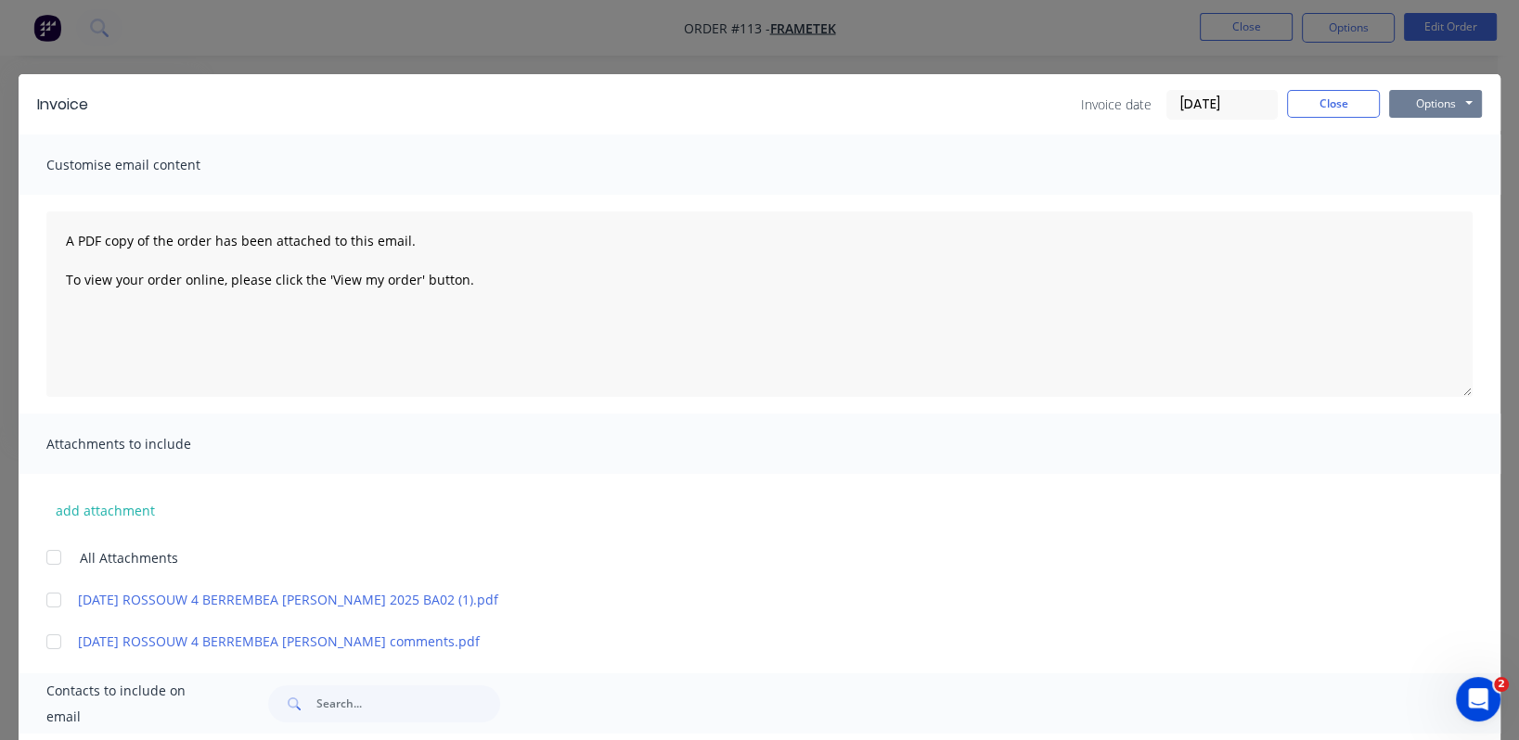
click at [1265, 93] on button "Options" at bounding box center [1435, 104] width 93 height 28
click at [1265, 167] on button "Print" at bounding box center [1448, 167] width 119 height 31
click at [1265, 98] on button "Options" at bounding box center [1435, 104] width 93 height 28
click at [1265, 99] on button "Options" at bounding box center [1435, 104] width 93 height 28
click at [1265, 100] on button "Close" at bounding box center [1333, 104] width 93 height 28
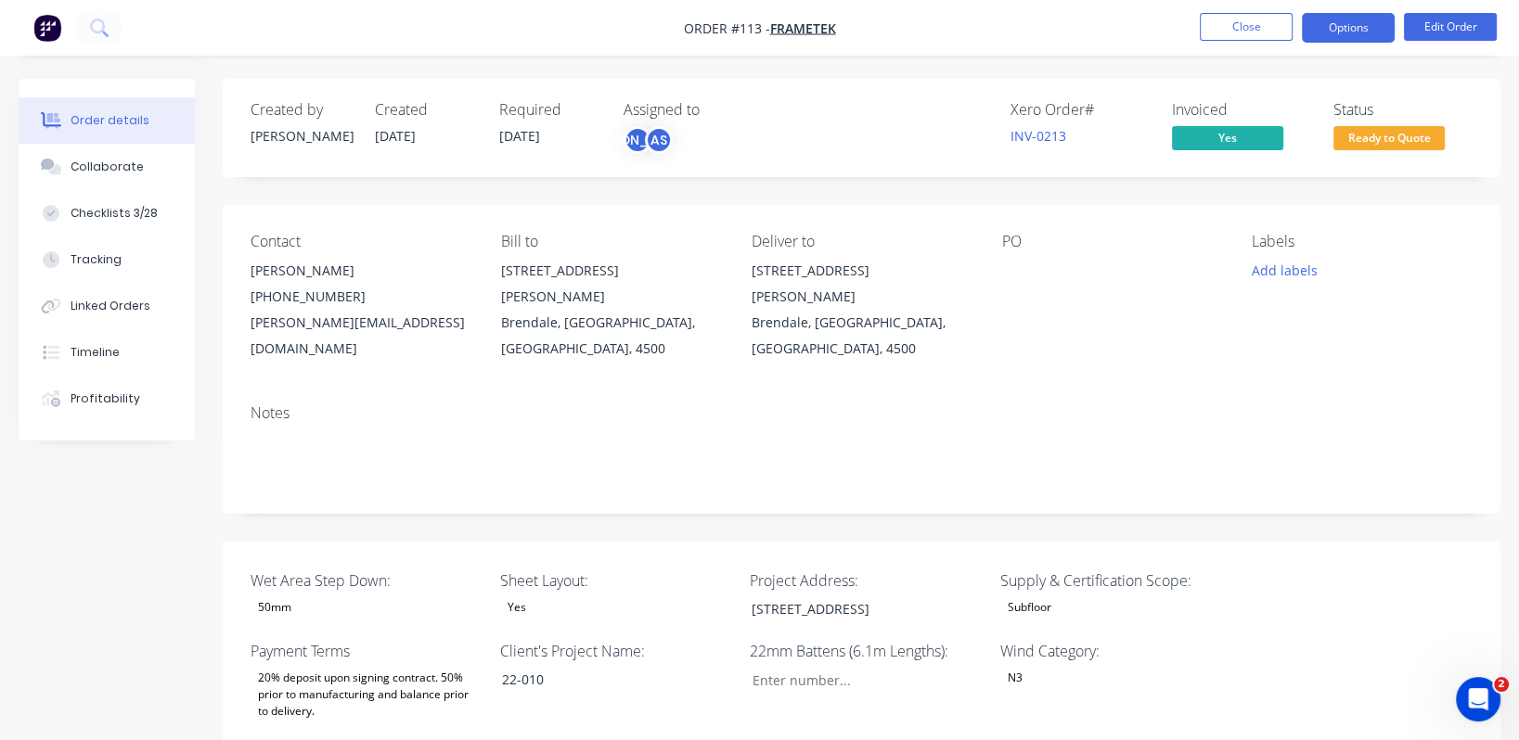
click at [1265, 28] on button "Options" at bounding box center [1348, 28] width 93 height 30
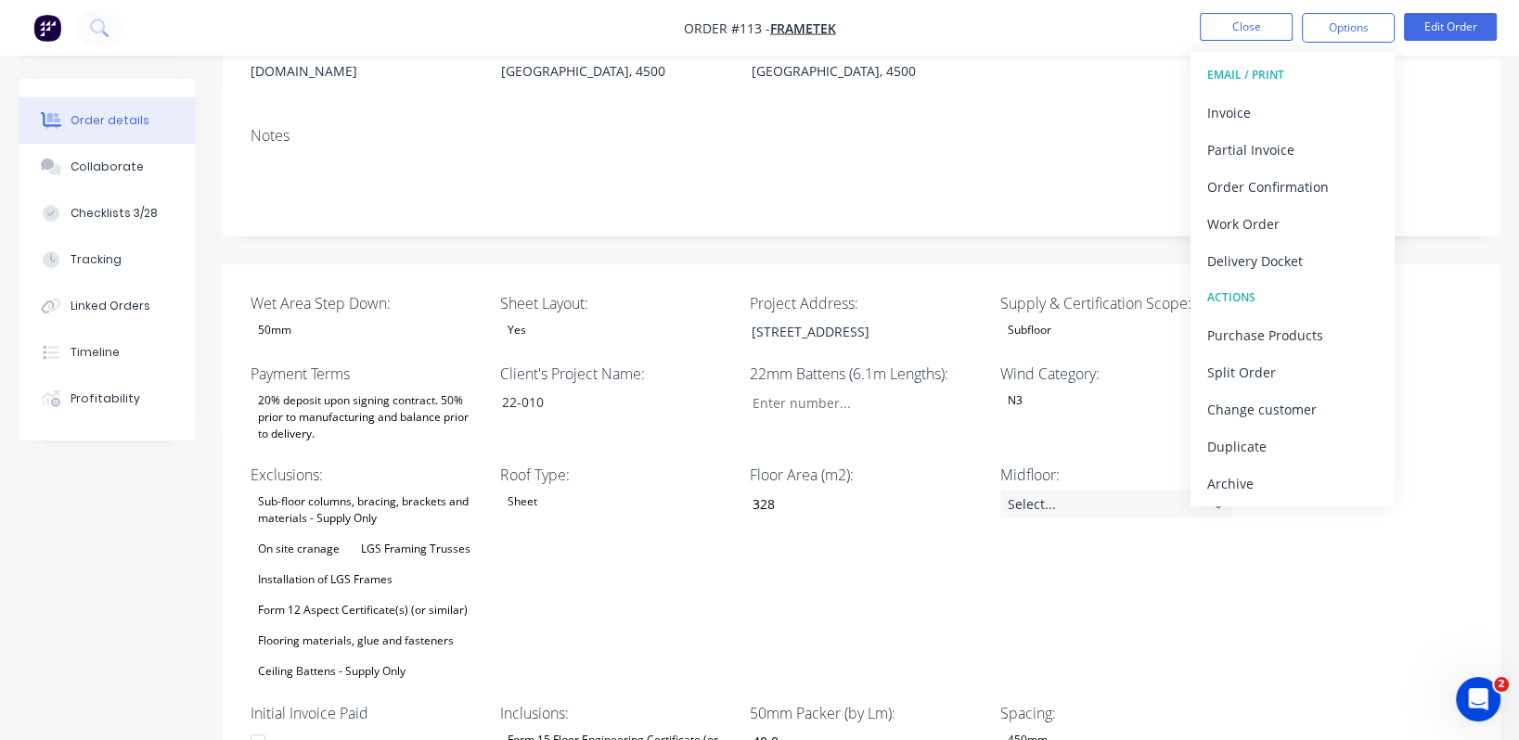
scroll to position [139, 0]
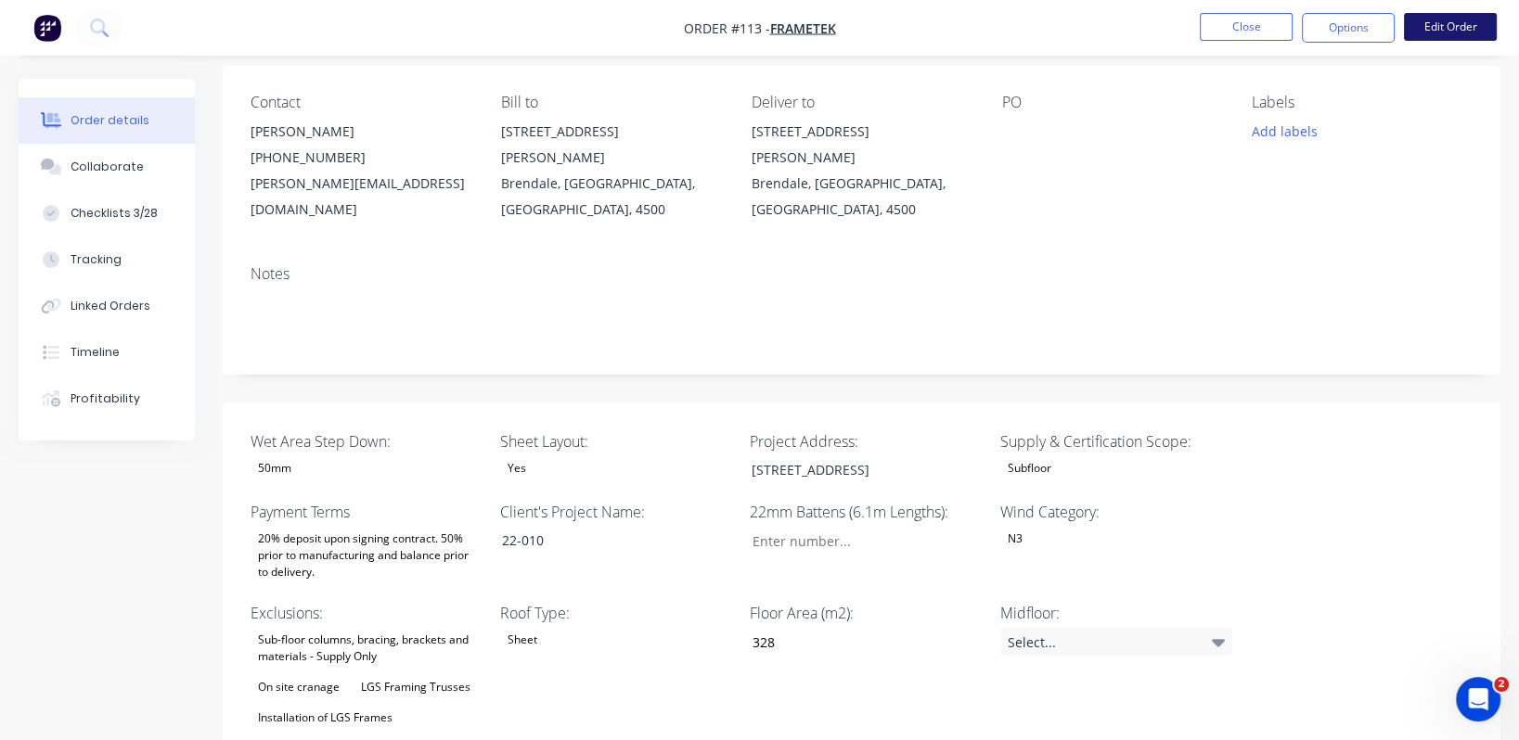
click at [1265, 20] on button "Edit Order" at bounding box center [1450, 27] width 93 height 28
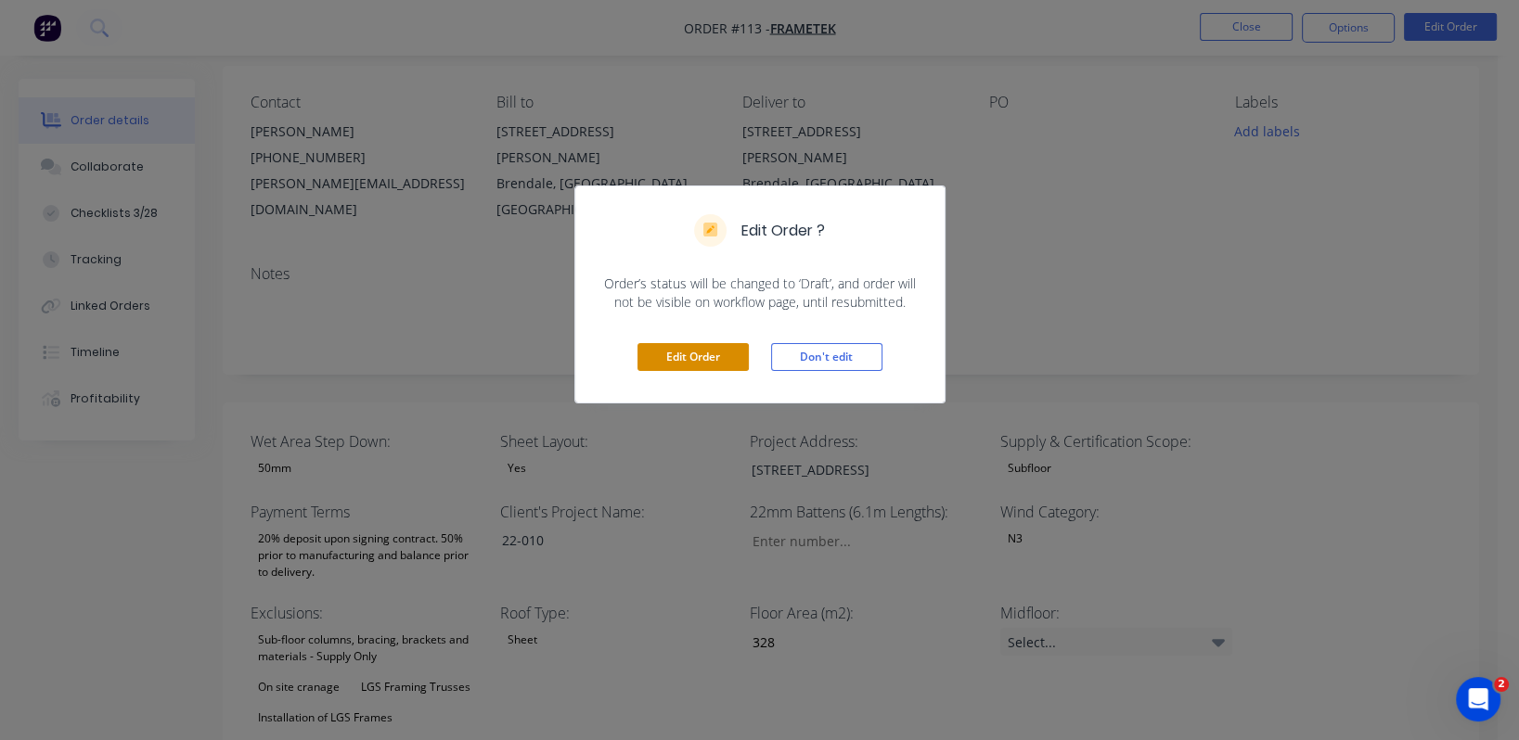
click at [715, 354] on button "Edit Order" at bounding box center [692, 357] width 111 height 28
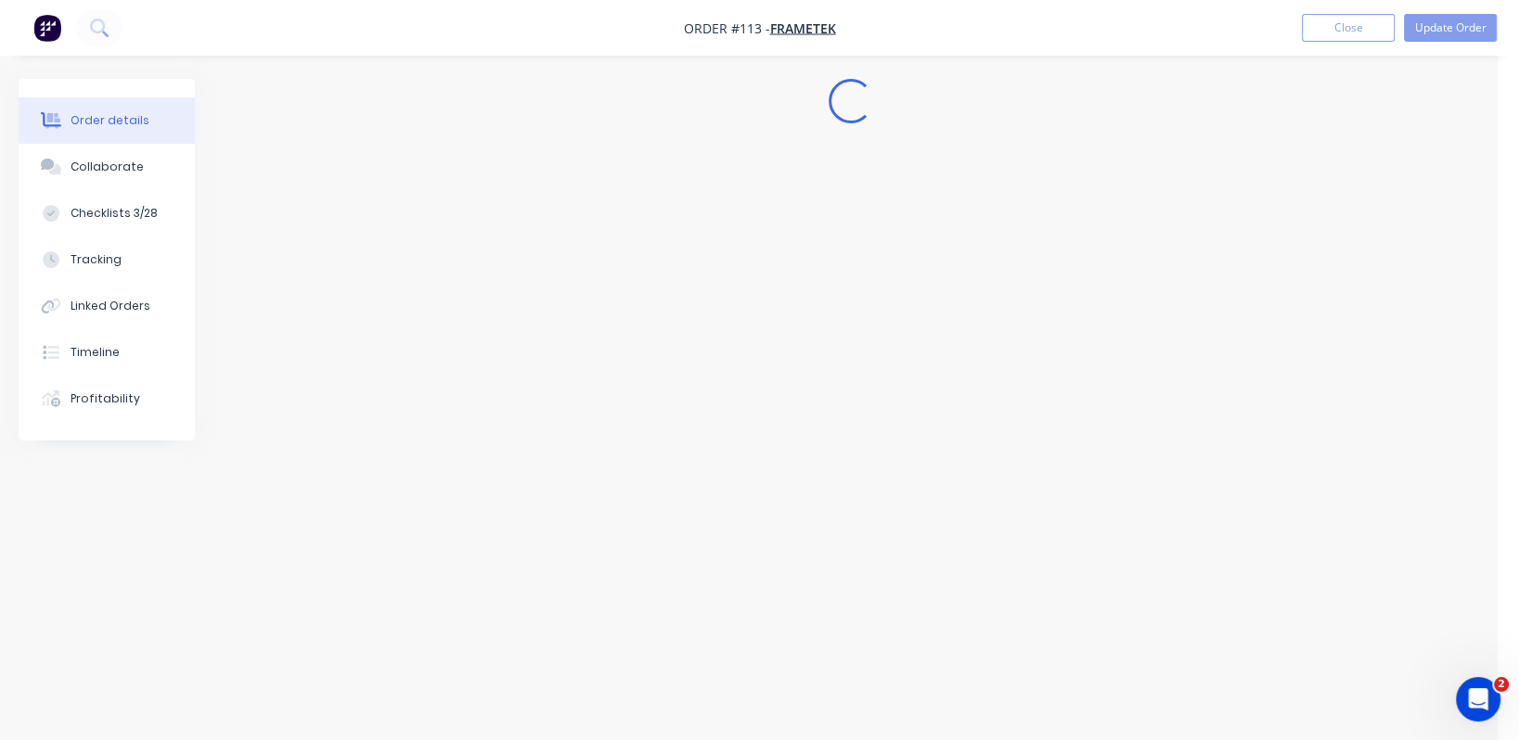
scroll to position [0, 0]
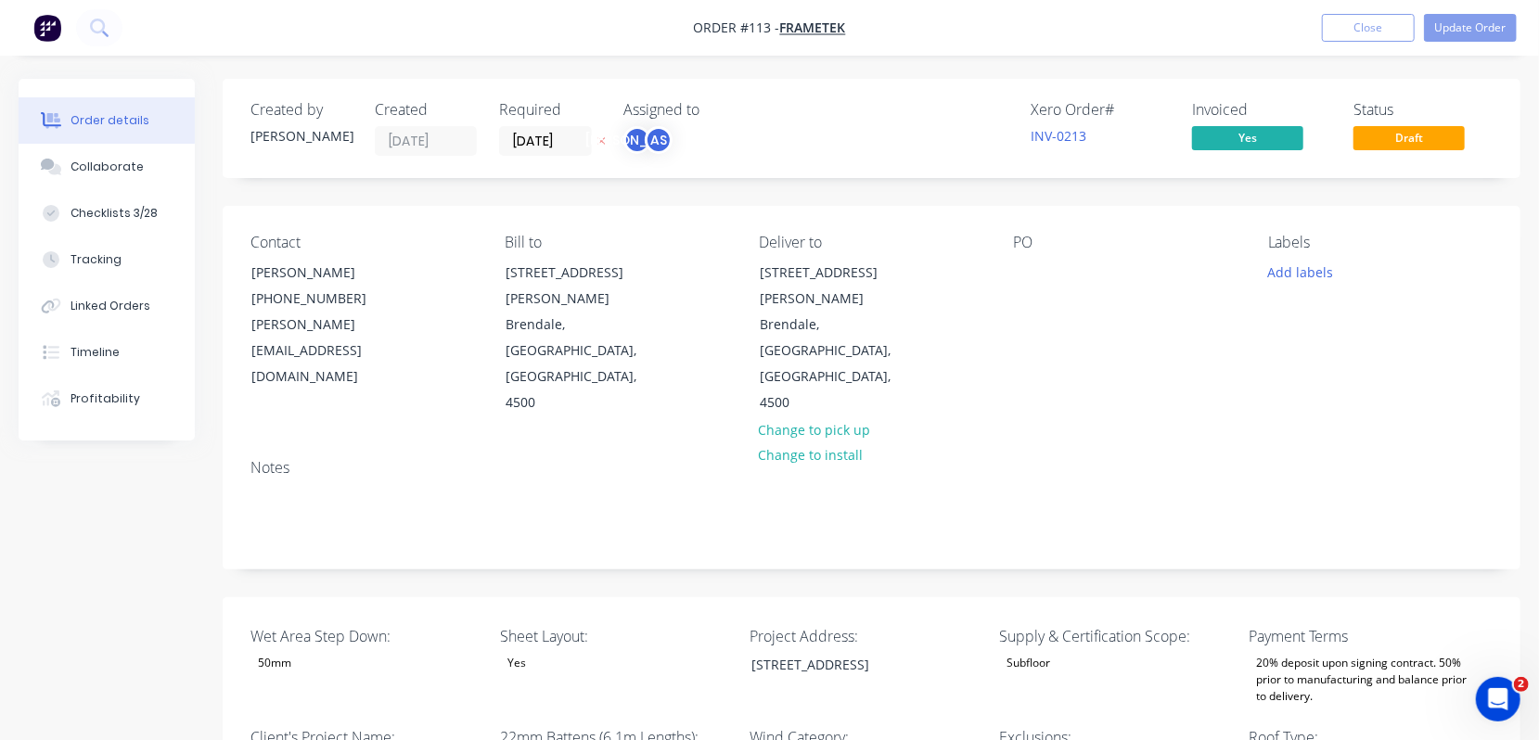
type input "$1.00"
type input "25"
type input "$1.25"
type input "$1,494.25"
type input "$334.00"
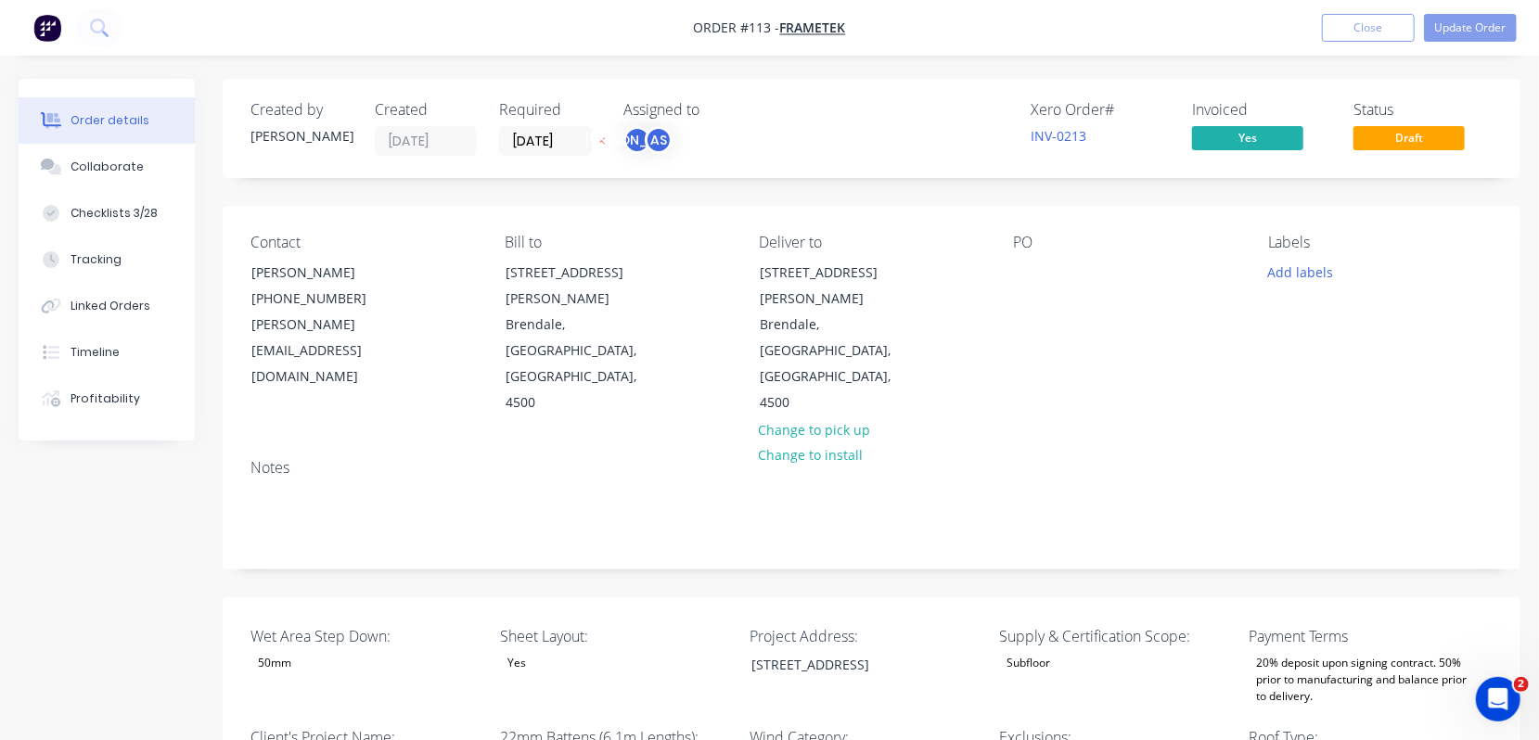
type input "$334.00"
type input "$668.00"
type input "$75.00"
type input "100"
type input "$150.00"
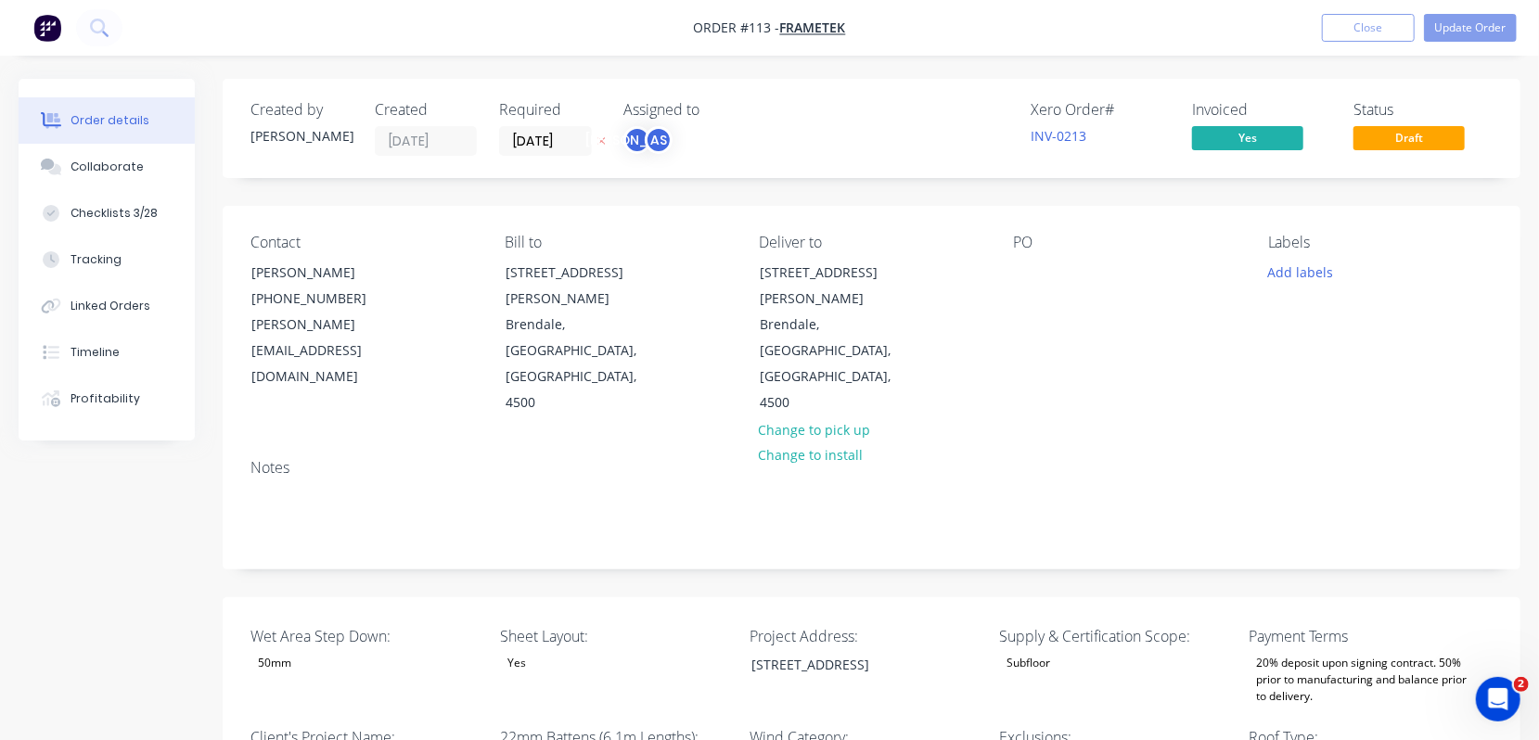
type input "$150.00"
type input "$307.00"
type input "55"
type input "$475.85"
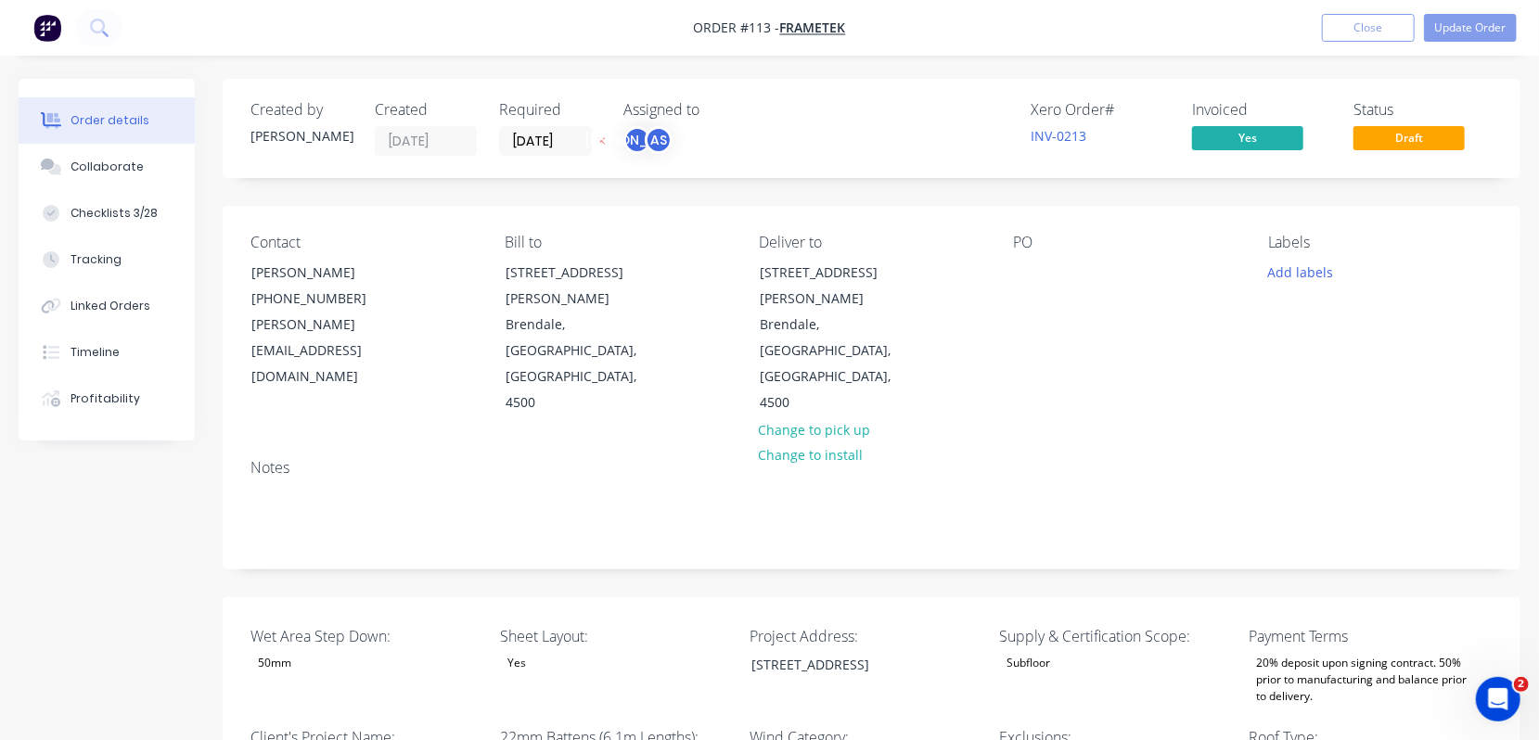
type input "$840.00"
type input "$16.08"
type input "20"
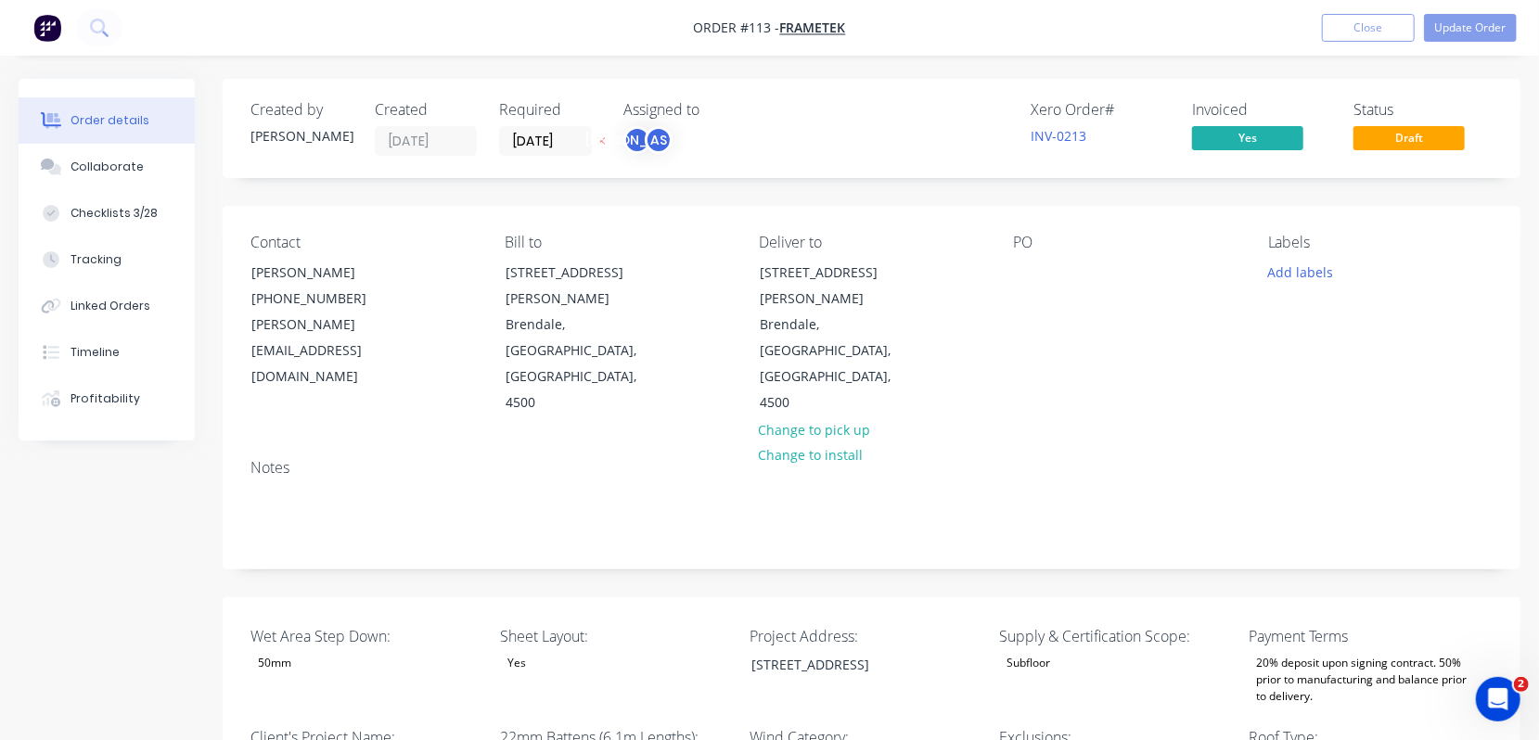
type input "$19.296"
type input "$7,656.65"
type input "$14.03"
type input "20"
type input "$16.836"
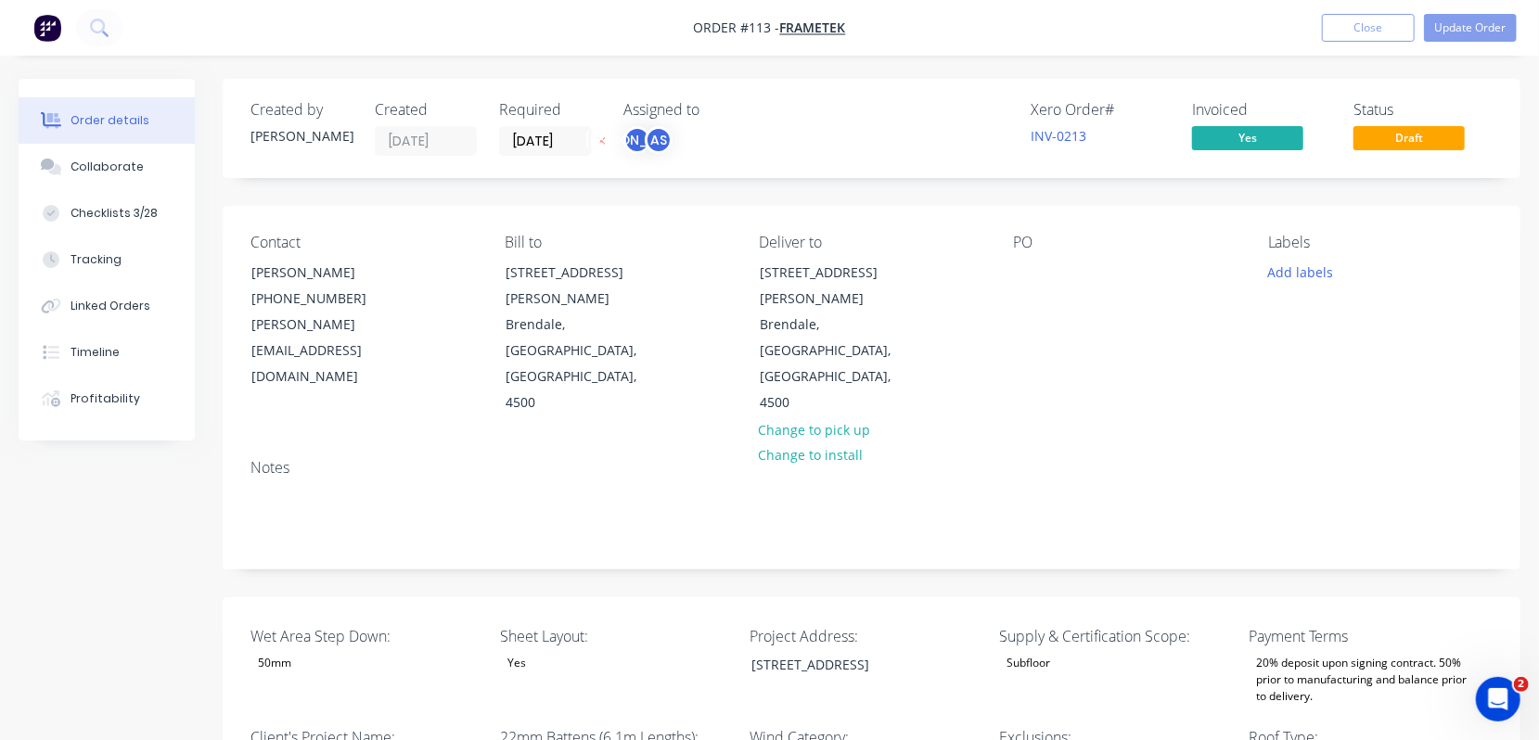
type input "$9,389.44"
type input "$41.14"
type input "20"
type input "$49.368"
type input "$1,898.20"
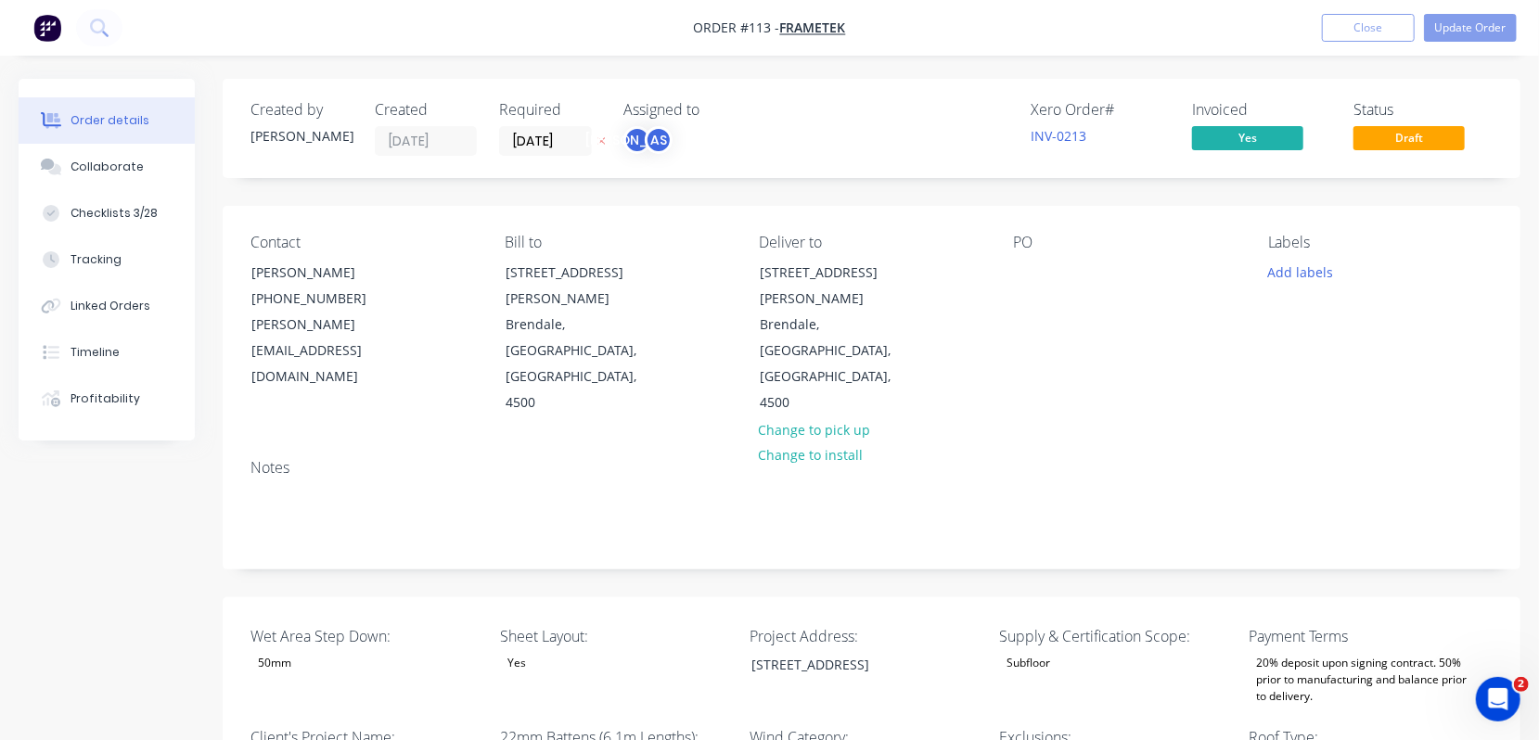
type input "$43.75"
type input "20"
type input "$52.50"
type input "$4,305.00"
type input "$0.04"
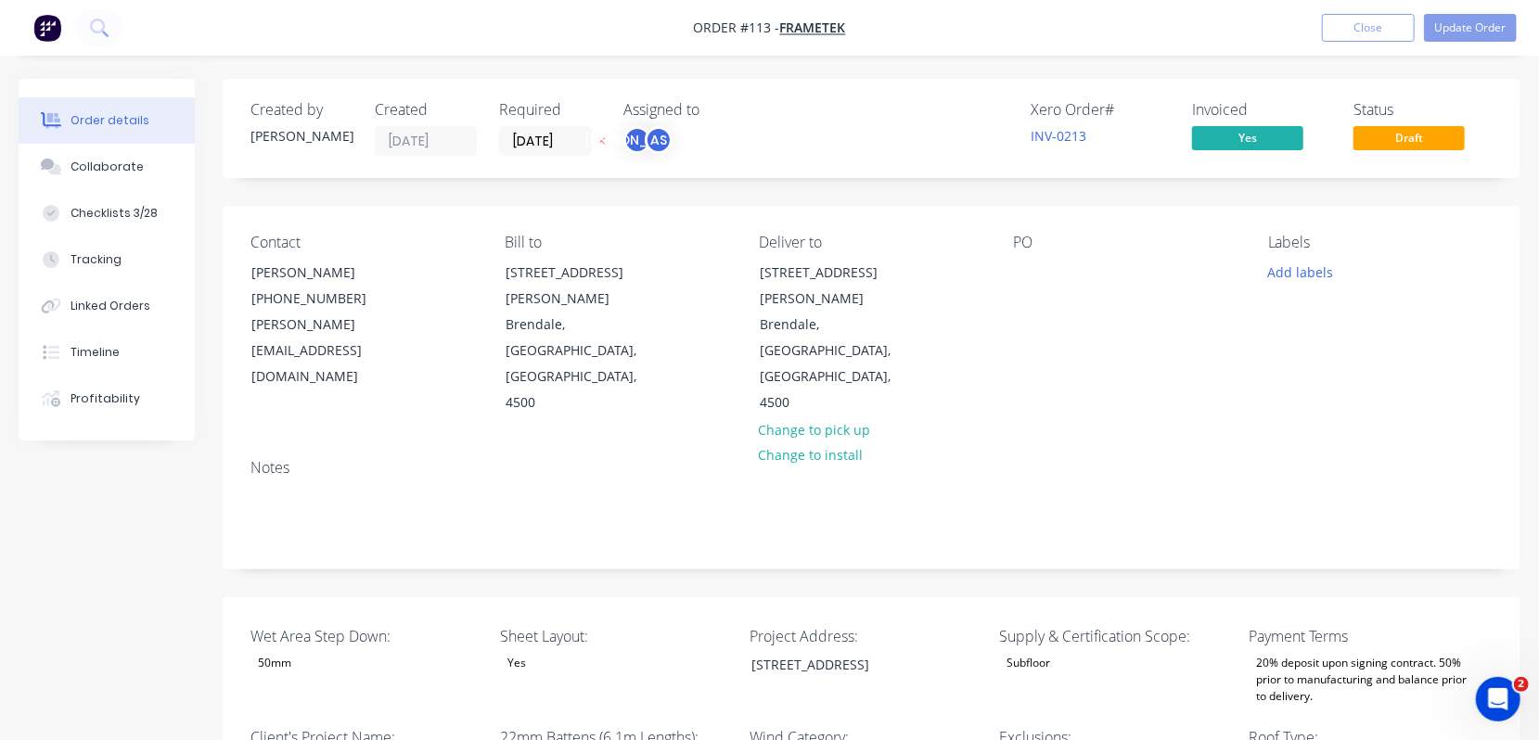
type input "50"
type input "$0.06"
type input "$6.00"
type input "$11.05"
type input "55.02"
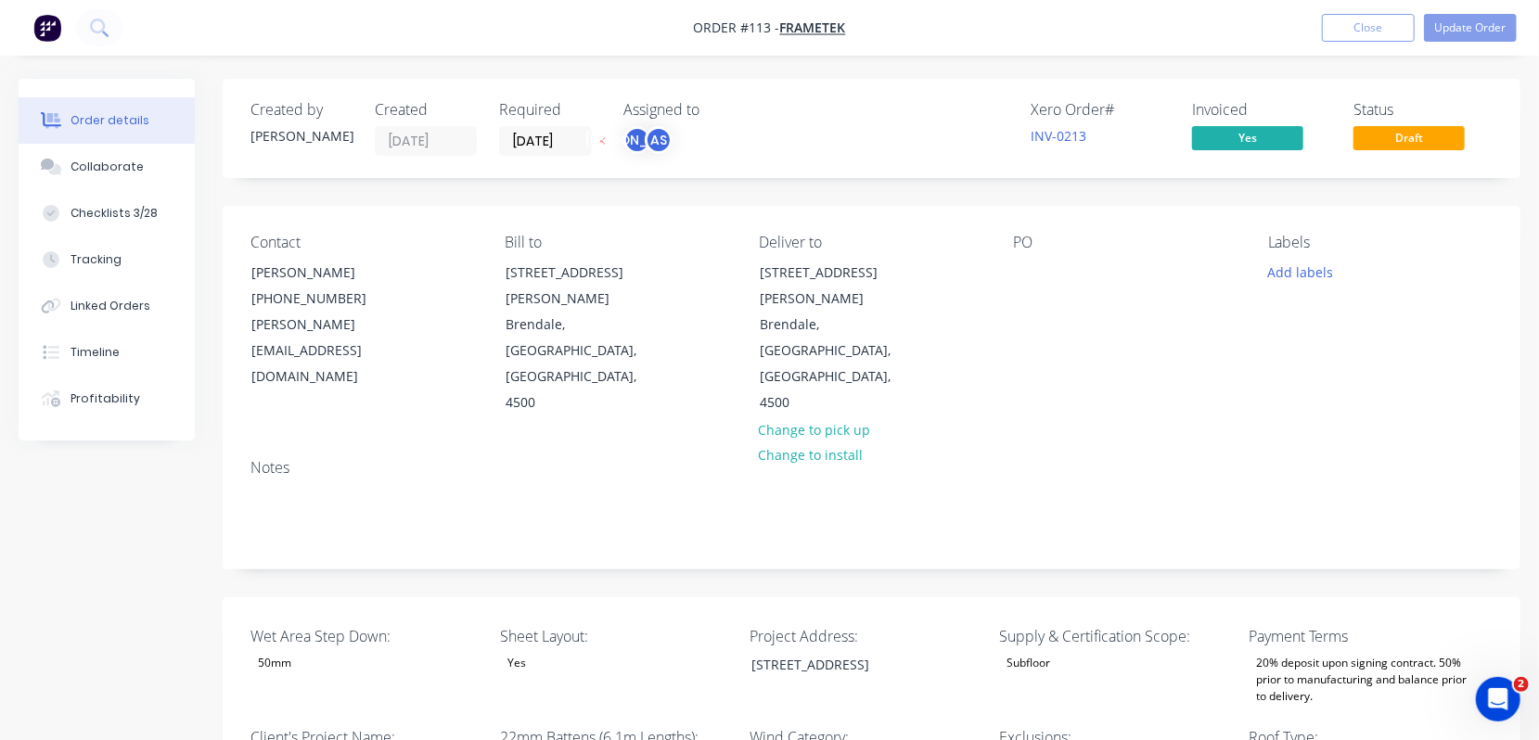
type input "$17.13"
type input "$18.00"
type input "20"
type input "$21.60"
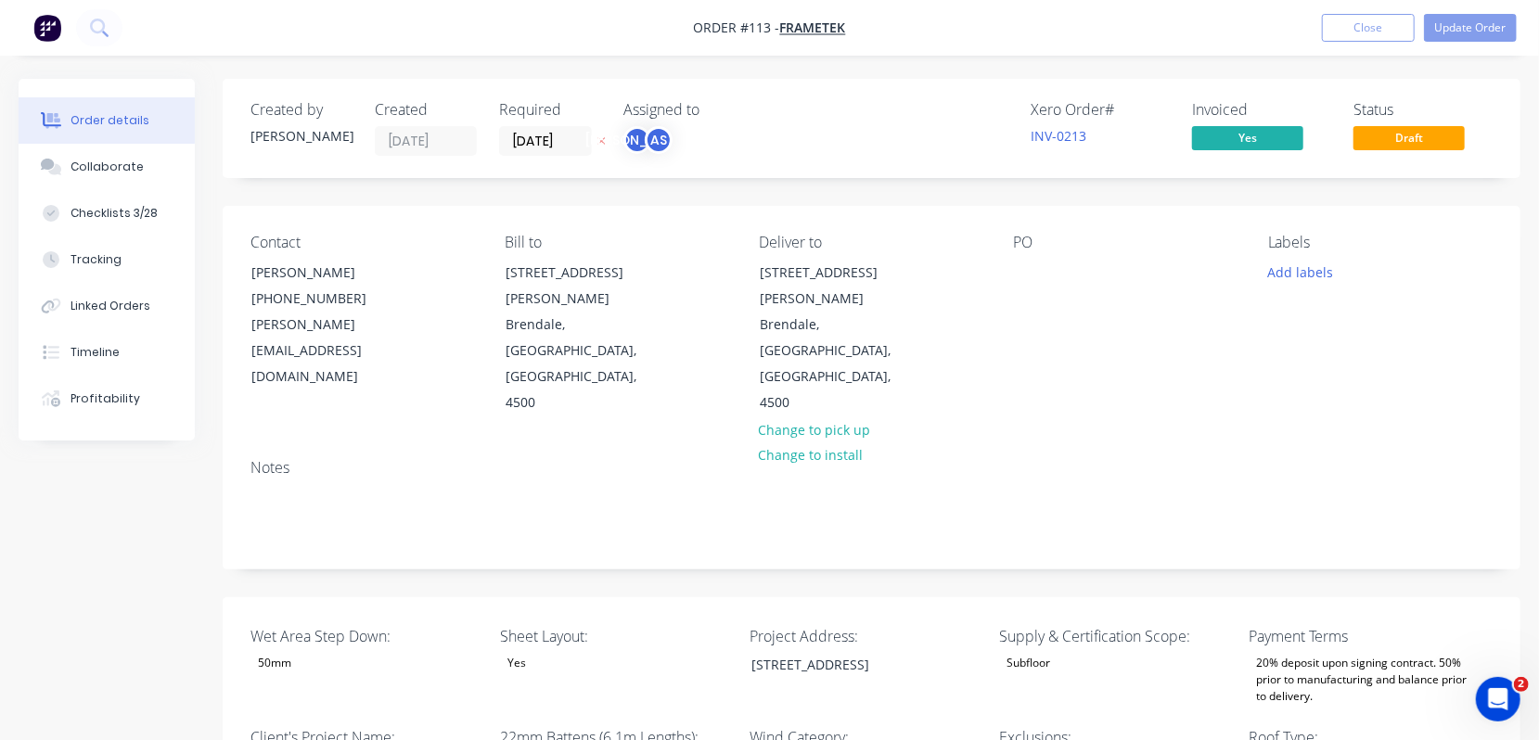
type input "$864.00"
type input "$14.00"
type input "55"
type input "$21.70"
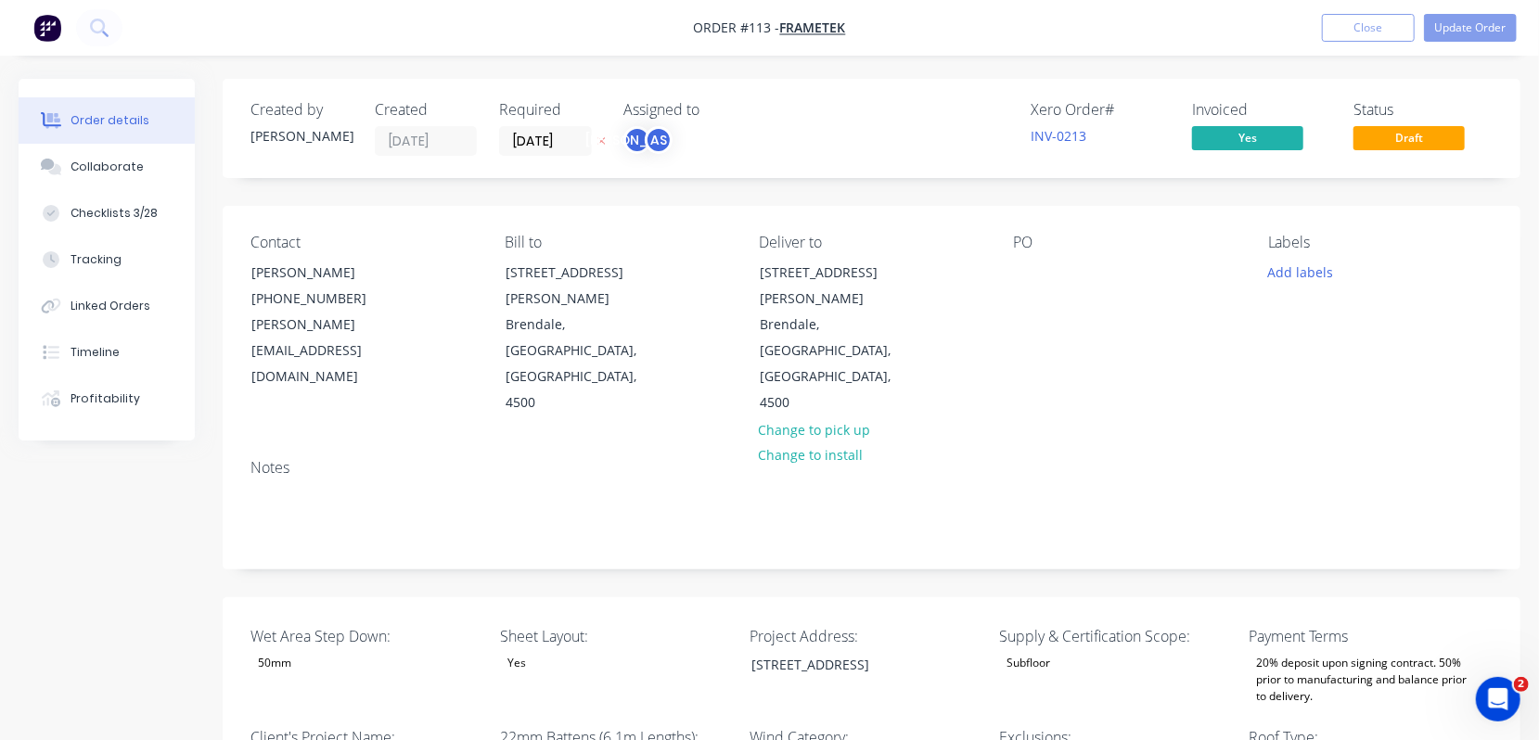
type input "$2.35"
type input "54.89"
type input "$3.64"
type input "$36.40"
type input "$1.60"
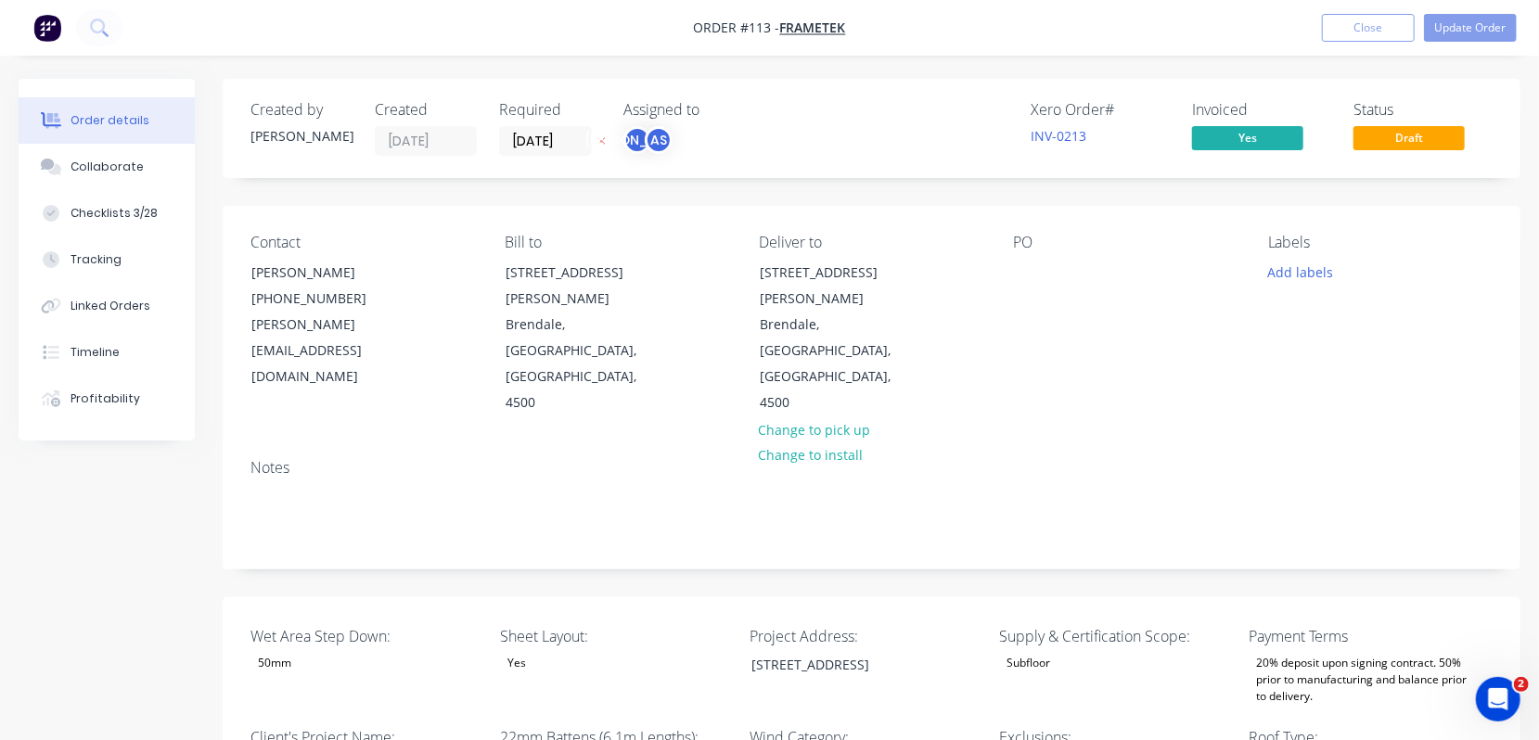
type input "55"
type input "$2.48"
type input "$4.96"
type input "$0.34"
type input "30"
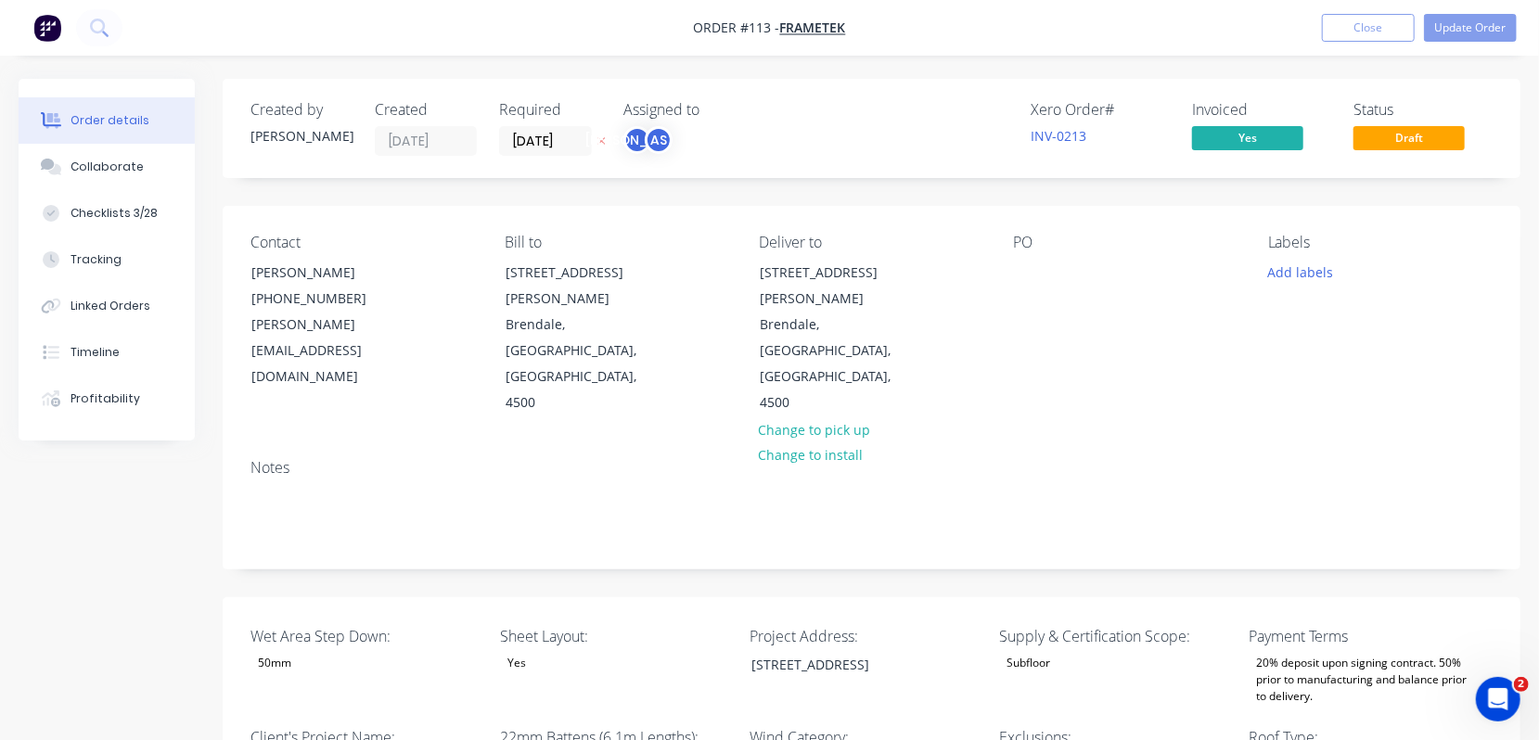
type input "$0.442"
type input "$884.00"
type input "$0.20"
type input "55"
type input "$0.31"
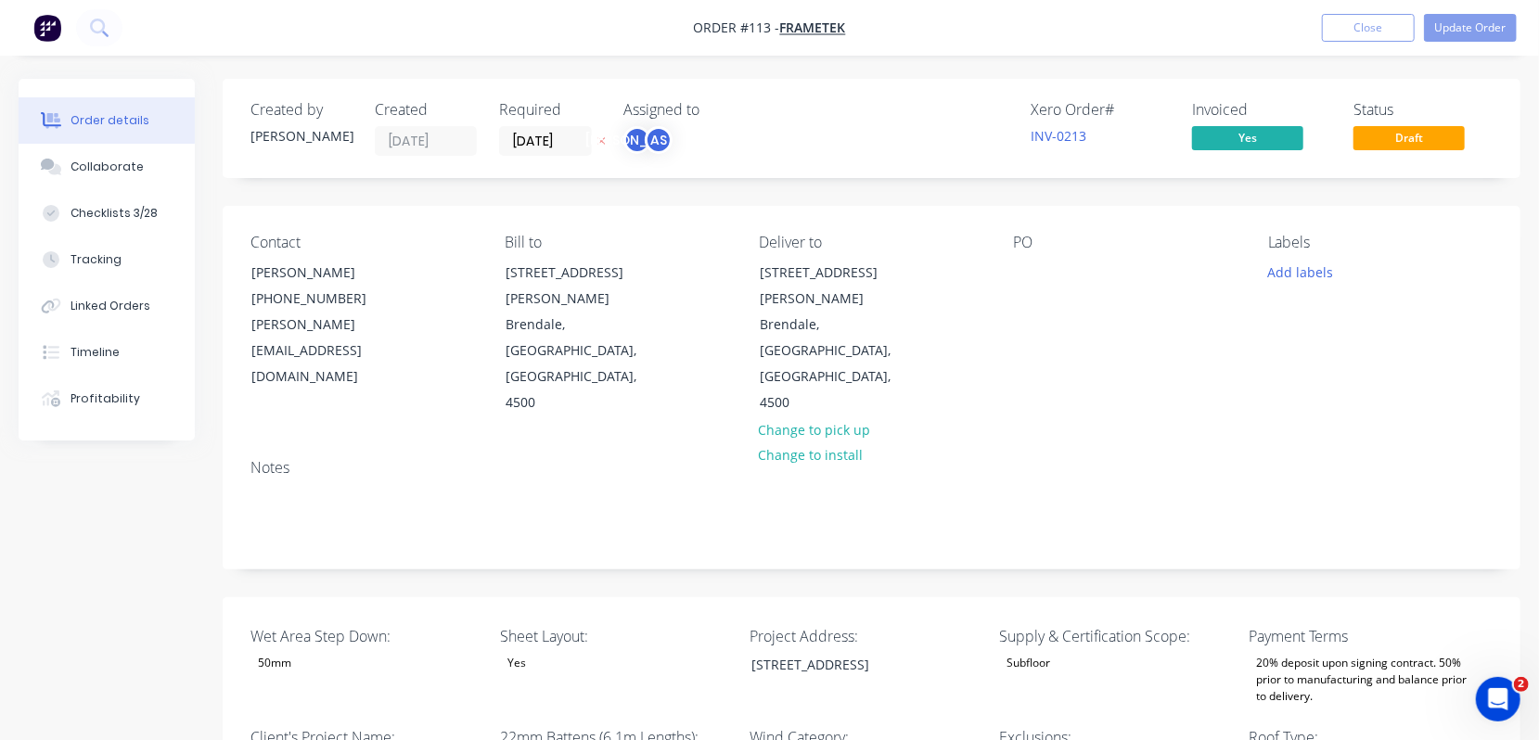
type input "$15.50"
type input "328"
type input "40.0"
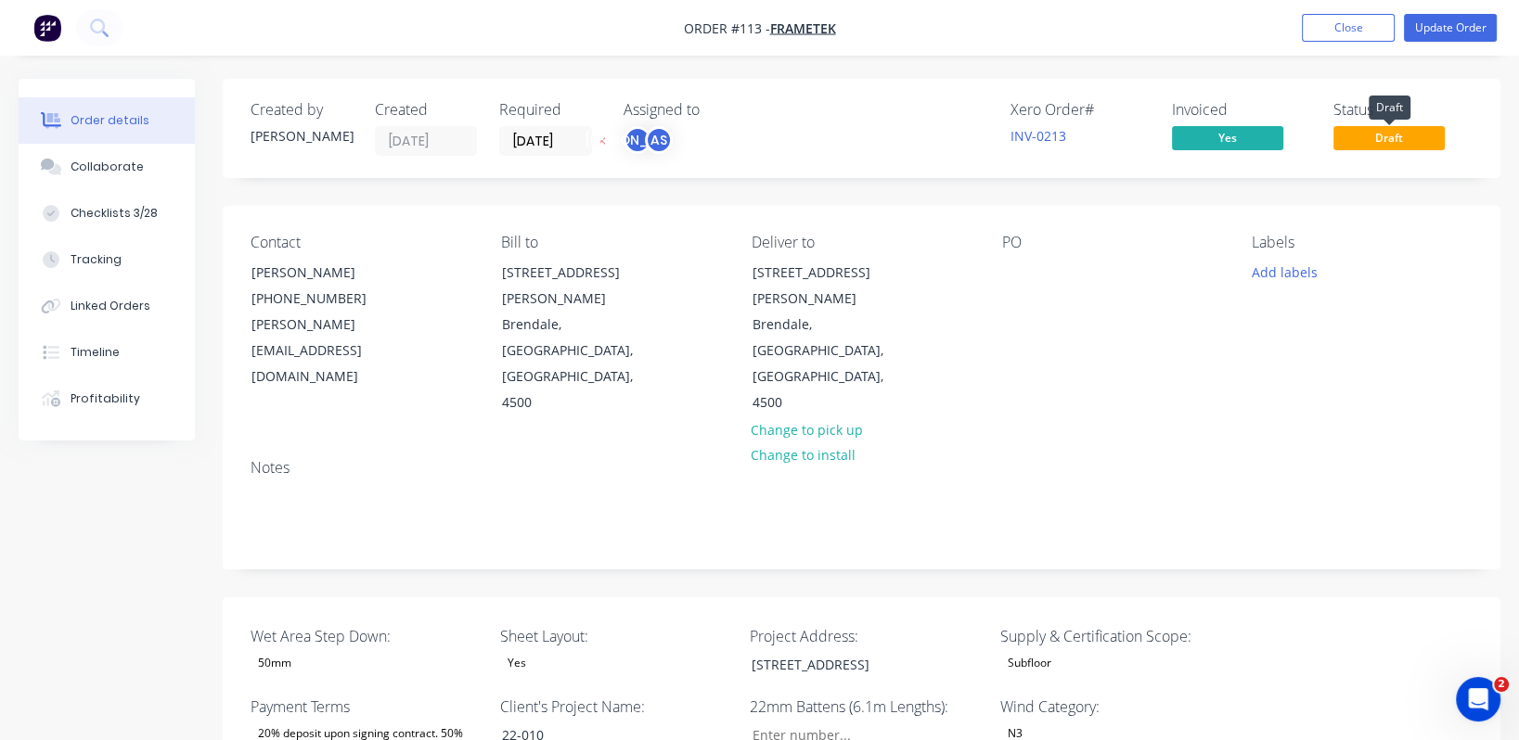
click at [1265, 135] on span "Draft" at bounding box center [1388, 137] width 111 height 23
click at [1265, 140] on span "Draft" at bounding box center [1388, 137] width 111 height 23
click at [1252, 132] on span "Yes" at bounding box center [1227, 137] width 111 height 23
click at [1250, 132] on span "Yes" at bounding box center [1227, 137] width 111 height 23
click at [1224, 134] on span "Yes" at bounding box center [1227, 137] width 111 height 23
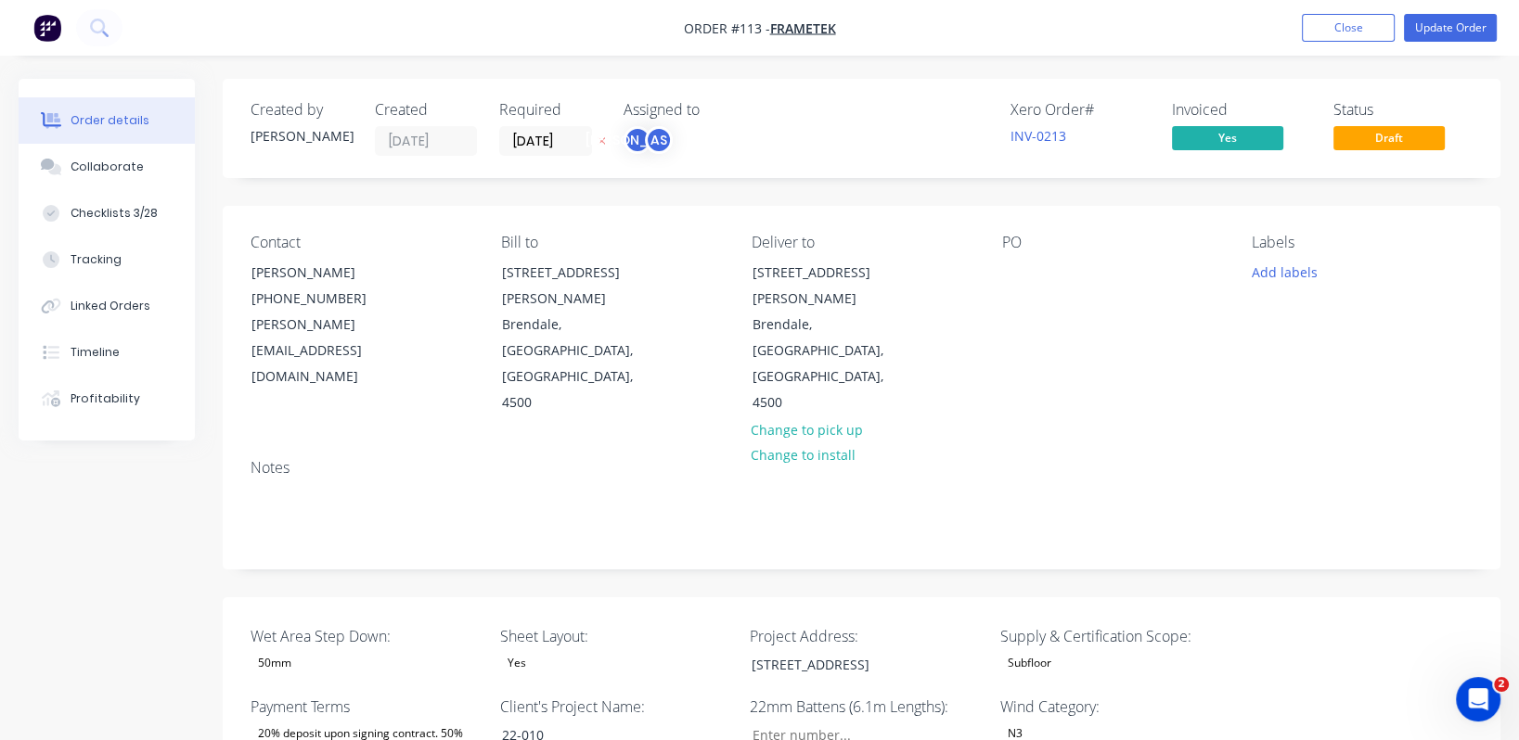
click at [1227, 135] on span "Yes" at bounding box center [1227, 137] width 111 height 23
click at [1265, 132] on span "Draft" at bounding box center [1388, 137] width 111 height 23
click at [1265, 133] on span "Draft" at bounding box center [1388, 137] width 111 height 23
click at [1265, 108] on div "Status" at bounding box center [1402, 110] width 139 height 18
click at [1265, 26] on button "Close" at bounding box center [1348, 28] width 93 height 28
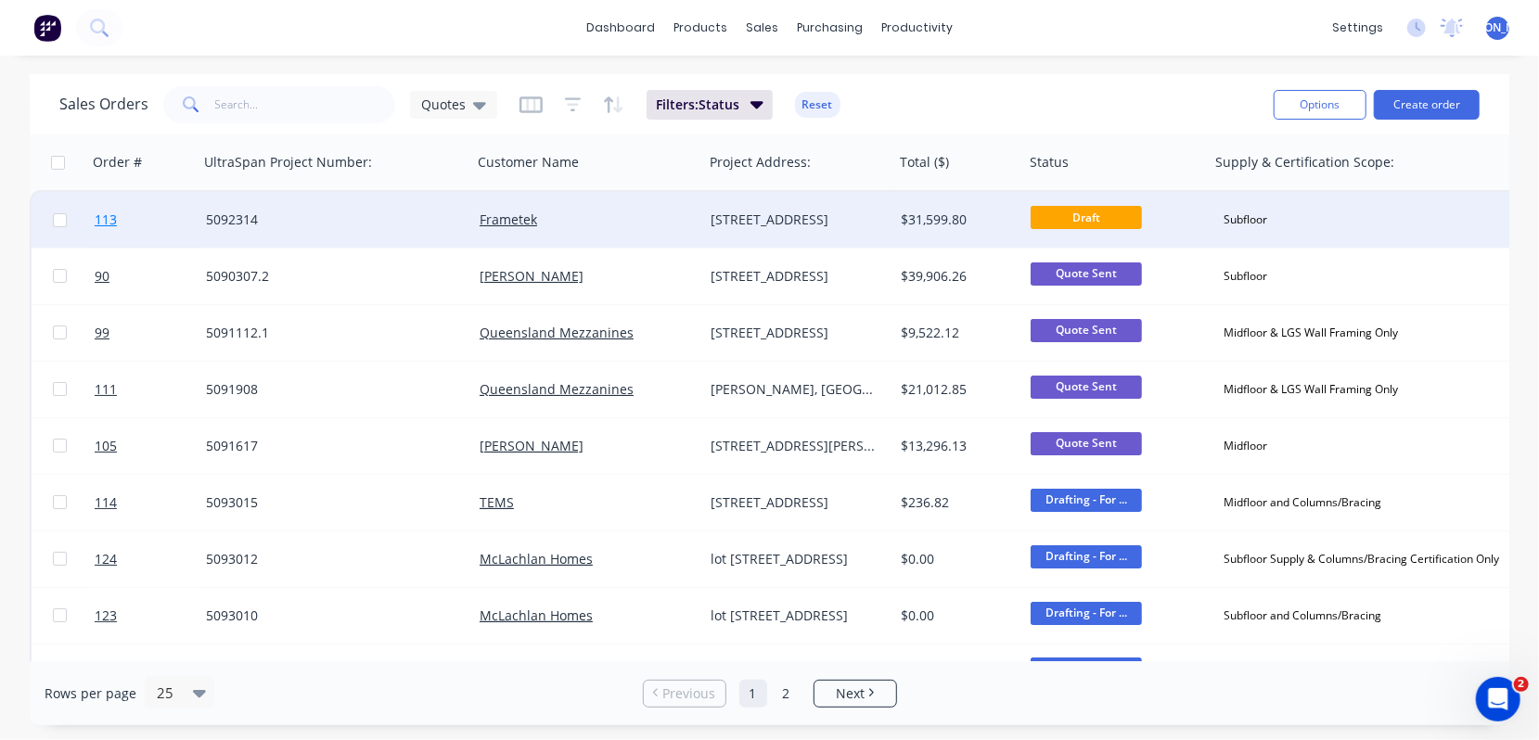
click at [98, 215] on span "113" at bounding box center [106, 220] width 22 height 19
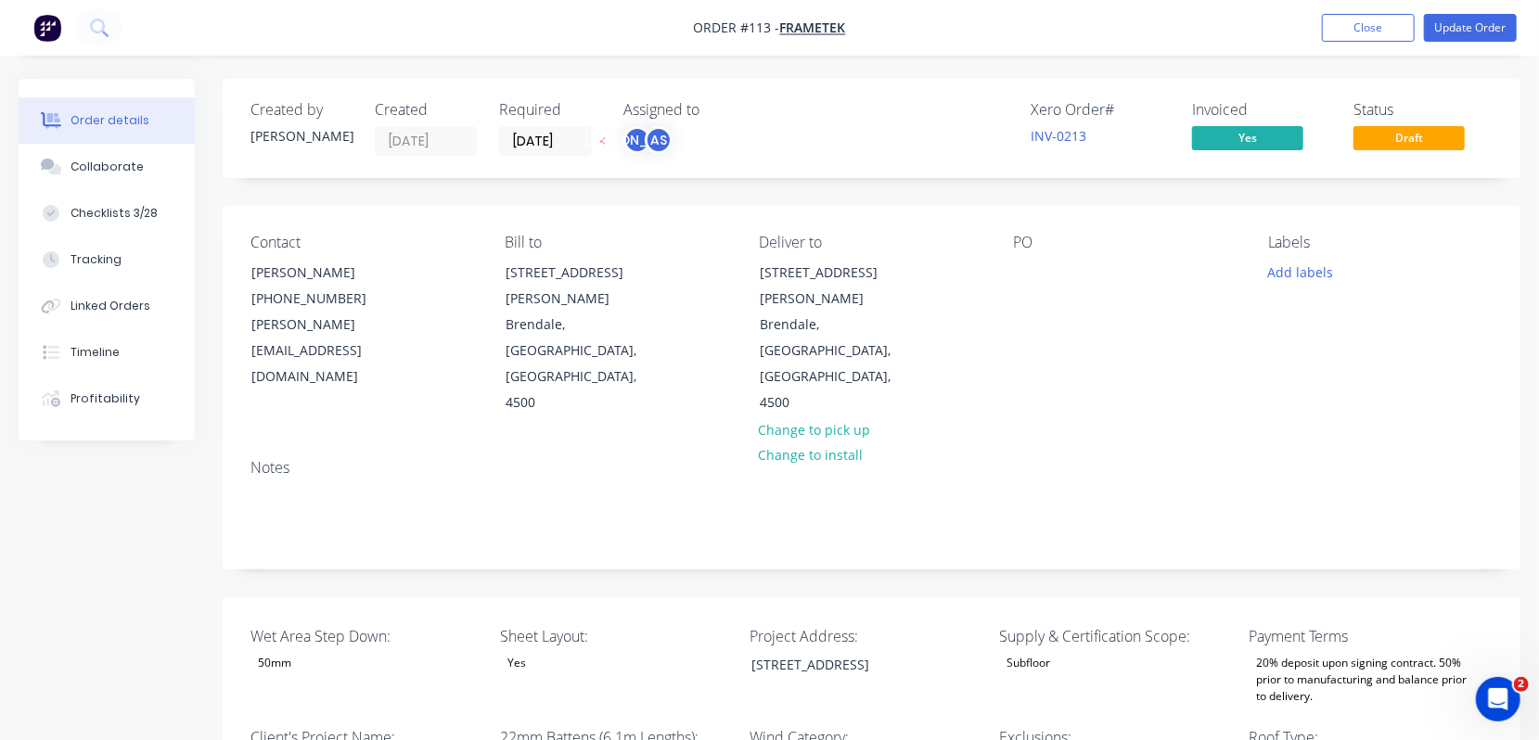
type input "328"
type input "40.0"
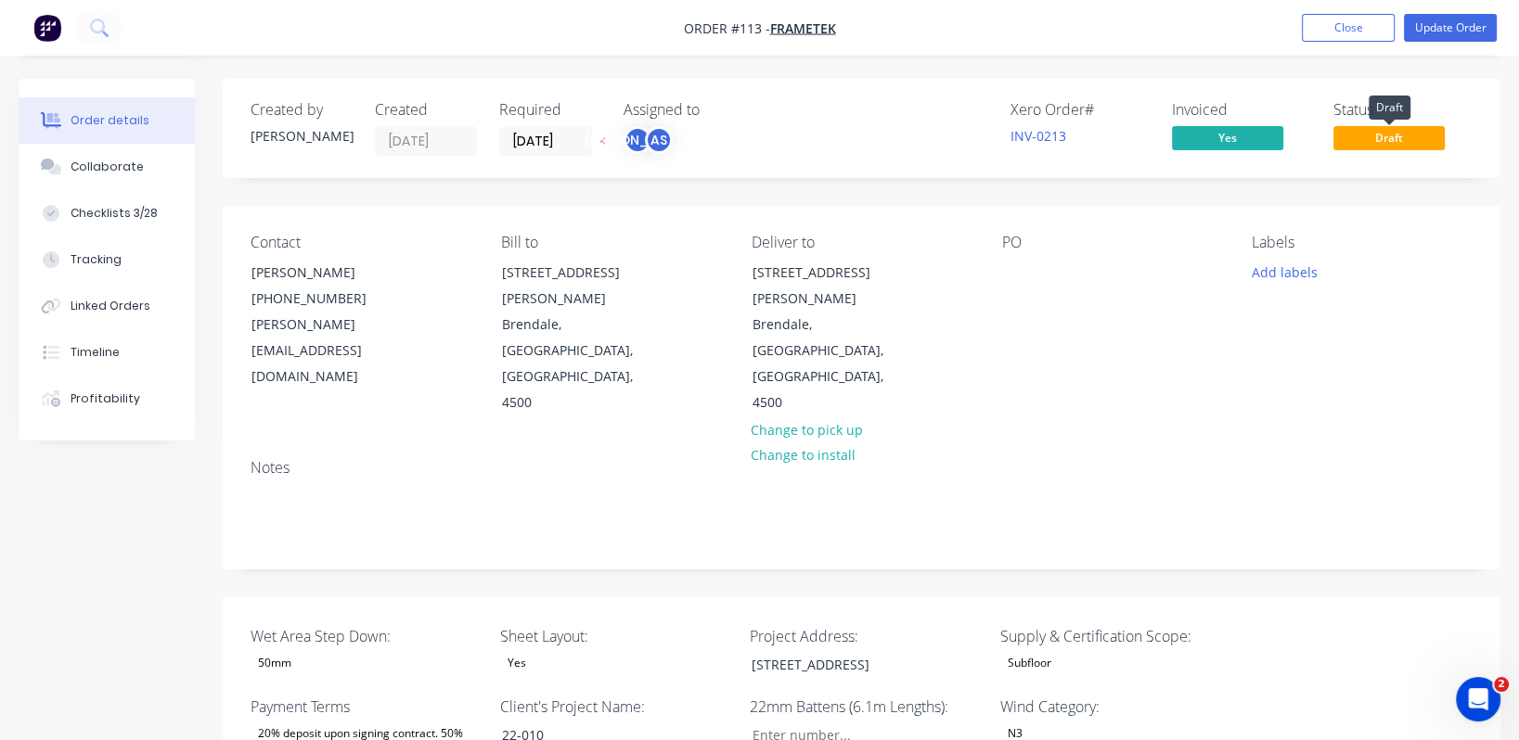
click at [1265, 138] on span "Draft" at bounding box center [1388, 137] width 111 height 23
click at [92, 173] on div "Collaborate" at bounding box center [107, 167] width 73 height 17
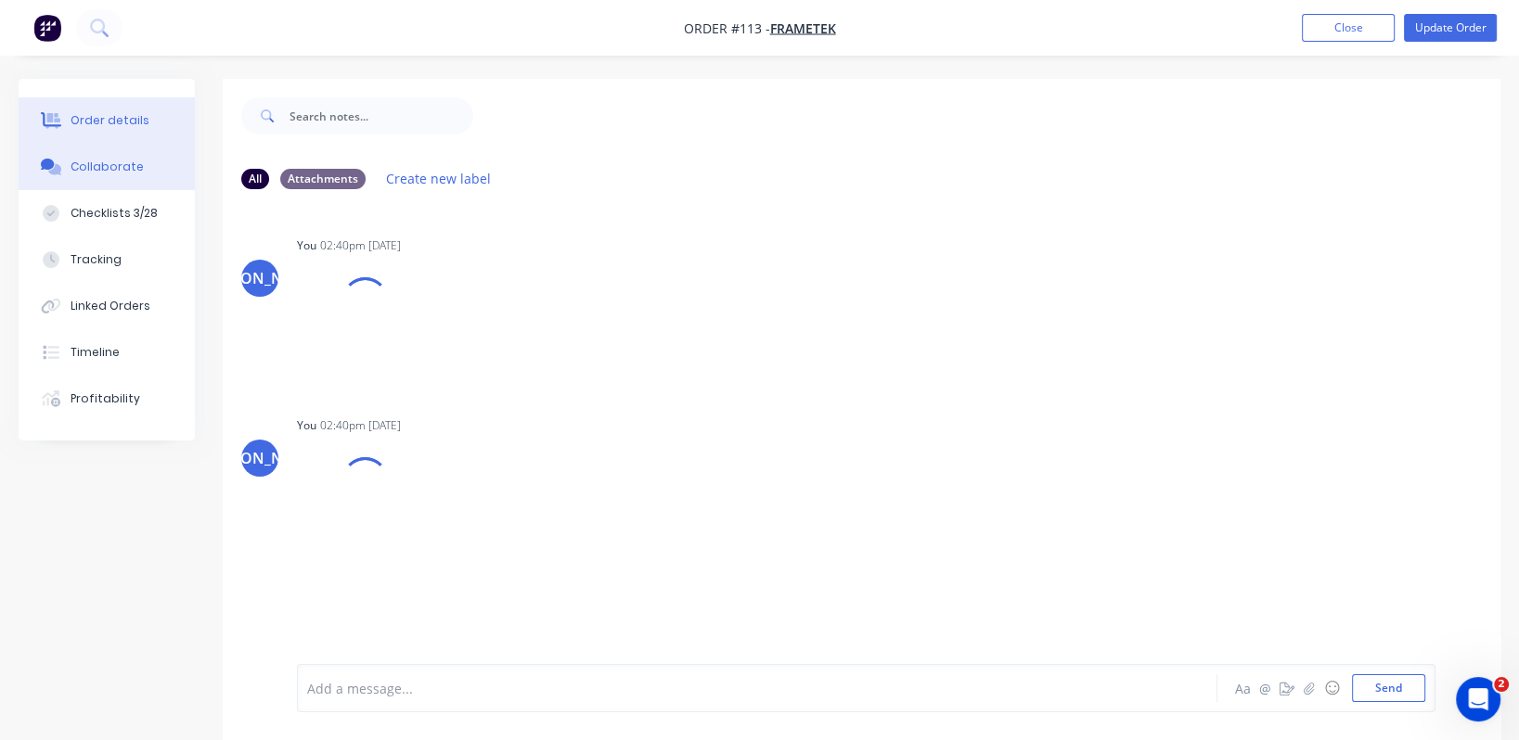
click at [103, 118] on div "Order details" at bounding box center [110, 120] width 79 height 17
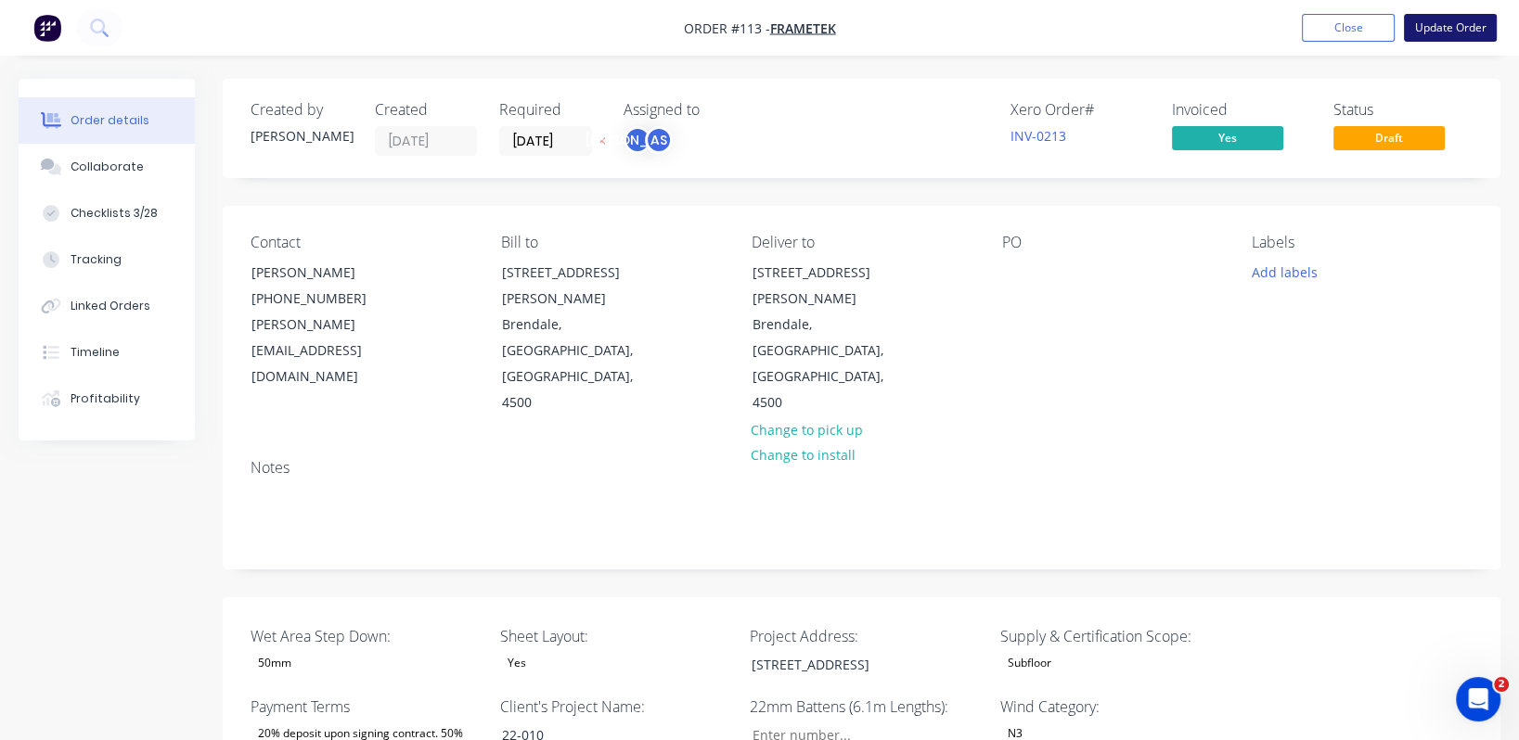
click at [1265, 19] on button "Update Order" at bounding box center [1450, 28] width 93 height 28
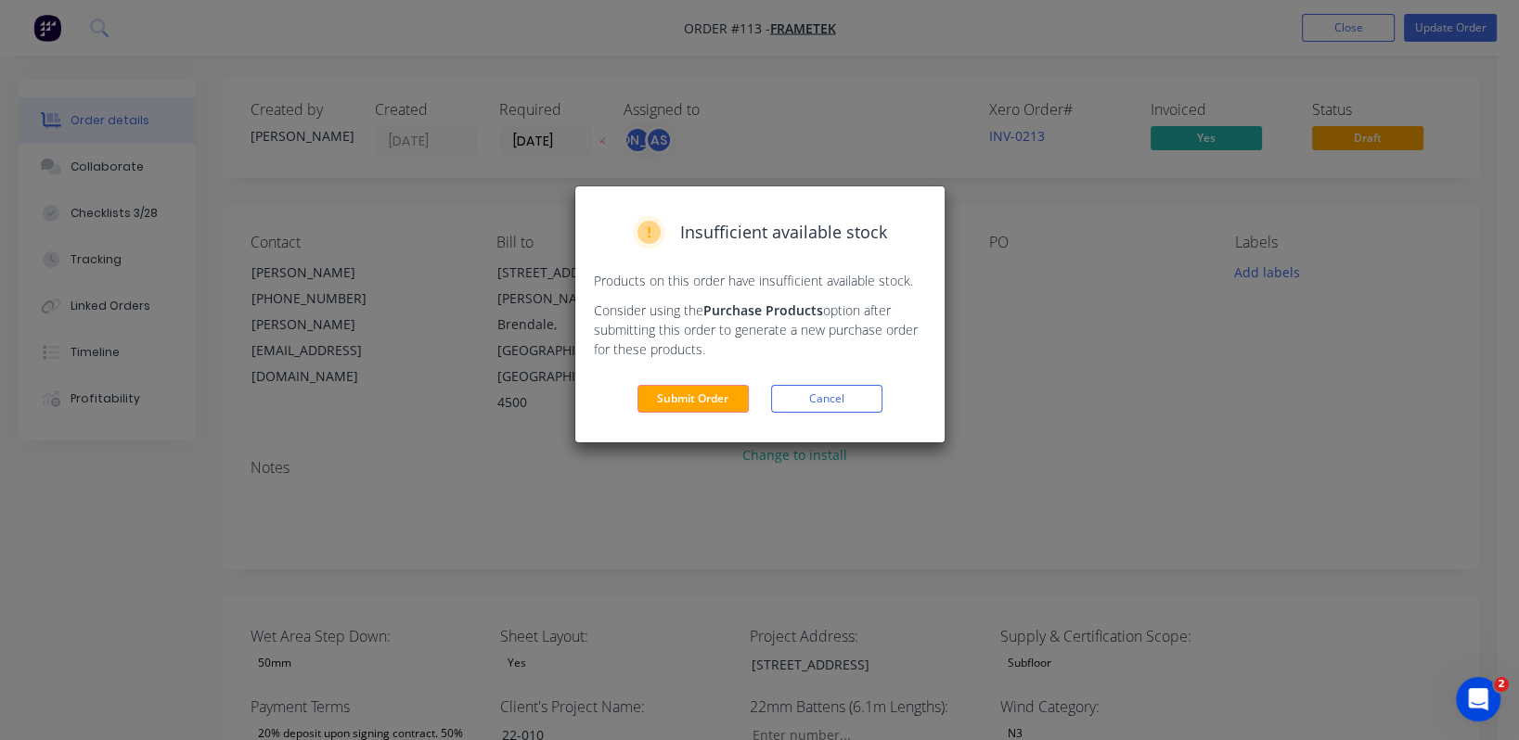
drag, startPoint x: 711, startPoint y: 400, endPoint x: 908, endPoint y: 299, distance: 222.0
click at [712, 400] on button "Submit Order" at bounding box center [692, 399] width 111 height 28
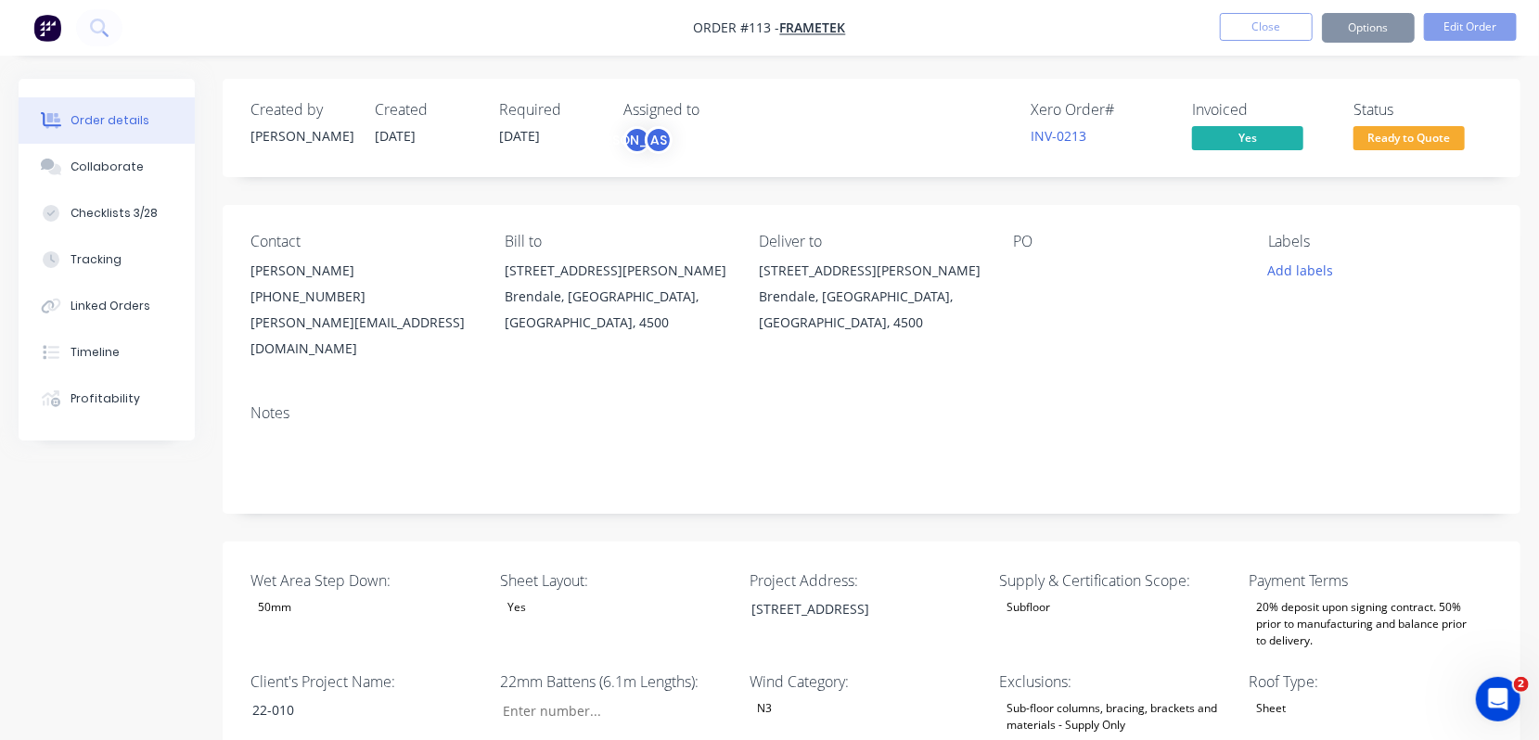
type input "328"
type input "40.0"
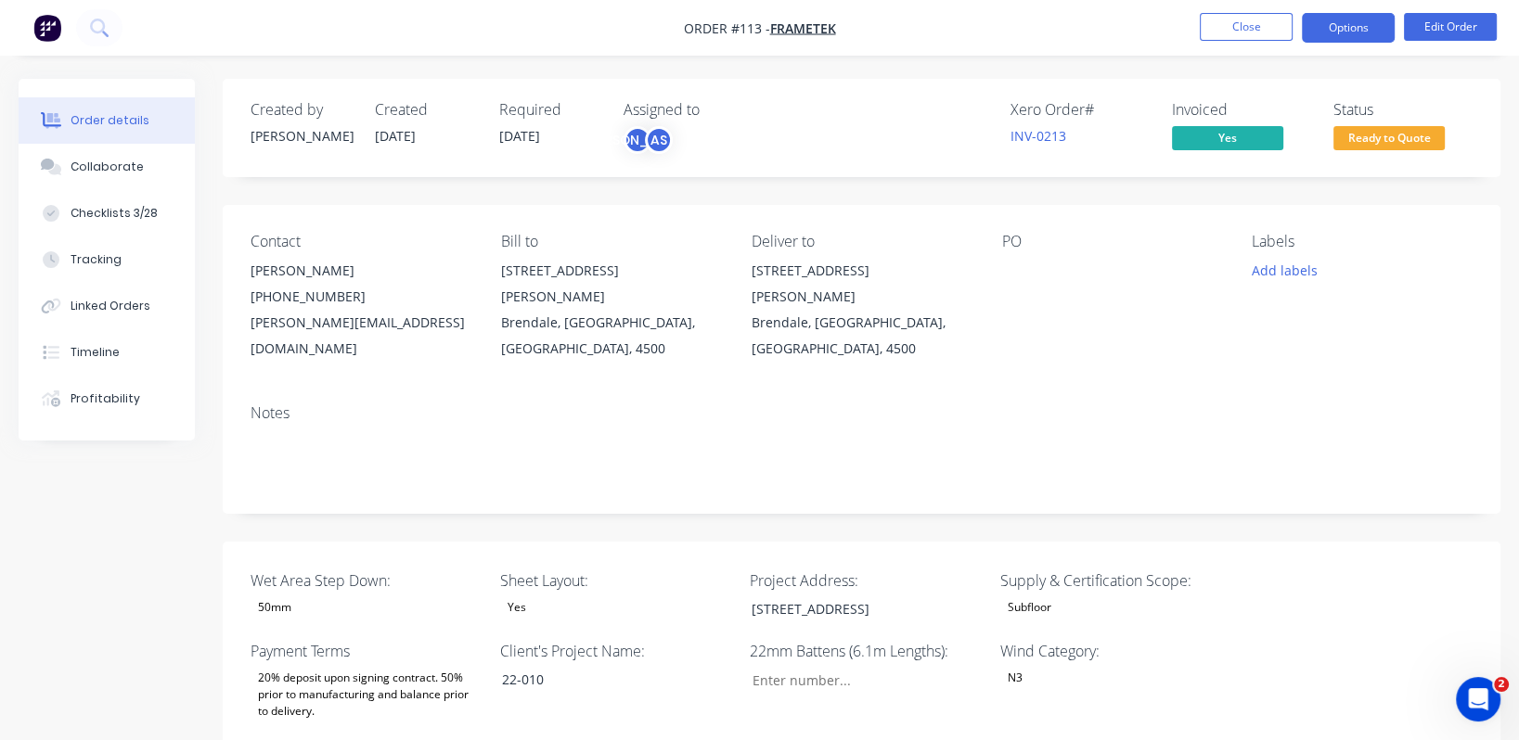
click at [1265, 23] on button "Options" at bounding box center [1348, 28] width 93 height 30
click at [1225, 30] on button "Close" at bounding box center [1246, 27] width 93 height 28
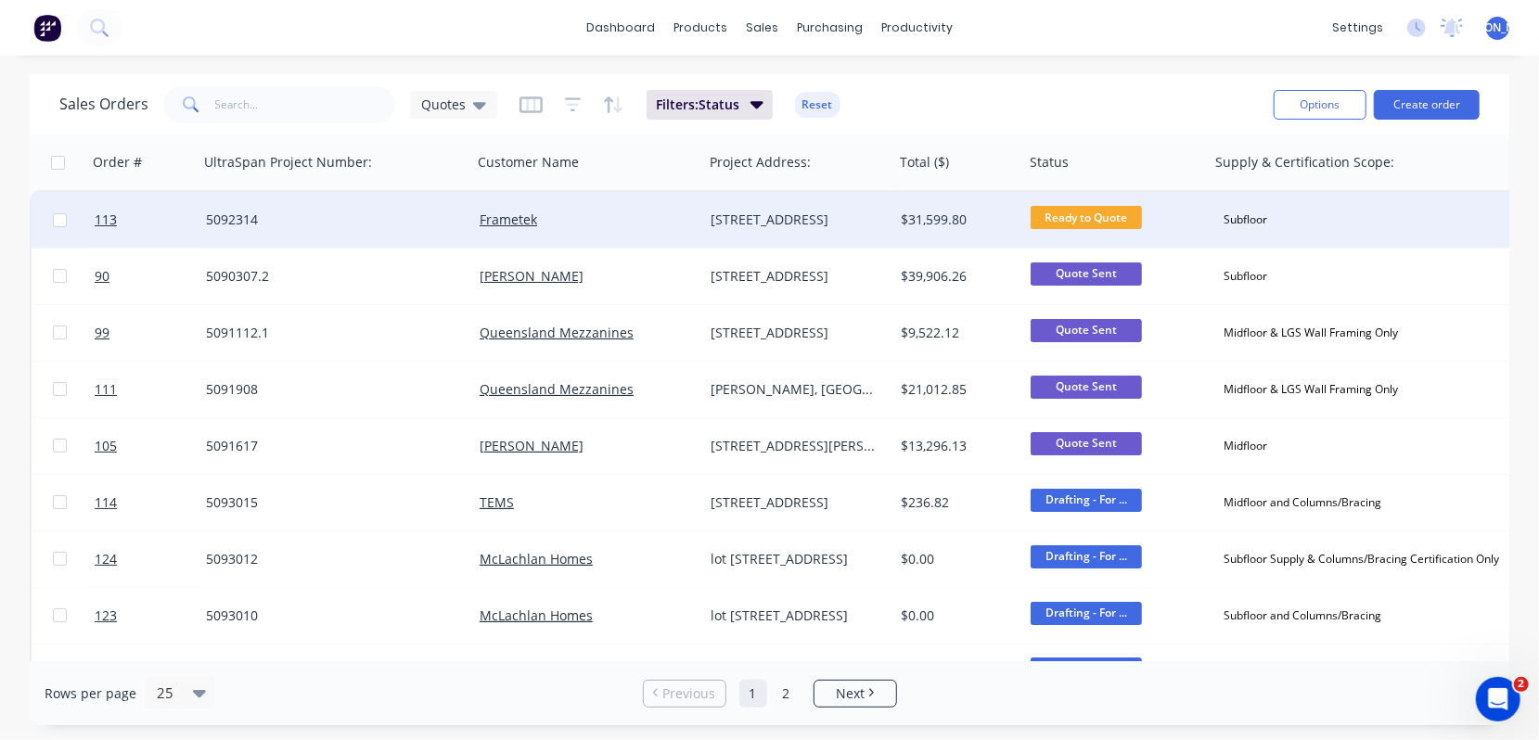
click at [234, 218] on div "5092314" at bounding box center [329, 220] width 246 height 19
click at [829, 218] on div "[STREET_ADDRESS]" at bounding box center [794, 220] width 167 height 19
click at [743, 212] on div "[STREET_ADDRESS]" at bounding box center [794, 220] width 167 height 19
click at [744, 213] on div "[STREET_ADDRESS]" at bounding box center [798, 207] width 186 height 26
click at [814, 292] on div "[STREET_ADDRESS]" at bounding box center [798, 277] width 190 height 56
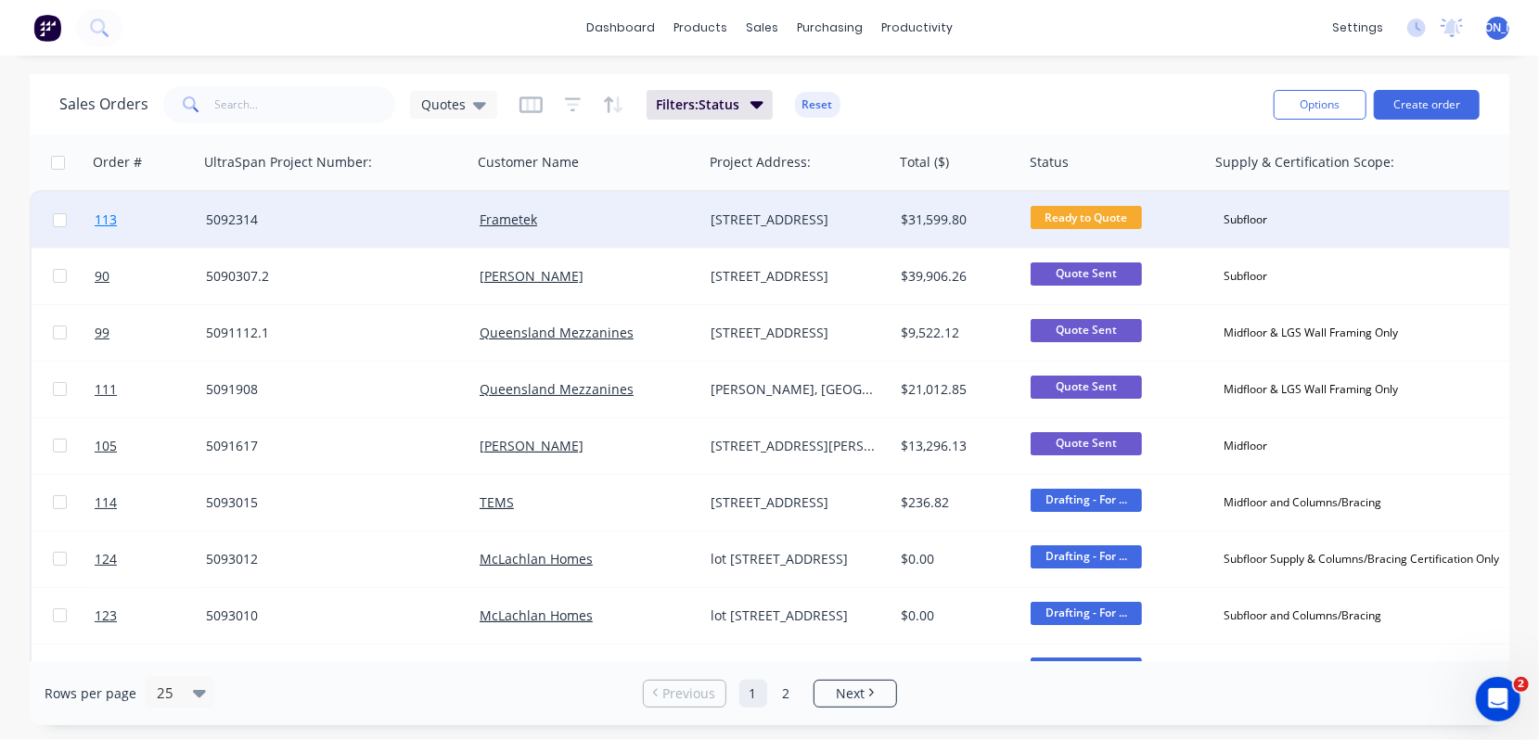
click at [104, 220] on span "113" at bounding box center [106, 220] width 22 height 19
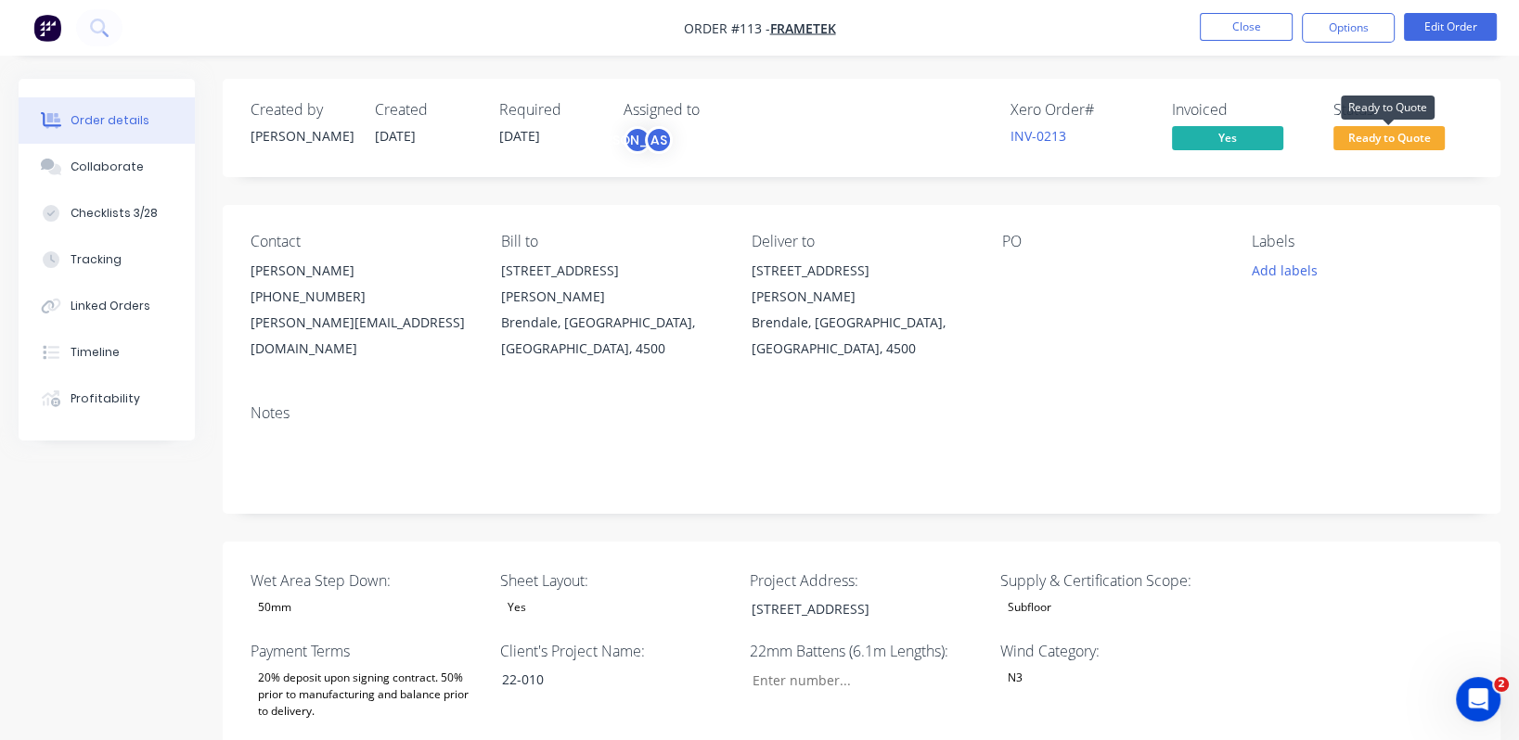
click at [1265, 140] on span "Ready to Quote" at bounding box center [1388, 137] width 111 height 23
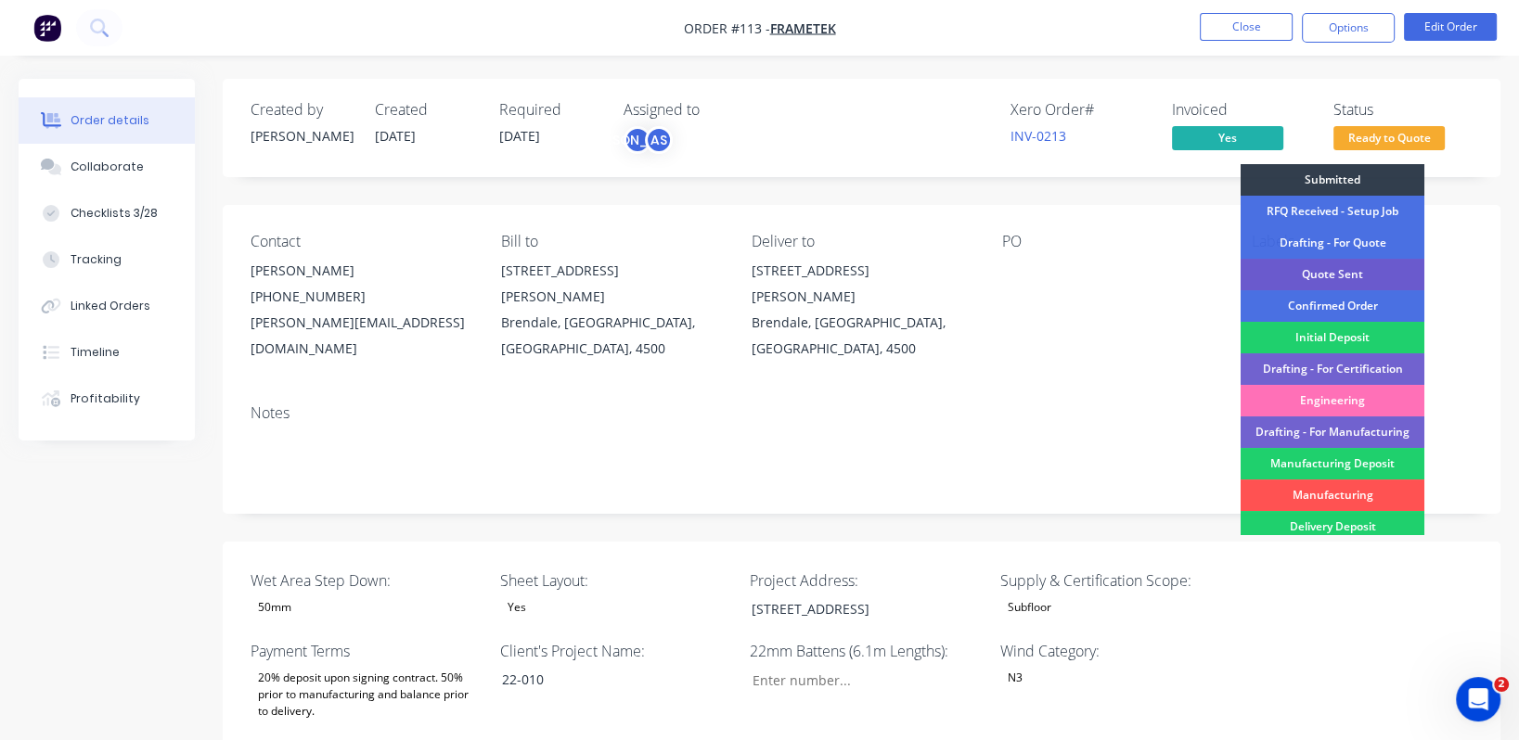
click at [1265, 266] on div "Quote Sent" at bounding box center [1332, 275] width 184 height 32
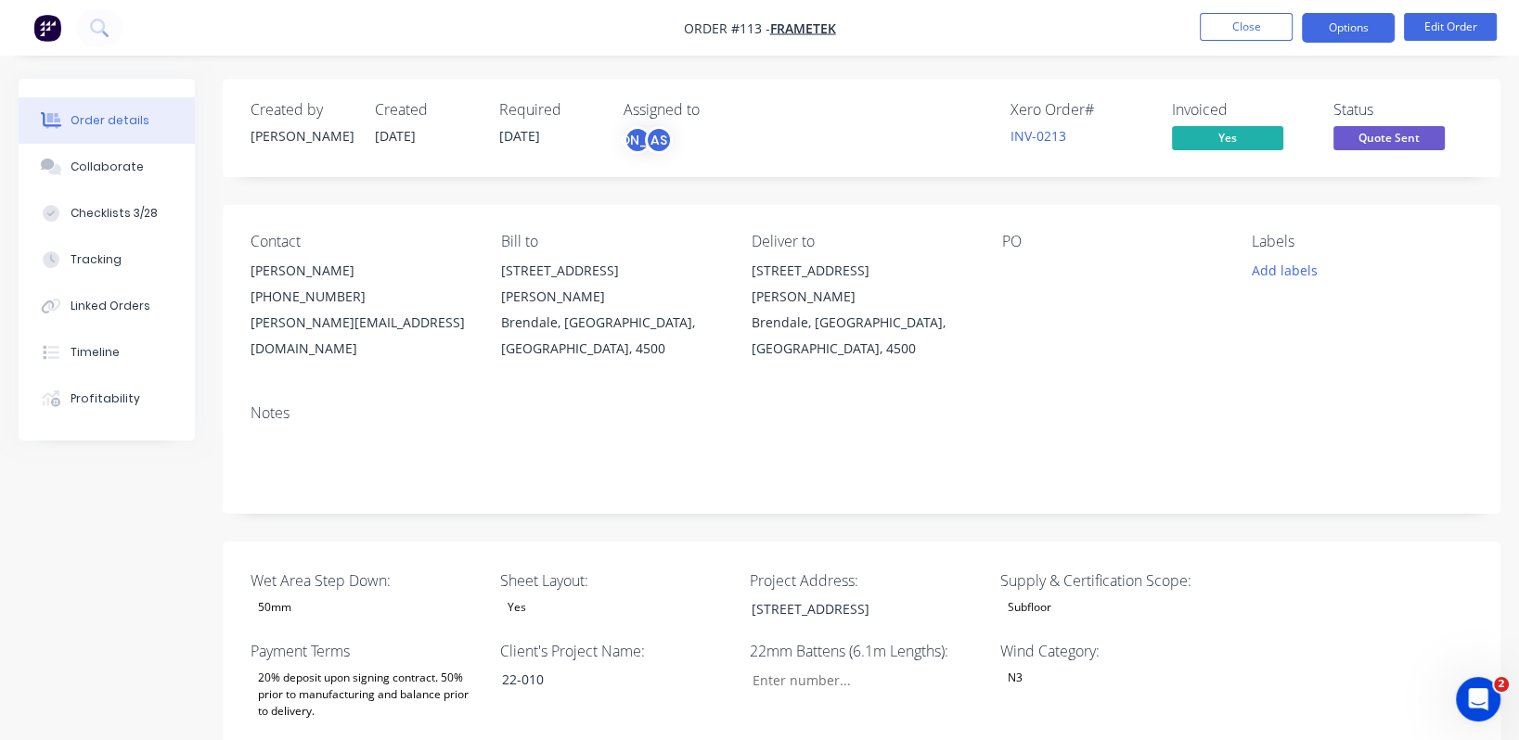
click at [1265, 21] on button "Options" at bounding box center [1348, 28] width 93 height 30
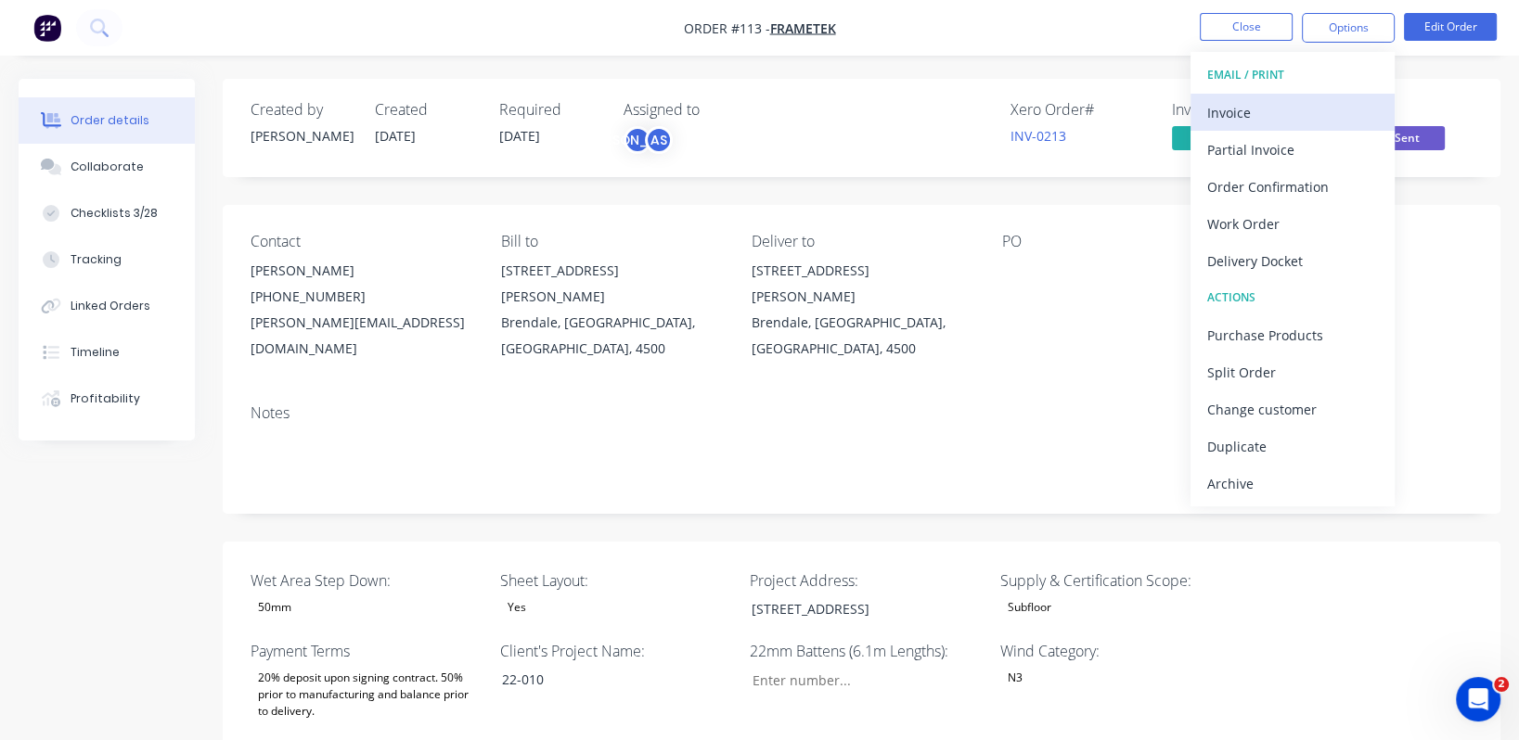
click at [1265, 105] on div "Invoice" at bounding box center [1292, 112] width 171 height 27
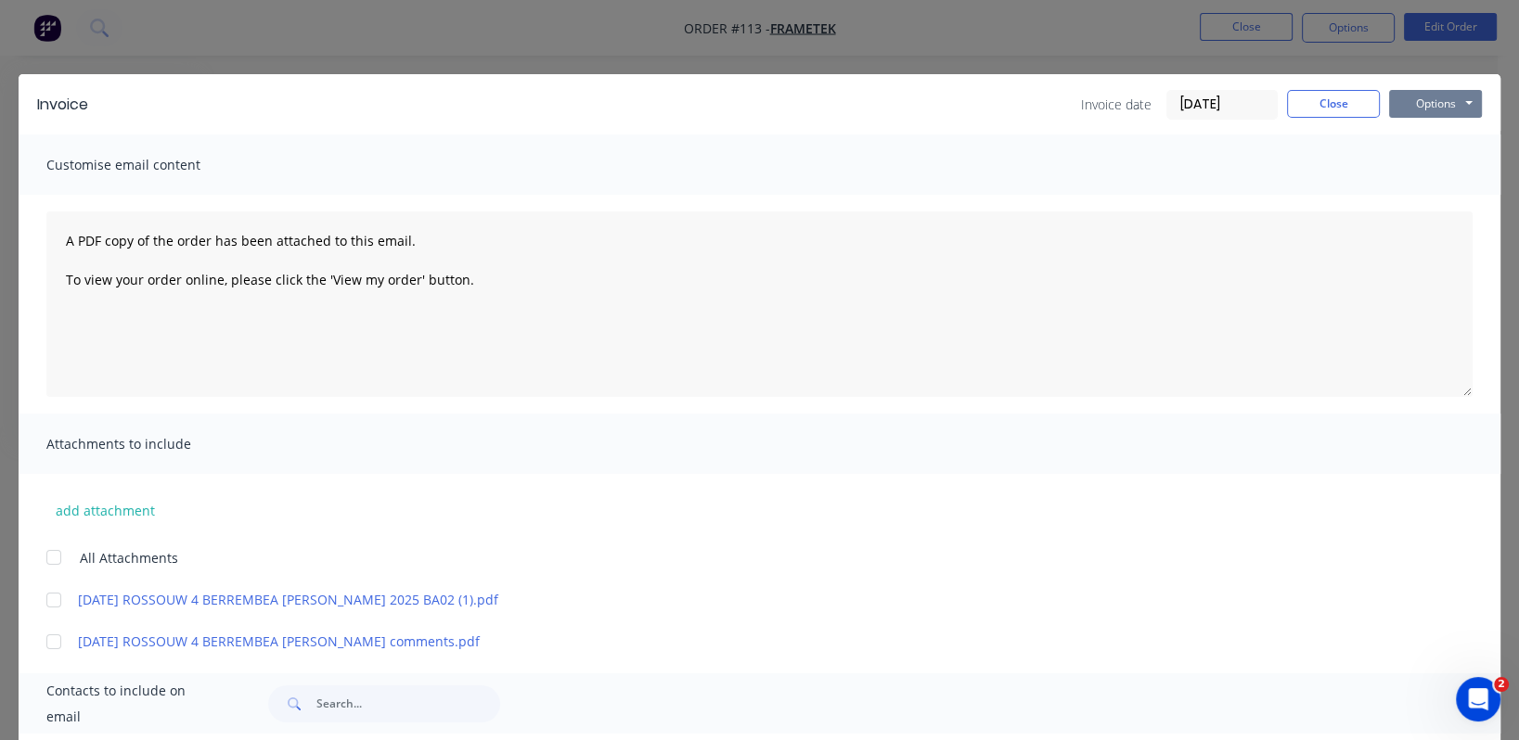
click at [1265, 98] on button "Options" at bounding box center [1435, 104] width 93 height 28
click at [1265, 135] on button "Preview" at bounding box center [1448, 137] width 119 height 31
click at [1265, 105] on button "Options" at bounding box center [1435, 104] width 93 height 28
drag, startPoint x: 1298, startPoint y: 100, endPoint x: 1321, endPoint y: 92, distance: 24.7
click at [1265, 102] on button "Close" at bounding box center [1333, 104] width 93 height 28
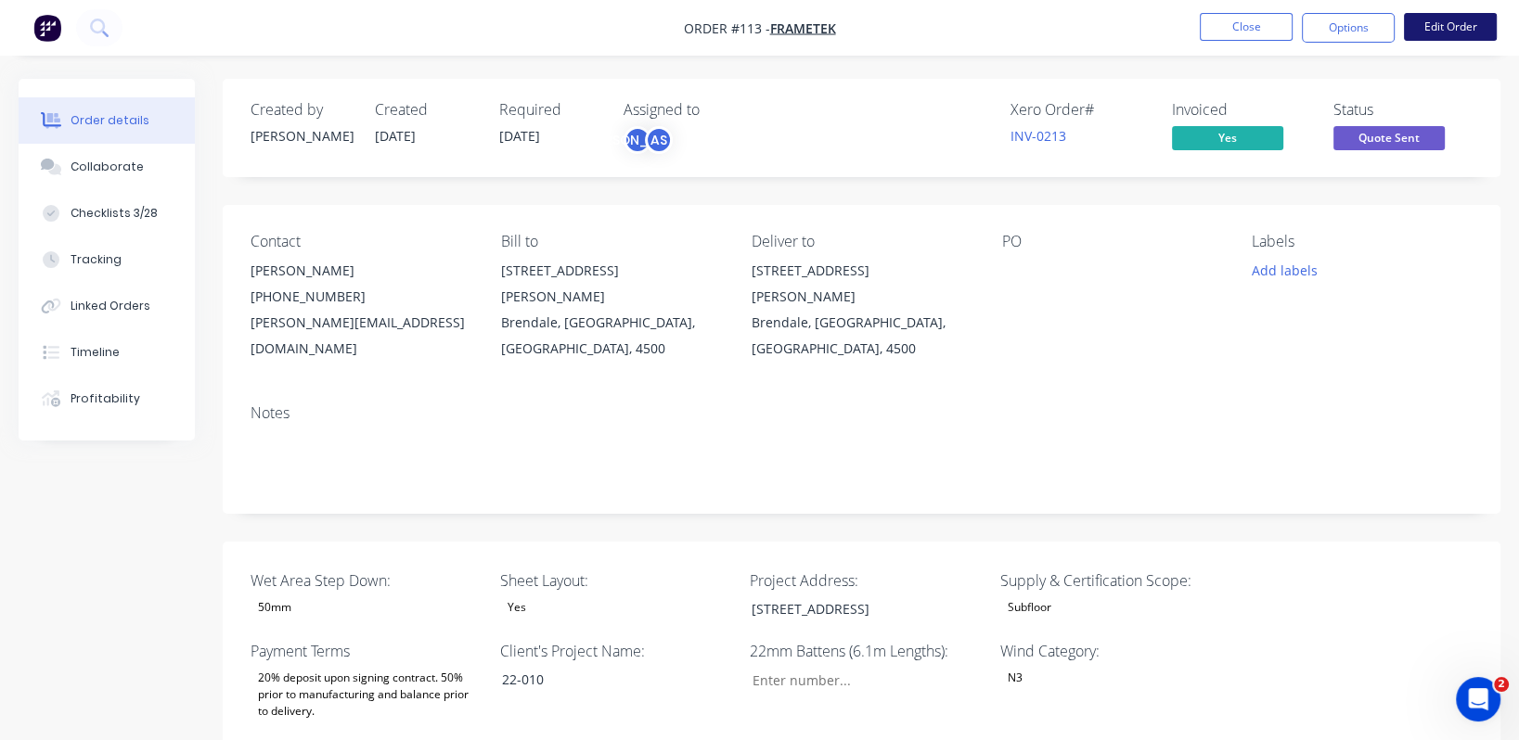
click at [1265, 19] on button "Edit Order" at bounding box center [1450, 27] width 93 height 28
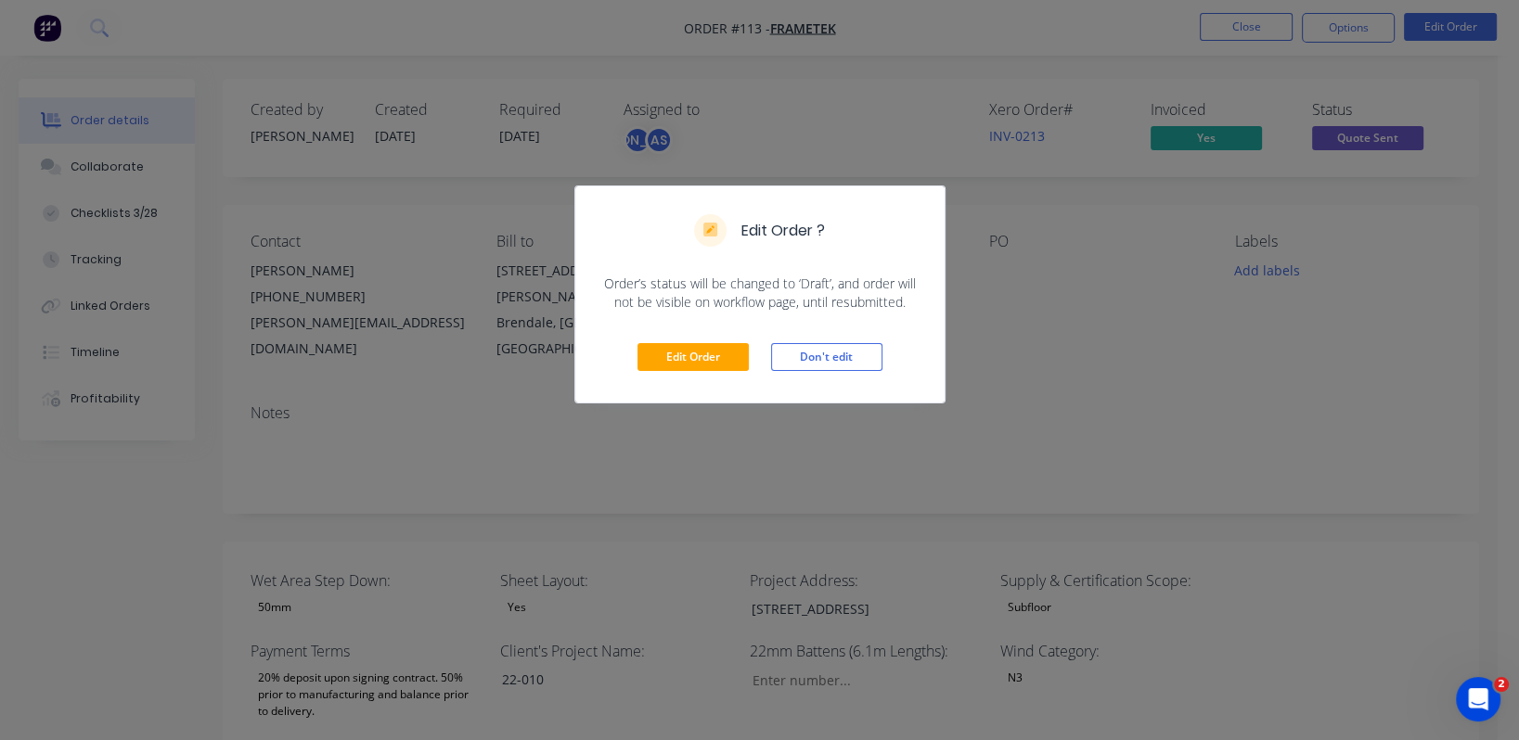
click at [680, 338] on div "Edit Order Don't edit" at bounding box center [759, 357] width 369 height 91
click at [691, 354] on button "Edit Order" at bounding box center [692, 357] width 111 height 28
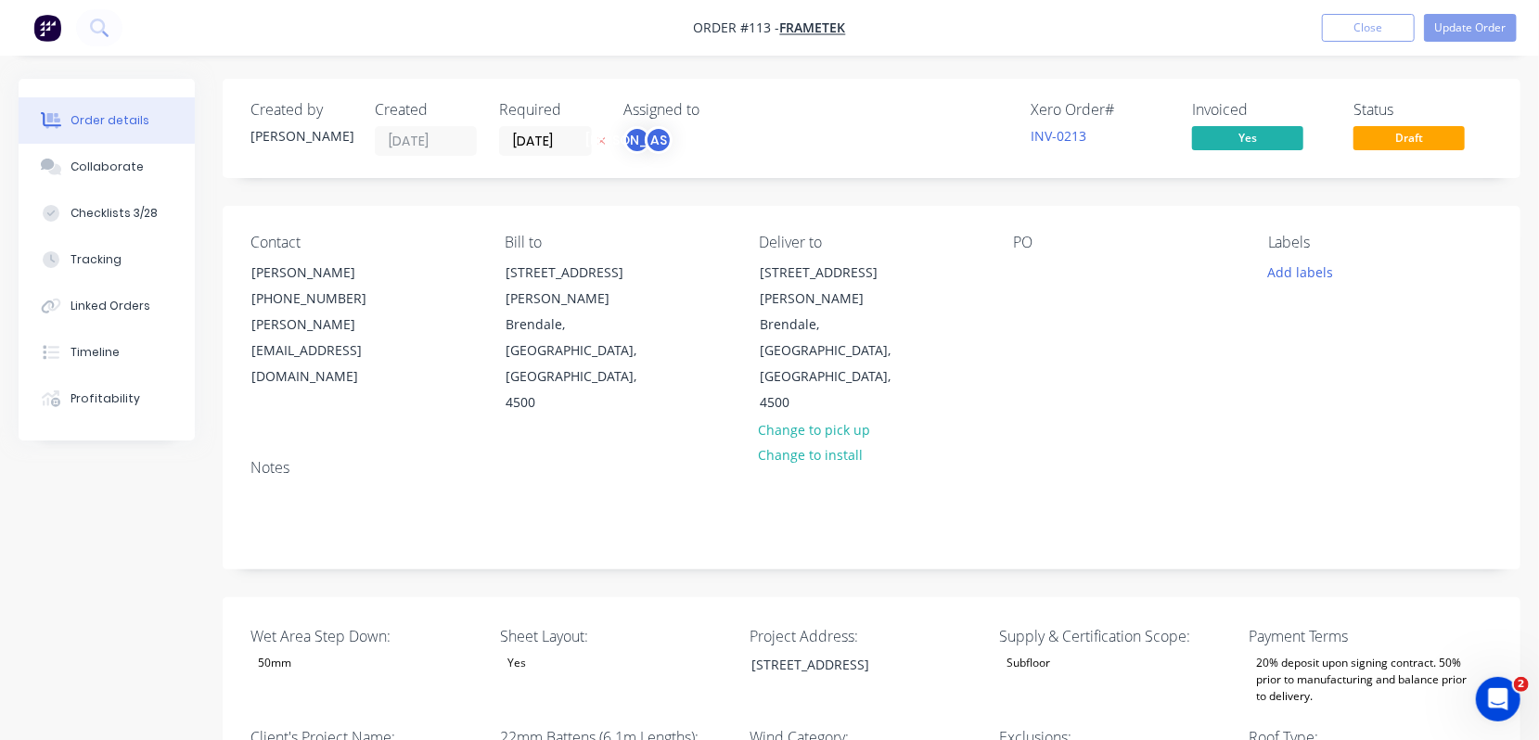
type input "328"
type input "40.0"
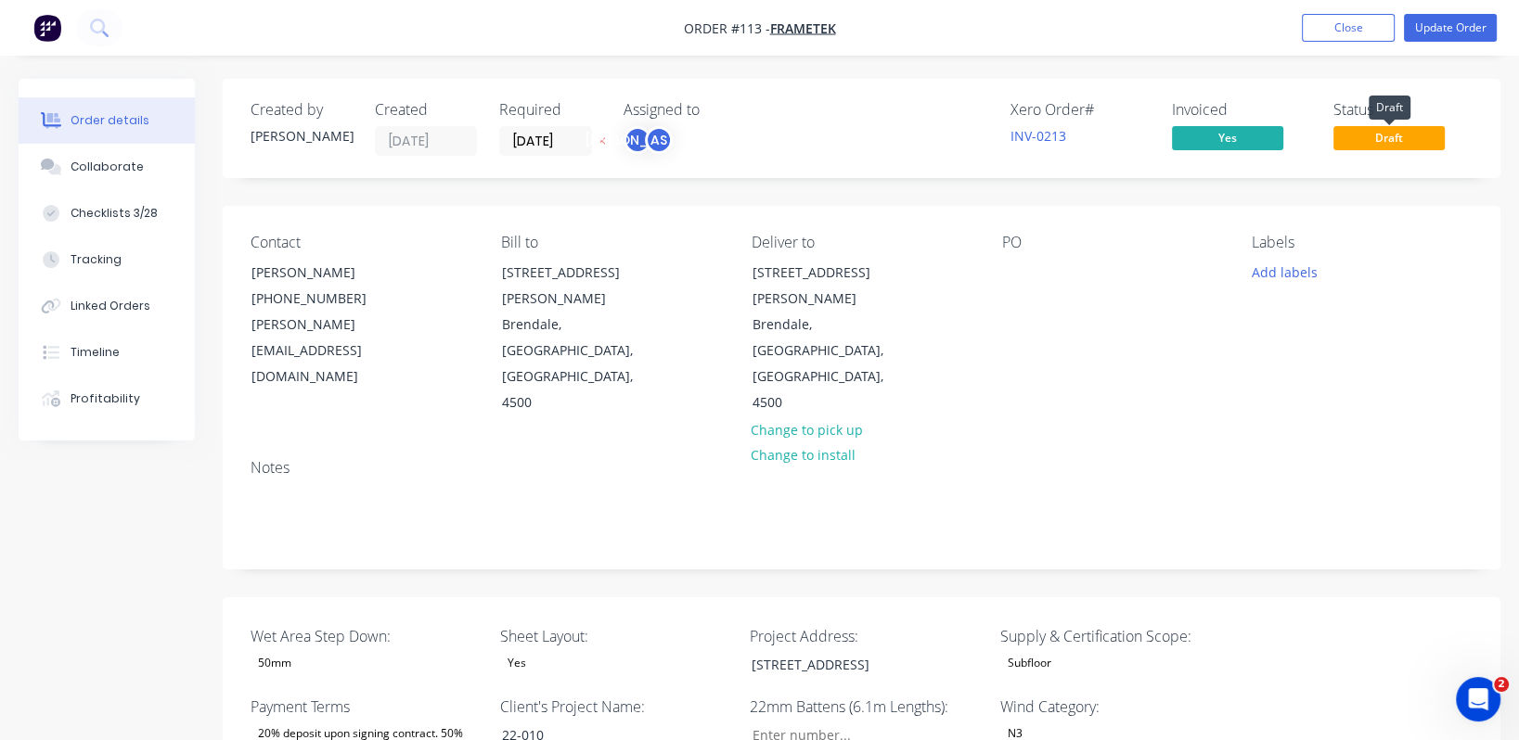
click at [1265, 139] on span "Draft" at bounding box center [1388, 137] width 111 height 23
click at [1265, 21] on button "Update Order" at bounding box center [1450, 28] width 93 height 28
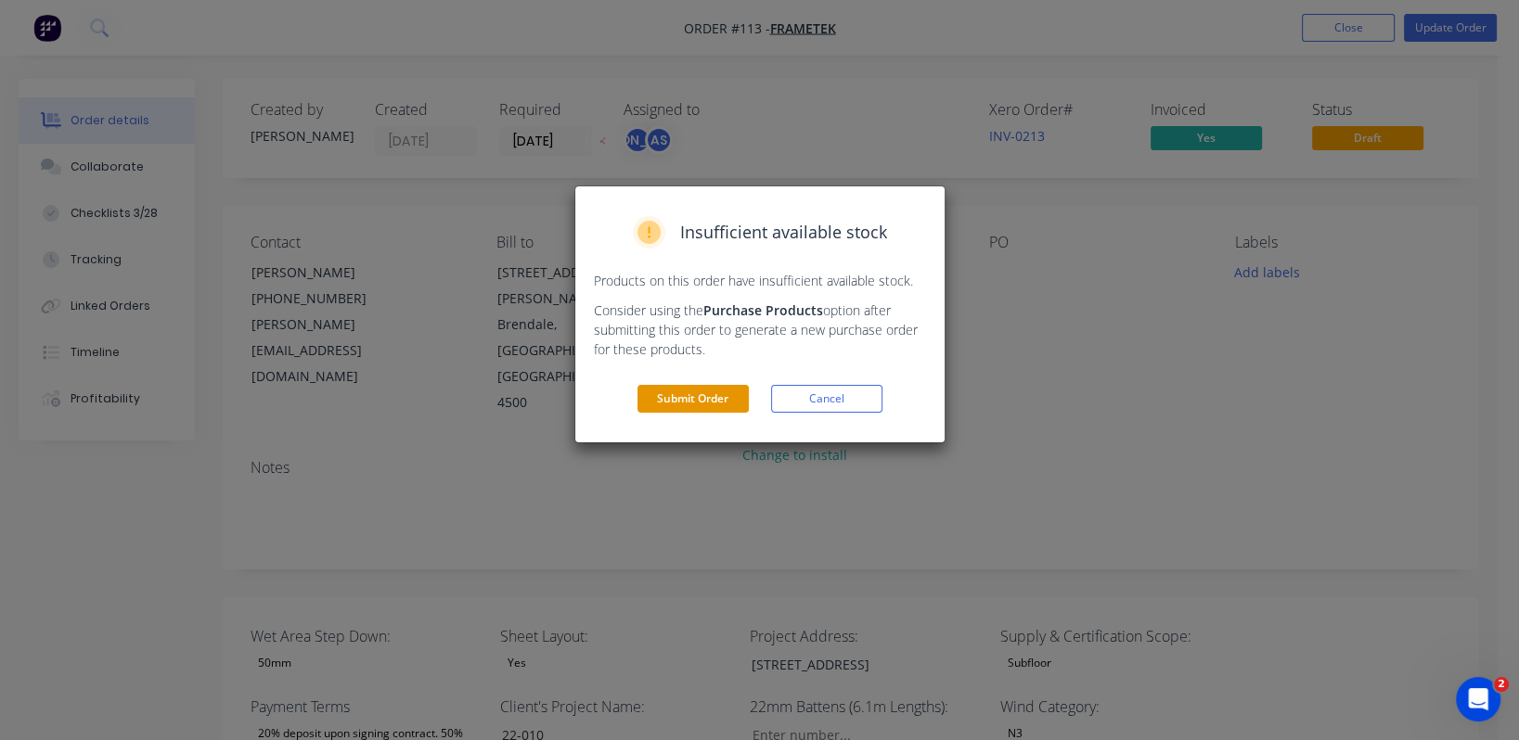
click at [701, 401] on button "Submit Order" at bounding box center [692, 399] width 111 height 28
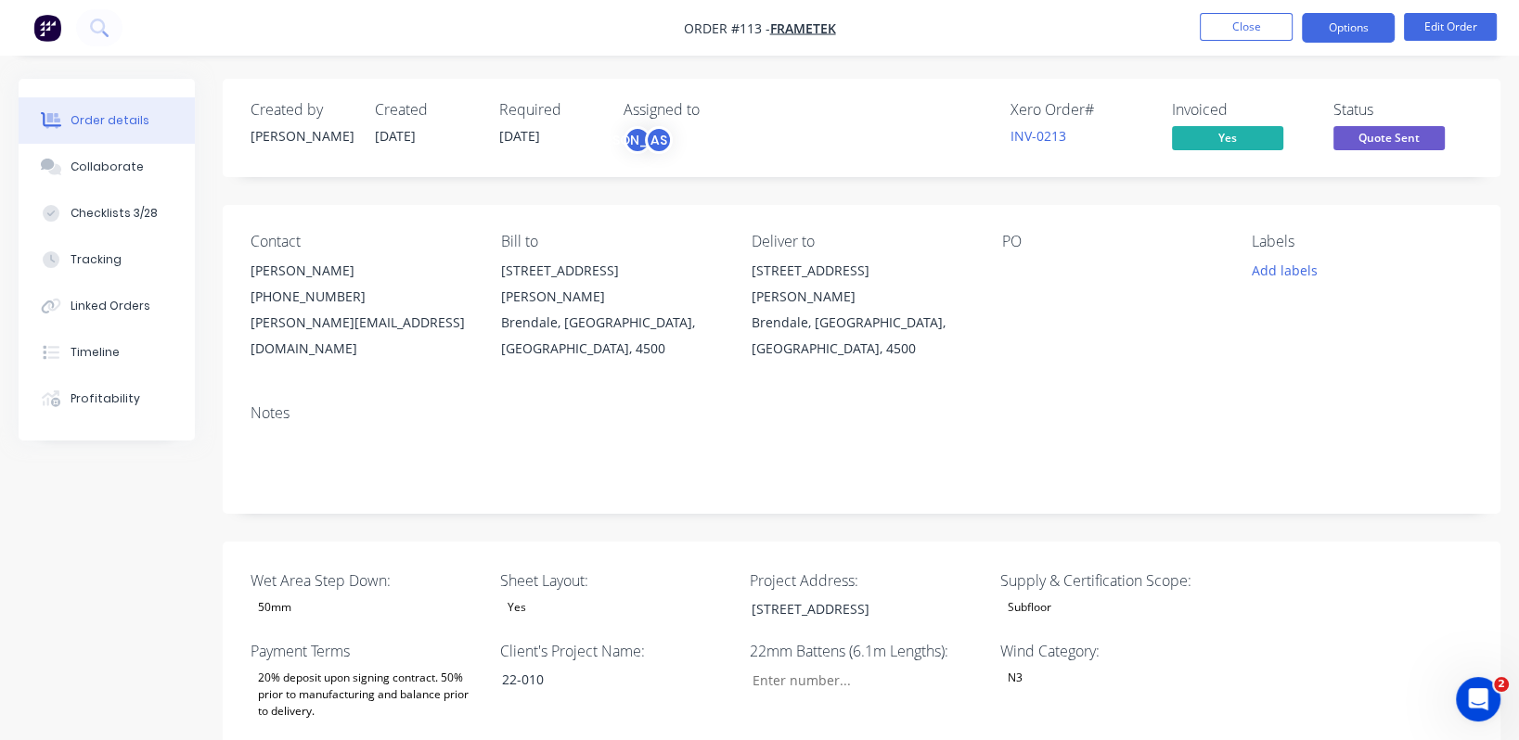
click at [1265, 31] on button "Options" at bounding box center [1348, 28] width 93 height 30
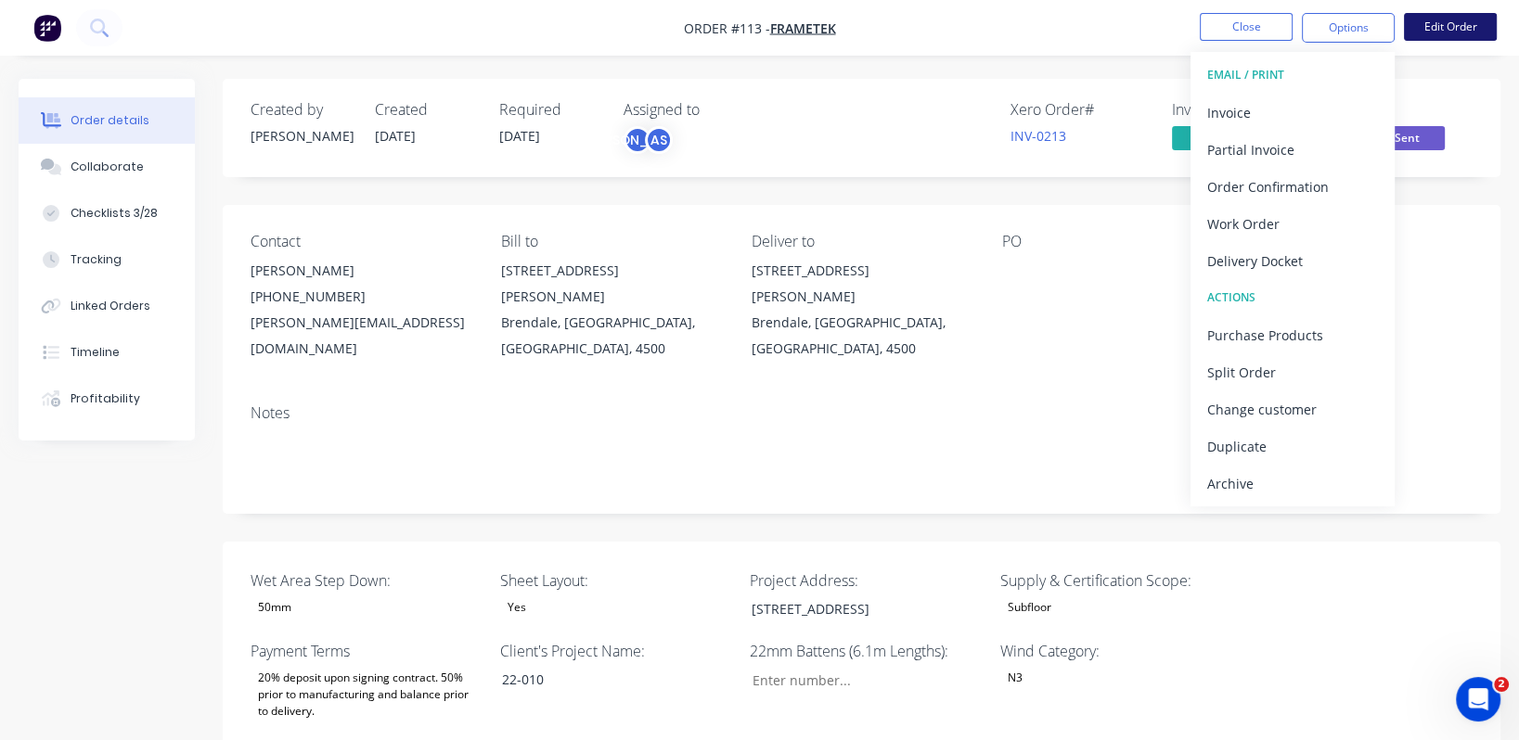
click at [1265, 20] on button "Edit Order" at bounding box center [1450, 27] width 93 height 28
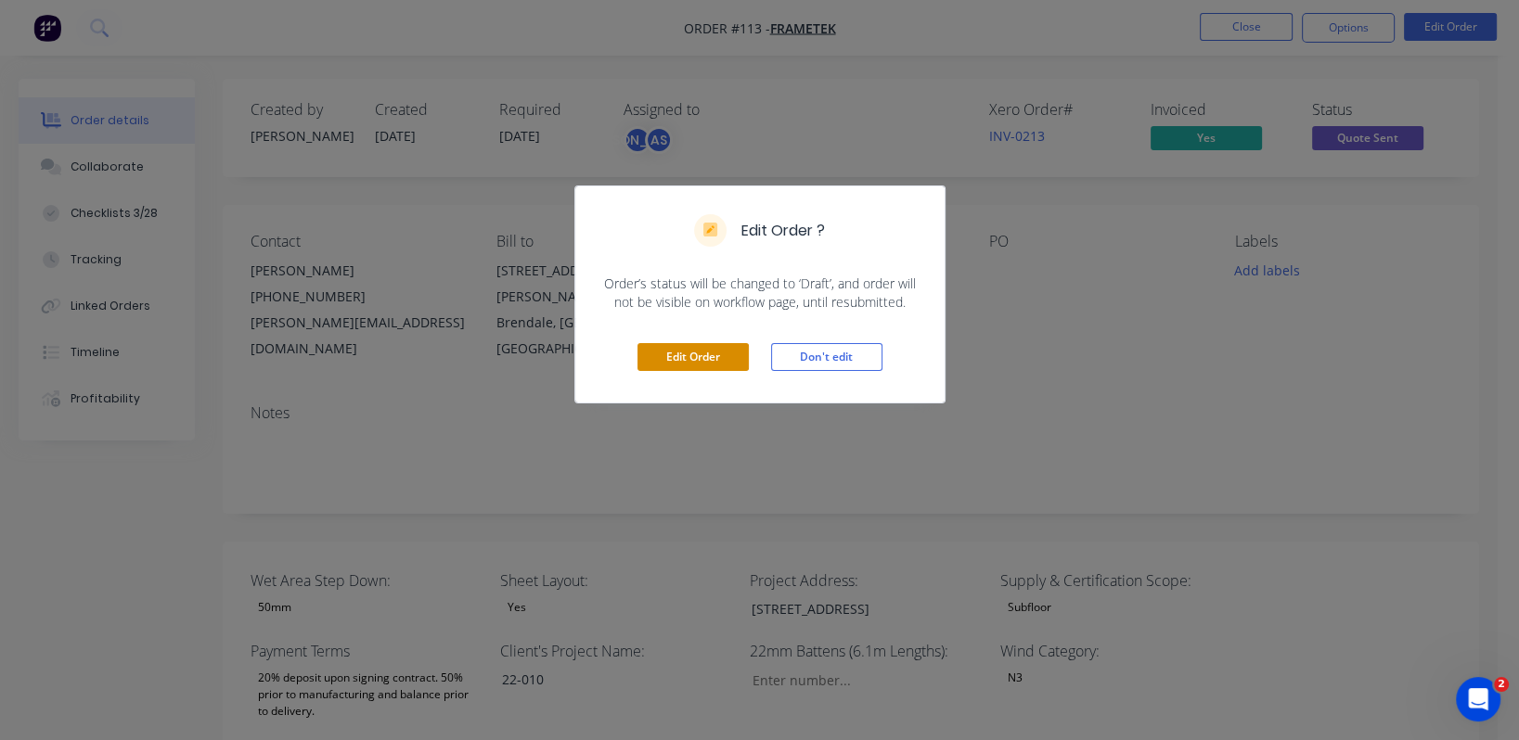
click at [689, 352] on button "Edit Order" at bounding box center [692, 357] width 111 height 28
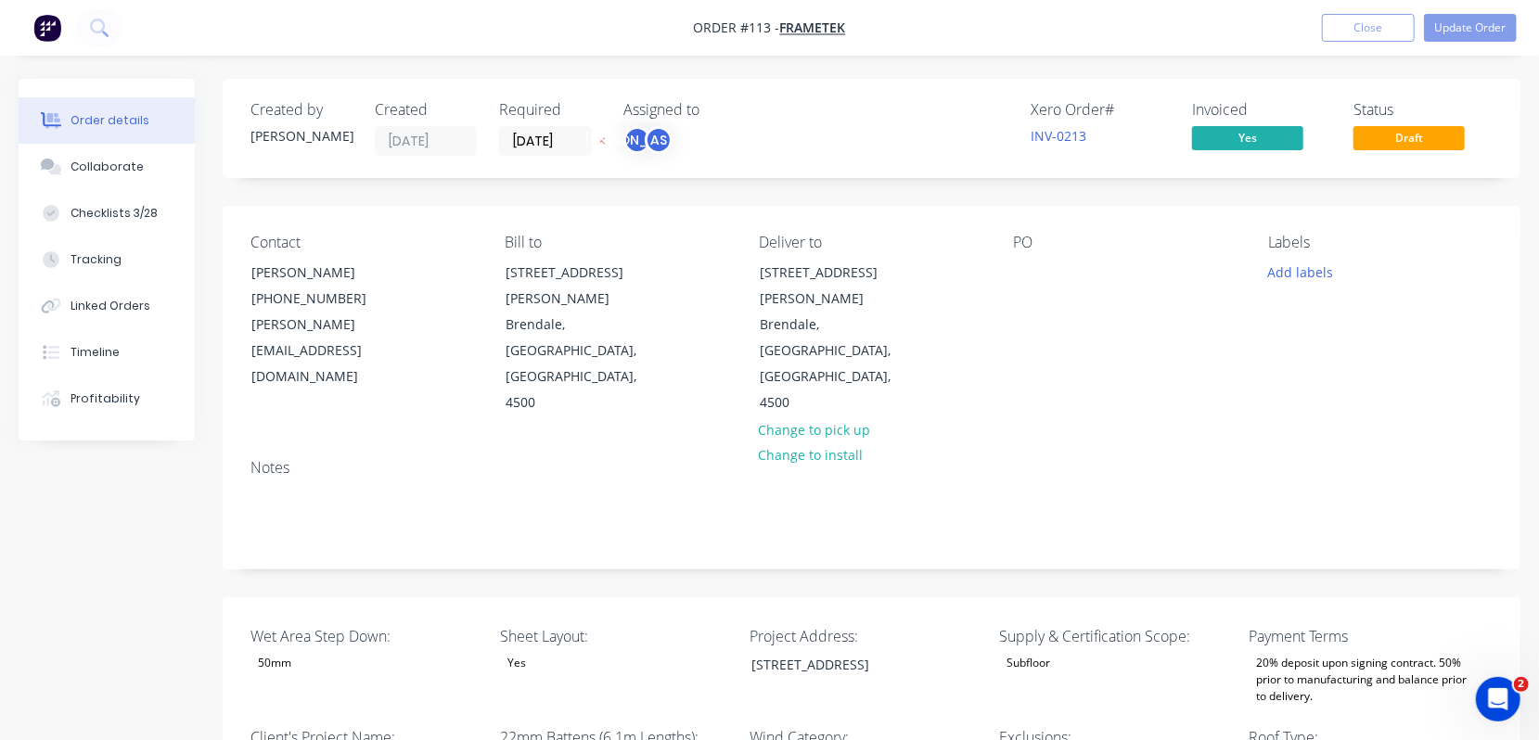
type input "328"
type input "40.0"
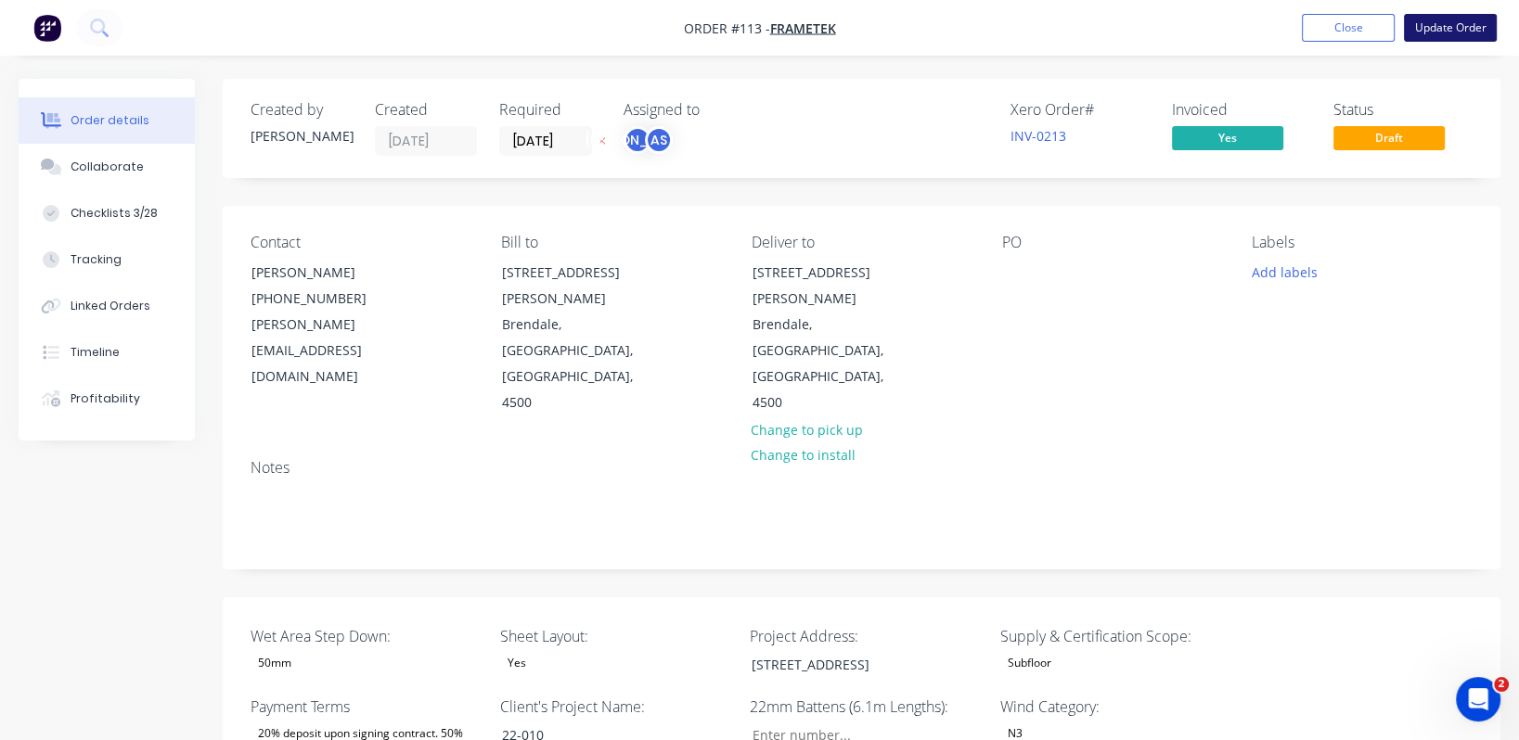
click at [1265, 28] on button "Update Order" at bounding box center [1450, 28] width 93 height 28
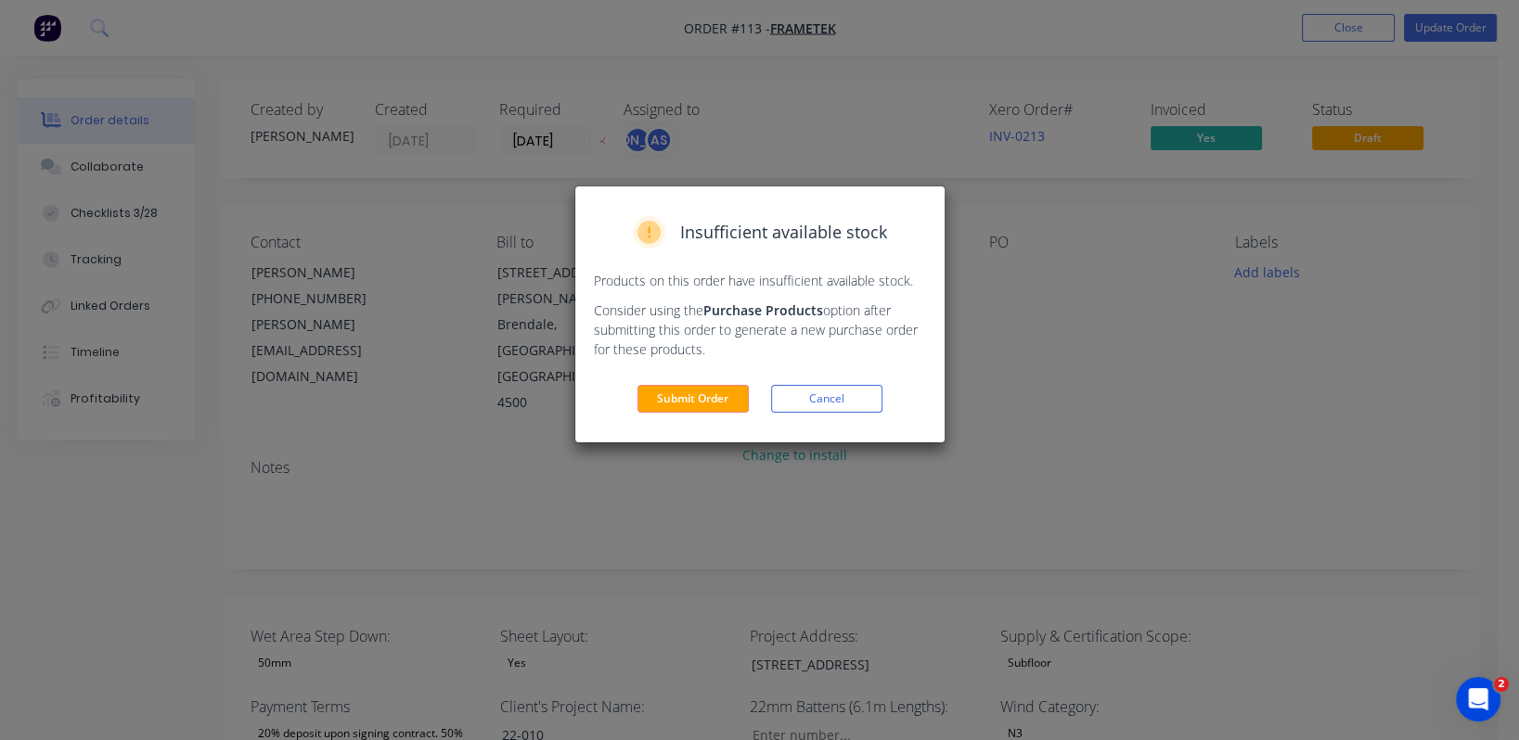
click at [668, 402] on button "Submit Order" at bounding box center [692, 399] width 111 height 28
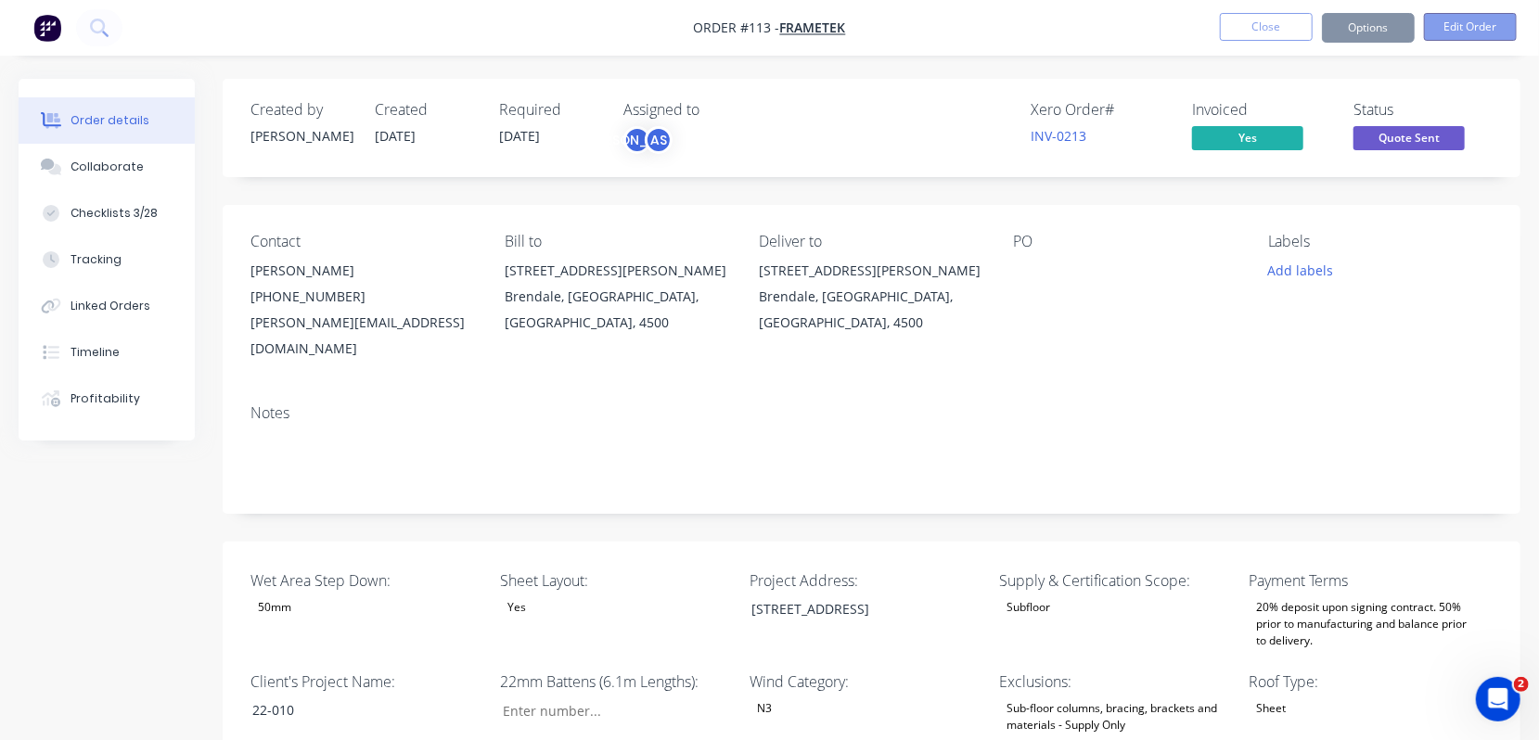
type input "328"
type input "40.0"
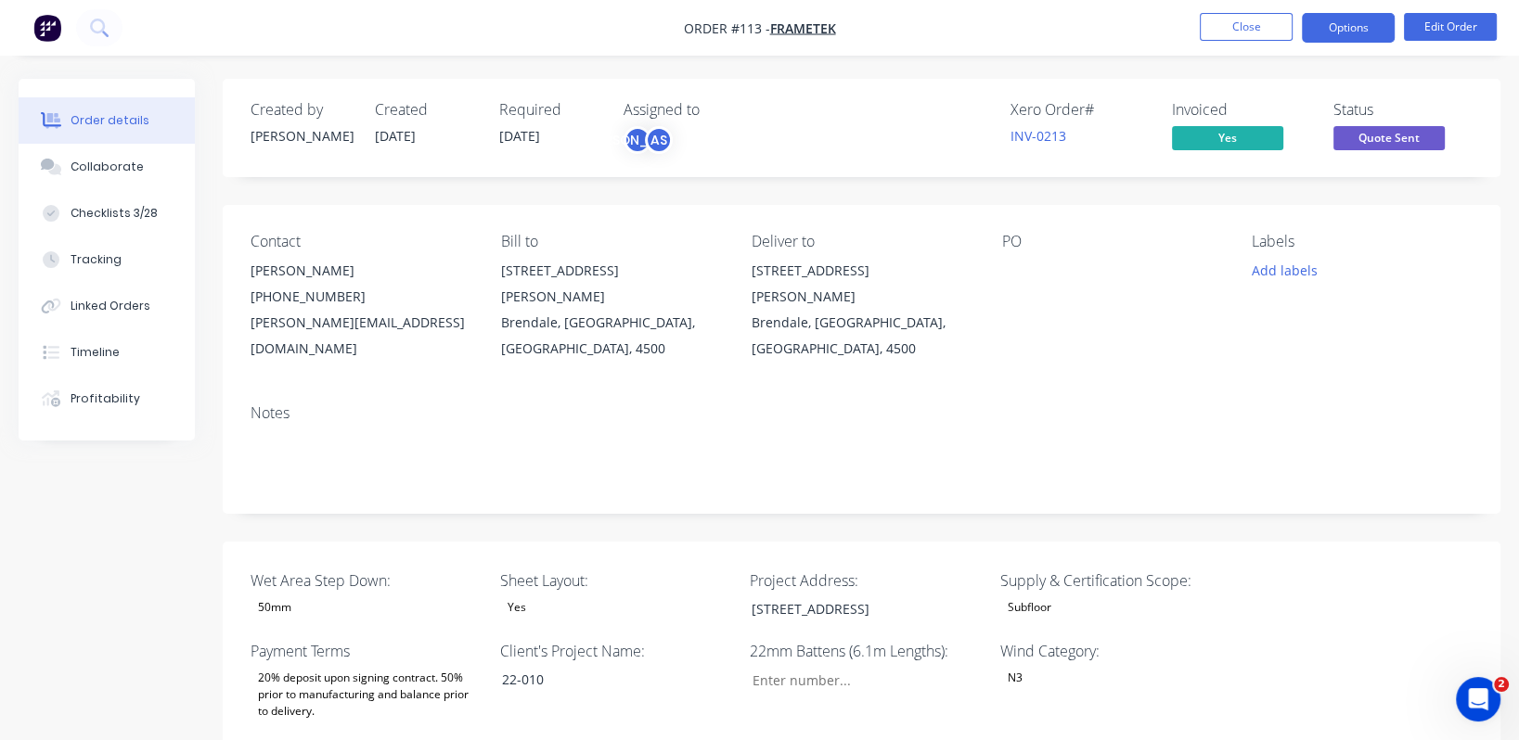
click at [1265, 26] on button "Options" at bounding box center [1348, 28] width 93 height 30
click at [1265, 335] on div "Contact [PERSON_NAME] [PHONE_NUMBER] [PERSON_NAME][EMAIL_ADDRESS][DOMAIN_NAME] …" at bounding box center [862, 297] width 1278 height 185
click at [1265, 24] on button "Edit Order" at bounding box center [1450, 27] width 93 height 28
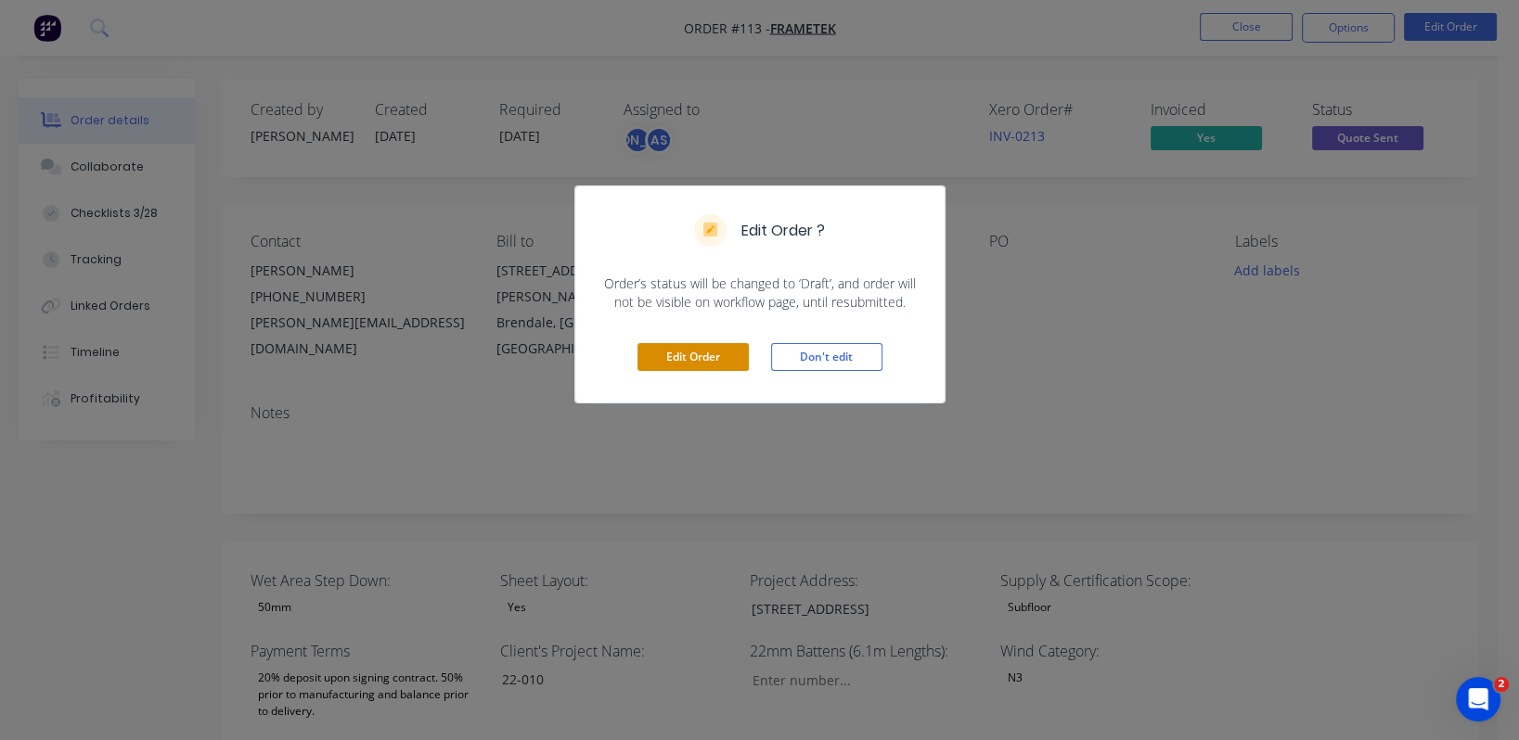
click at [681, 355] on button "Edit Order" at bounding box center [692, 357] width 111 height 28
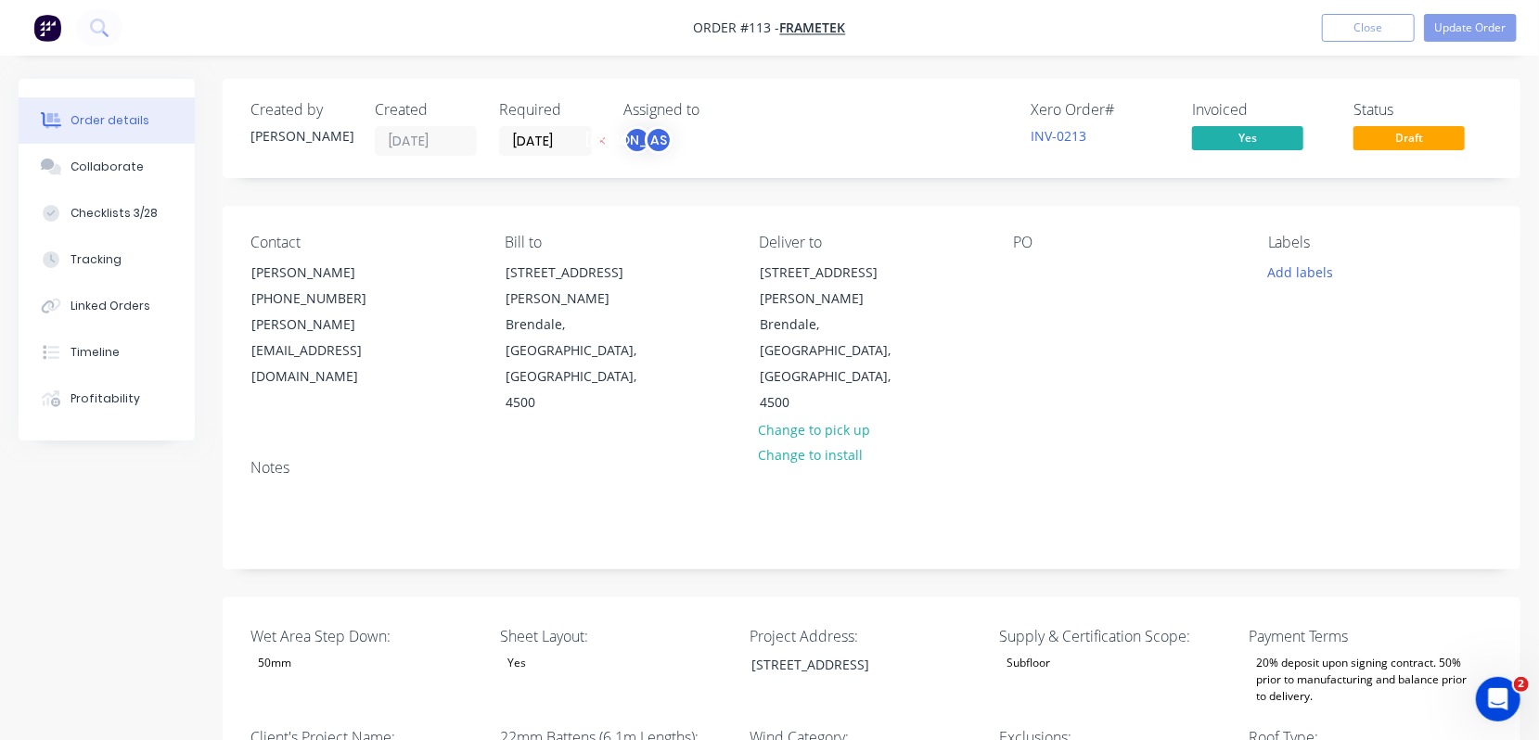
type input "328"
type input "40.0"
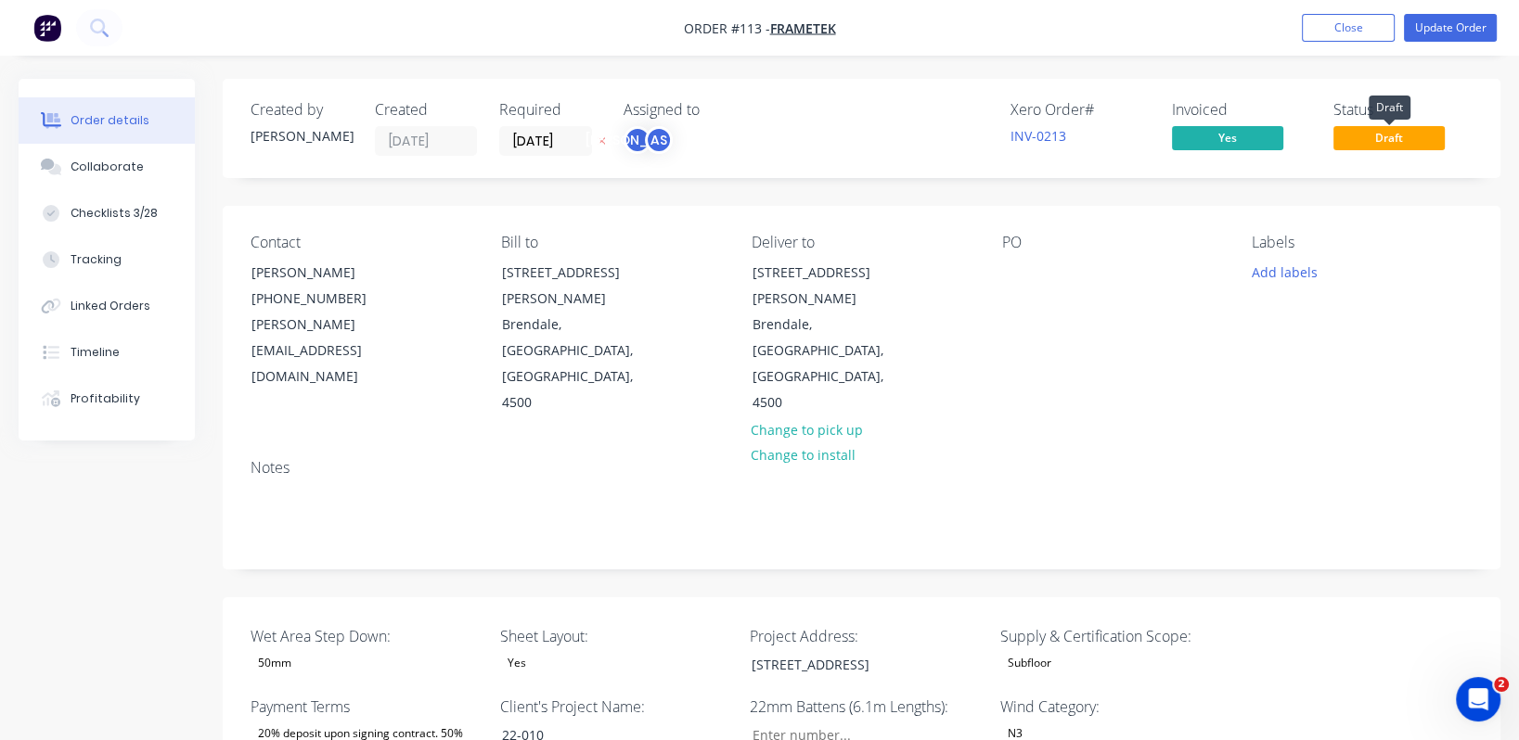
click at [1265, 135] on span "Draft" at bounding box center [1388, 137] width 111 height 23
click at [1265, 30] on button "Update Order" at bounding box center [1450, 28] width 93 height 28
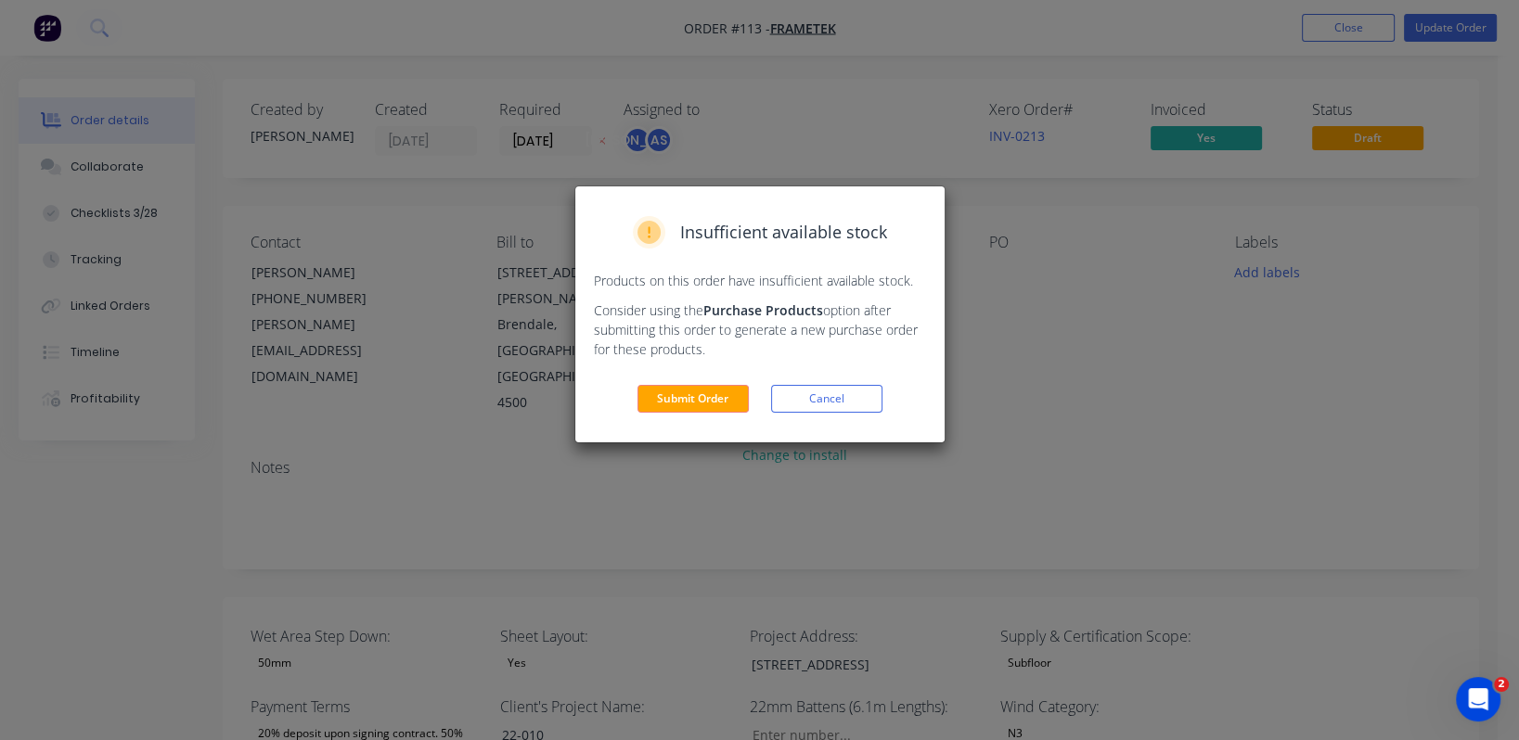
click at [842, 403] on button "Cancel" at bounding box center [826, 399] width 111 height 28
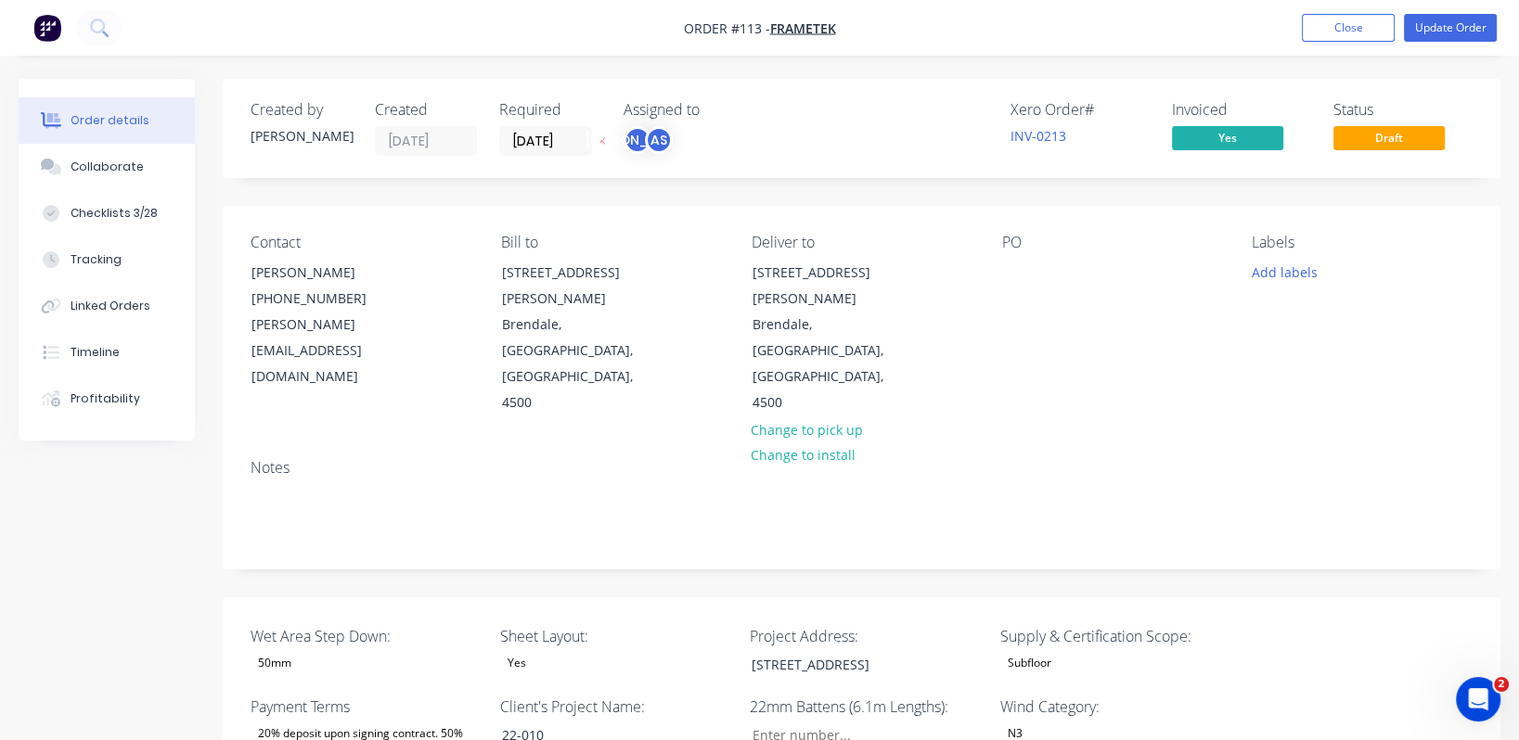
click at [1265, 299] on div "Labels Add labels" at bounding box center [1362, 325] width 221 height 183
click at [1265, 141] on span "Draft" at bounding box center [1388, 137] width 111 height 23
click at [1265, 27] on button "Update Order" at bounding box center [1450, 28] width 93 height 28
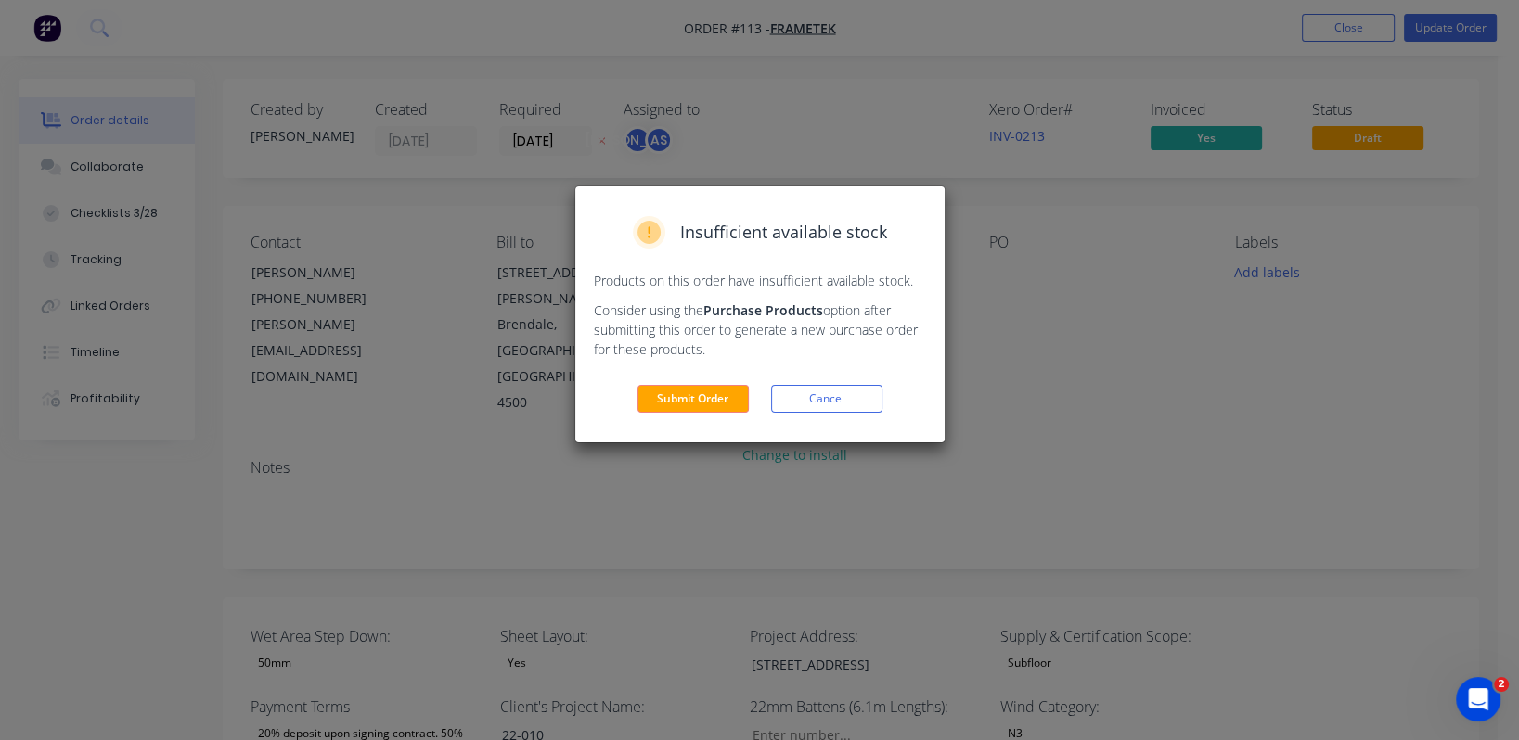
click at [722, 402] on button "Submit Order" at bounding box center [692, 399] width 111 height 28
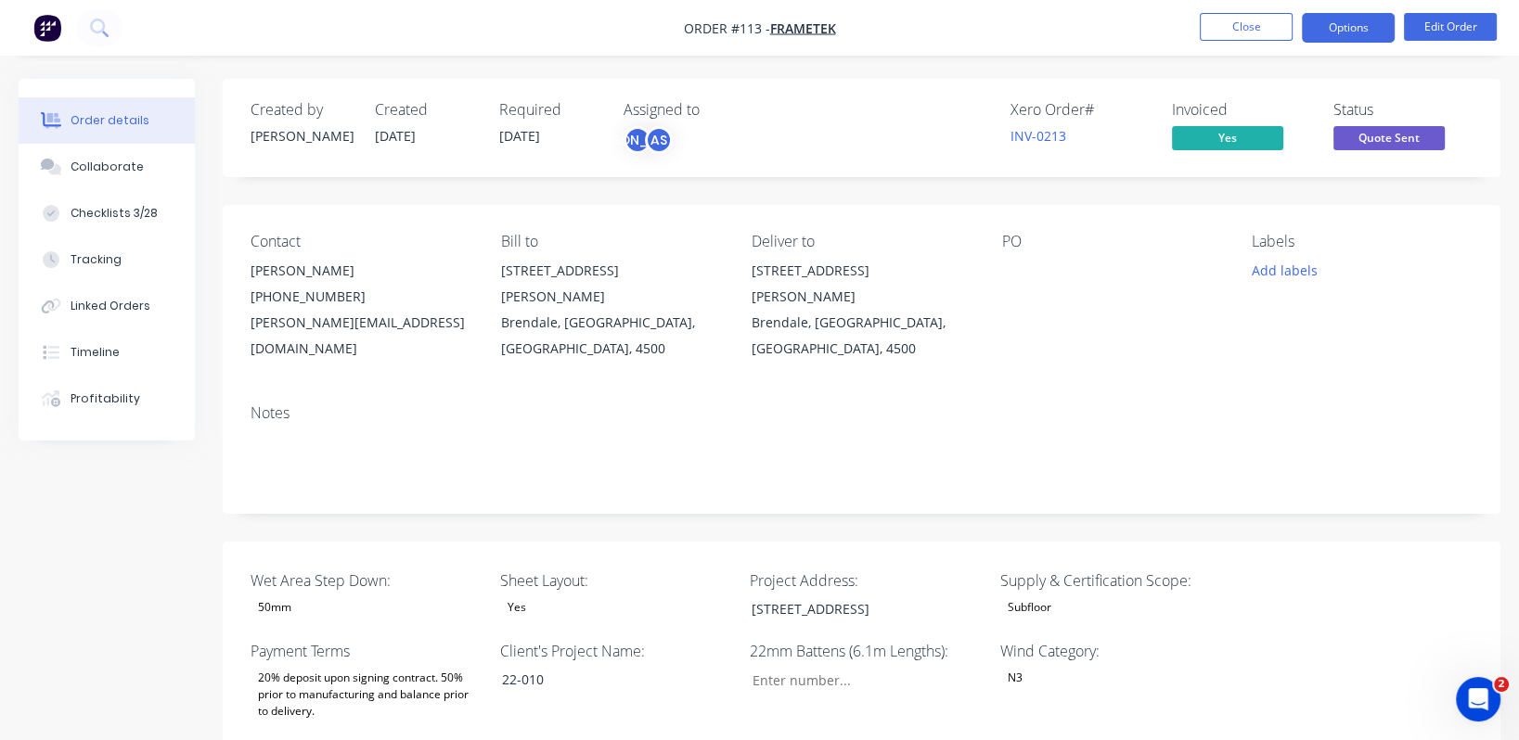
click at [1265, 26] on button "Options" at bounding box center [1348, 28] width 93 height 30
click at [1265, 17] on button "Edit Order" at bounding box center [1450, 27] width 93 height 28
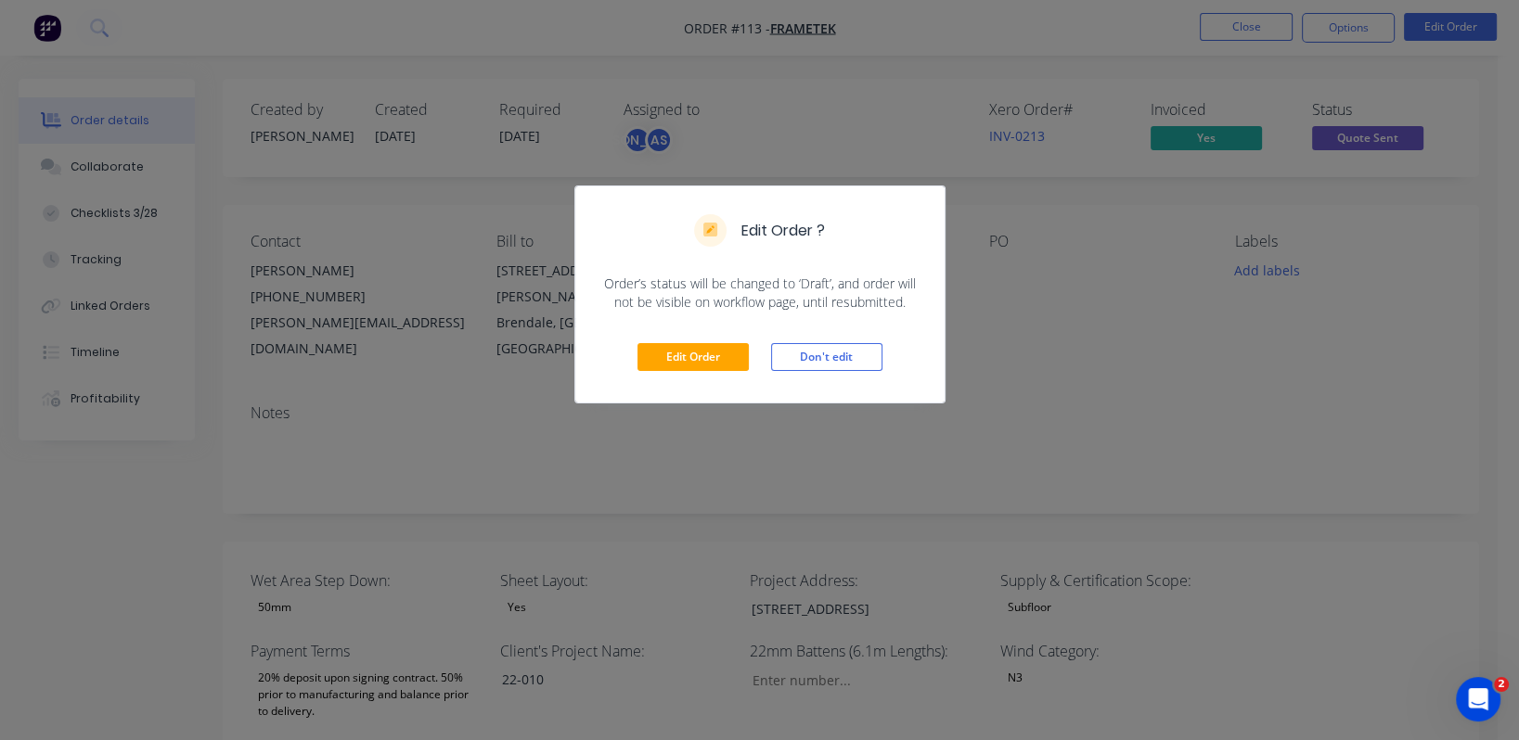
click at [822, 342] on div "Edit Order Don't edit" at bounding box center [759, 357] width 369 height 91
click at [826, 346] on button "Don't edit" at bounding box center [826, 357] width 111 height 28
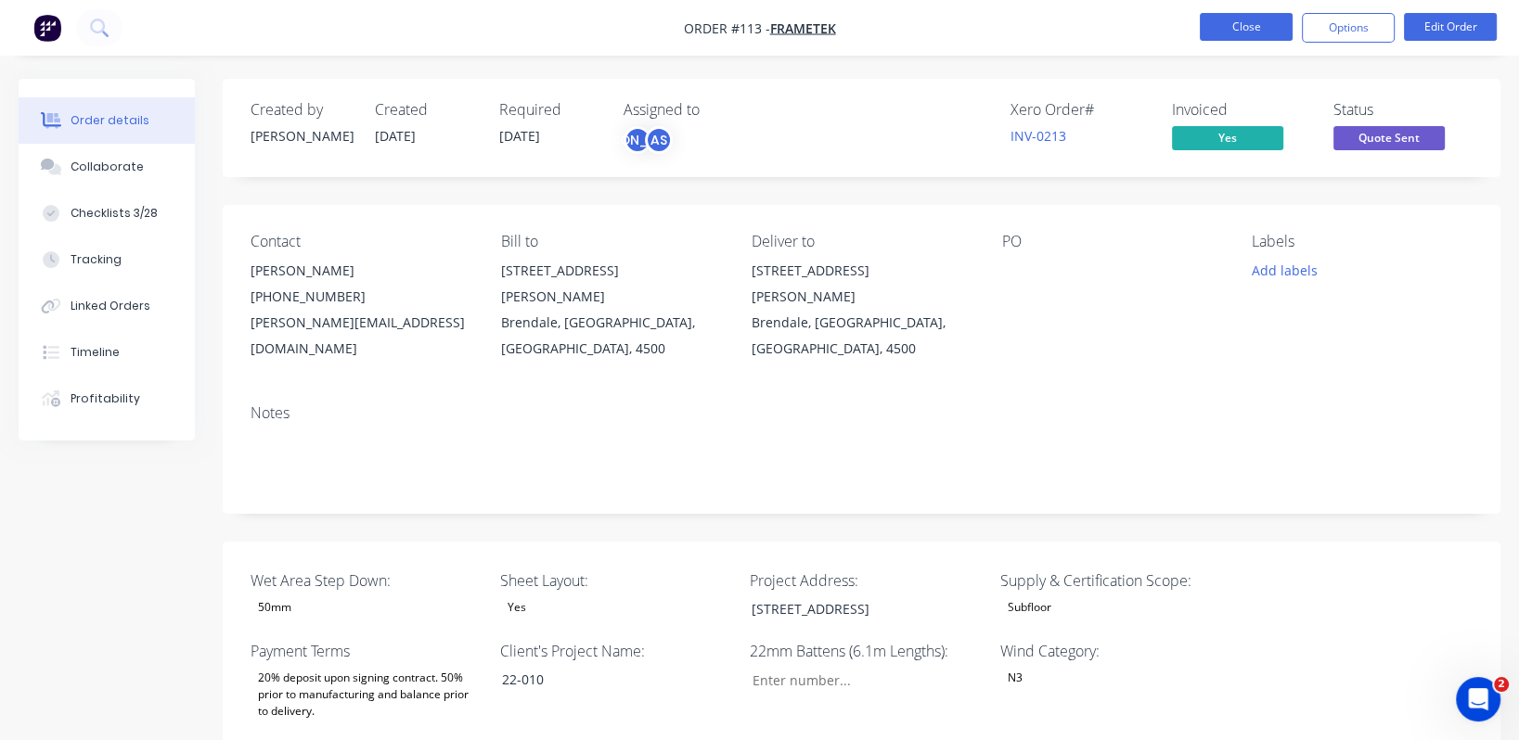
click at [1255, 32] on button "Close" at bounding box center [1246, 27] width 93 height 28
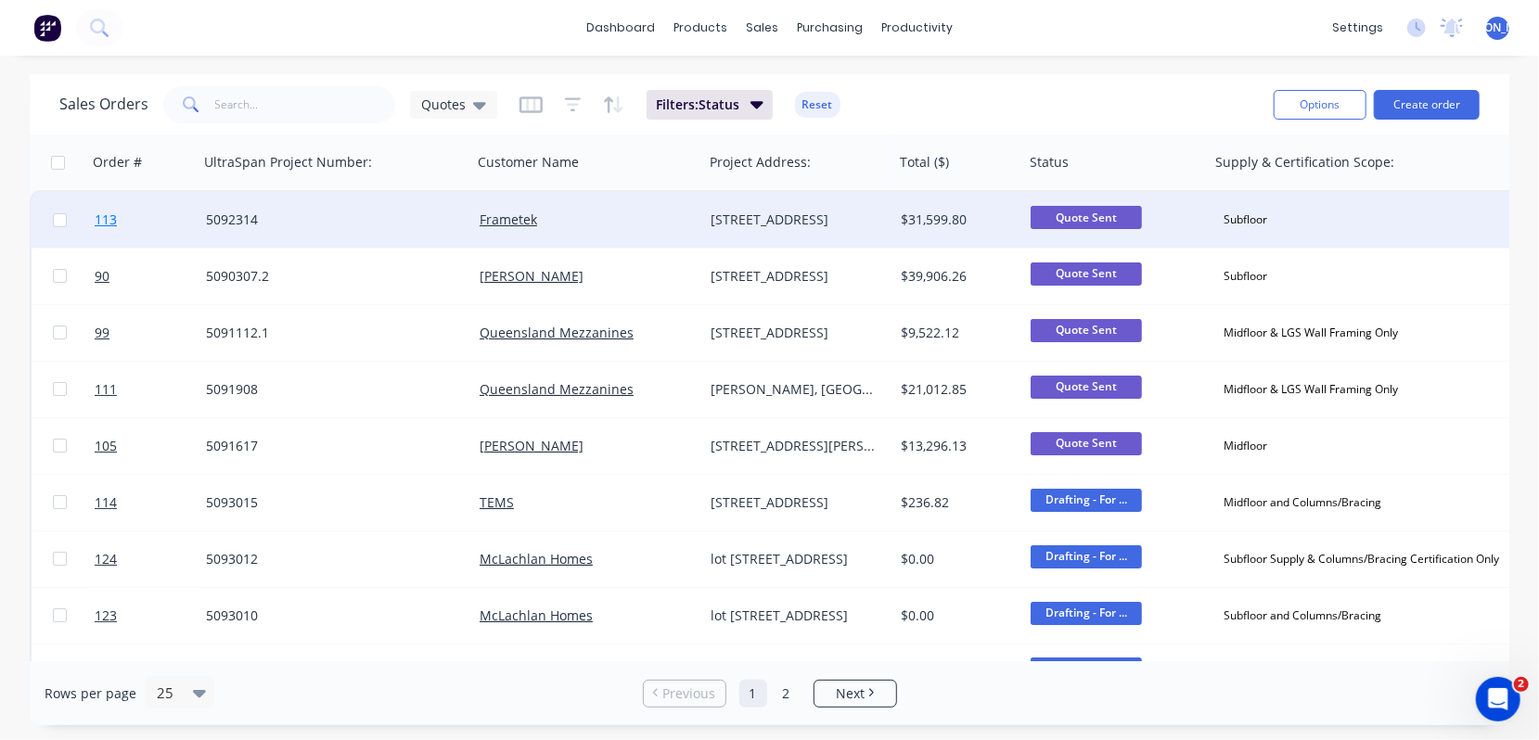
click at [110, 209] on link "113" at bounding box center [150, 220] width 111 height 56
click at [107, 222] on span "113" at bounding box center [106, 220] width 22 height 19
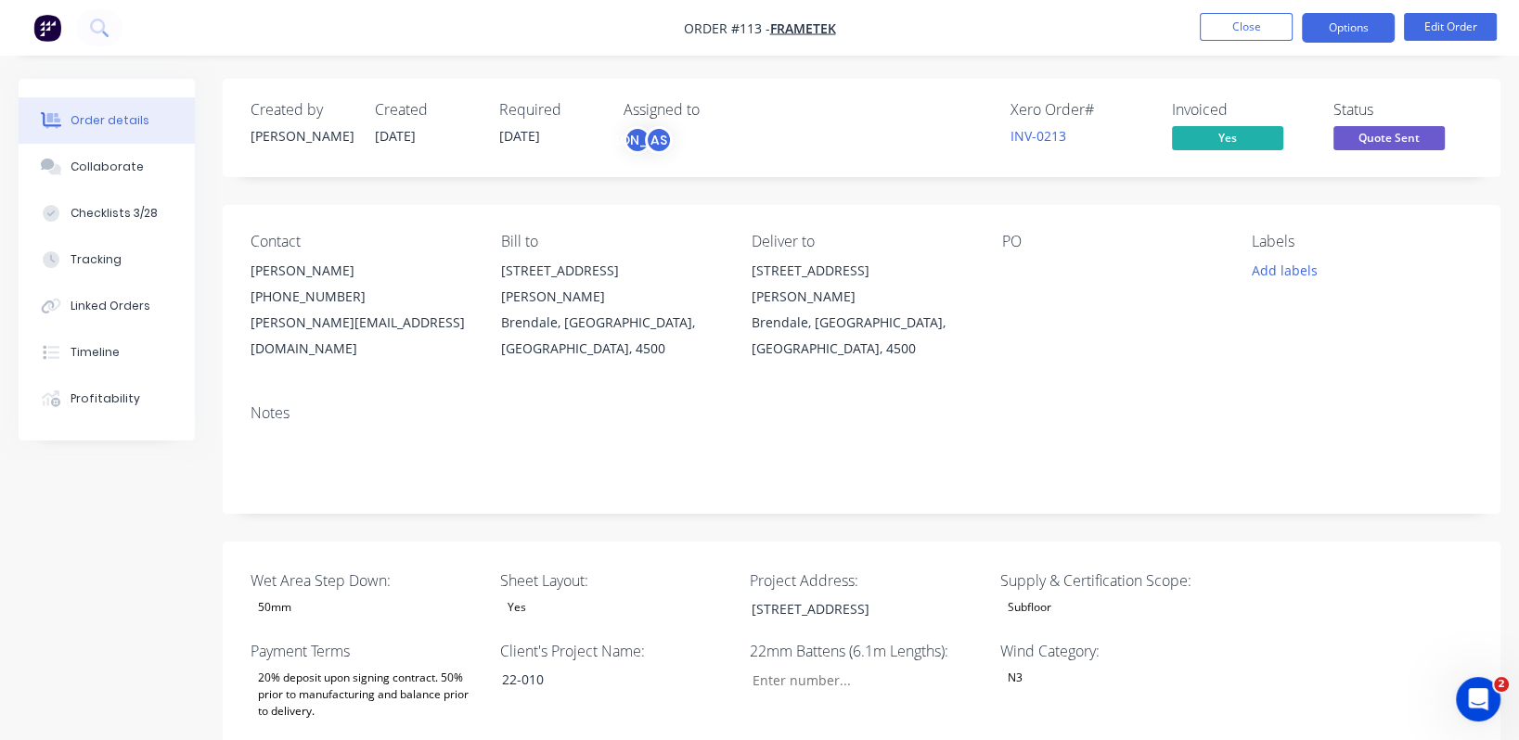
click at [1265, 26] on button "Options" at bounding box center [1348, 28] width 93 height 30
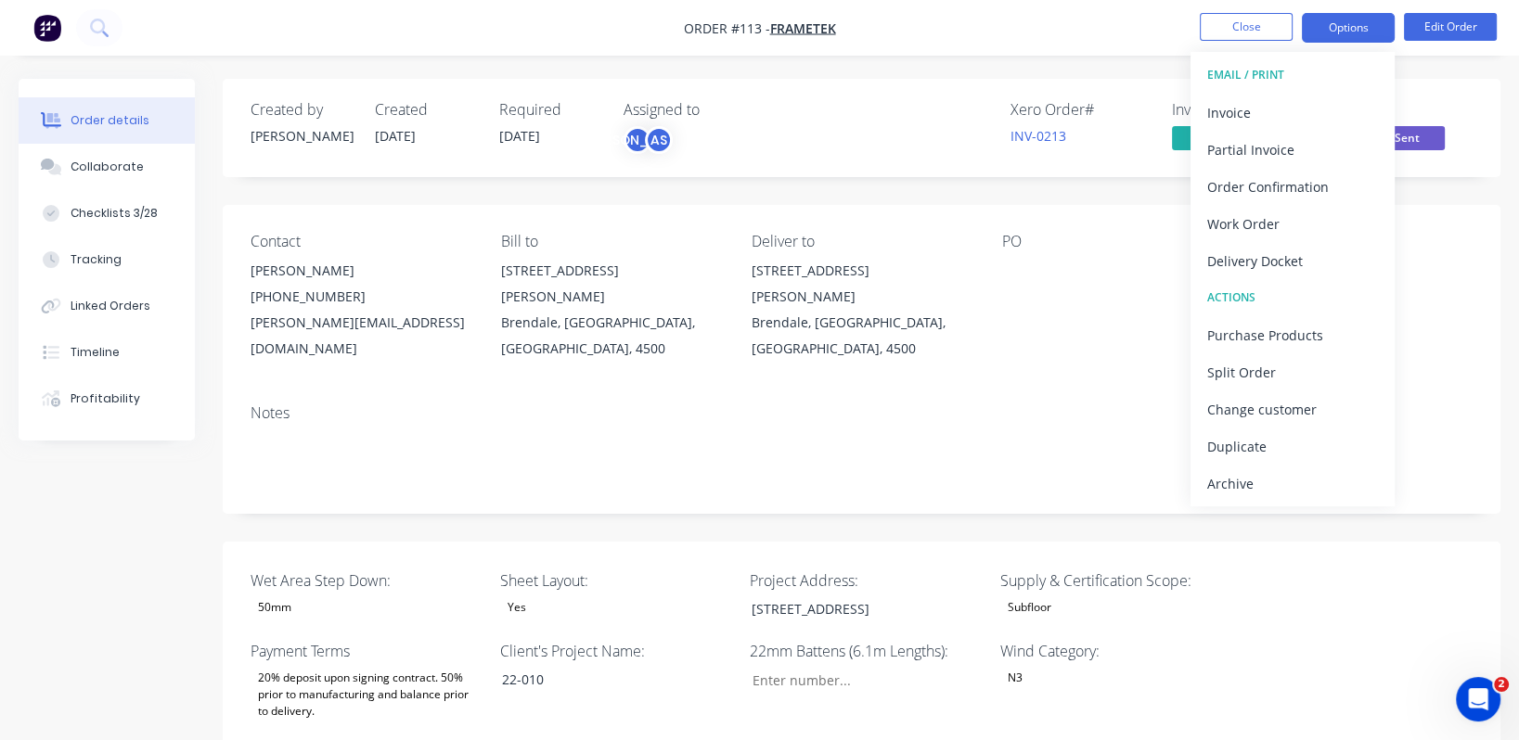
click at [1265, 29] on button "Options" at bounding box center [1348, 28] width 93 height 30
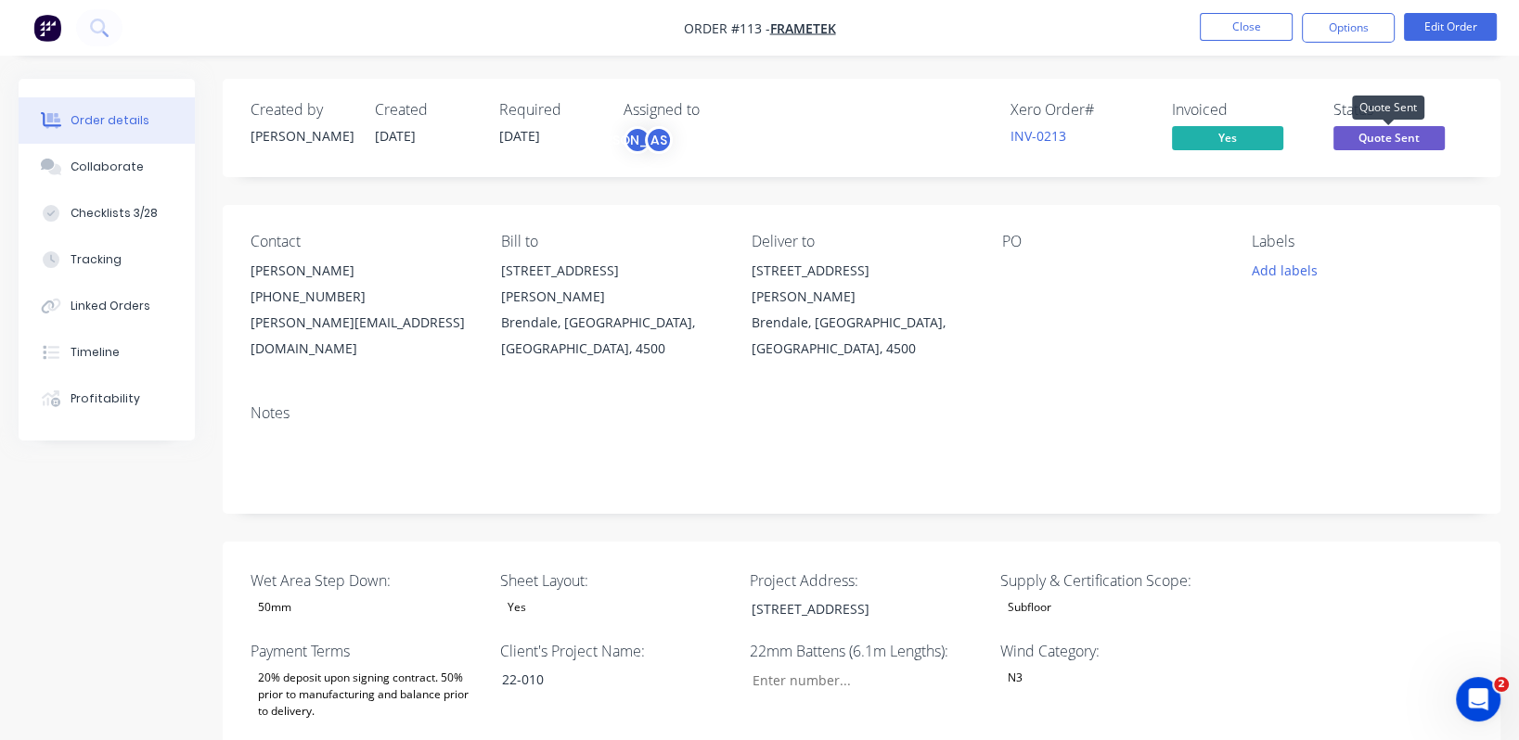
click at [1265, 135] on span "Quote Sent" at bounding box center [1388, 137] width 111 height 23
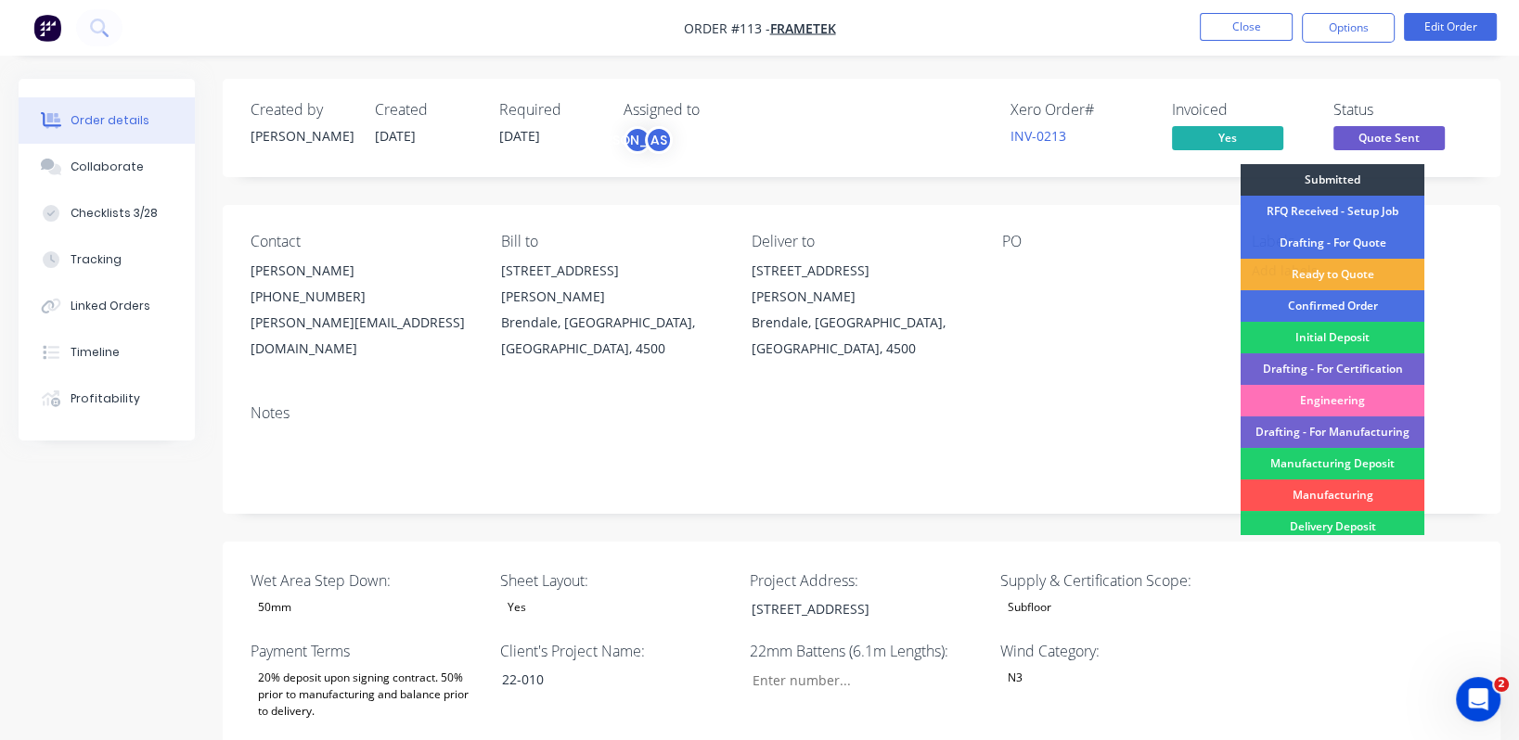
click at [1265, 96] on div "Created by [PERSON_NAME] Created [DATE] Required [DATE] Assigned to JO AS Xero …" at bounding box center [862, 128] width 1278 height 98
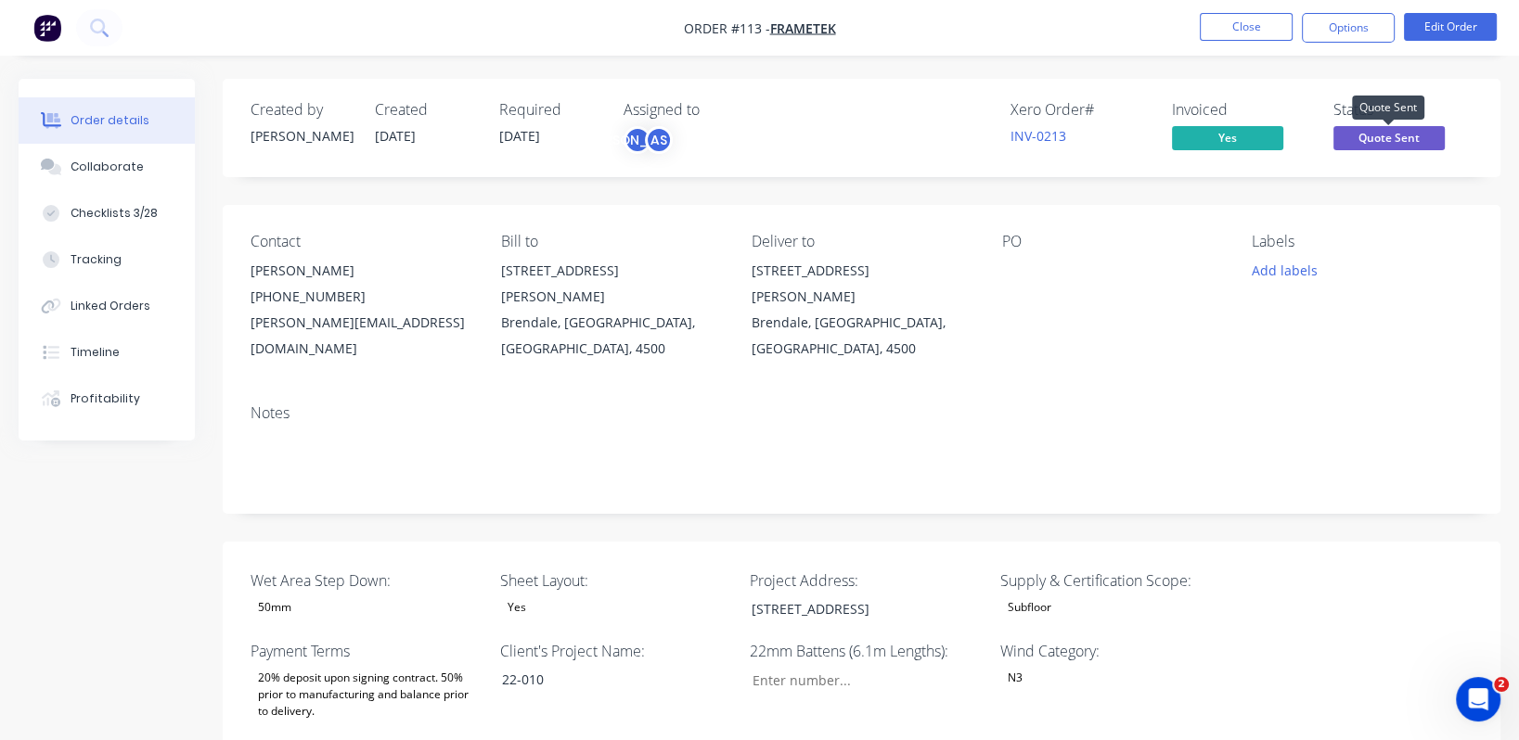
click at [1265, 129] on span "Quote Sent" at bounding box center [1388, 137] width 111 height 23
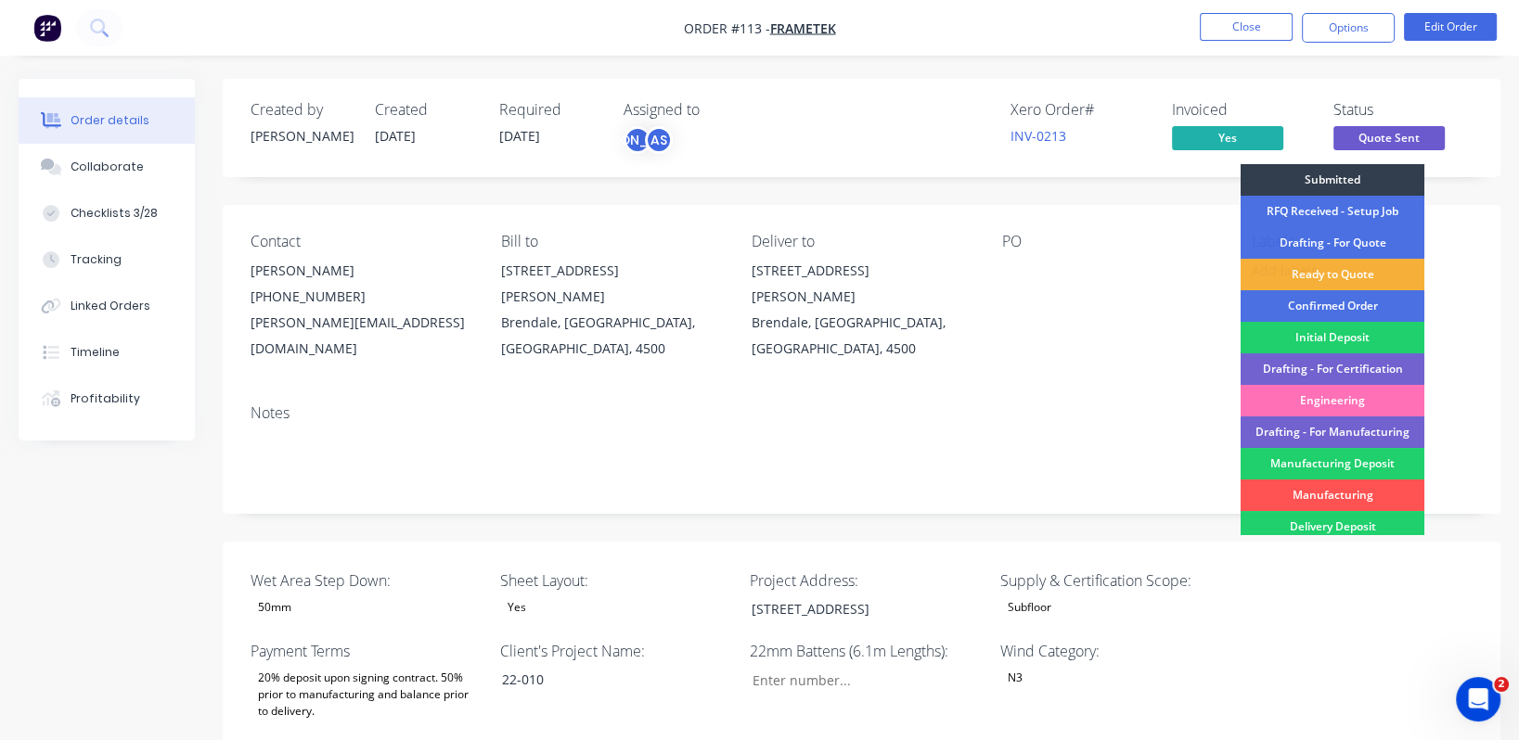
click at [1265, 269] on div "Ready to Quote" at bounding box center [1332, 275] width 184 height 32
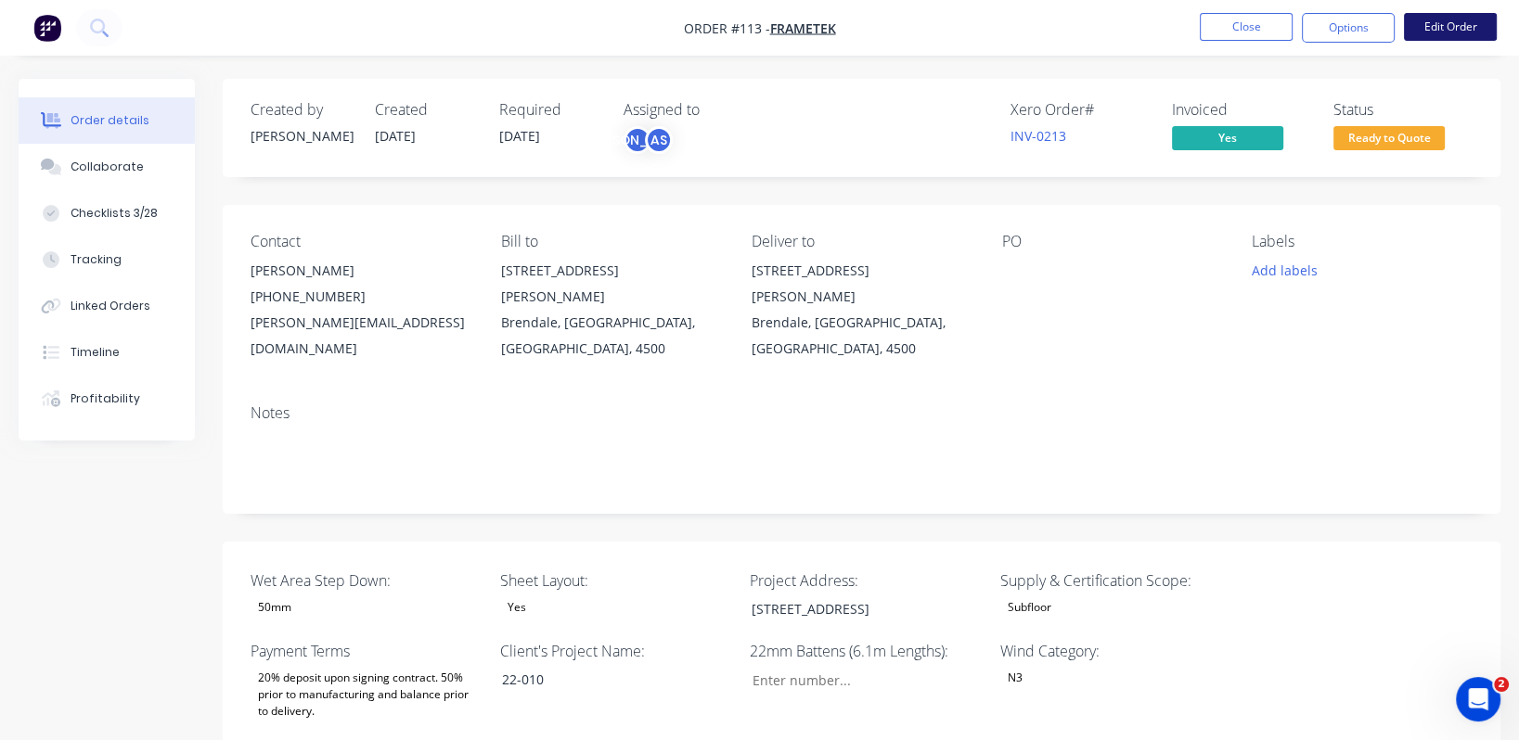
click at [1265, 24] on button "Edit Order" at bounding box center [1450, 27] width 93 height 28
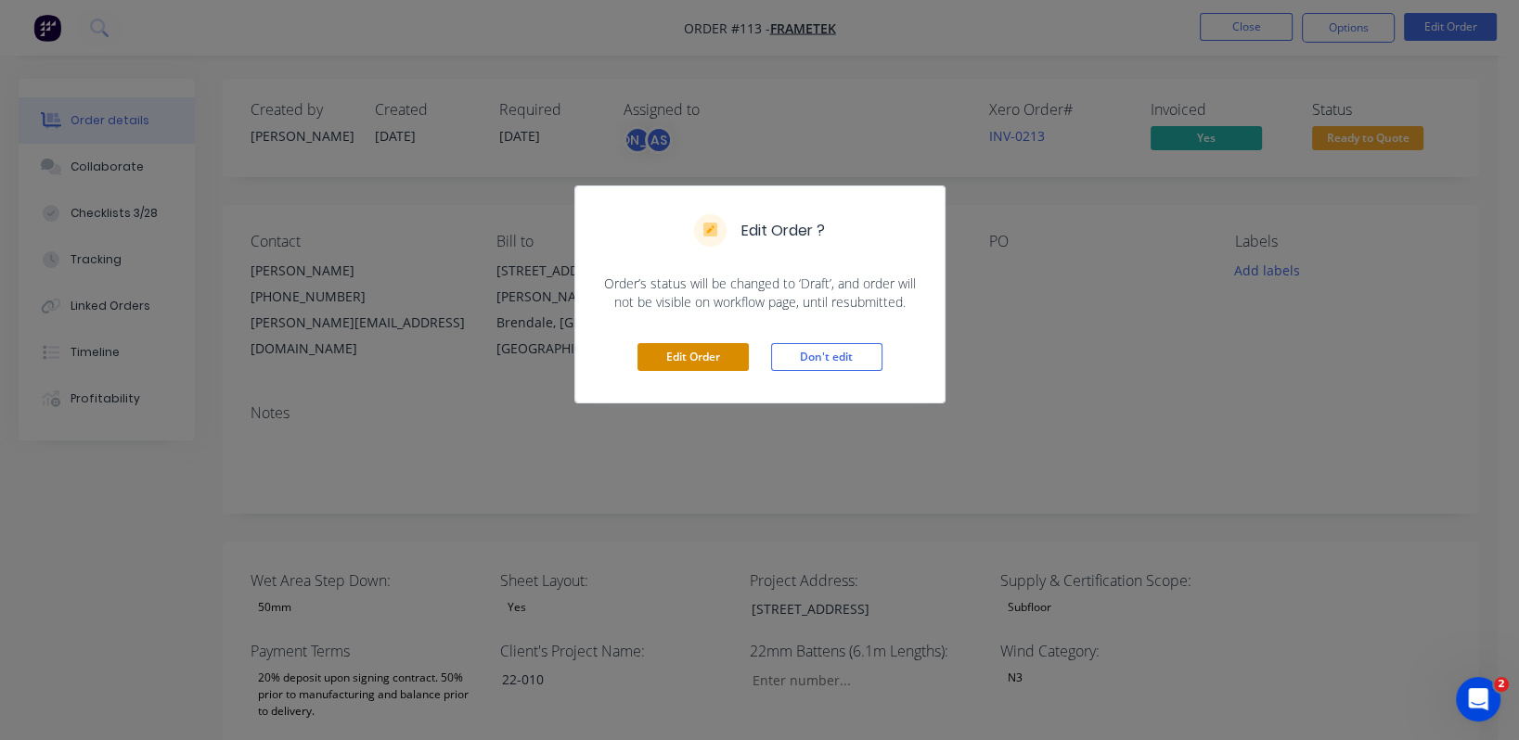
click at [706, 353] on button "Edit Order" at bounding box center [692, 357] width 111 height 28
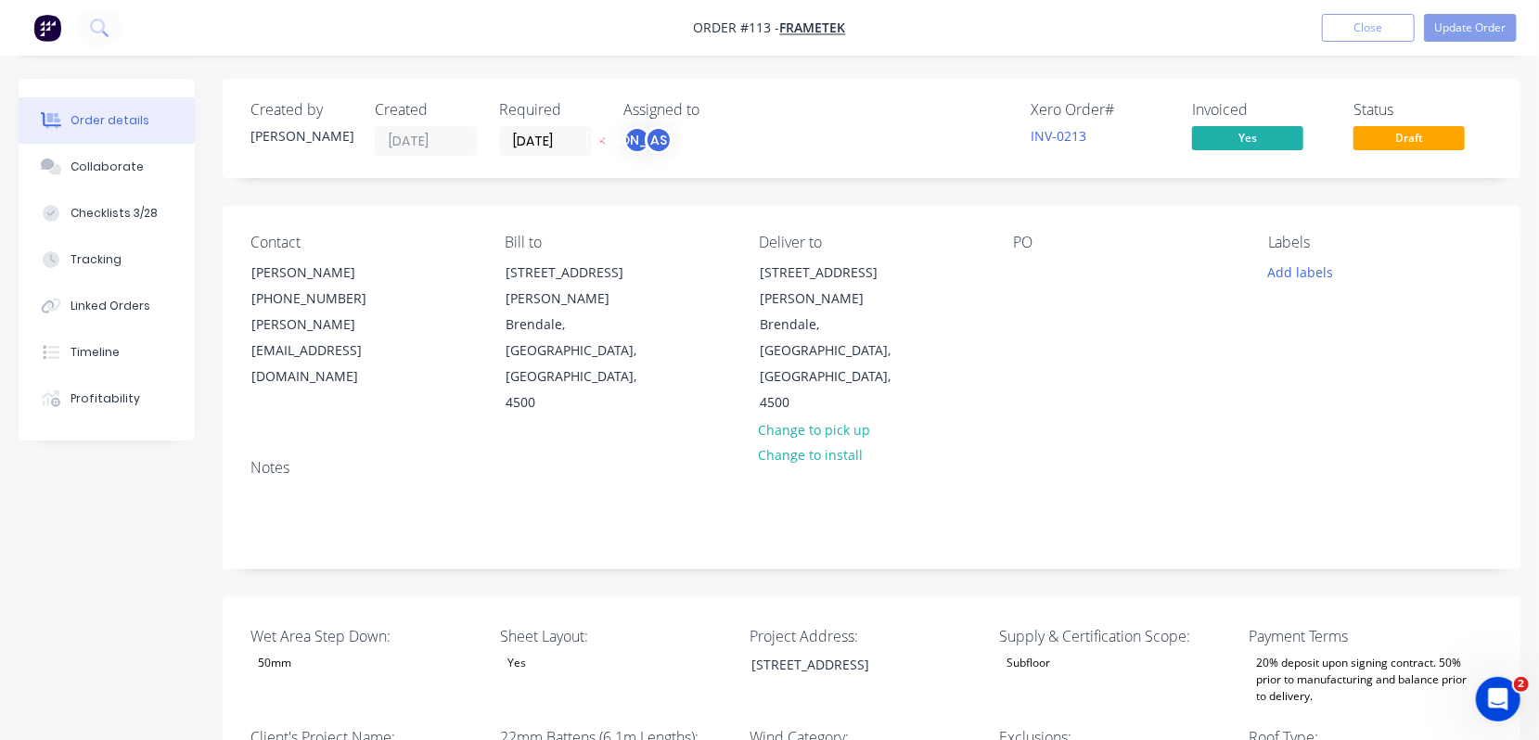
type input "328"
type input "40.0"
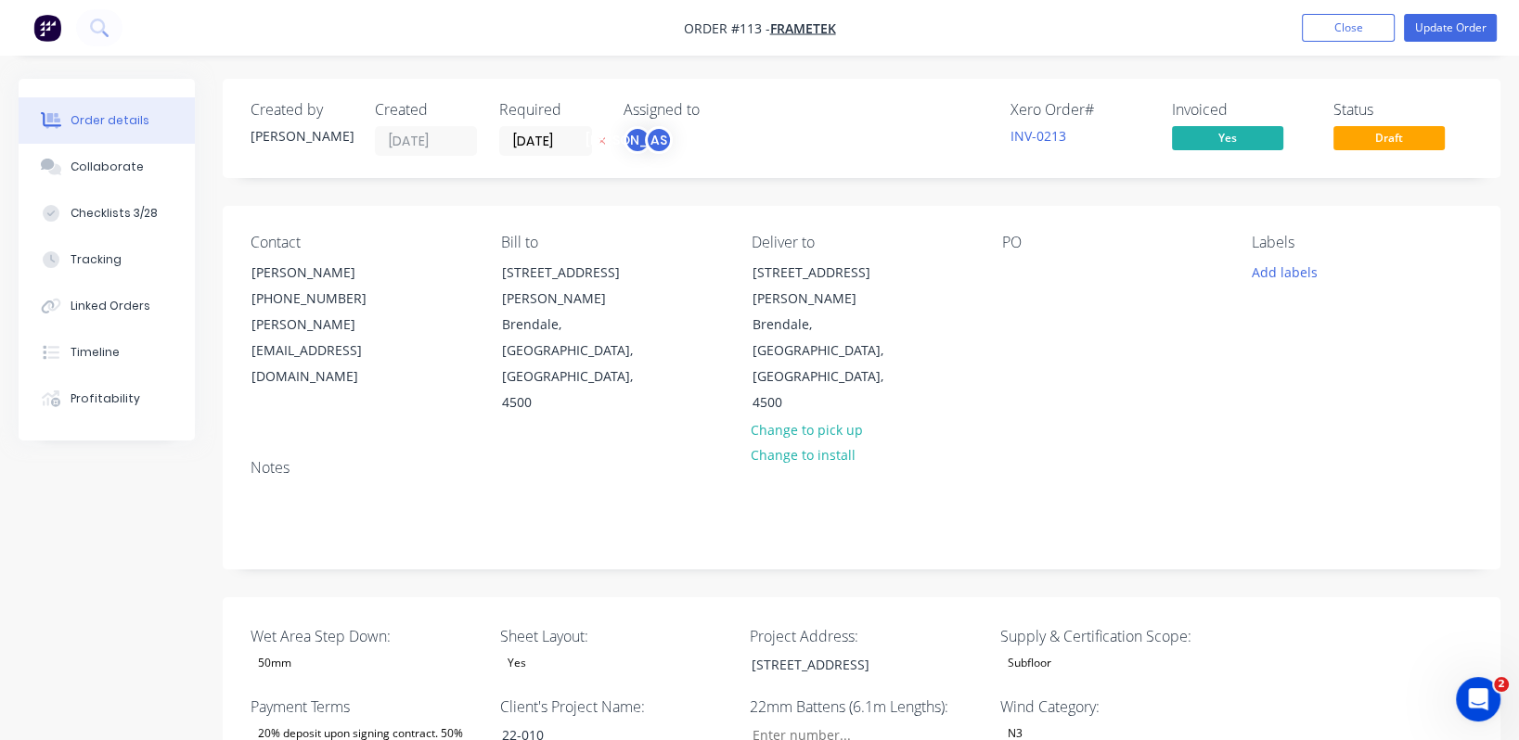
drag, startPoint x: 1362, startPoint y: 25, endPoint x: 1381, endPoint y: 219, distance: 194.9
click at [1265, 29] on button "Update Order" at bounding box center [1450, 28] width 93 height 28
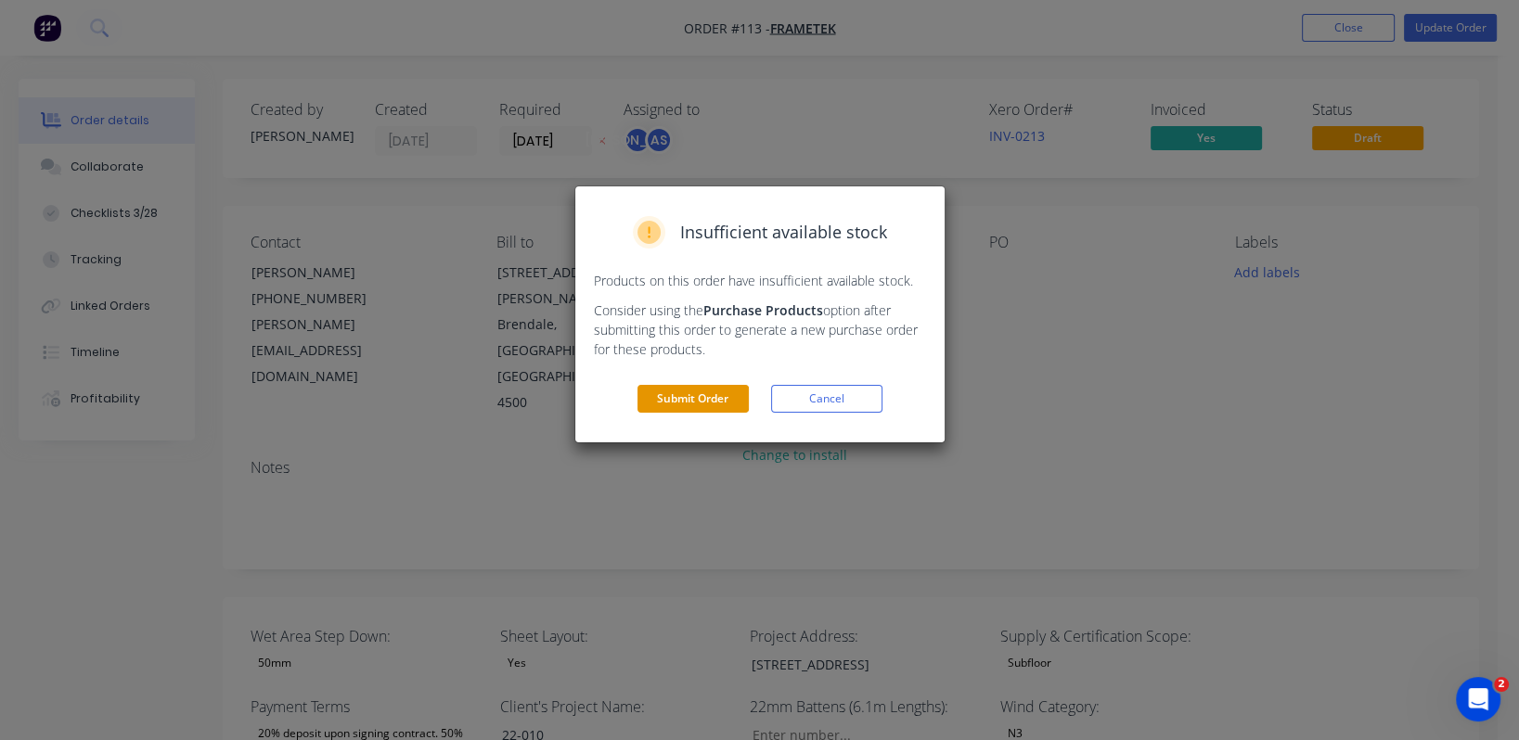
click at [727, 402] on button "Submit Order" at bounding box center [692, 399] width 111 height 28
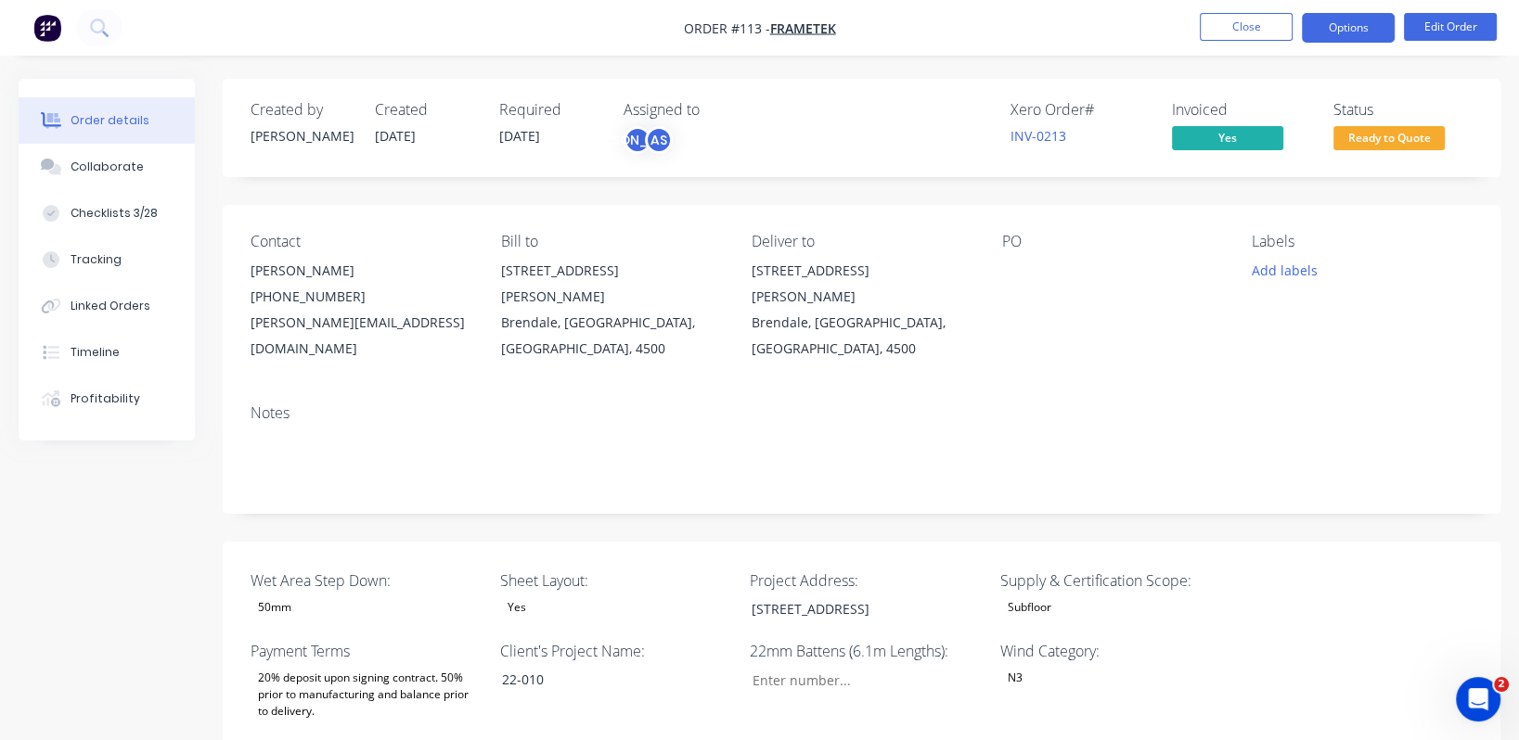
click at [1265, 30] on button "Options" at bounding box center [1348, 28] width 93 height 30
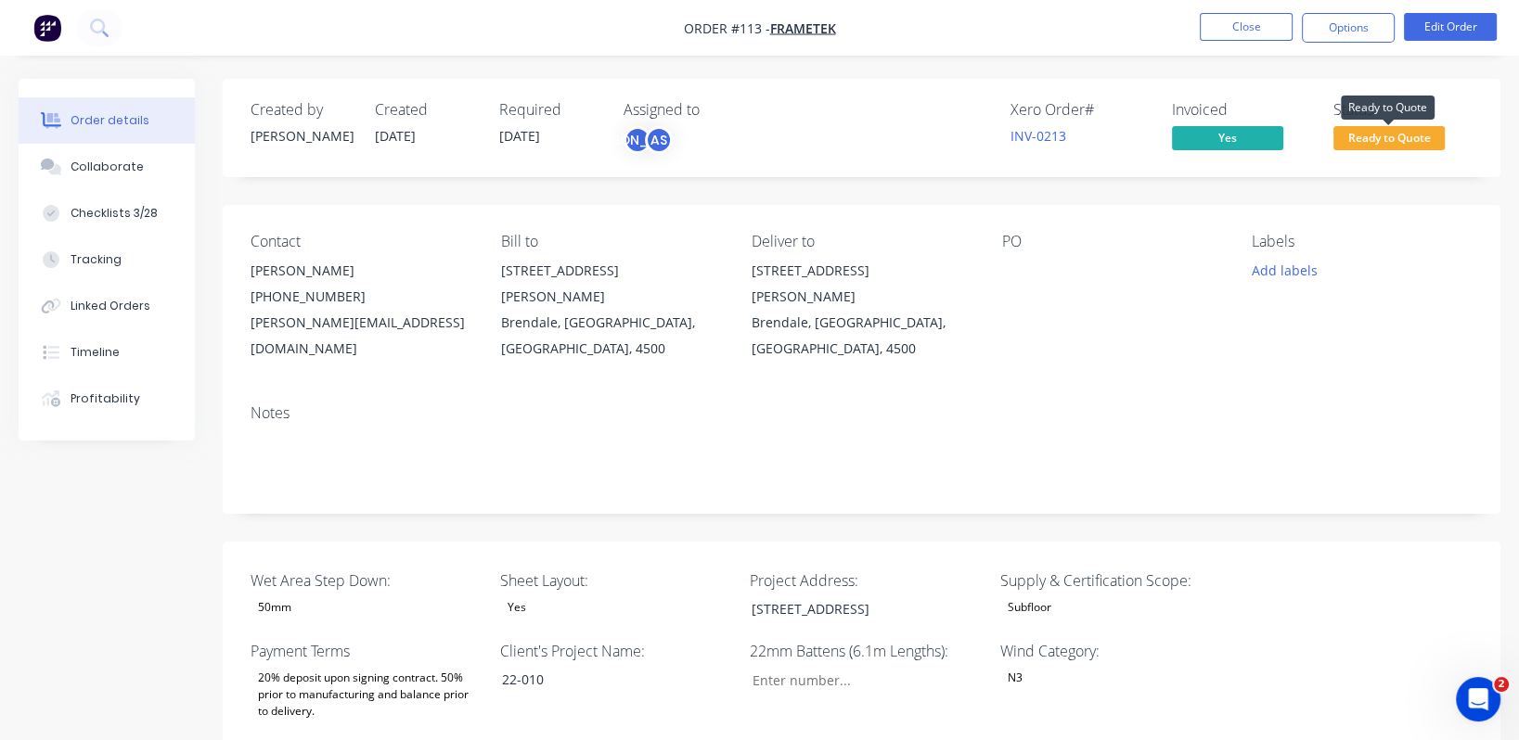
click at [1265, 132] on span "Ready to Quote" at bounding box center [1388, 137] width 111 height 23
click at [1265, 79] on div "Created by [PERSON_NAME] Created [DATE] Required [DATE] Assigned to JO AS Xero …" at bounding box center [862, 128] width 1278 height 98
click at [1265, 18] on button "Options" at bounding box center [1348, 28] width 93 height 30
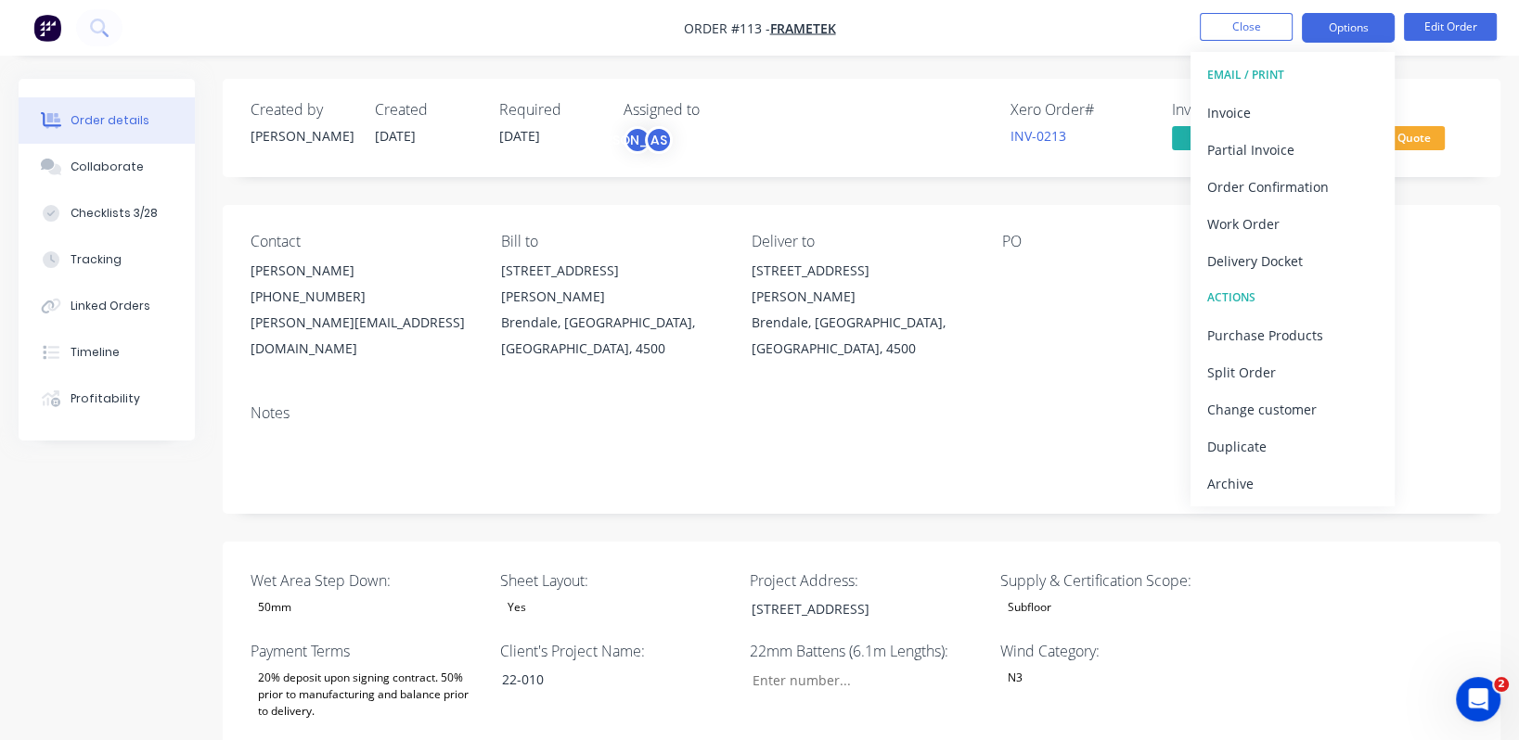
click at [1265, 19] on button "Options" at bounding box center [1348, 28] width 93 height 30
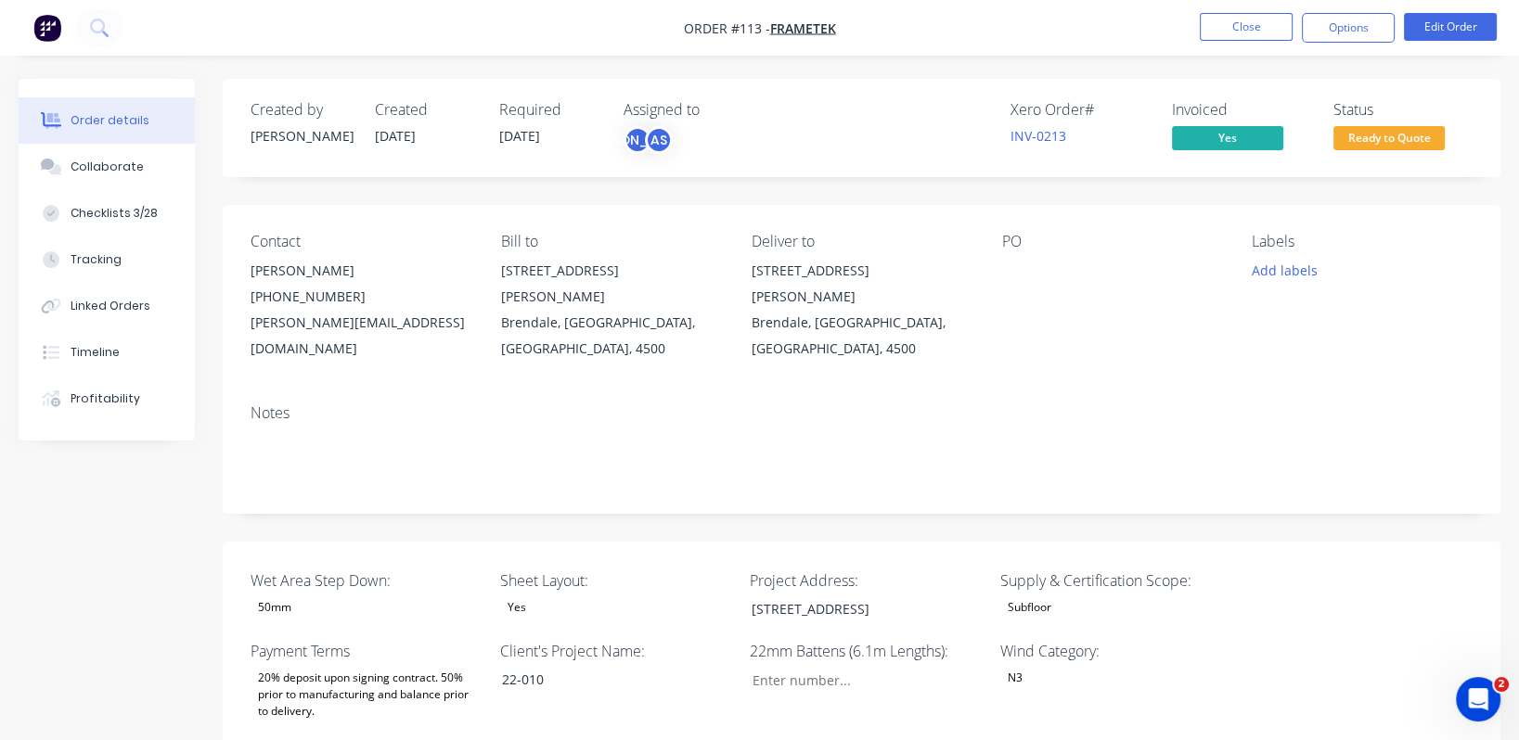
drag, startPoint x: 1455, startPoint y: 27, endPoint x: 1489, endPoint y: 75, distance: 59.2
click at [1265, 19] on button "Close" at bounding box center [1246, 27] width 93 height 28
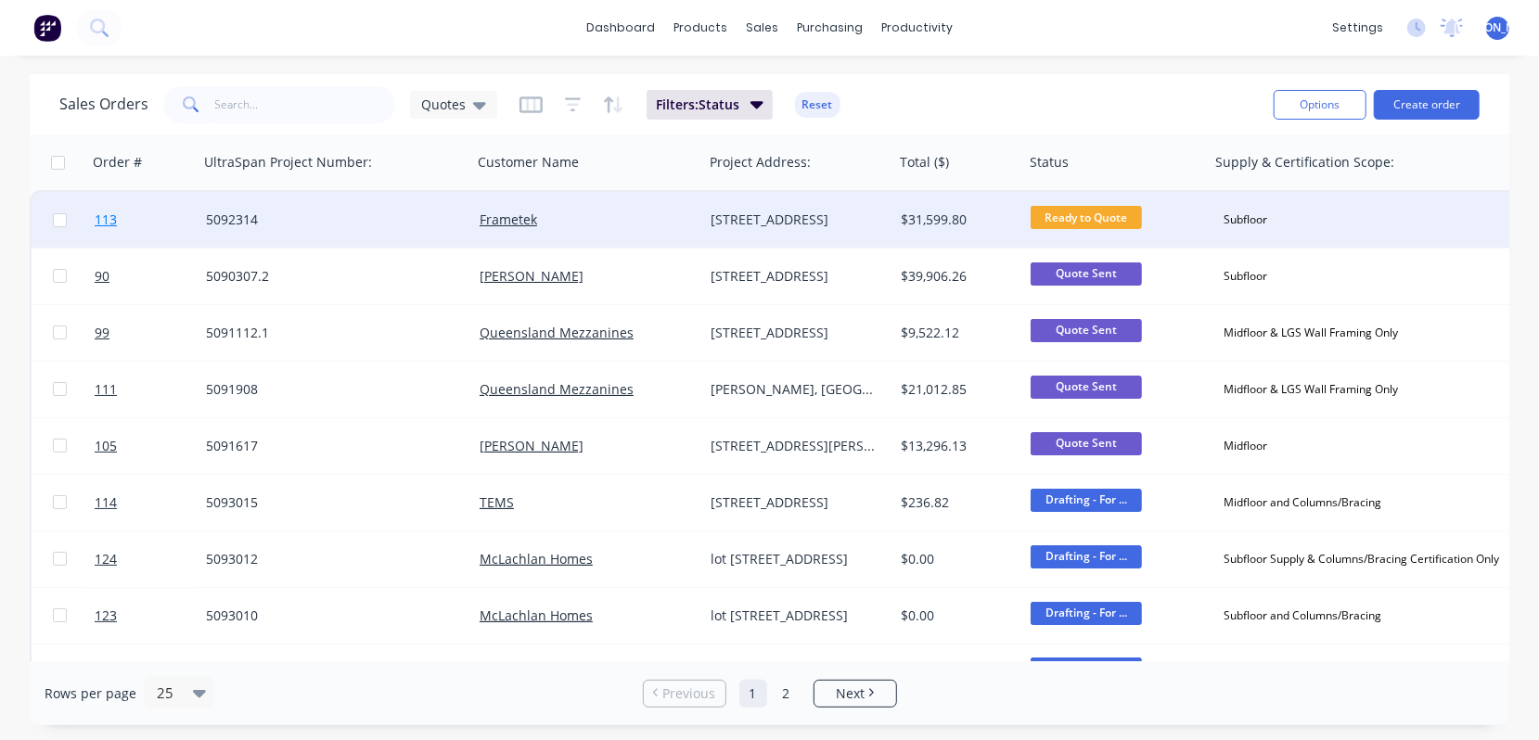
click at [112, 221] on span "113" at bounding box center [106, 220] width 22 height 19
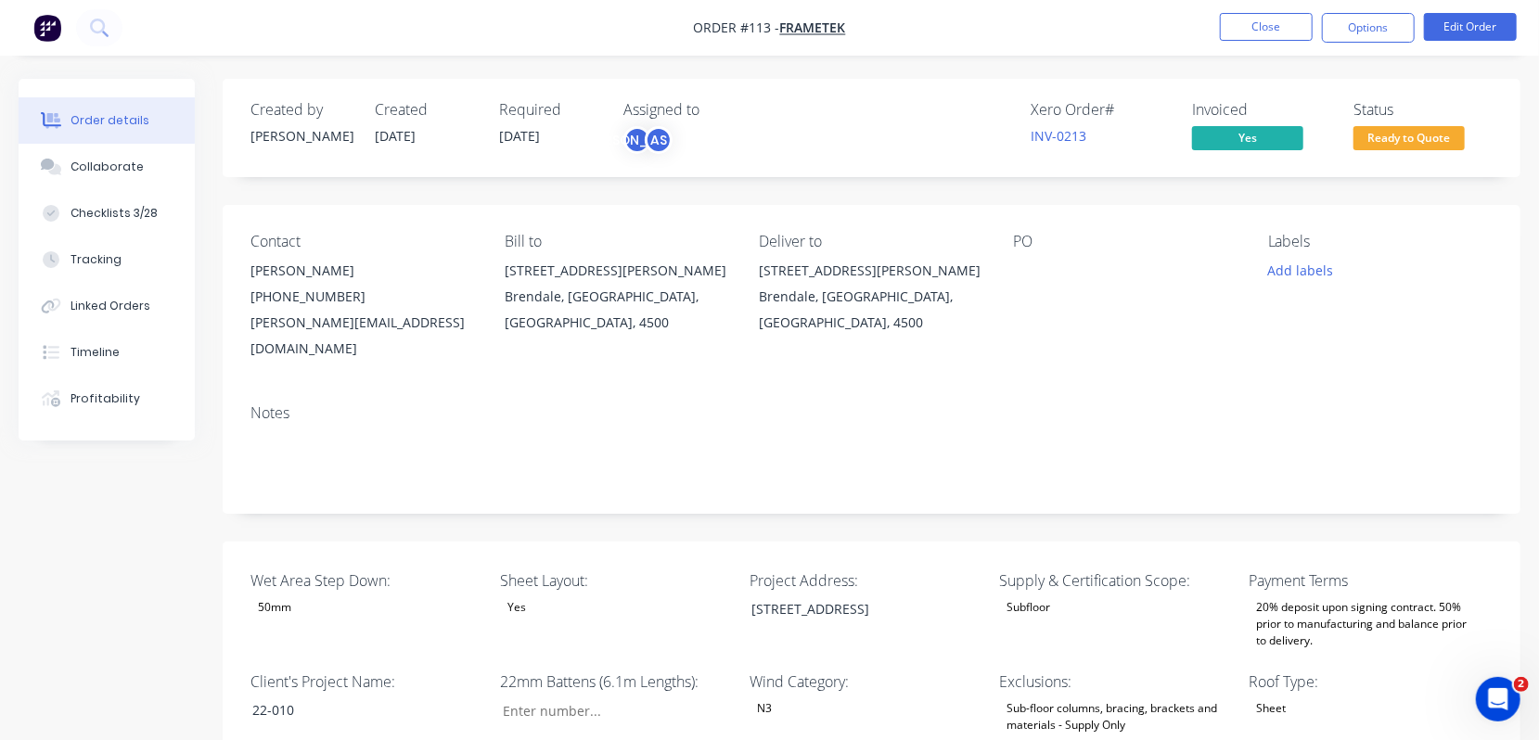
type input "328"
type input "40.0"
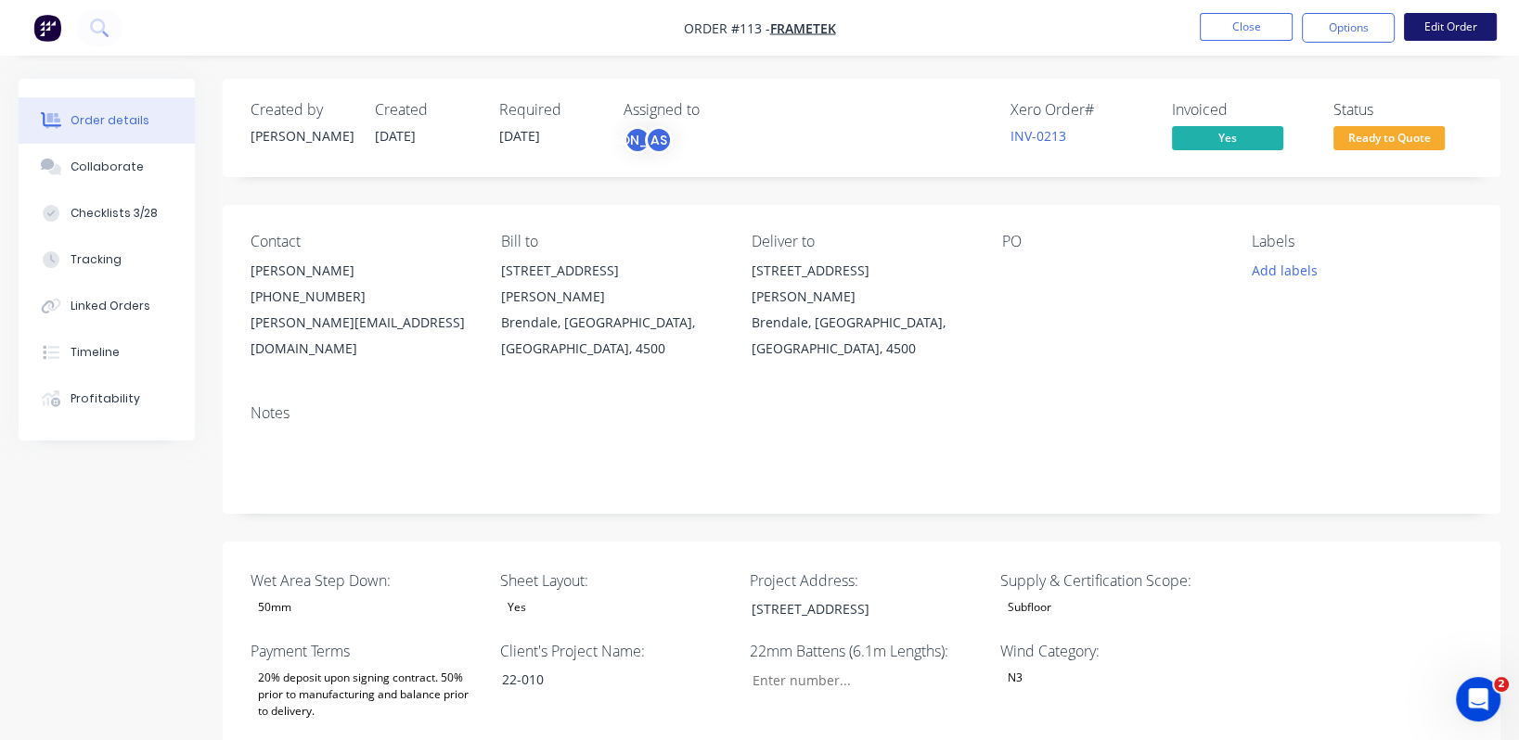
click at [1464, 19] on button "Edit Order" at bounding box center [1450, 27] width 93 height 28
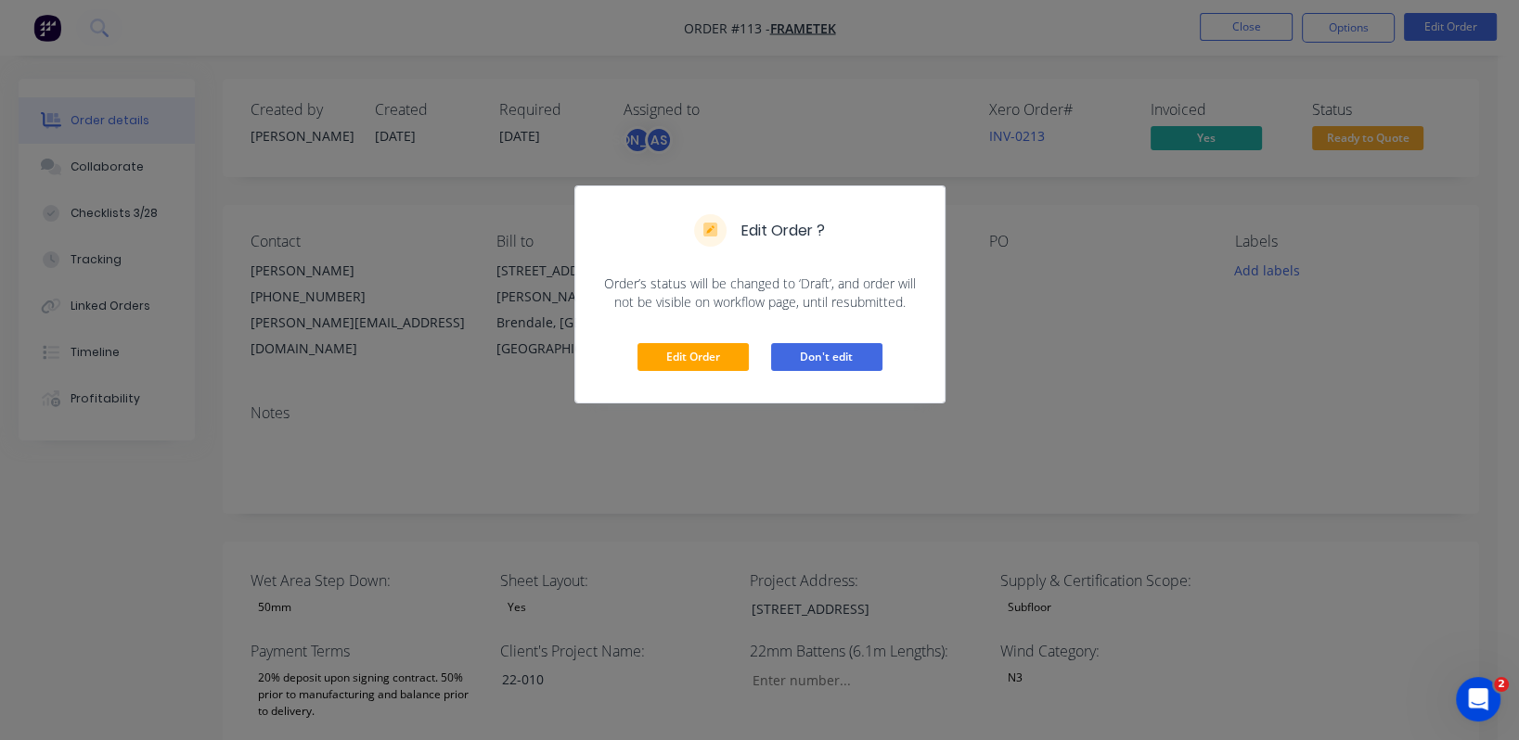
click at [823, 358] on button "Don't edit" at bounding box center [826, 357] width 111 height 28
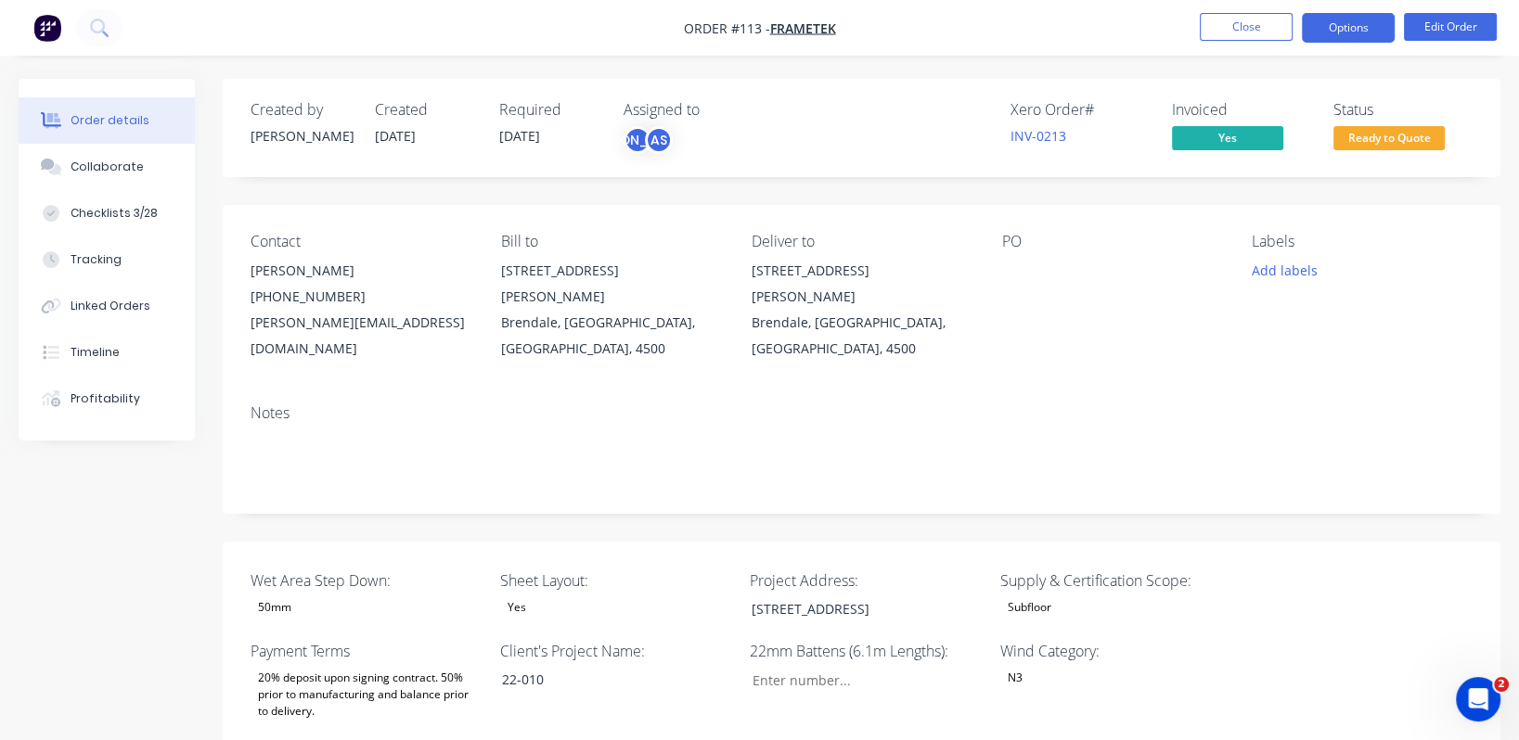
click at [1366, 23] on button "Options" at bounding box center [1348, 28] width 93 height 30
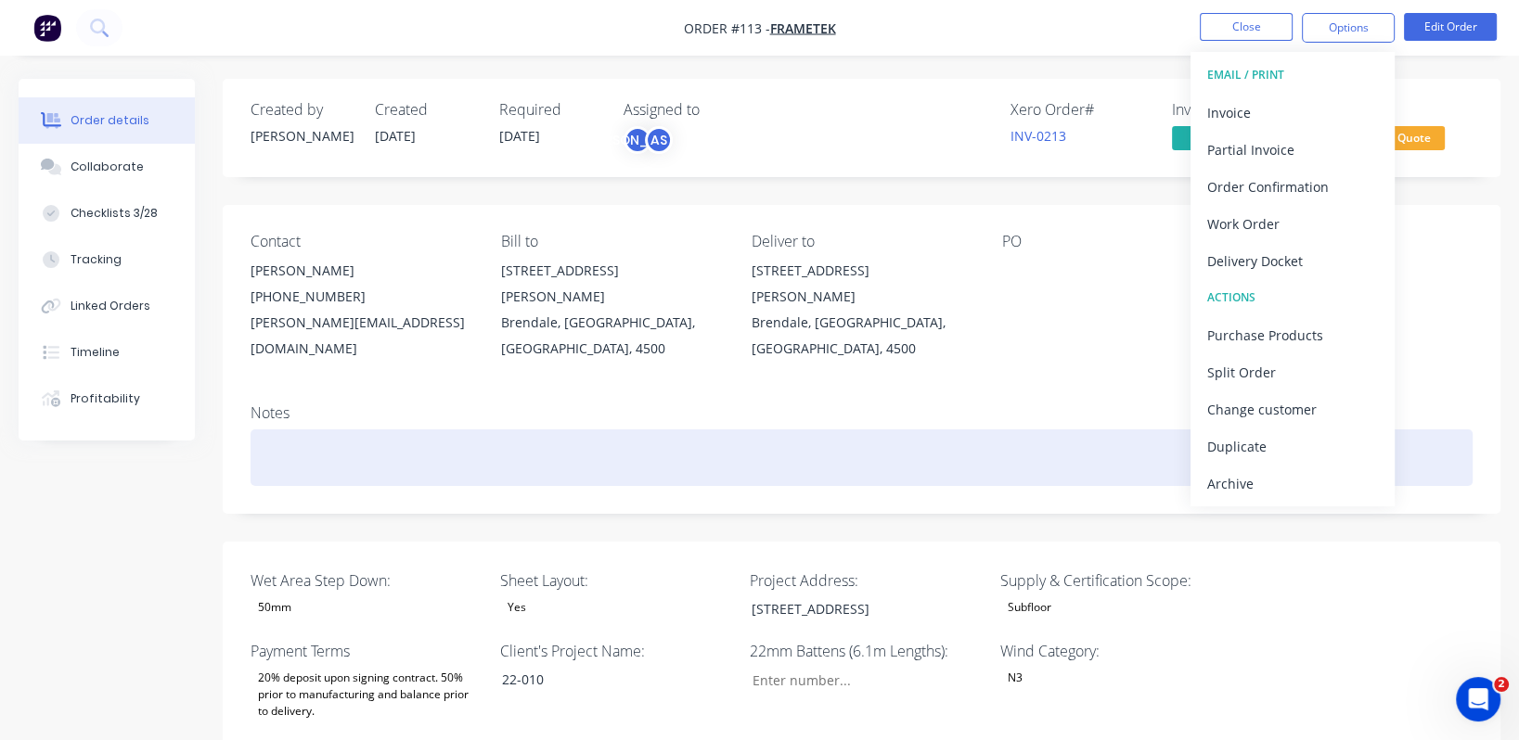
click at [516, 434] on div at bounding box center [861, 458] width 1222 height 57
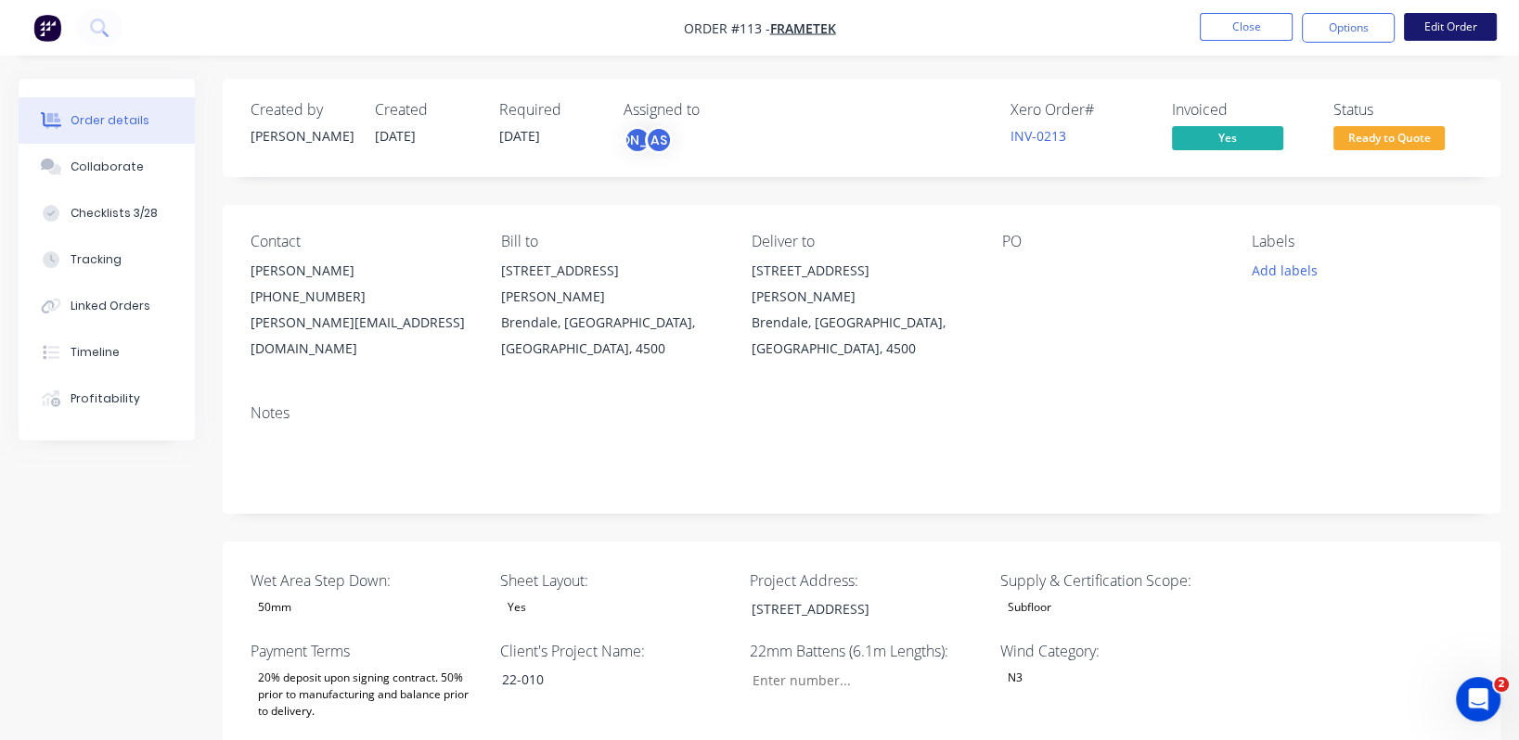
click at [1453, 36] on button "Edit Order" at bounding box center [1450, 27] width 93 height 28
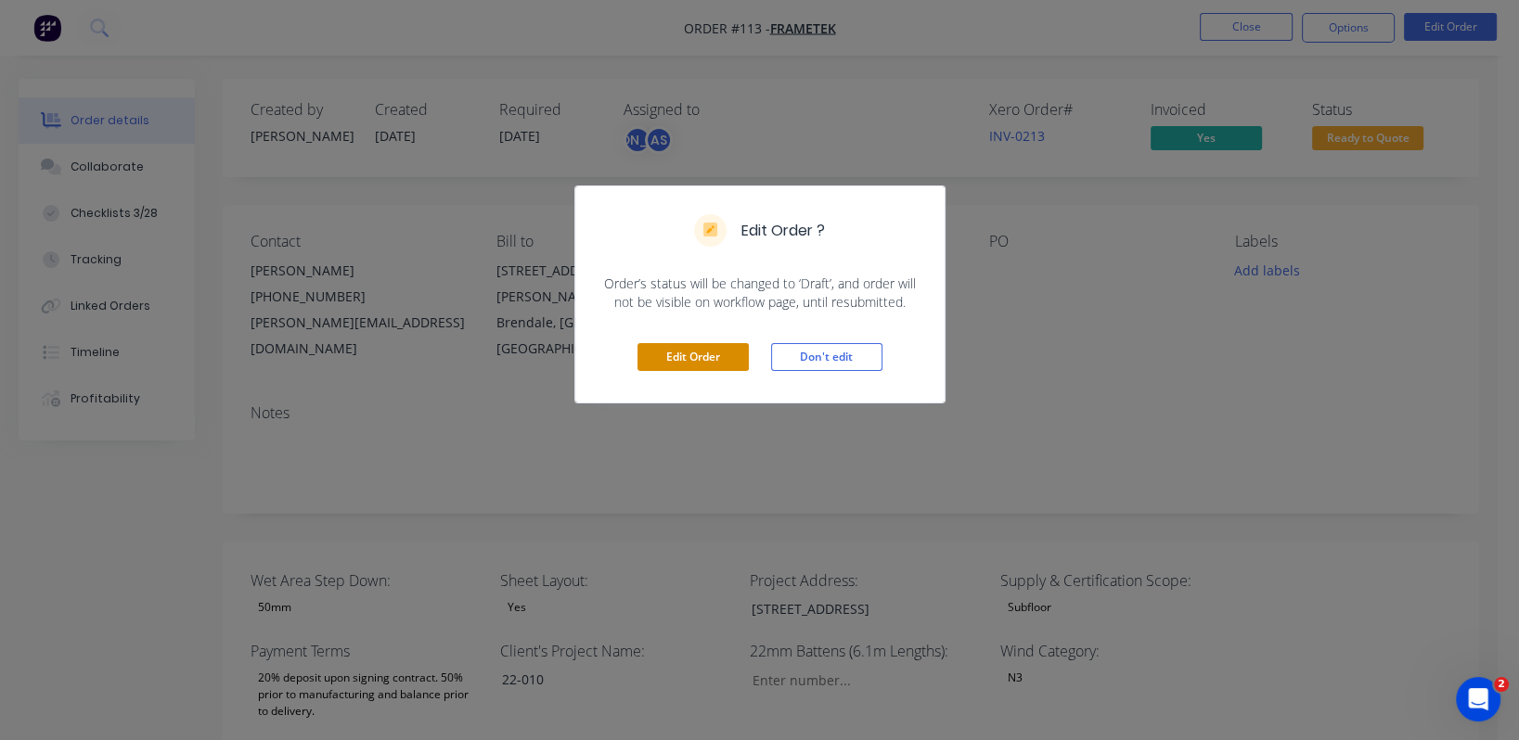
click at [722, 356] on button "Edit Order" at bounding box center [692, 357] width 111 height 28
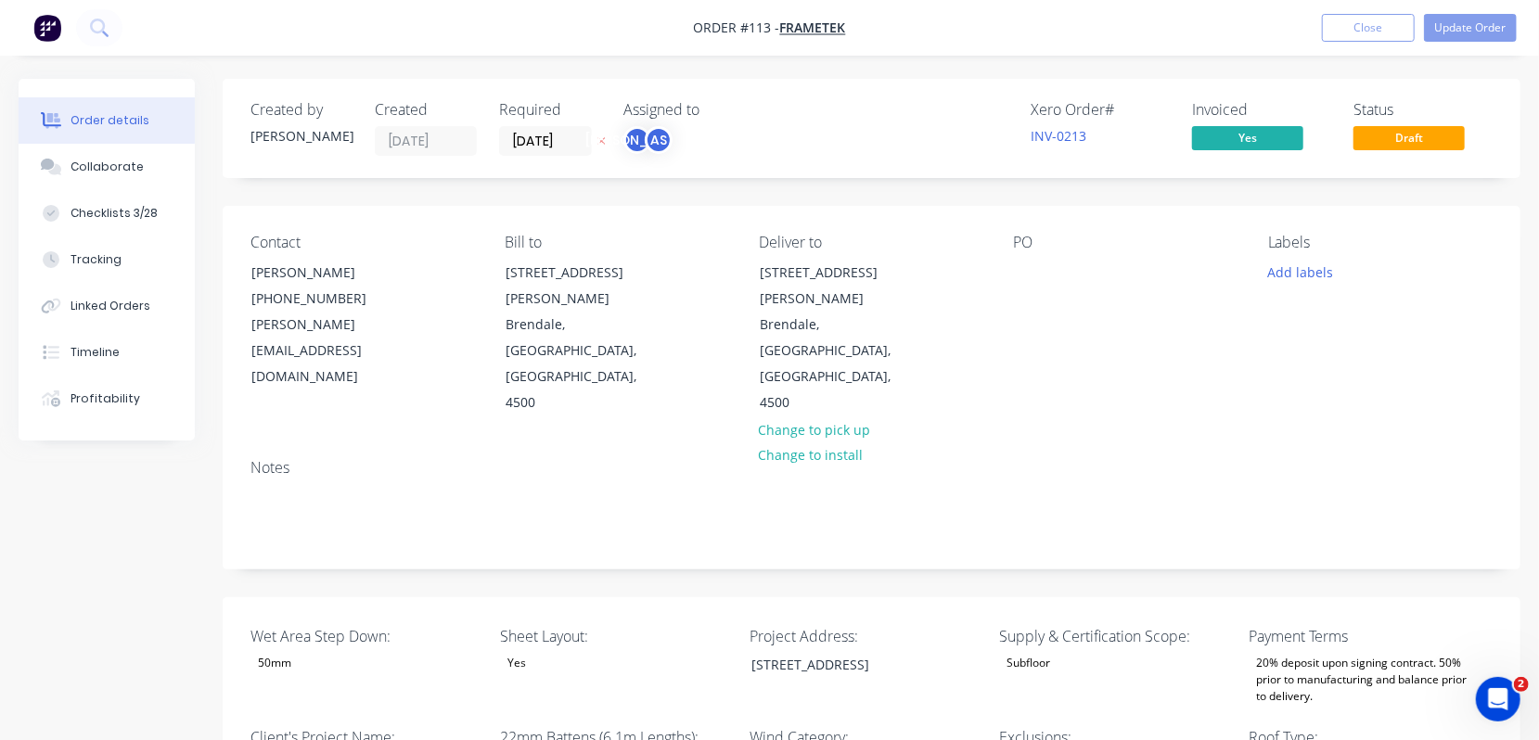
type input "328"
type input "40.0"
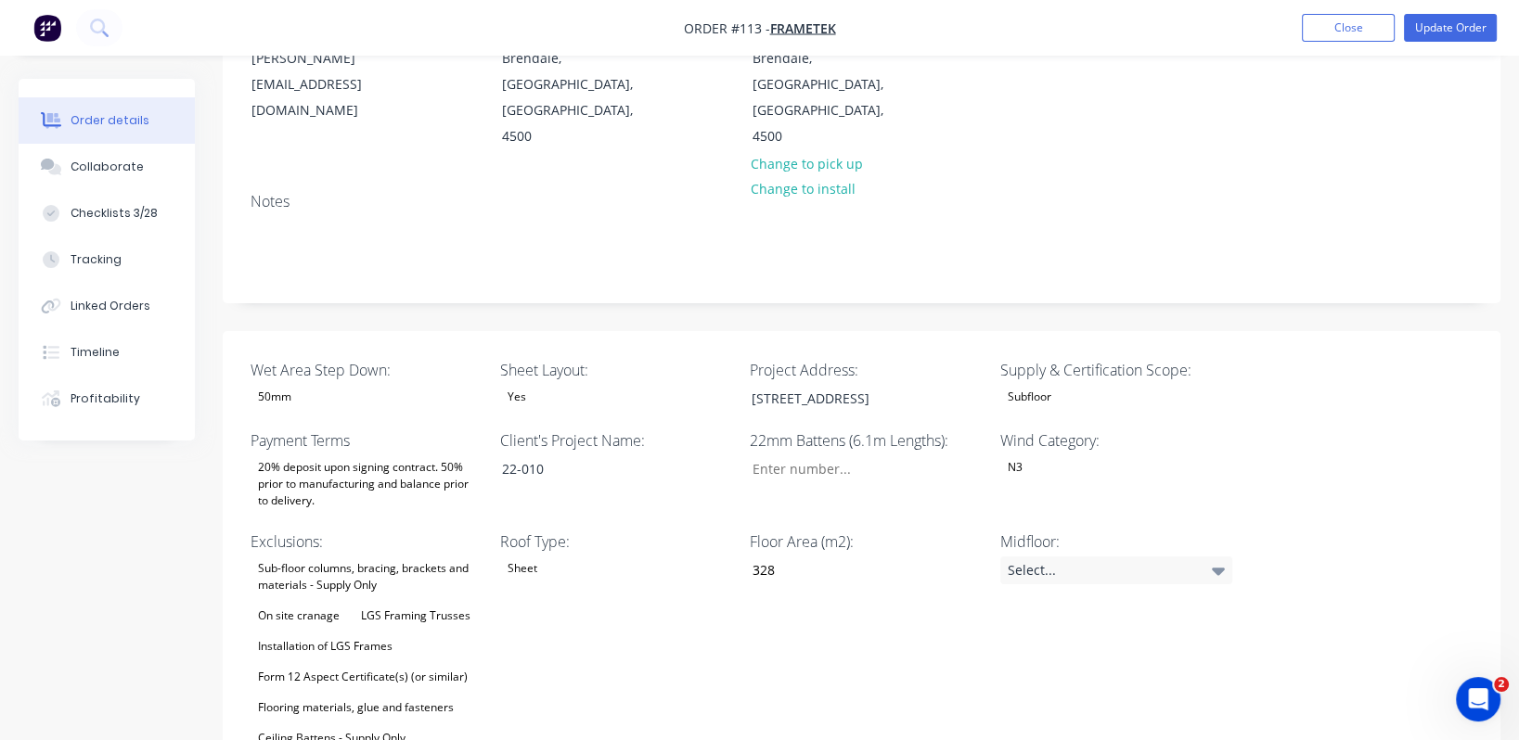
scroll to position [277, 0]
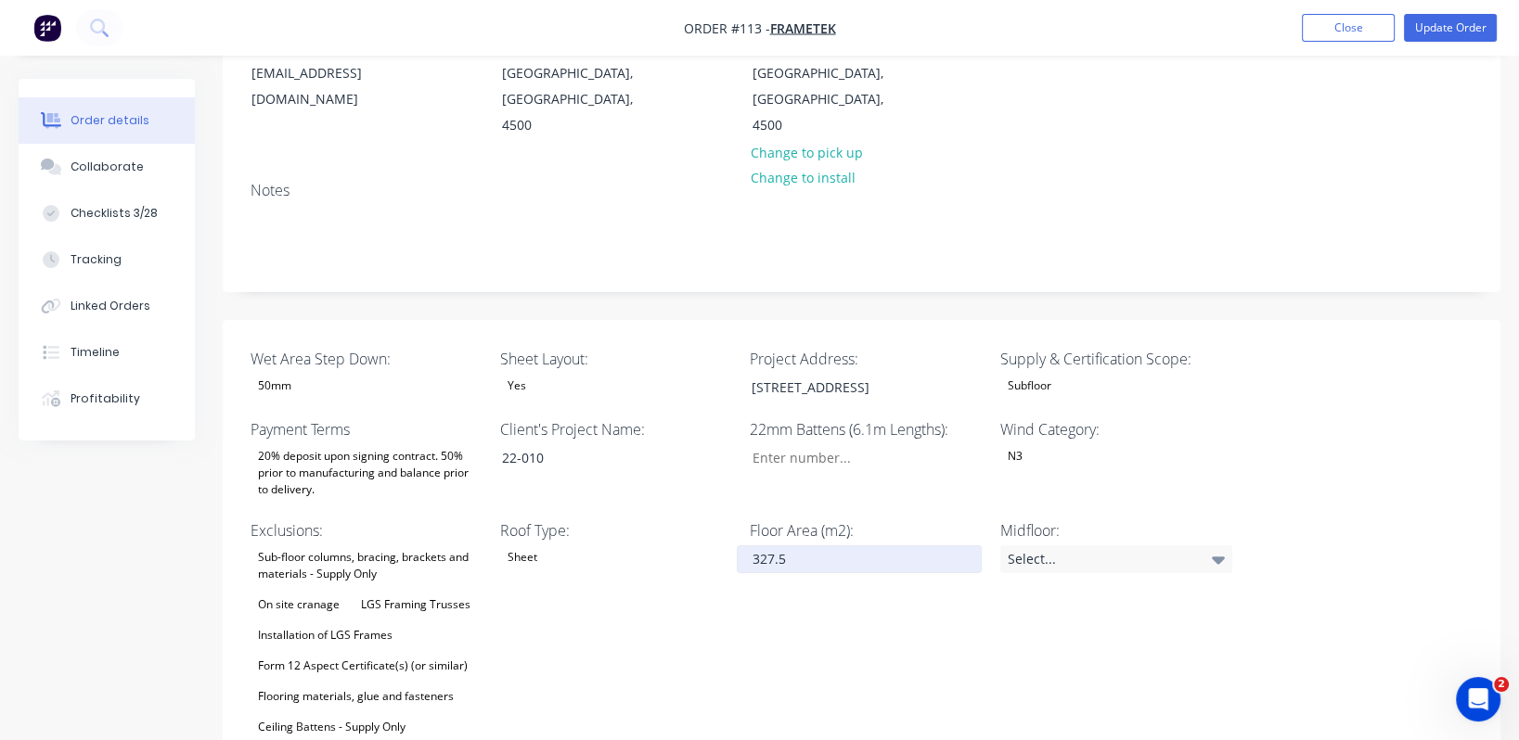
click at [758, 546] on input "327.5" at bounding box center [859, 560] width 245 height 28
click at [784, 520] on div "Floor Area (m2): 327.5" at bounding box center [866, 630] width 232 height 220
type input "328"
click at [528, 546] on div "Sheet" at bounding box center [522, 558] width 45 height 24
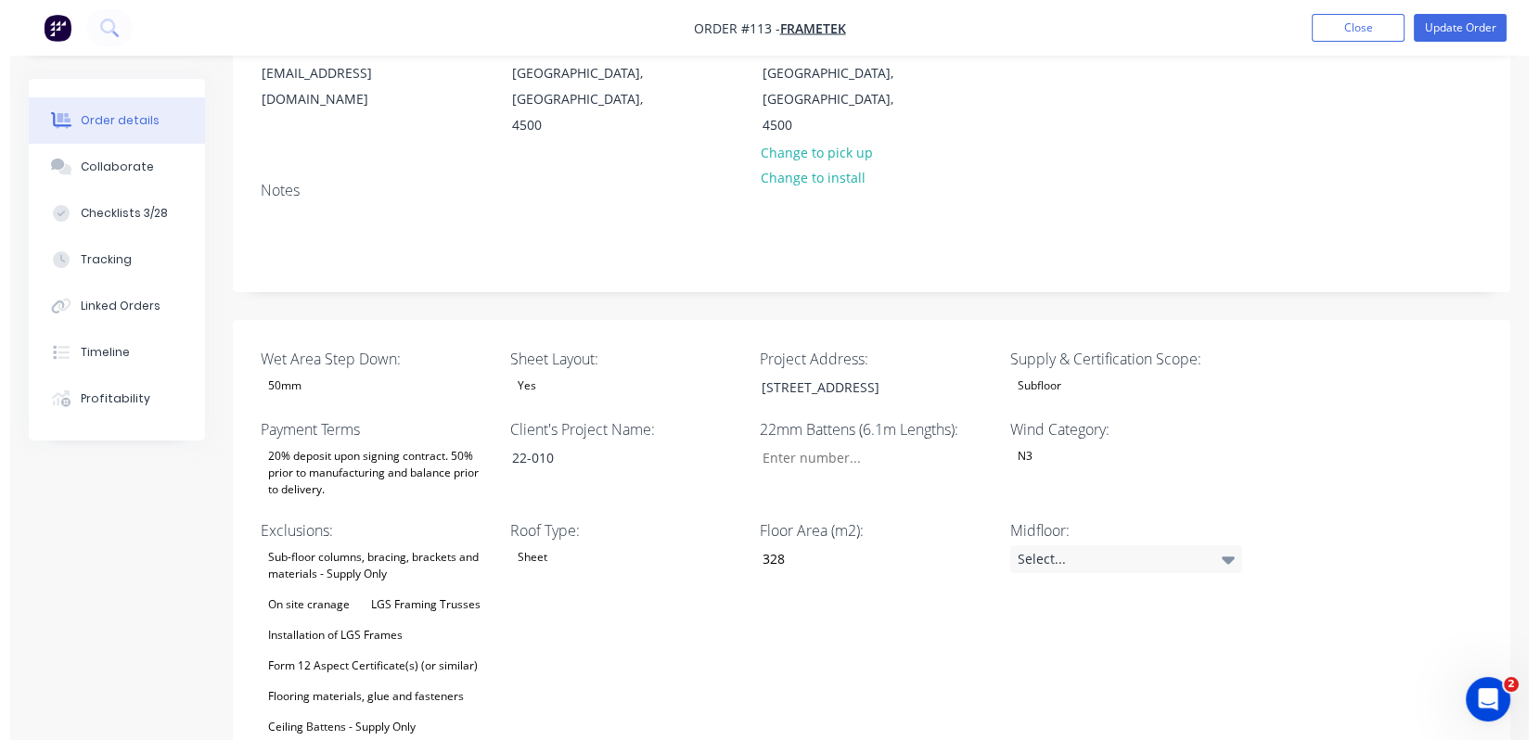
scroll to position [0, 0]
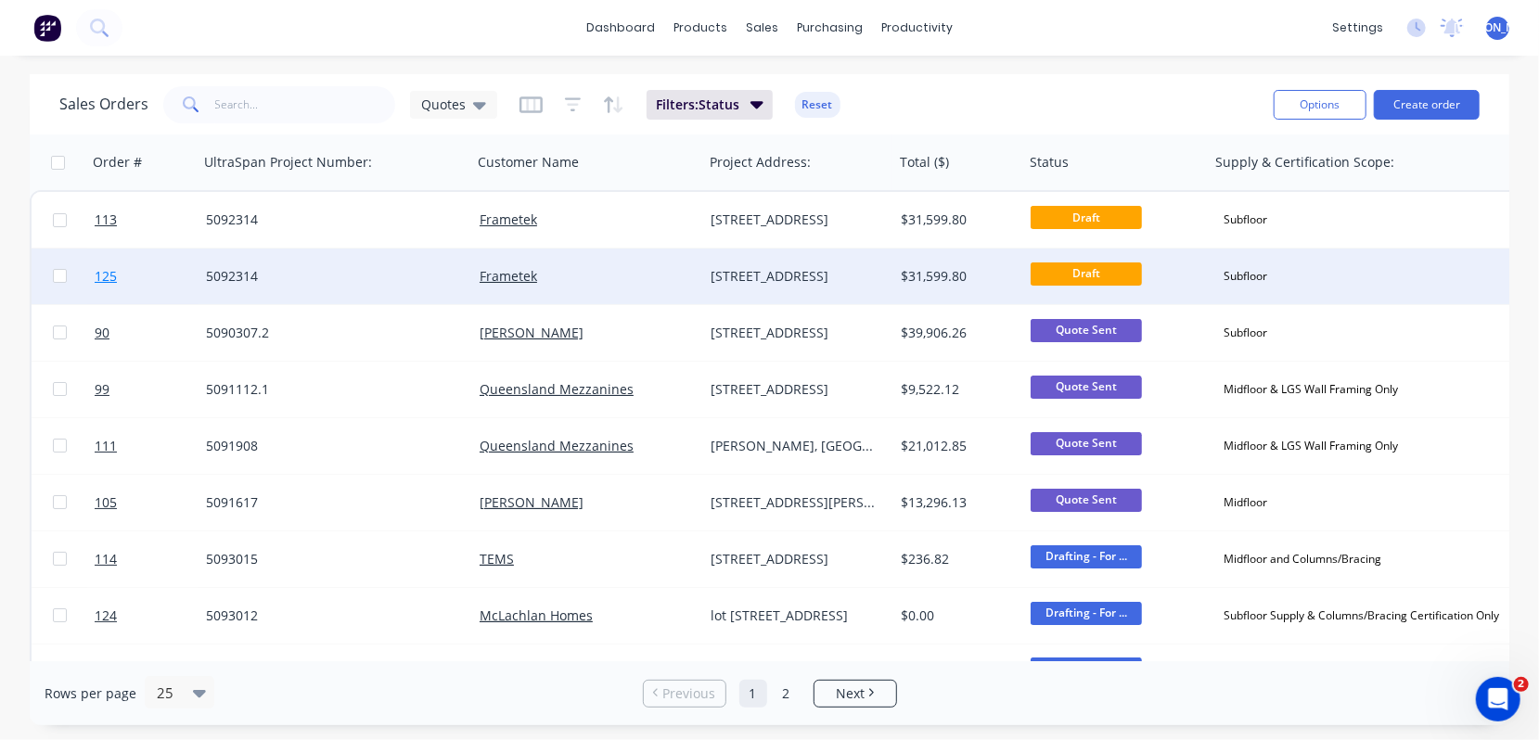
click at [109, 279] on span "125" at bounding box center [106, 276] width 22 height 19
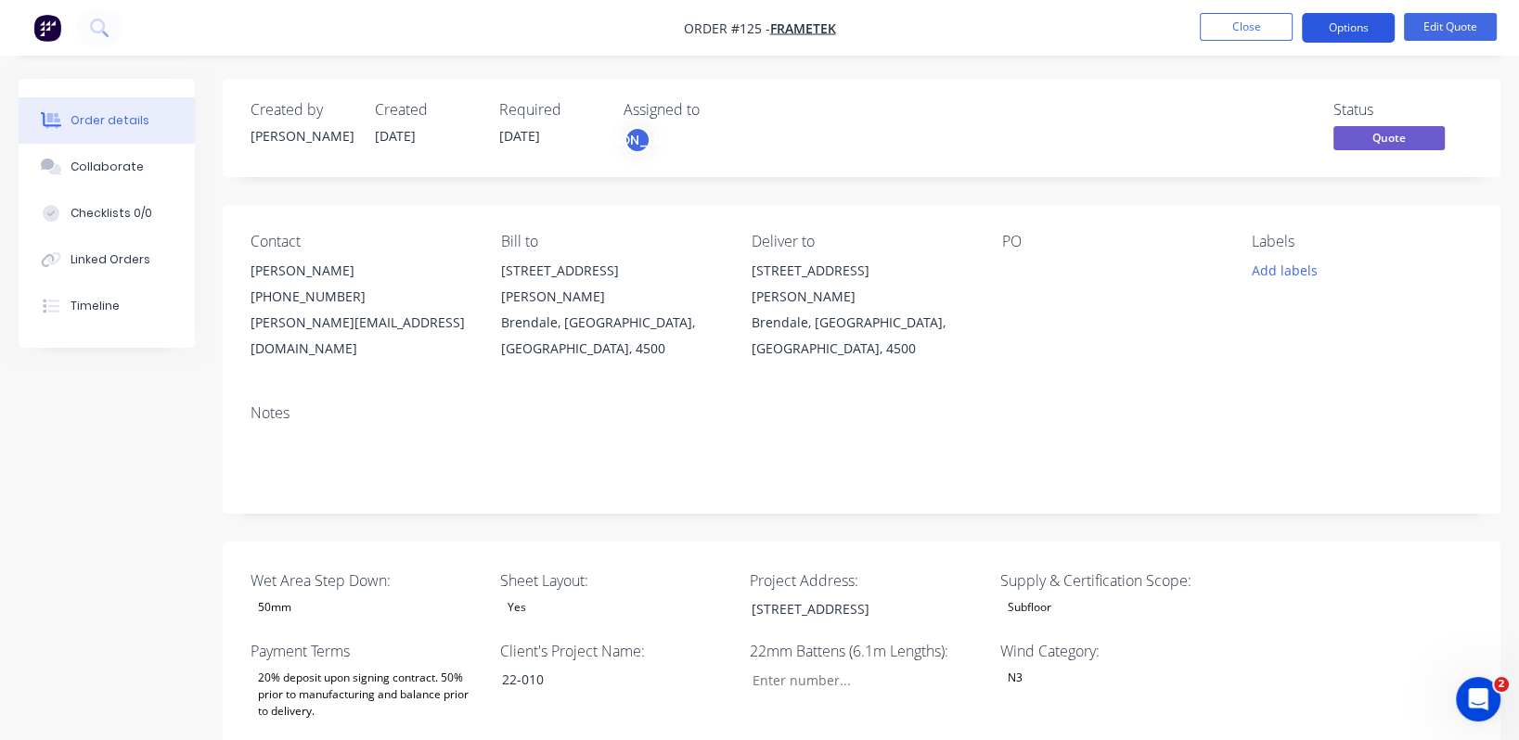
click at [1363, 32] on button "Options" at bounding box center [1348, 28] width 93 height 30
click at [1338, 22] on button "Options" at bounding box center [1348, 28] width 93 height 30
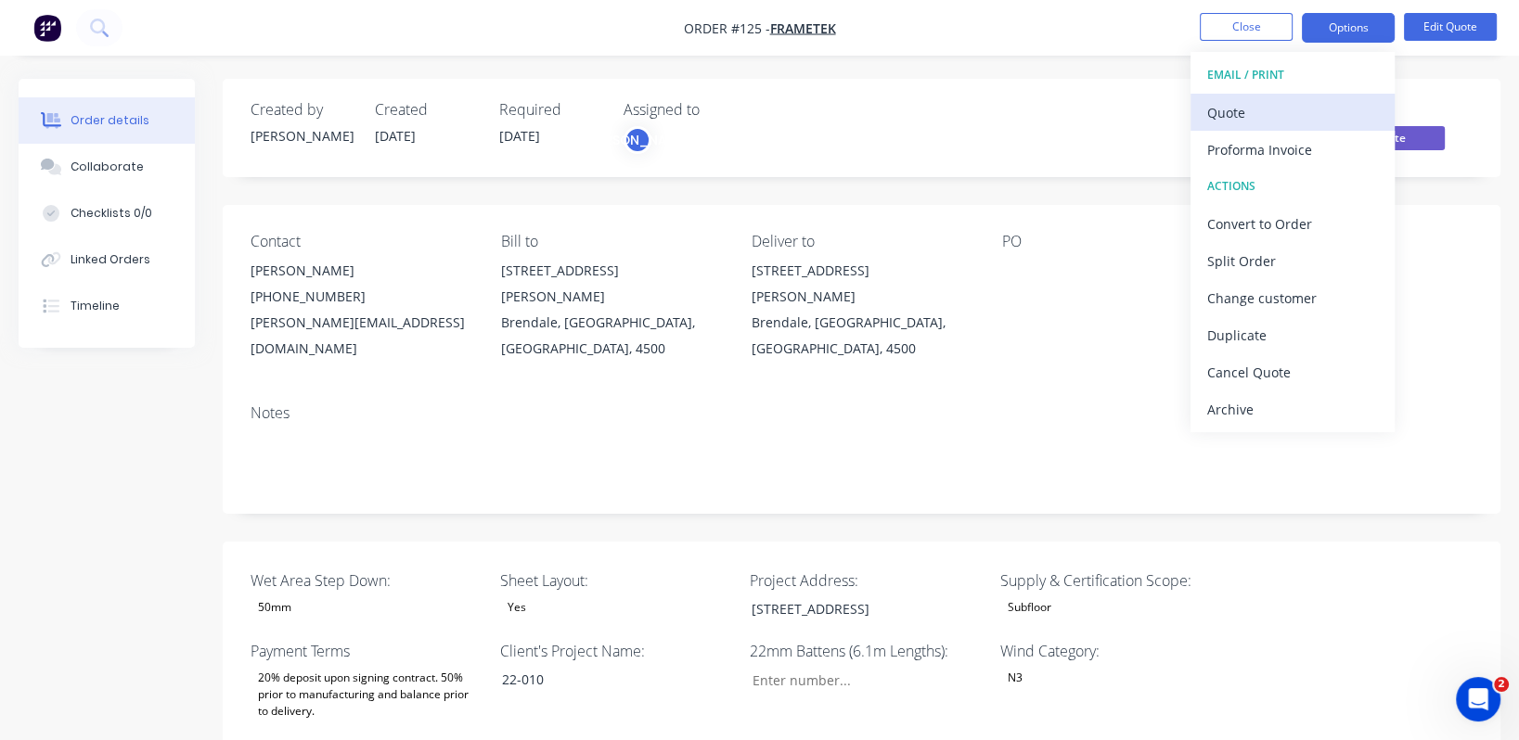
click at [1292, 107] on div "Quote" at bounding box center [1292, 112] width 171 height 27
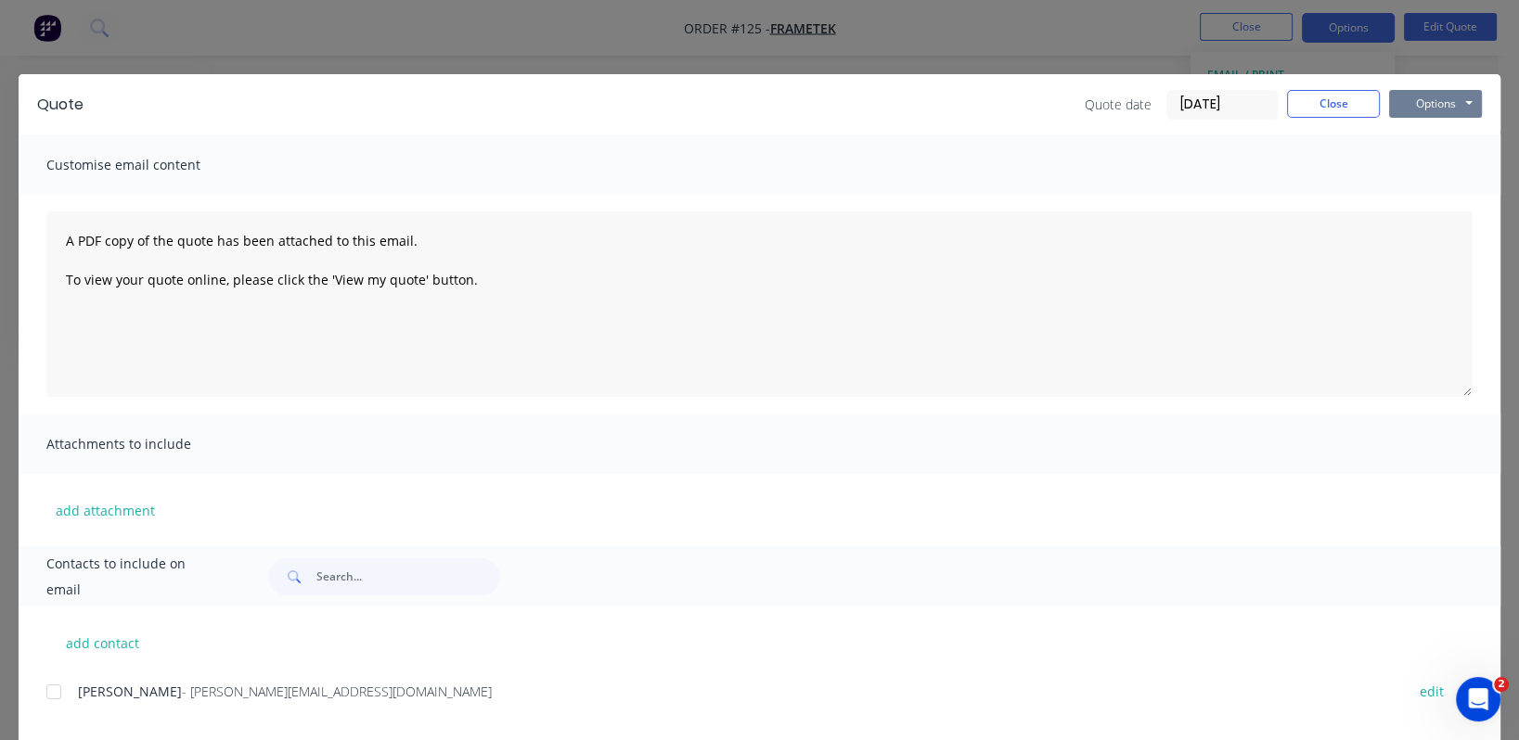
click at [1453, 98] on button "Options" at bounding box center [1435, 104] width 93 height 28
click at [1432, 166] on button "Print" at bounding box center [1448, 167] width 119 height 31
click at [1306, 105] on button "Close" at bounding box center [1333, 104] width 93 height 28
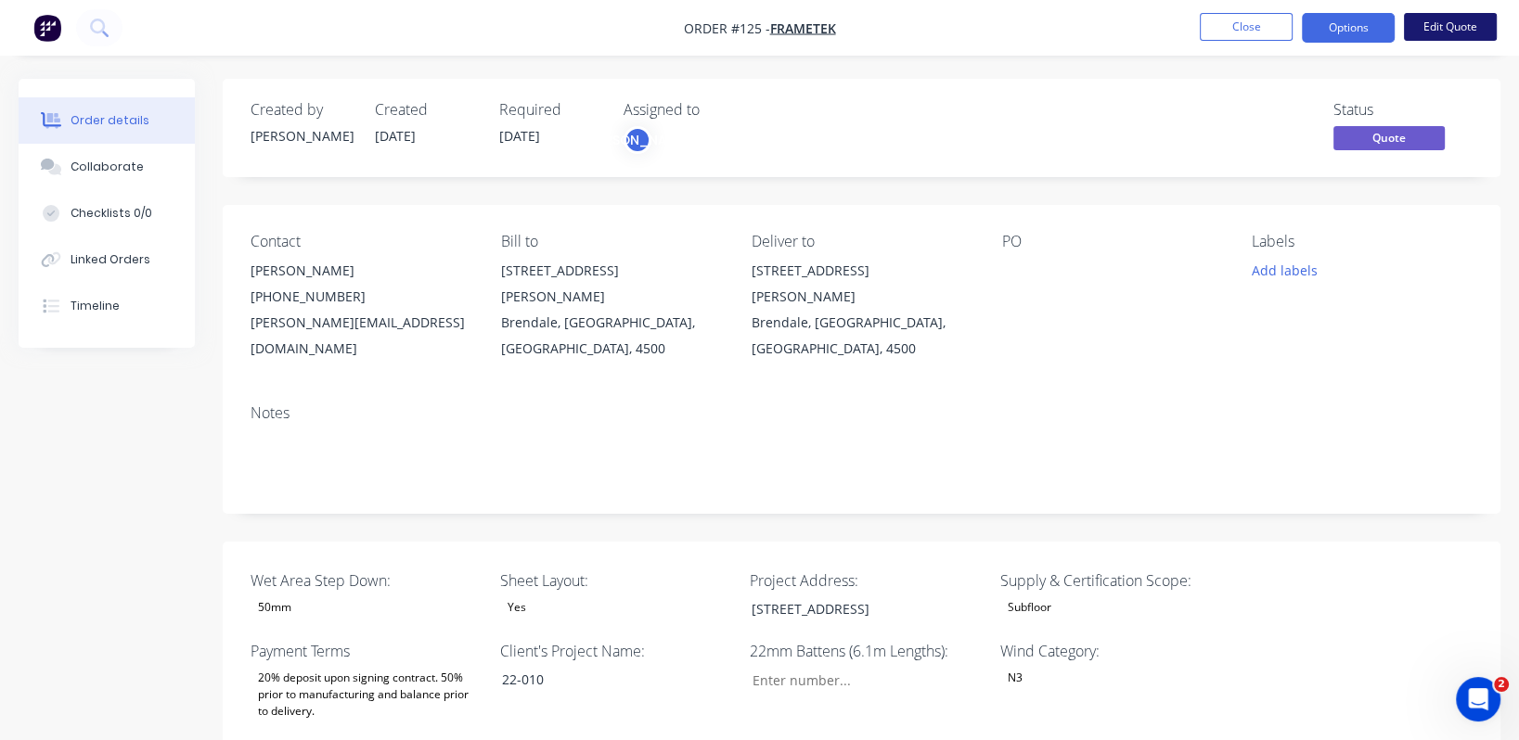
click at [1464, 26] on button "Edit Quote" at bounding box center [1450, 27] width 93 height 28
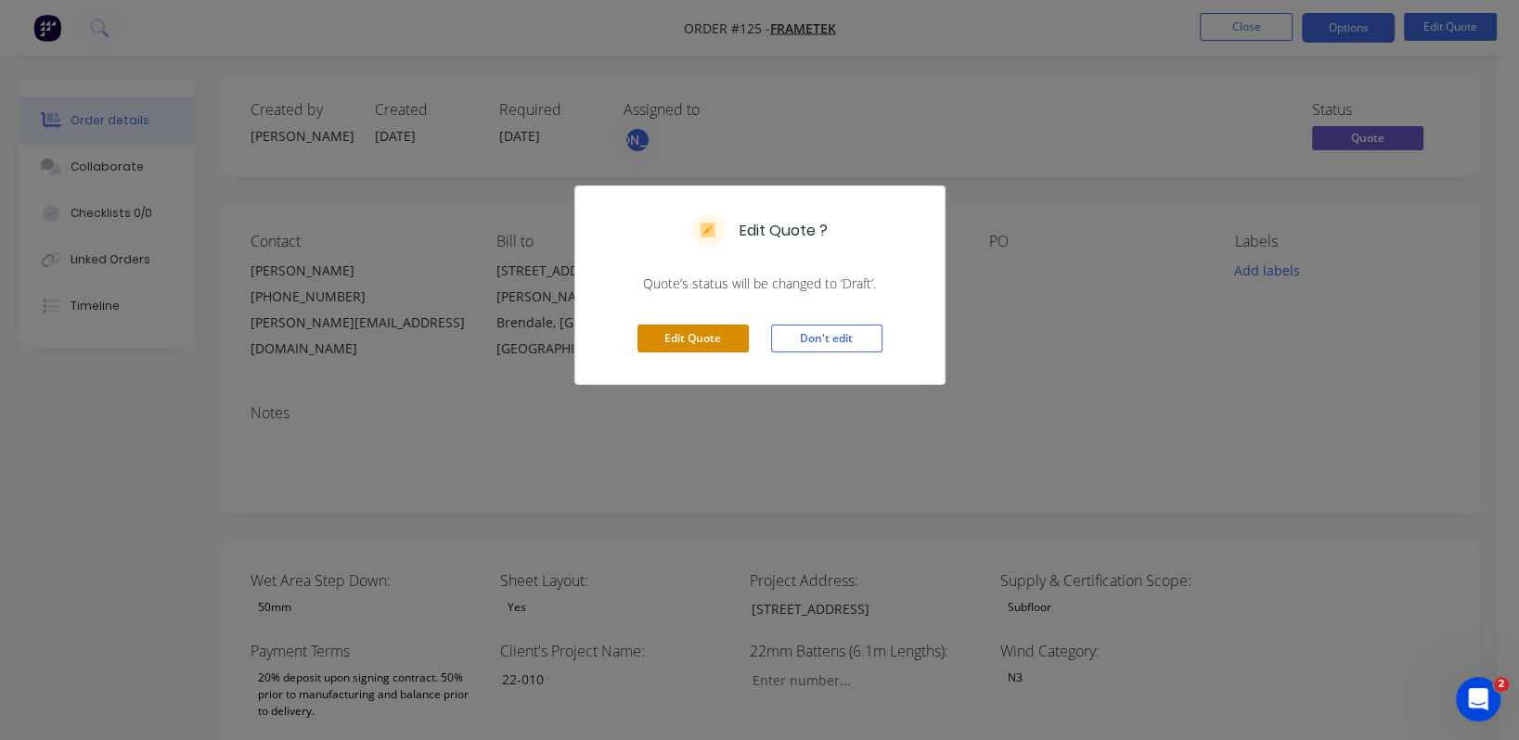
drag, startPoint x: 687, startPoint y: 344, endPoint x: 1255, endPoint y: 410, distance: 571.6
click at [1255, 410] on div "Edit Quote ? Quote’s status will be changed to ‘Draft’. Edit Quote Don't edit" at bounding box center [759, 370] width 1519 height 740
drag, startPoint x: 822, startPoint y: 333, endPoint x: 879, endPoint y: 304, distance: 63.5
click at [825, 333] on button "Don't edit" at bounding box center [826, 339] width 111 height 28
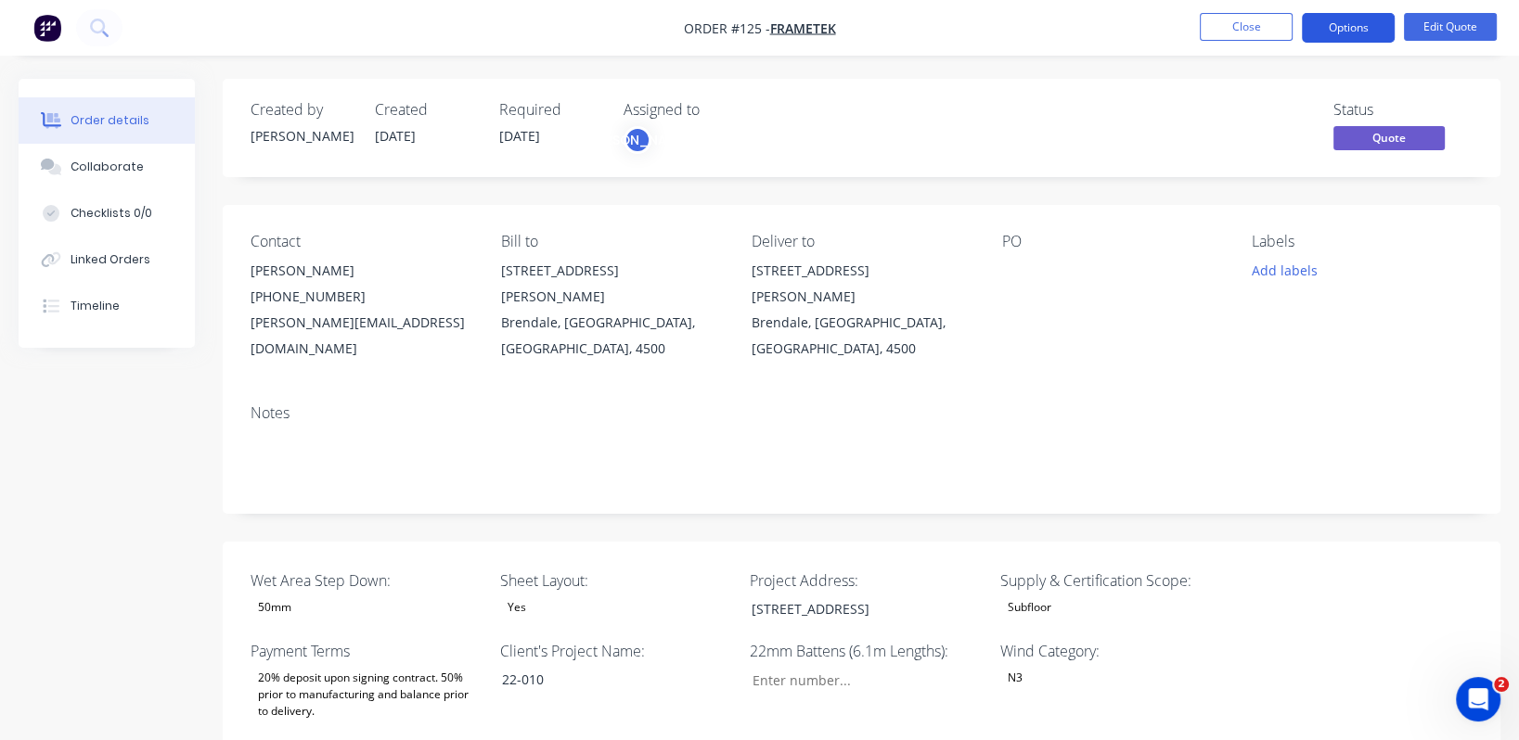
click at [1351, 29] on button "Options" at bounding box center [1348, 28] width 93 height 30
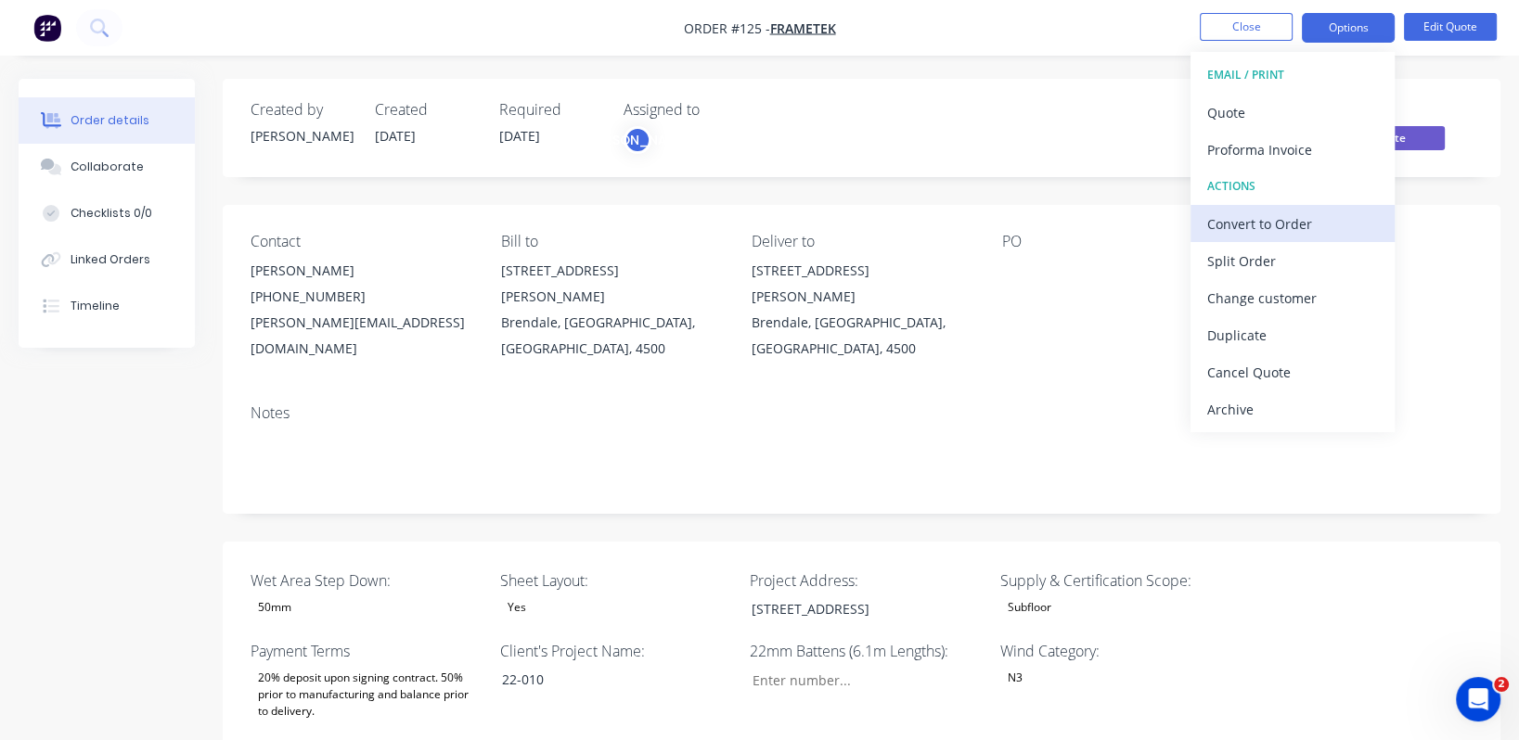
click at [1306, 225] on div "Convert to Order" at bounding box center [1292, 224] width 171 height 27
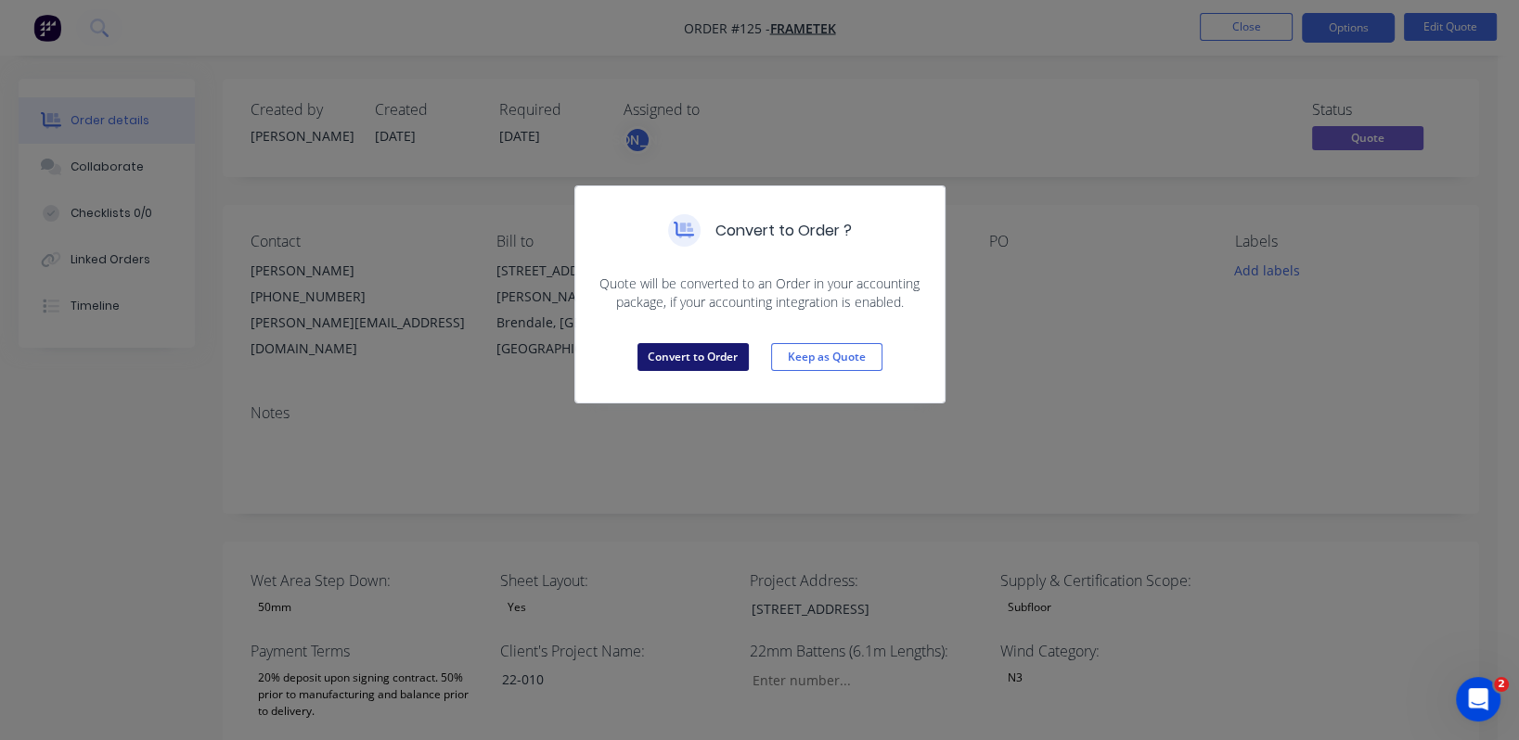
click at [708, 358] on button "Convert to Order" at bounding box center [692, 357] width 111 height 28
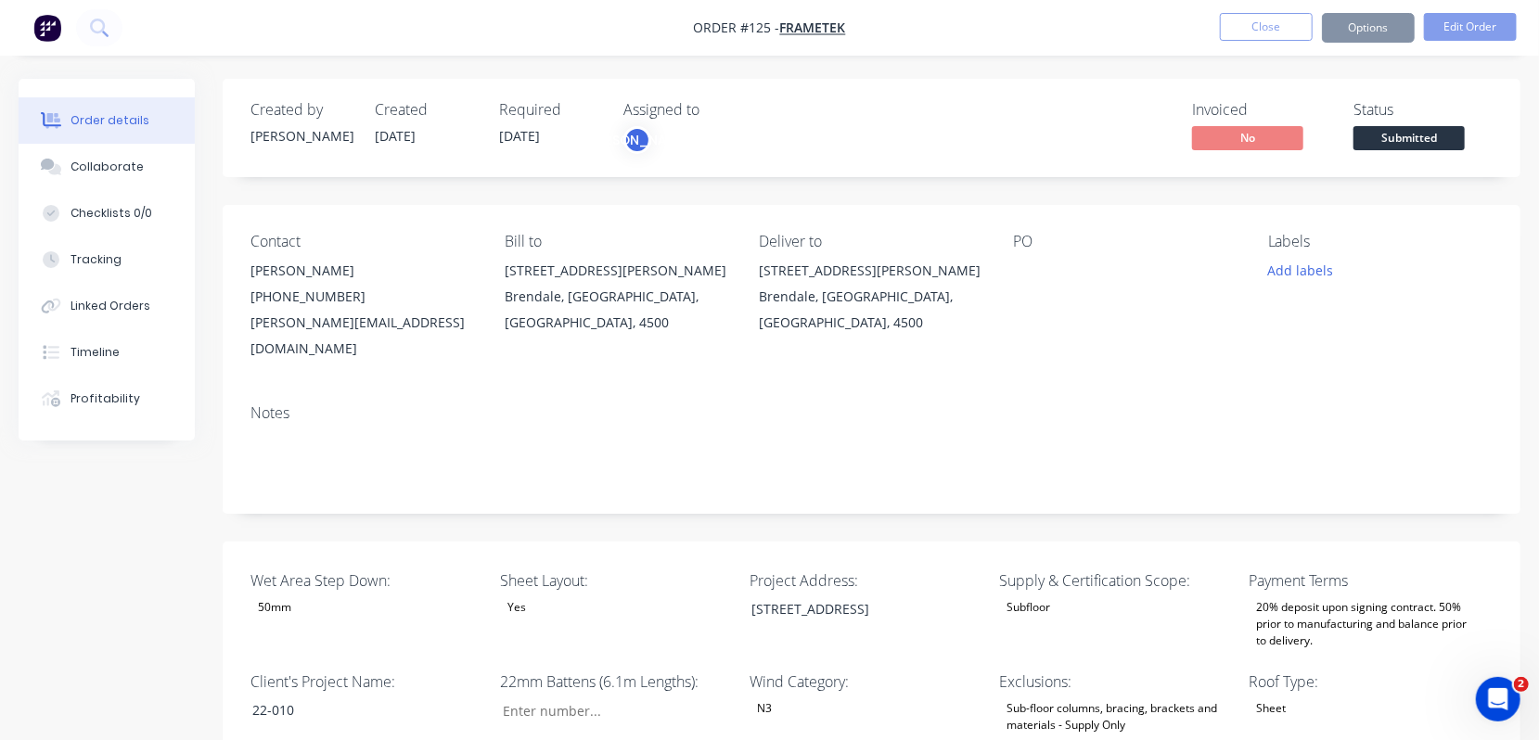
type input "328"
type input "40.0"
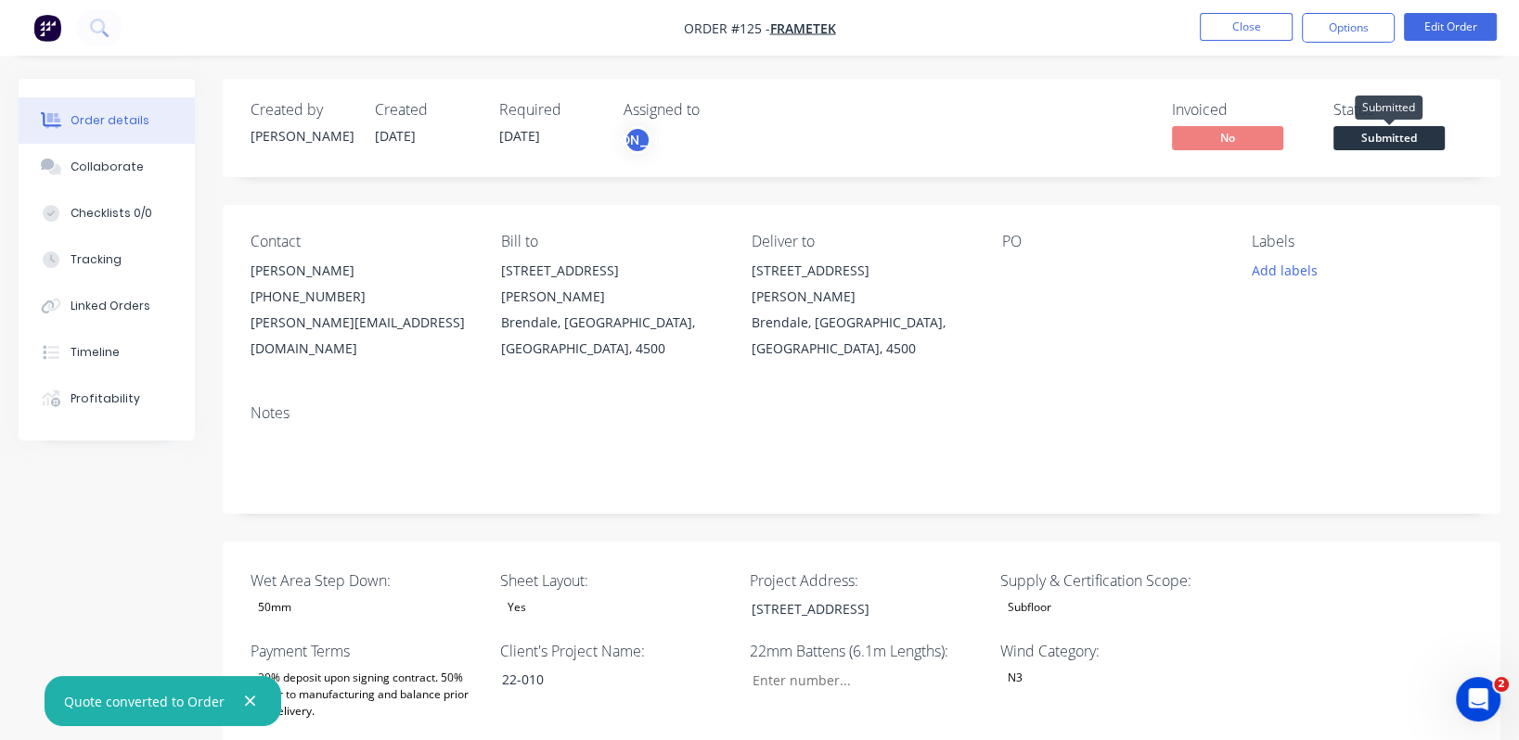
click at [1424, 133] on span "Submitted" at bounding box center [1388, 137] width 111 height 23
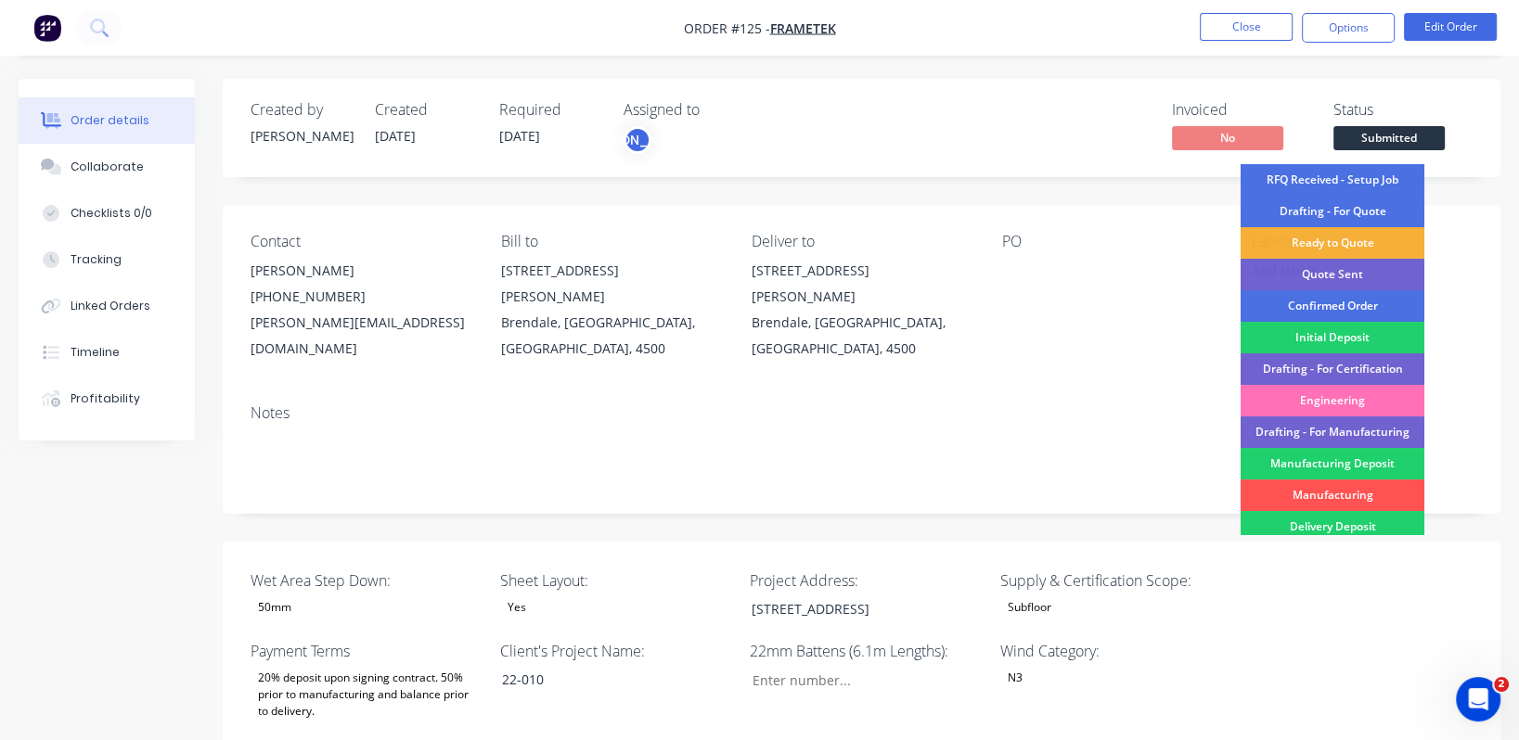
click at [1342, 271] on div "Quote Sent" at bounding box center [1332, 275] width 184 height 32
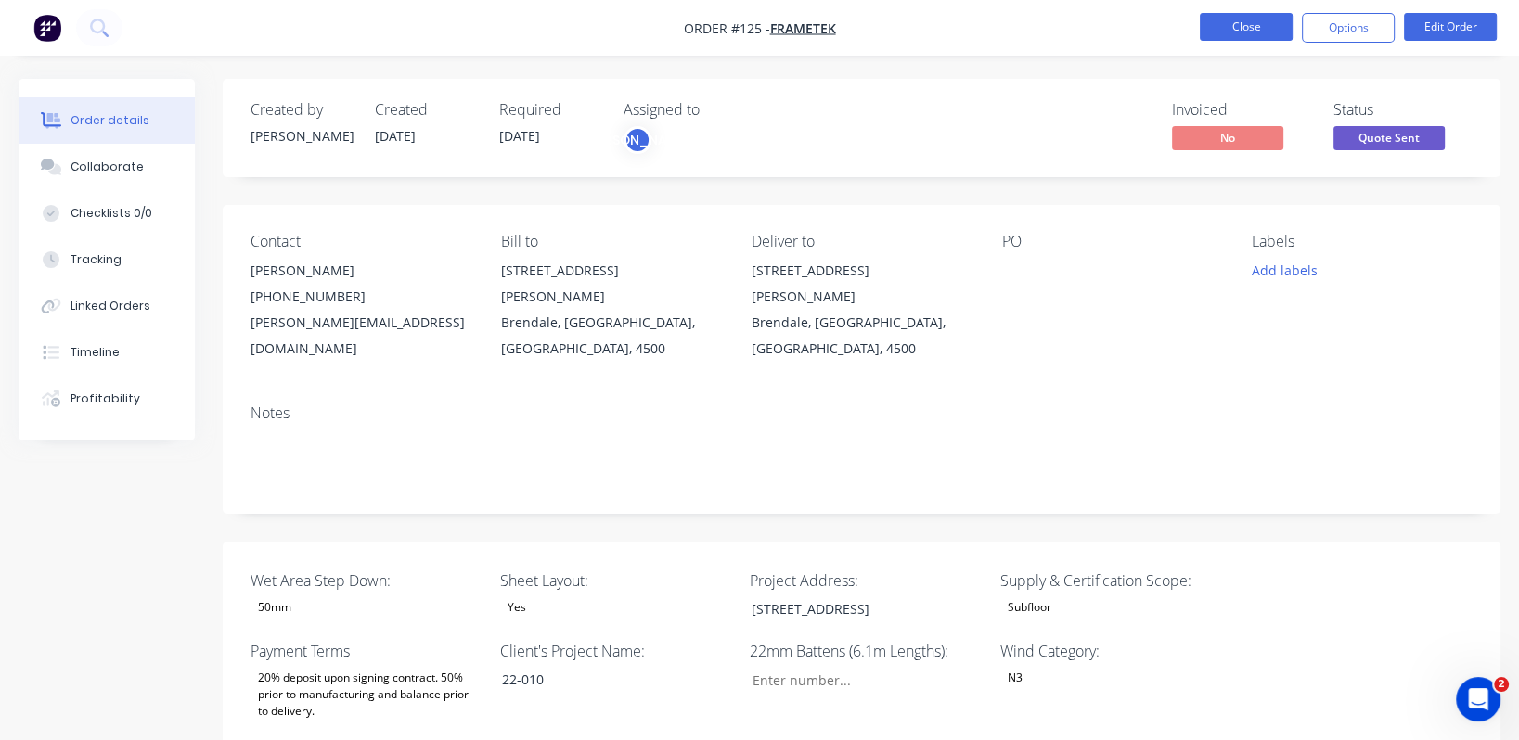
click at [1242, 31] on button "Close" at bounding box center [1246, 27] width 93 height 28
